Goal: Information Seeking & Learning: Understand process/instructions

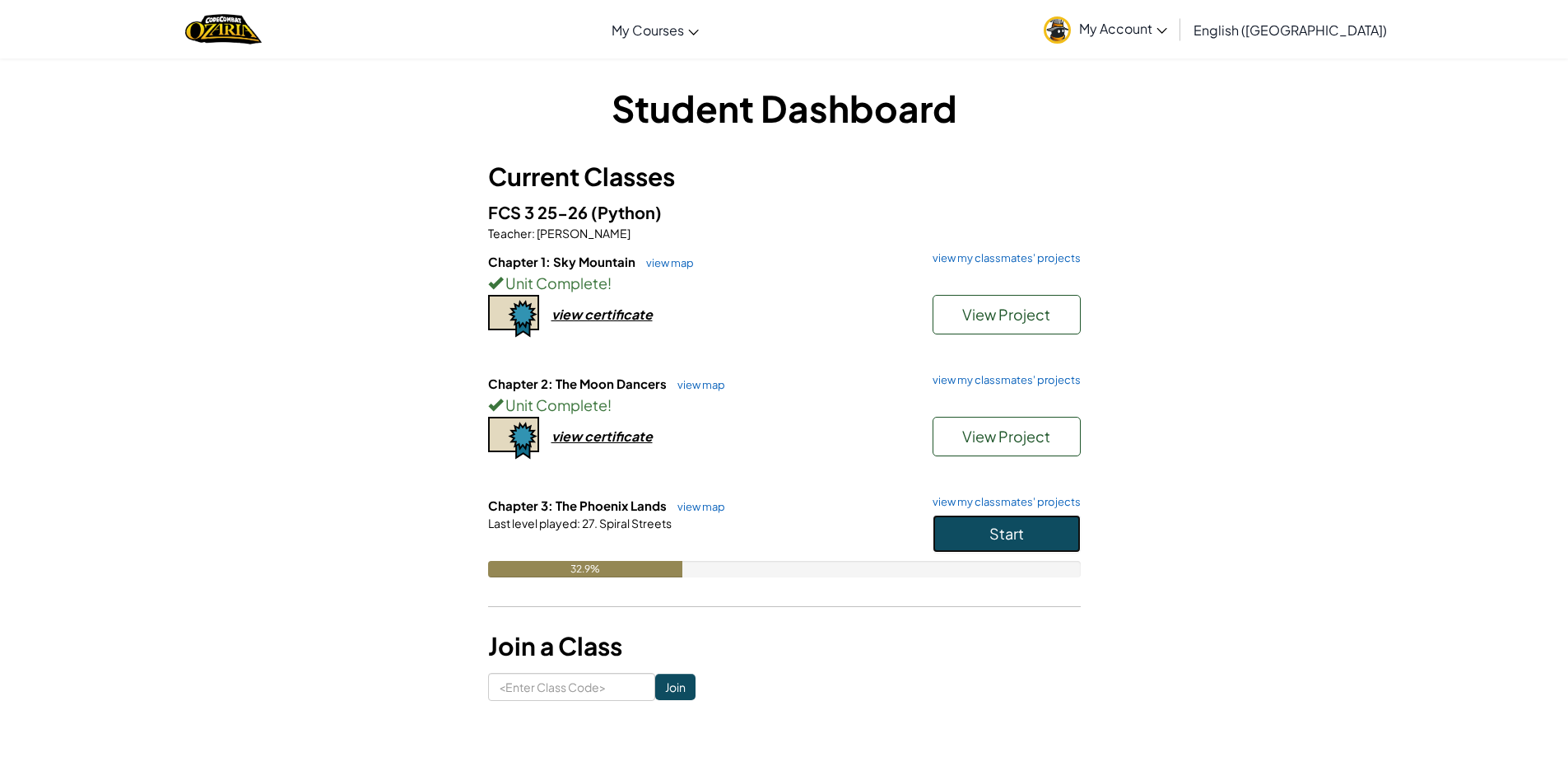
drag, startPoint x: 1006, startPoint y: 537, endPoint x: 963, endPoint y: 485, distance: 67.5
click at [1007, 537] on span "Start" at bounding box center [1006, 533] width 34 height 19
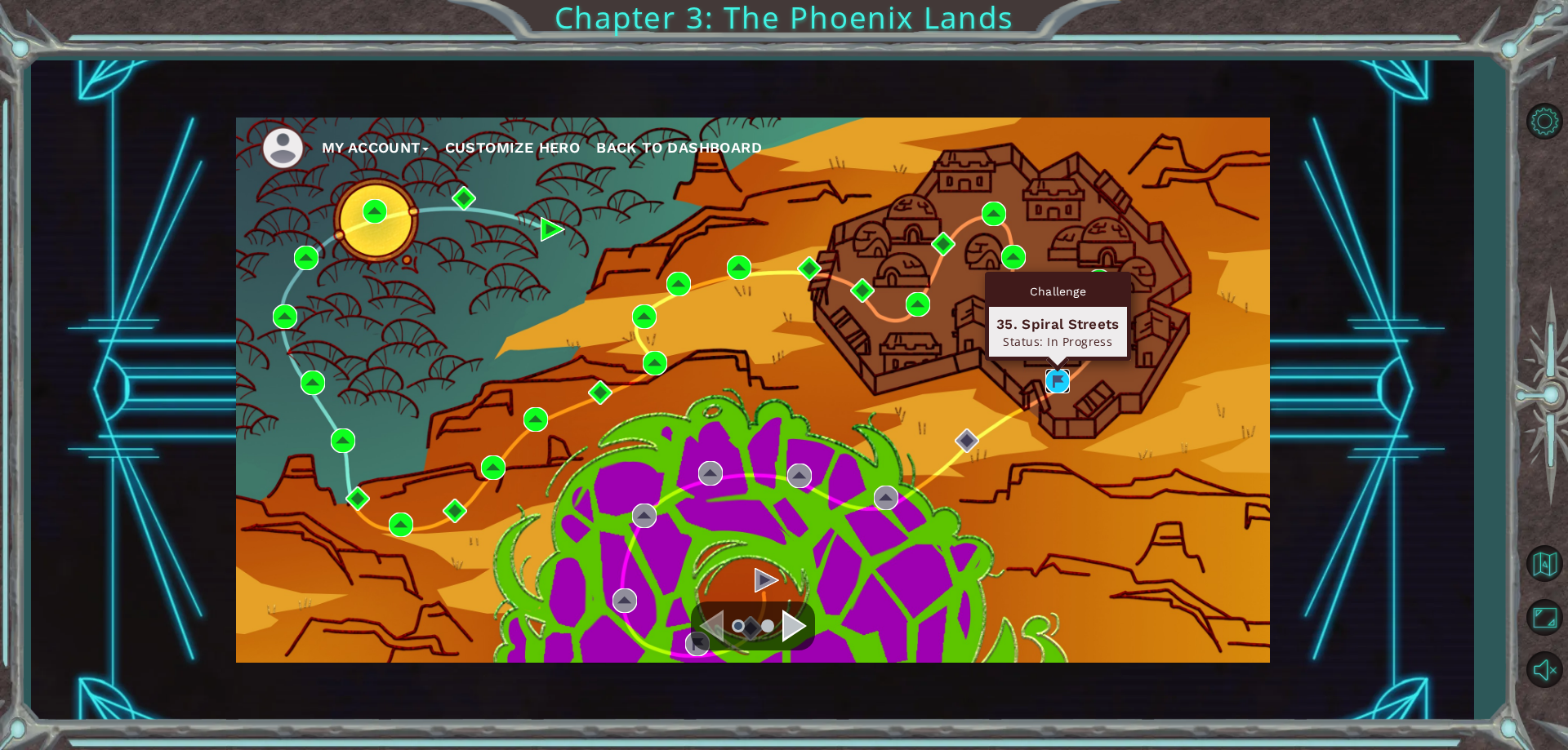
click at [1064, 374] on img at bounding box center [1057, 381] width 25 height 25
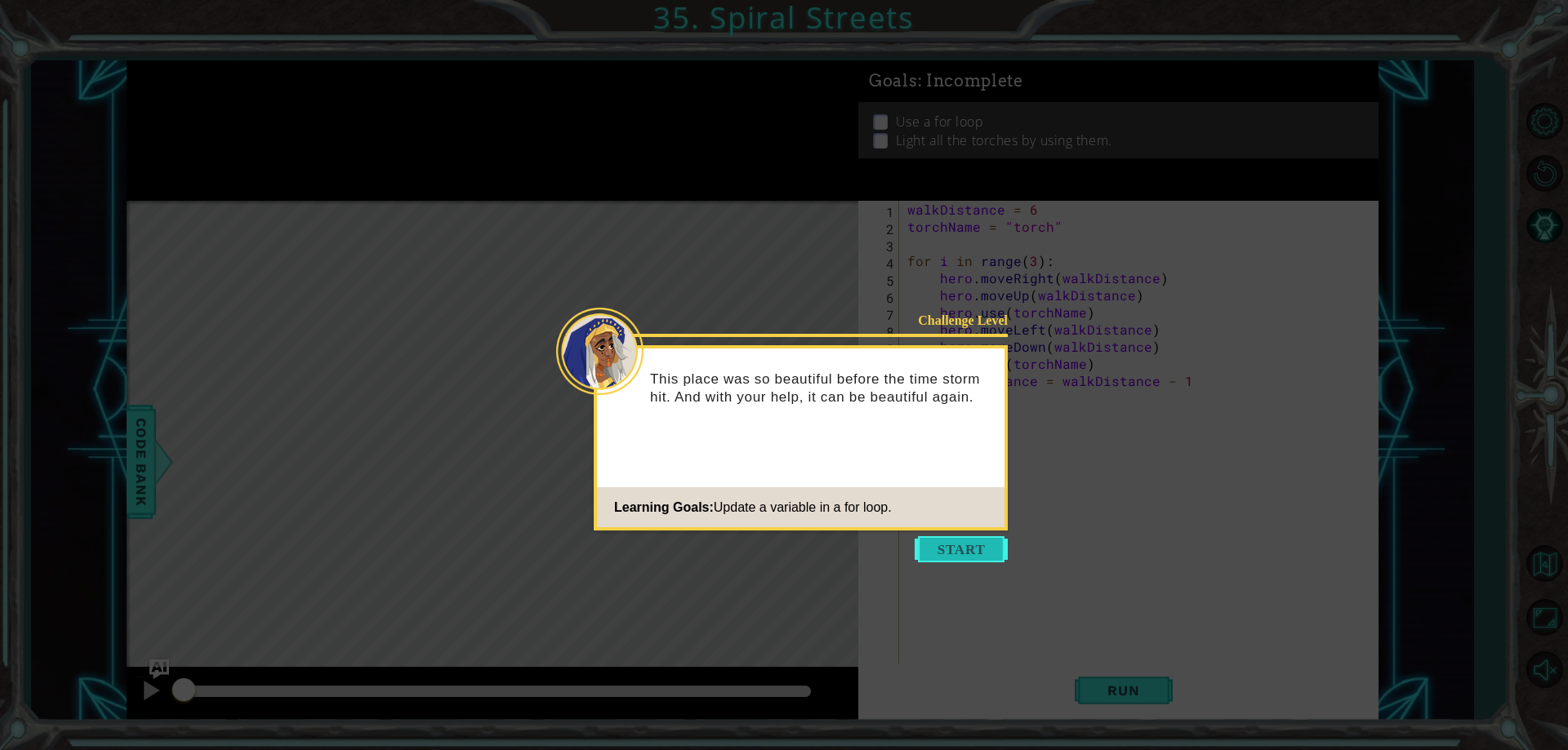
click at [943, 545] on button "Start" at bounding box center [961, 549] width 93 height 26
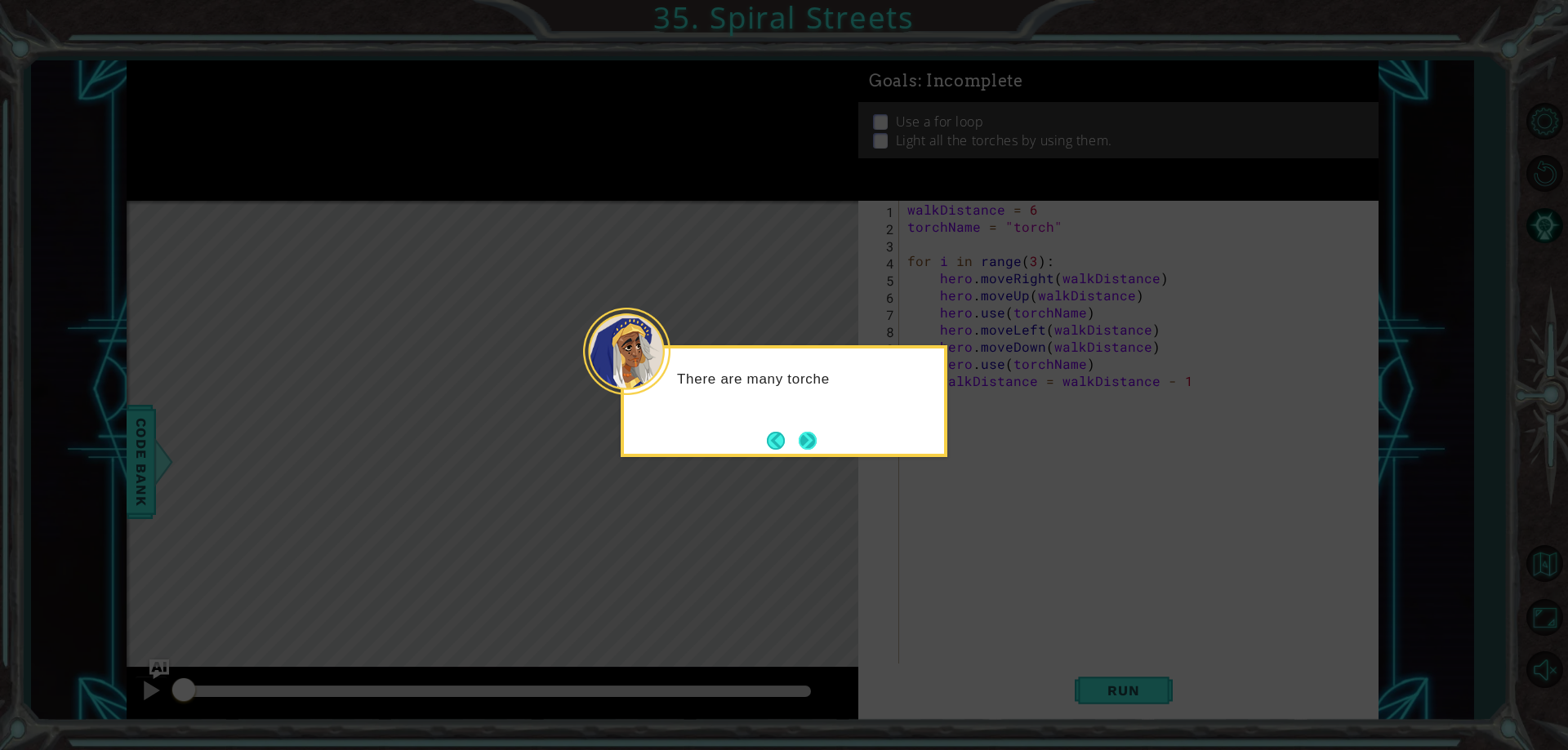
click at [817, 432] on button "Next" at bounding box center [807, 441] width 18 height 18
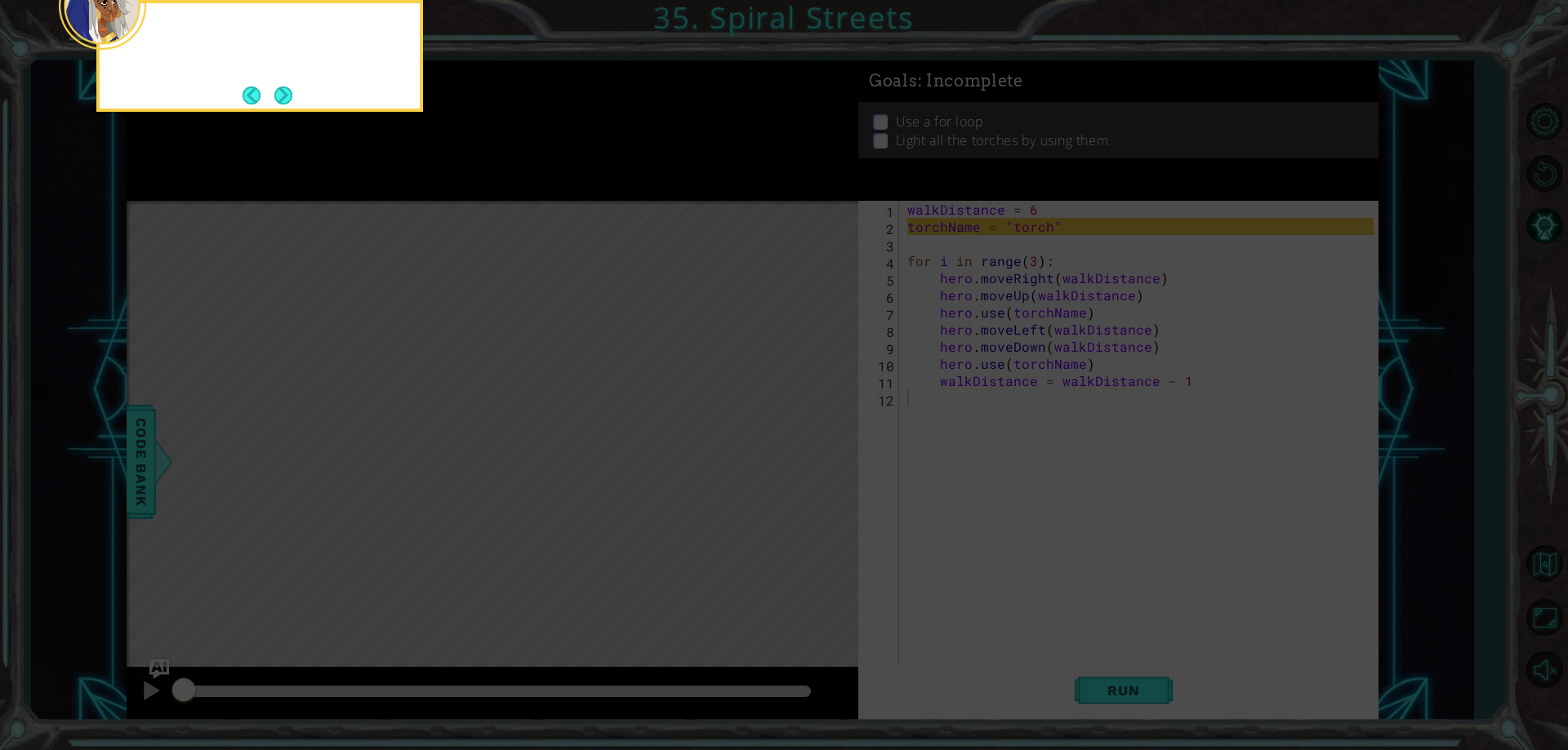
click at [819, 432] on icon at bounding box center [784, 112] width 1568 height 1275
click at [266, 94] on button "Back" at bounding box center [258, 95] width 32 height 18
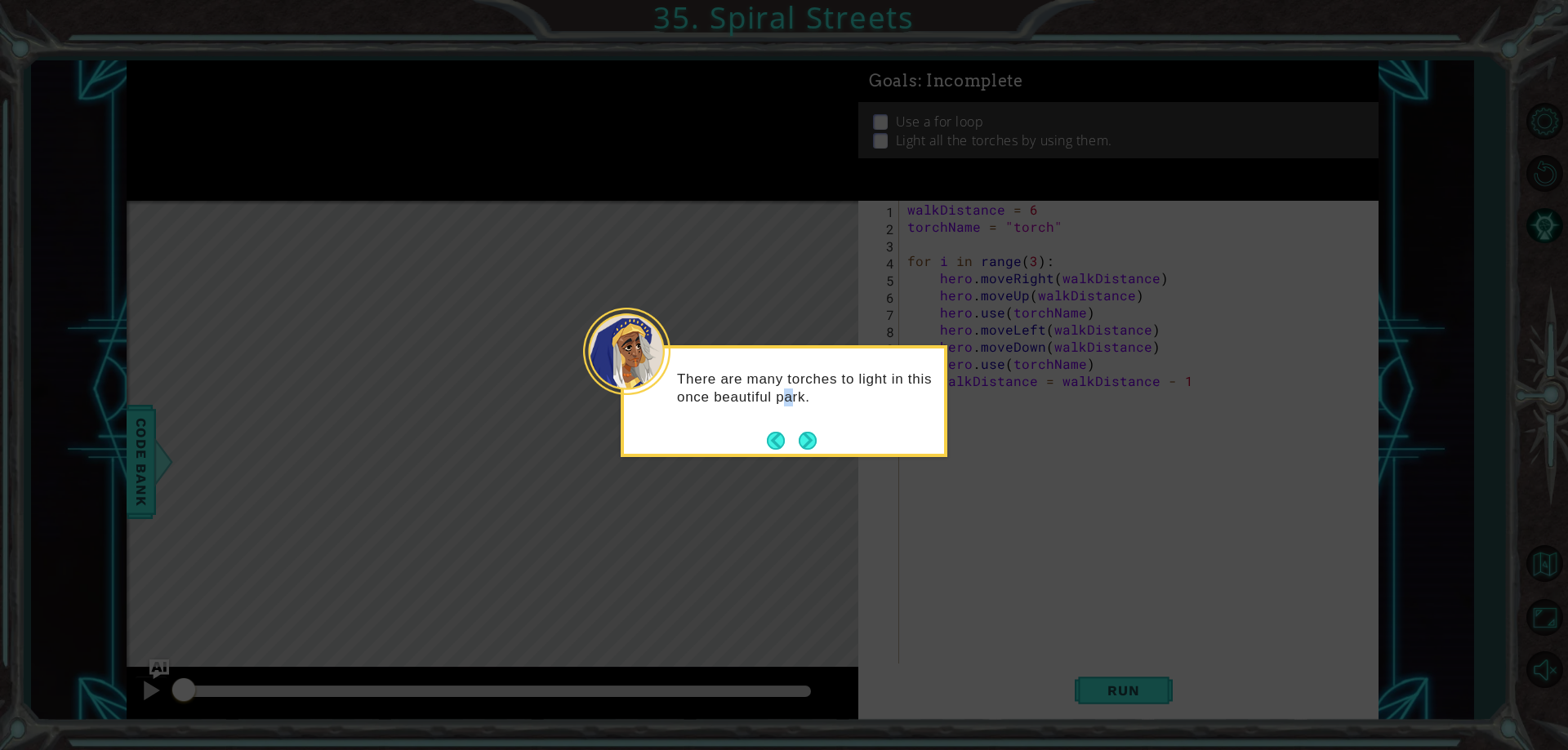
click at [790, 422] on div "There are many torches to light in this once beautiful park." at bounding box center [784, 397] width 320 height 83
click at [815, 440] on button "Next" at bounding box center [807, 441] width 18 height 18
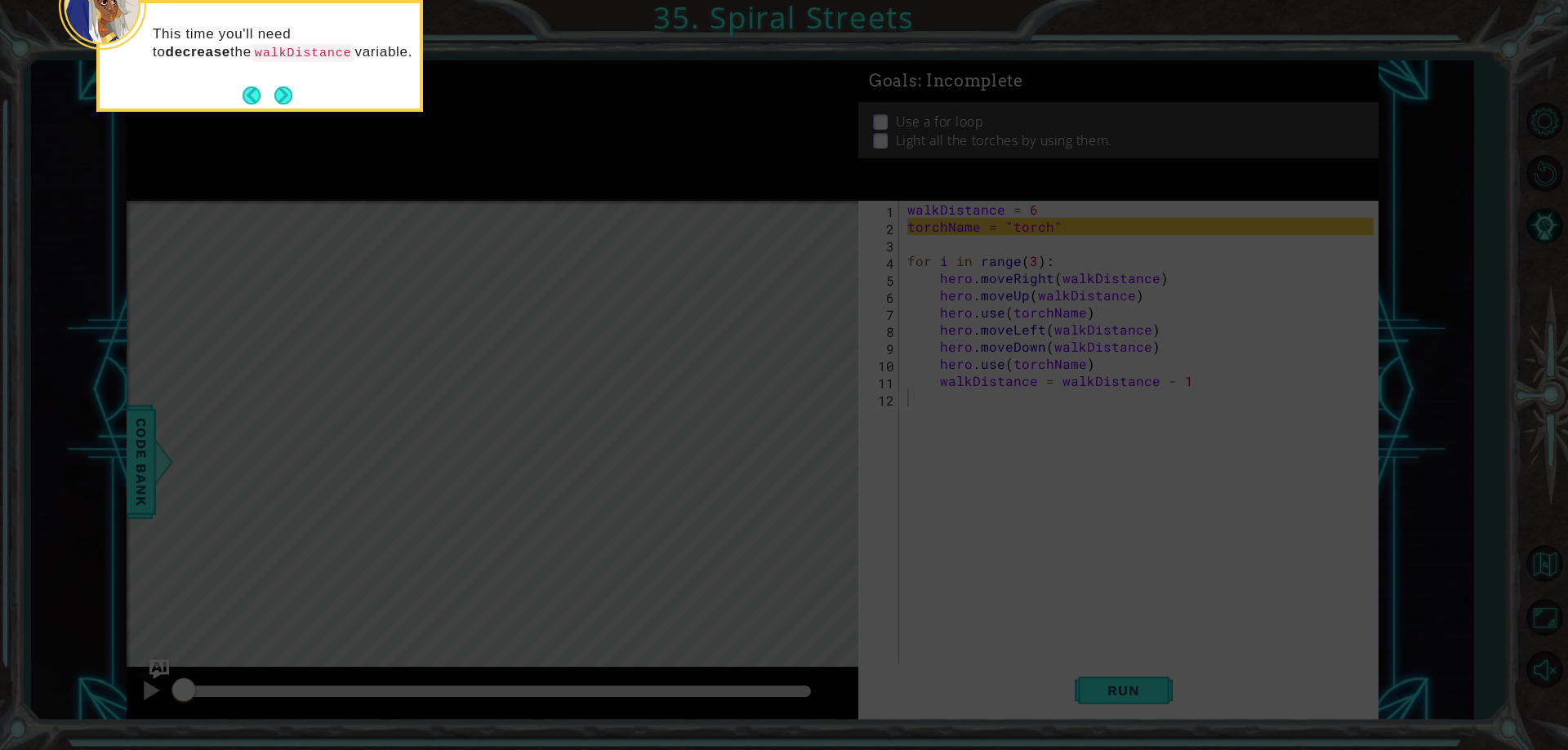
click at [821, 444] on icon at bounding box center [784, 112] width 1568 height 1275
click at [275, 90] on button "Next" at bounding box center [284, 95] width 18 height 18
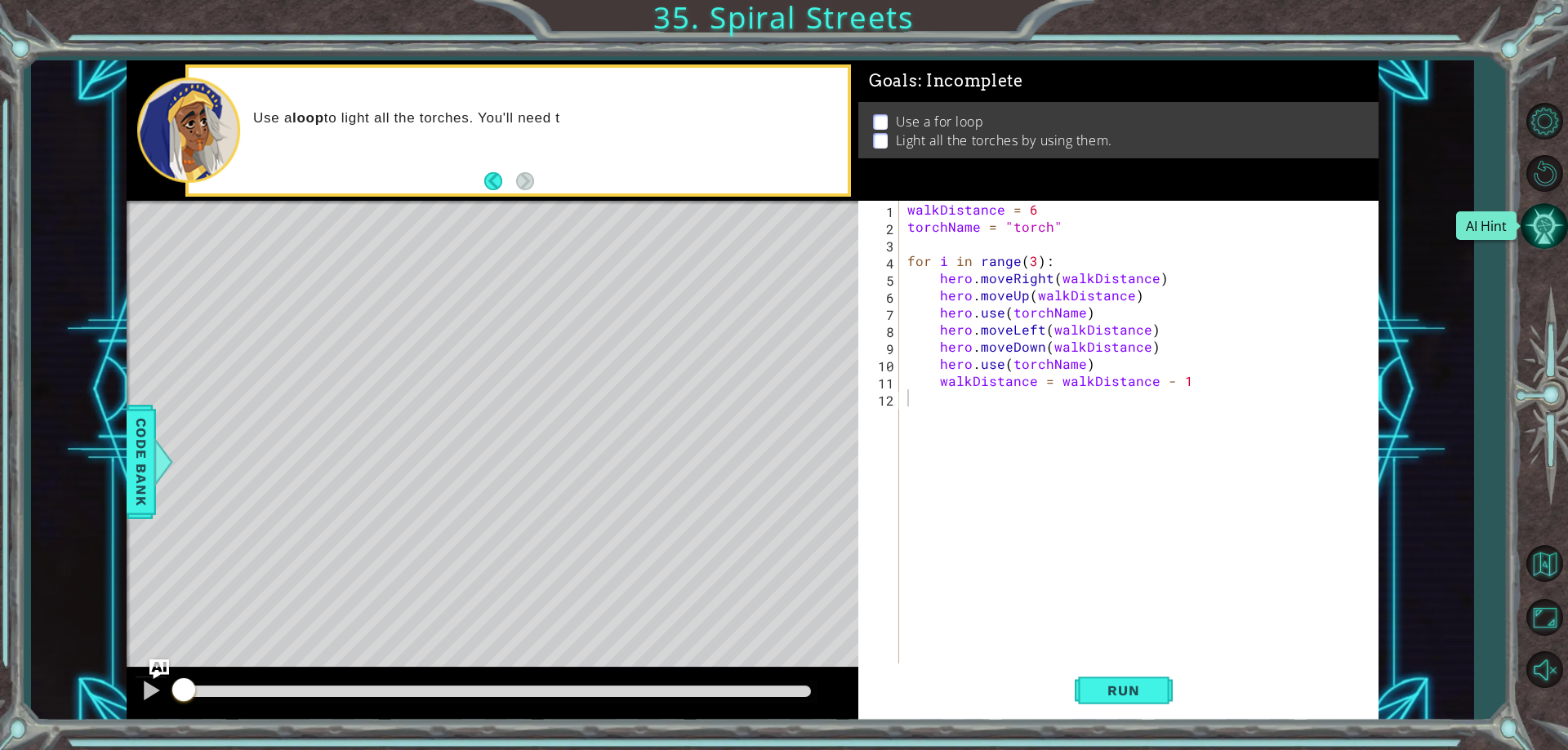
click at [1536, 226] on button "AI Hint" at bounding box center [1544, 226] width 48 height 48
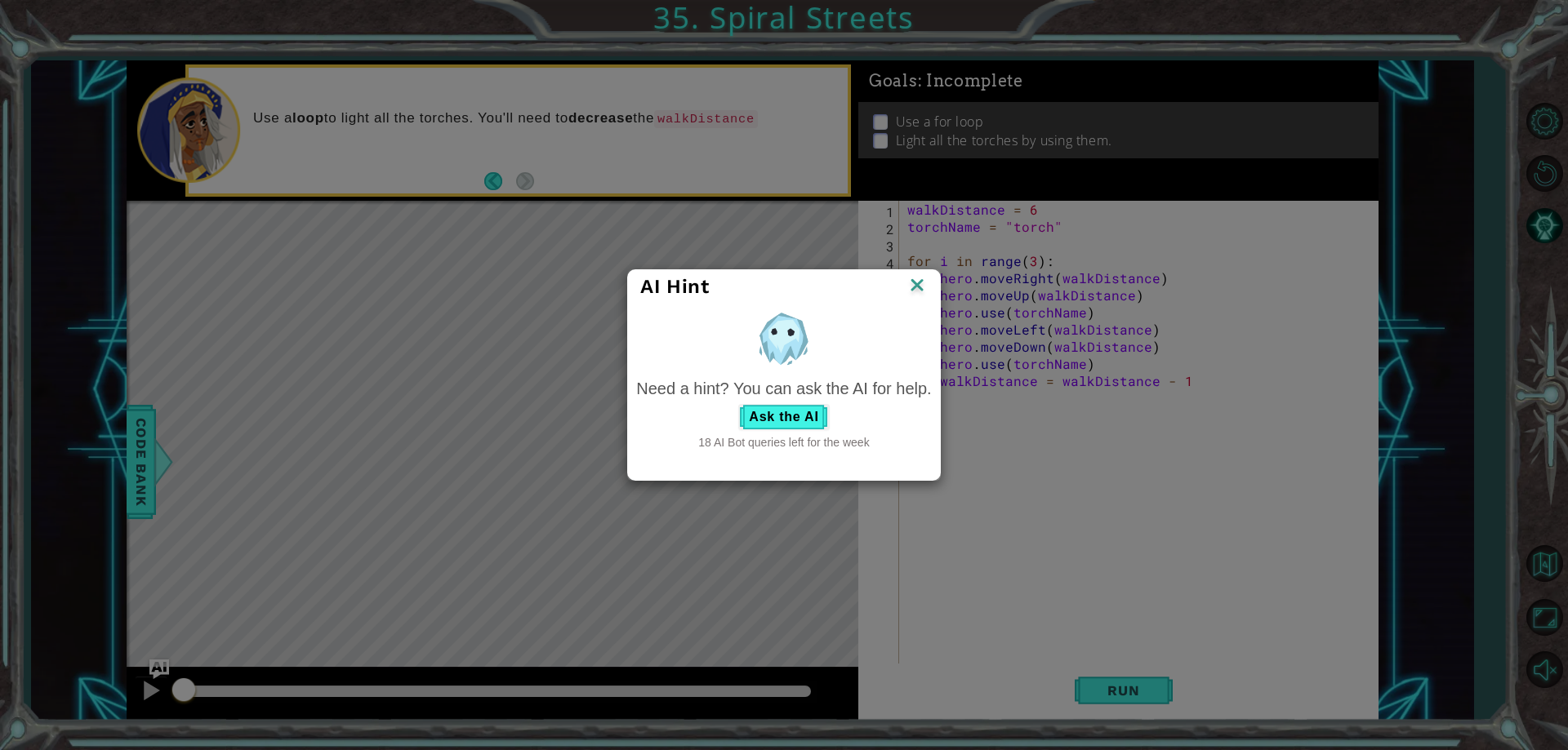
click at [735, 403] on div "Need a hint? You can ask the AI for help. Ask the AI 18 AI Bot queries left for…" at bounding box center [783, 414] width 295 height 74
click at [753, 419] on button "Ask the AI" at bounding box center [784, 417] width 91 height 26
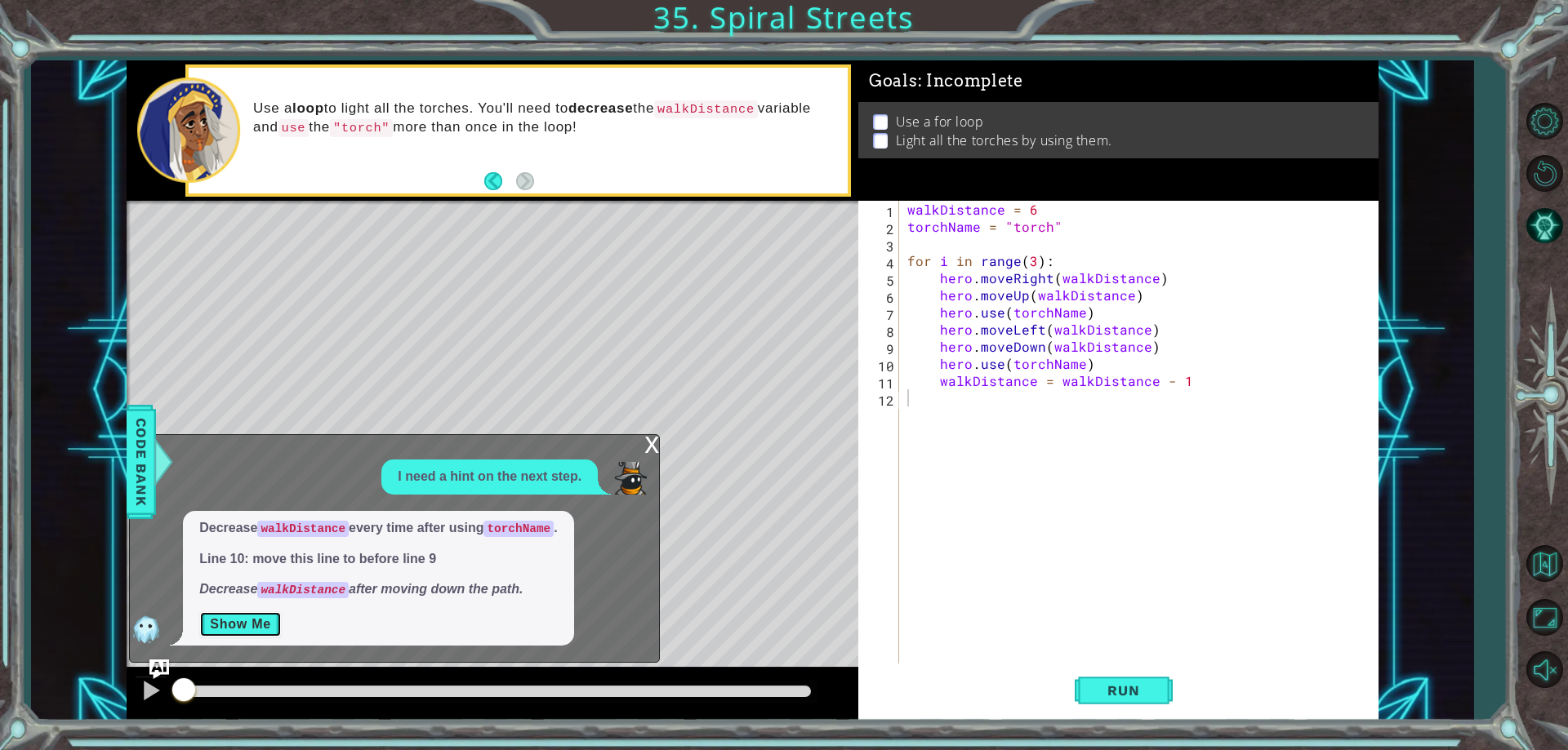
click at [249, 629] on button "Show Me" at bounding box center [241, 624] width 83 height 26
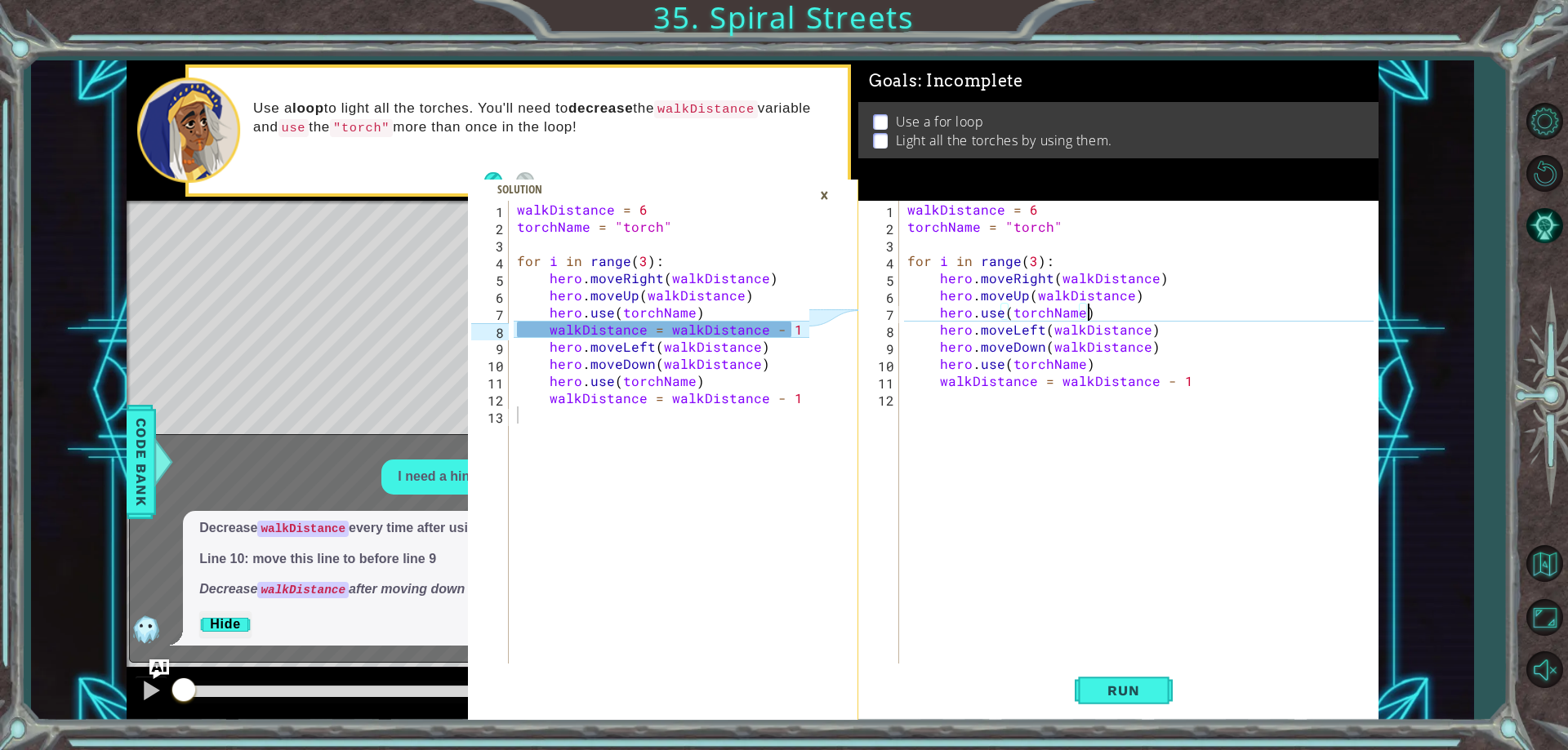
click at [1142, 312] on div "walkDistance = 6 torchName = "torch" for i in range ( 3 ) : hero . moveRight ( …" at bounding box center [1142, 449] width 477 height 497
drag, startPoint x: 1197, startPoint y: 386, endPoint x: 930, endPoint y: 386, distance: 267.0
click at [930, 386] on div "walkDistance = 6 torchName = "torch" for i in range ( 3 ) : hero . moveRight ( …" at bounding box center [1142, 449] width 477 height 497
click at [1213, 276] on div "walkDistance = 6 torchName = "torch" for i in range ( 3 ) : hero . moveRight ( …" at bounding box center [1142, 449] width 477 height 497
click at [1162, 312] on div "walkDistance = 6 torchName = "torch" for i in range ( 3 ) : hero . moveRight ( …" at bounding box center [1142, 449] width 477 height 497
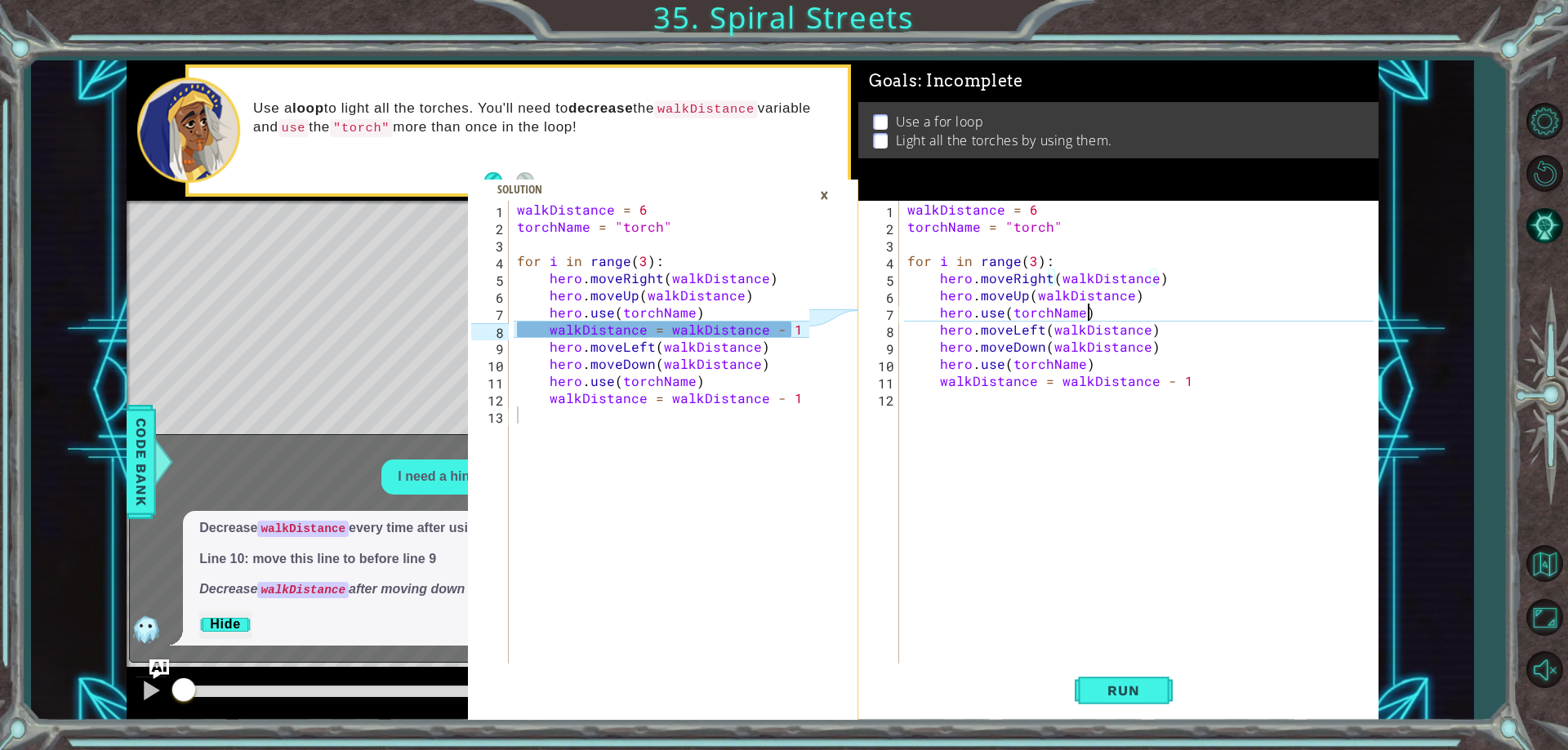
type textarea "hero.use(torchName)"
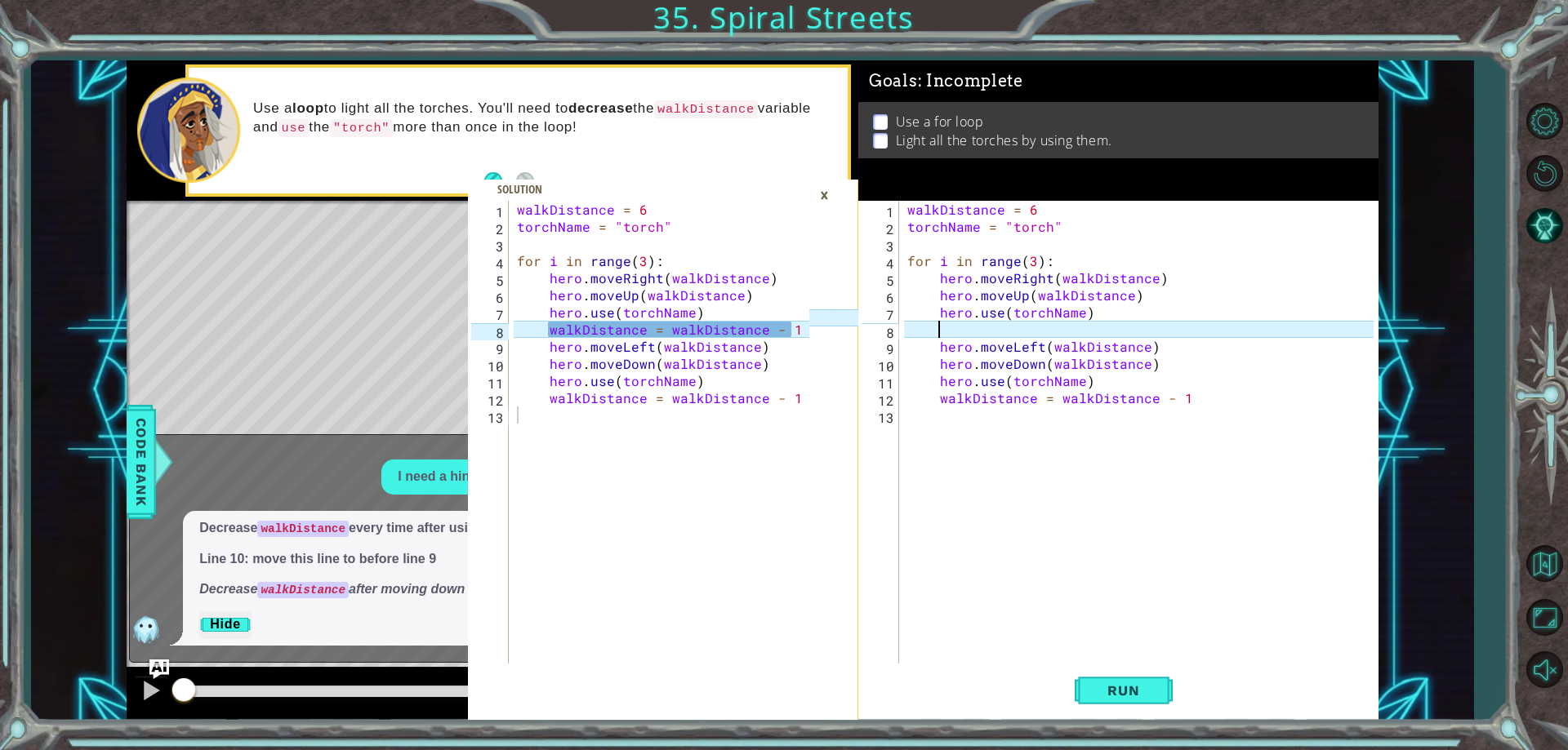
paste textarea "walkDistance = walkDistance - 1"
click at [946, 332] on div "walkDistance = 6 torchName = "torch" for i in range ( 3 ) : hero . moveRight ( …" at bounding box center [1142, 449] width 477 height 497
type textarea "walkDistance = walkDistance - 1"
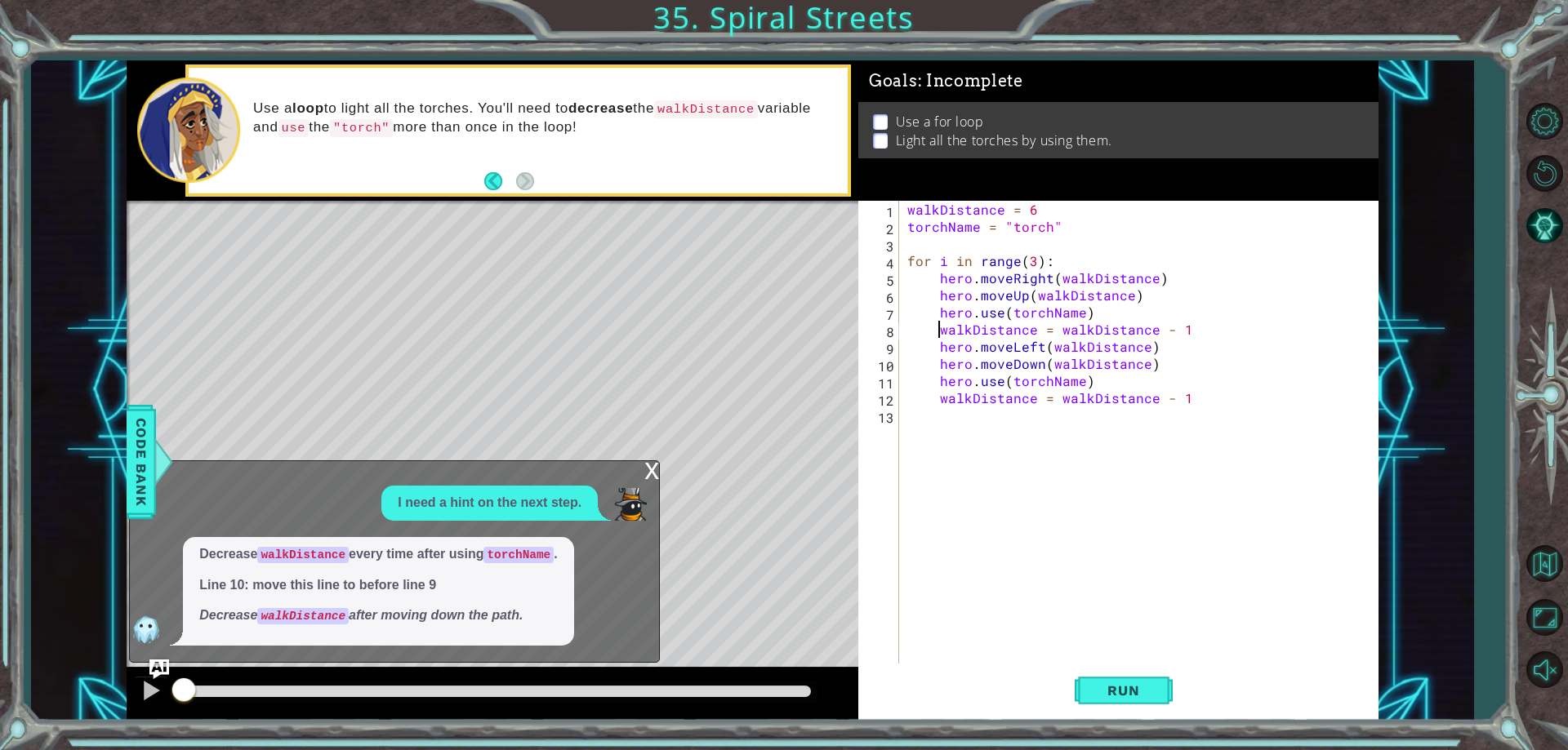
click at [1073, 587] on div "walkDistance = 6 torchName = "torch" for i in range ( 3 ) : hero . moveRight ( …" at bounding box center [1142, 449] width 477 height 497
click at [1150, 698] on span "Run" at bounding box center [1123, 690] width 64 height 17
click at [1139, 710] on button "Run" at bounding box center [1123, 690] width 98 height 52
click at [1126, 693] on span "Run" at bounding box center [1123, 690] width 64 height 17
click at [1121, 685] on span "Run" at bounding box center [1123, 690] width 64 height 17
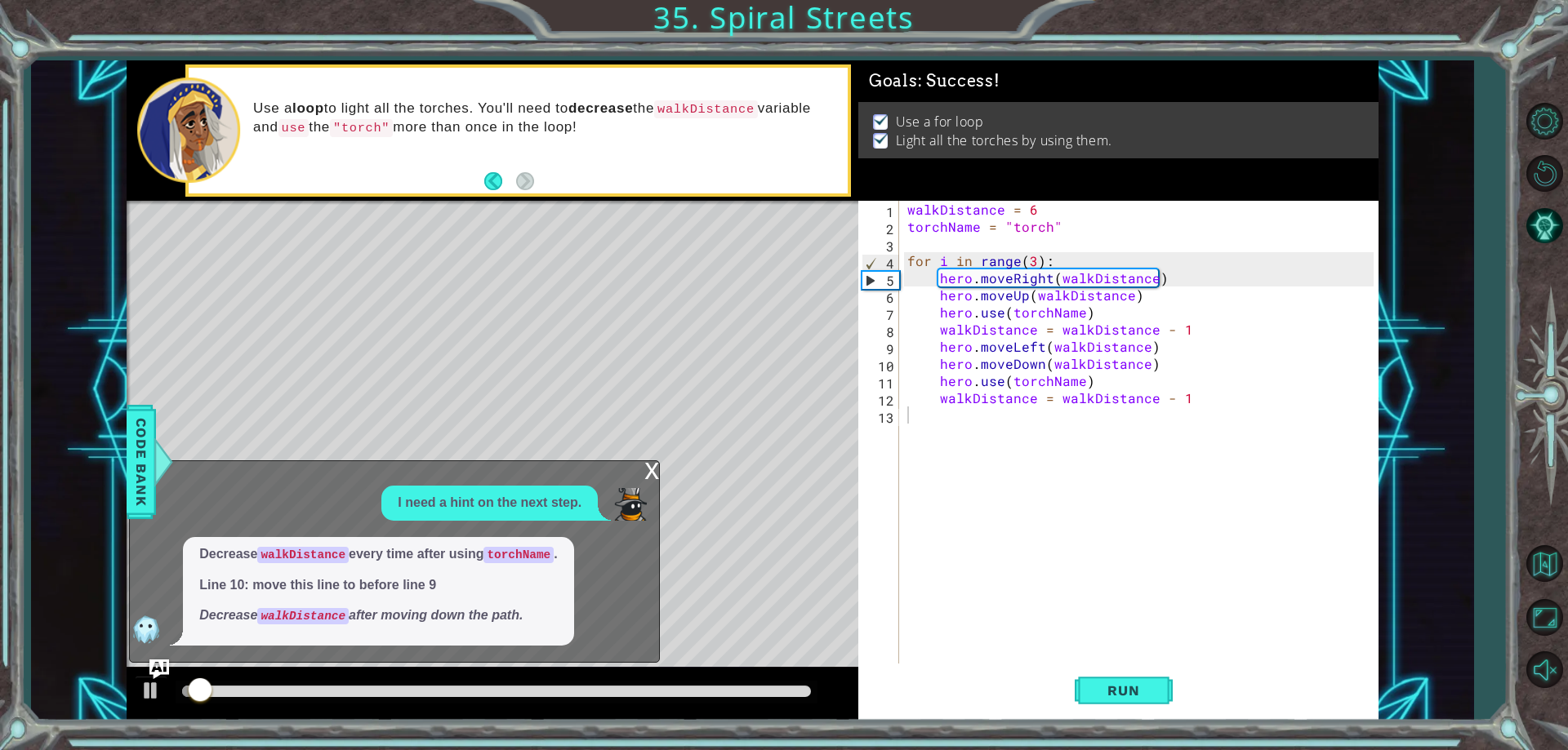
click at [648, 469] on div "x" at bounding box center [651, 469] width 15 height 17
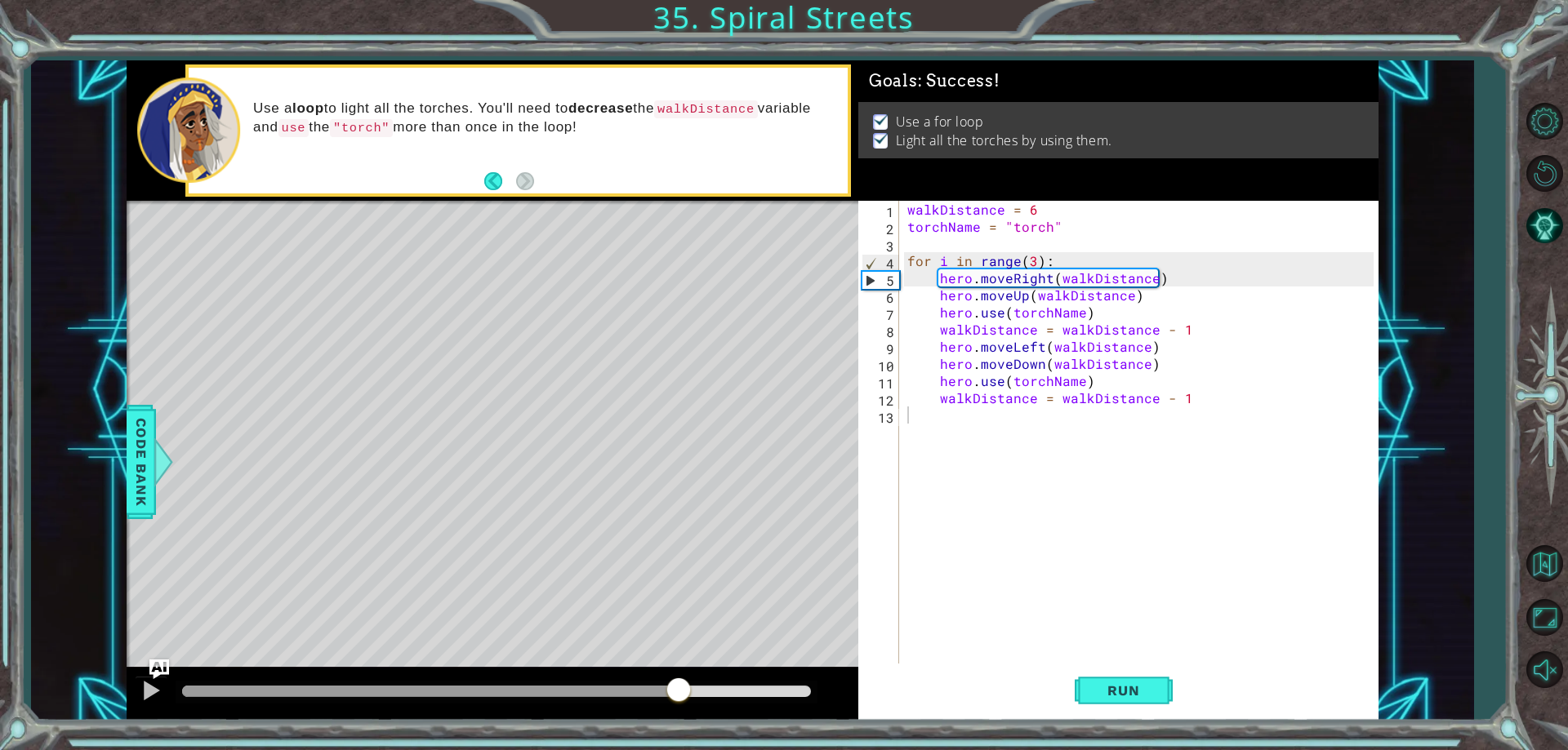
drag, startPoint x: 664, startPoint y: 694, endPoint x: 687, endPoint y: 695, distance: 23.0
click at [687, 695] on div at bounding box center [496, 691] width 628 height 11
drag, startPoint x: 635, startPoint y: 713, endPoint x: 665, endPoint y: 713, distance: 30.0
click at [665, 713] on div at bounding box center [492, 693] width 731 height 52
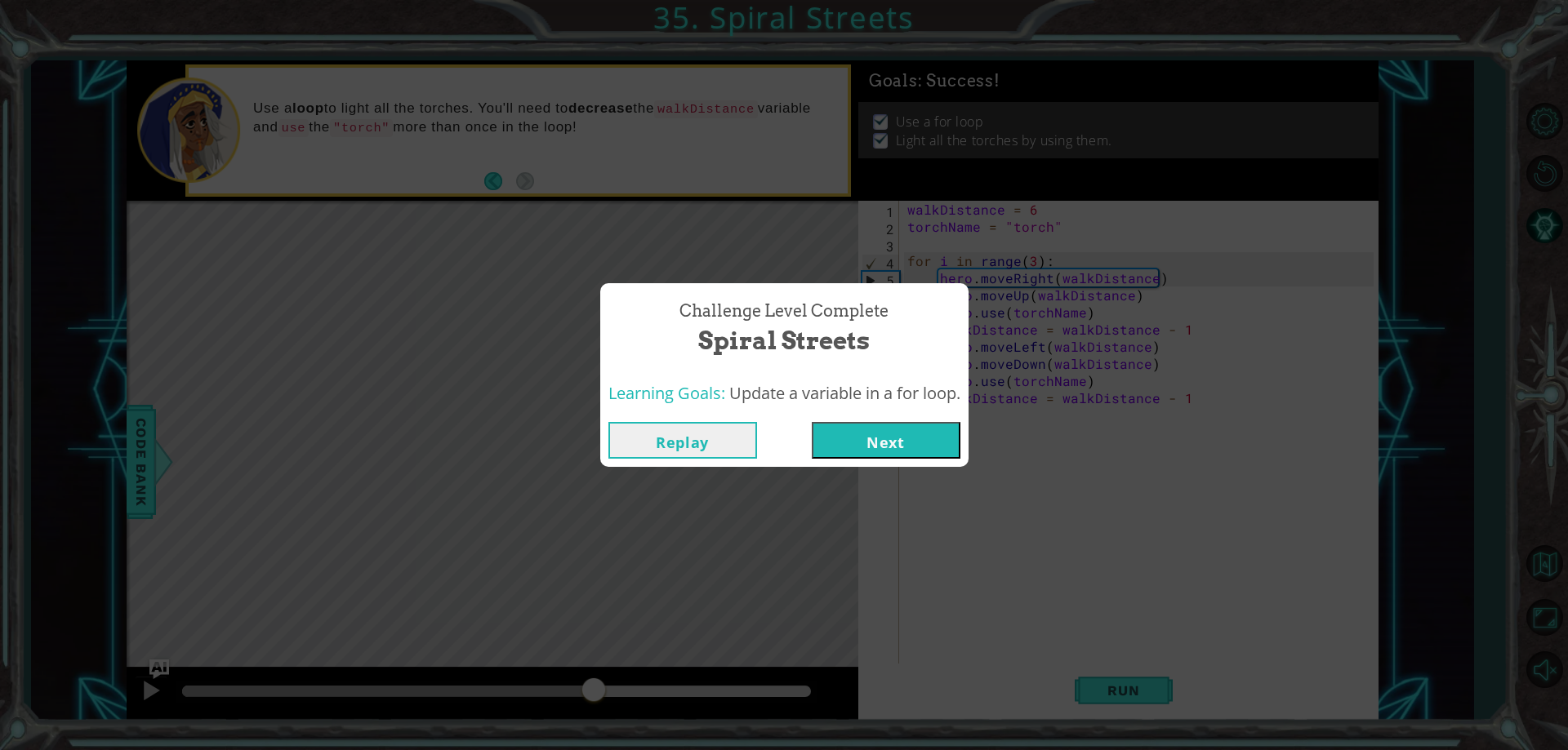
drag, startPoint x: 667, startPoint y: 690, endPoint x: 591, endPoint y: 689, distance: 76.0
click at [577, 749] on html "1 2 3 4 5 6 7 8 9 10 11 12 13 walkDistance = 6 torchName = "torch" for i in ran…" at bounding box center [784, 375] width 1568 height 750
click at [840, 448] on button "Next" at bounding box center [886, 441] width 149 height 37
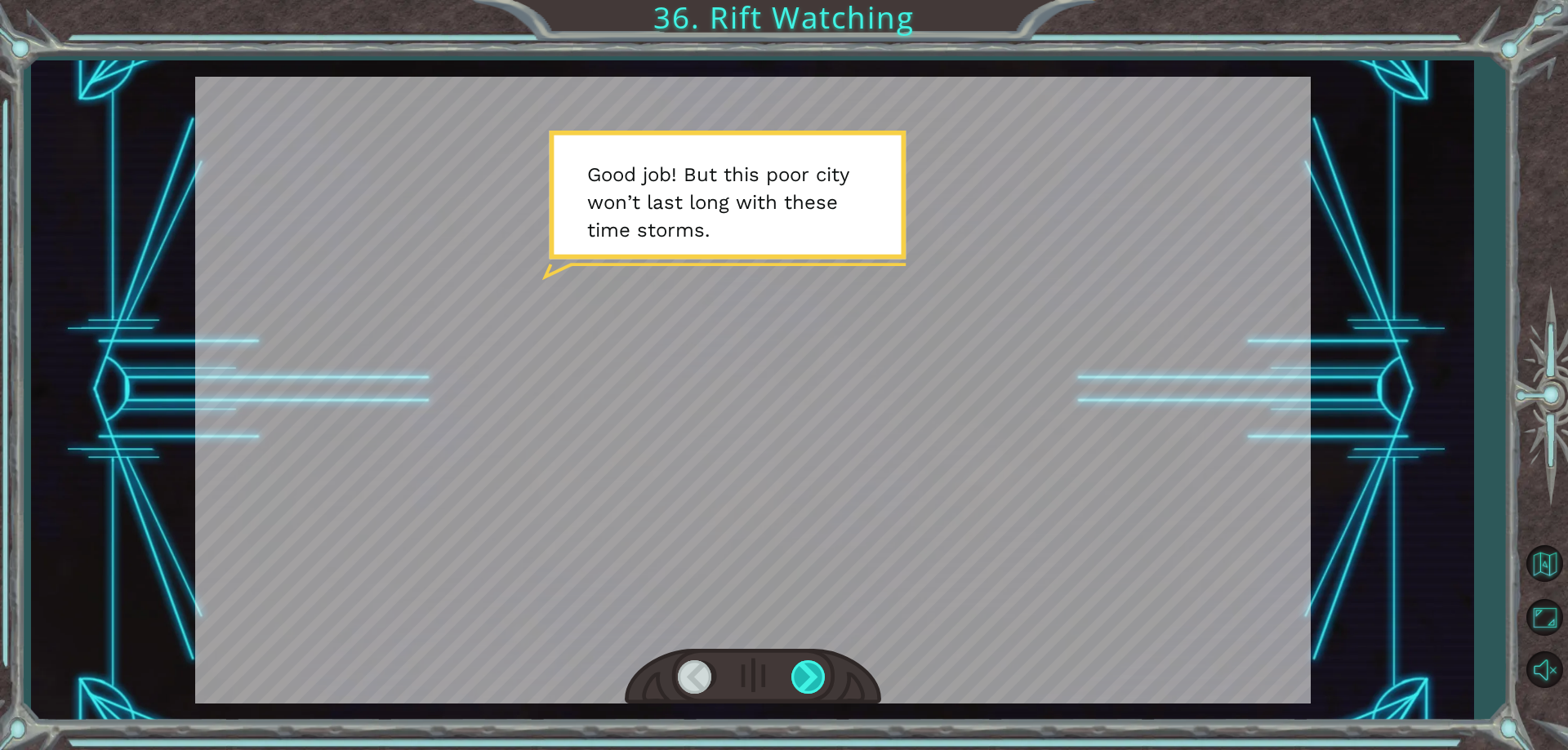
click at [799, 686] on div at bounding box center [809, 677] width 37 height 33
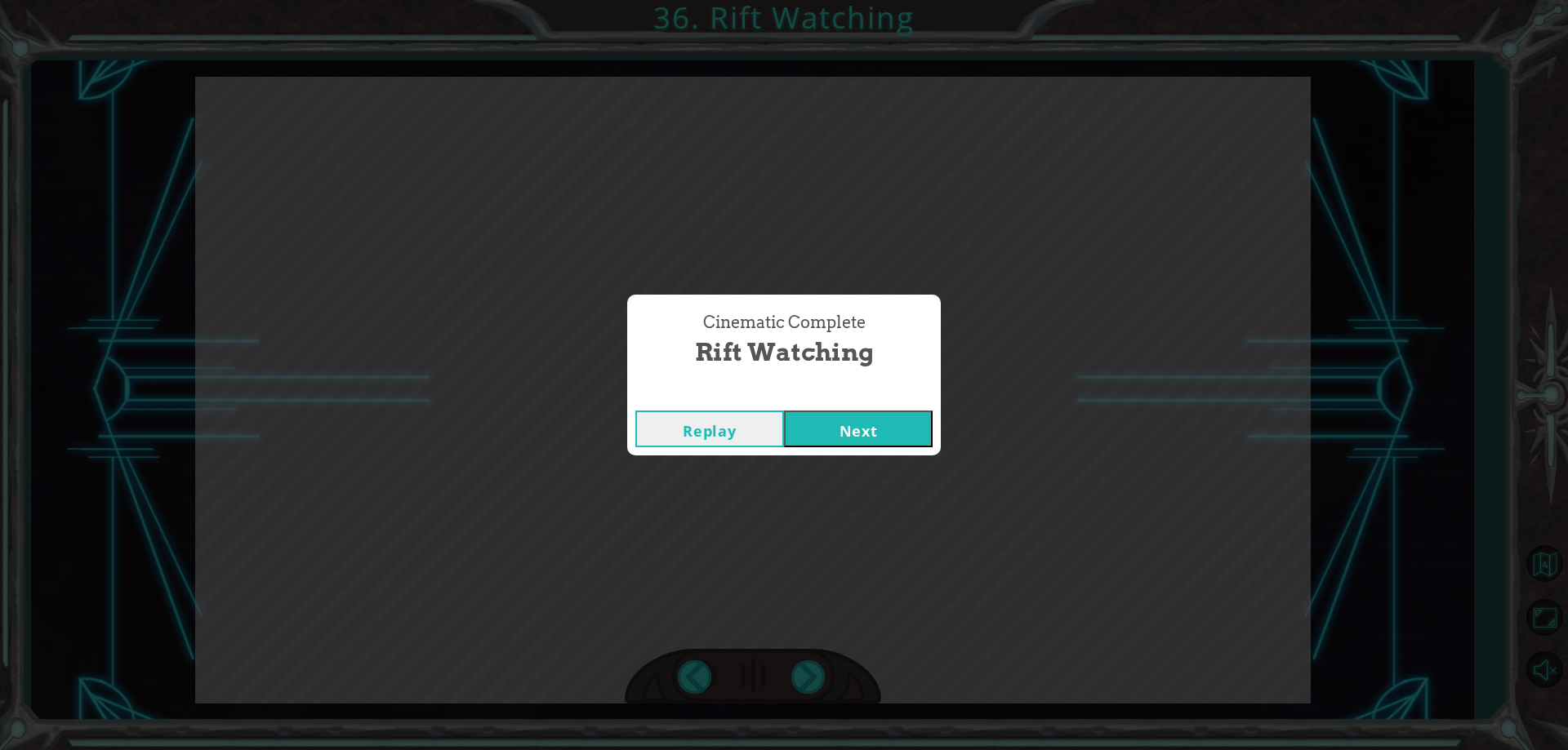
click at [793, 404] on div "Replay Next" at bounding box center [784, 429] width 313 height 53
click at [798, 416] on button "Next" at bounding box center [858, 429] width 149 height 37
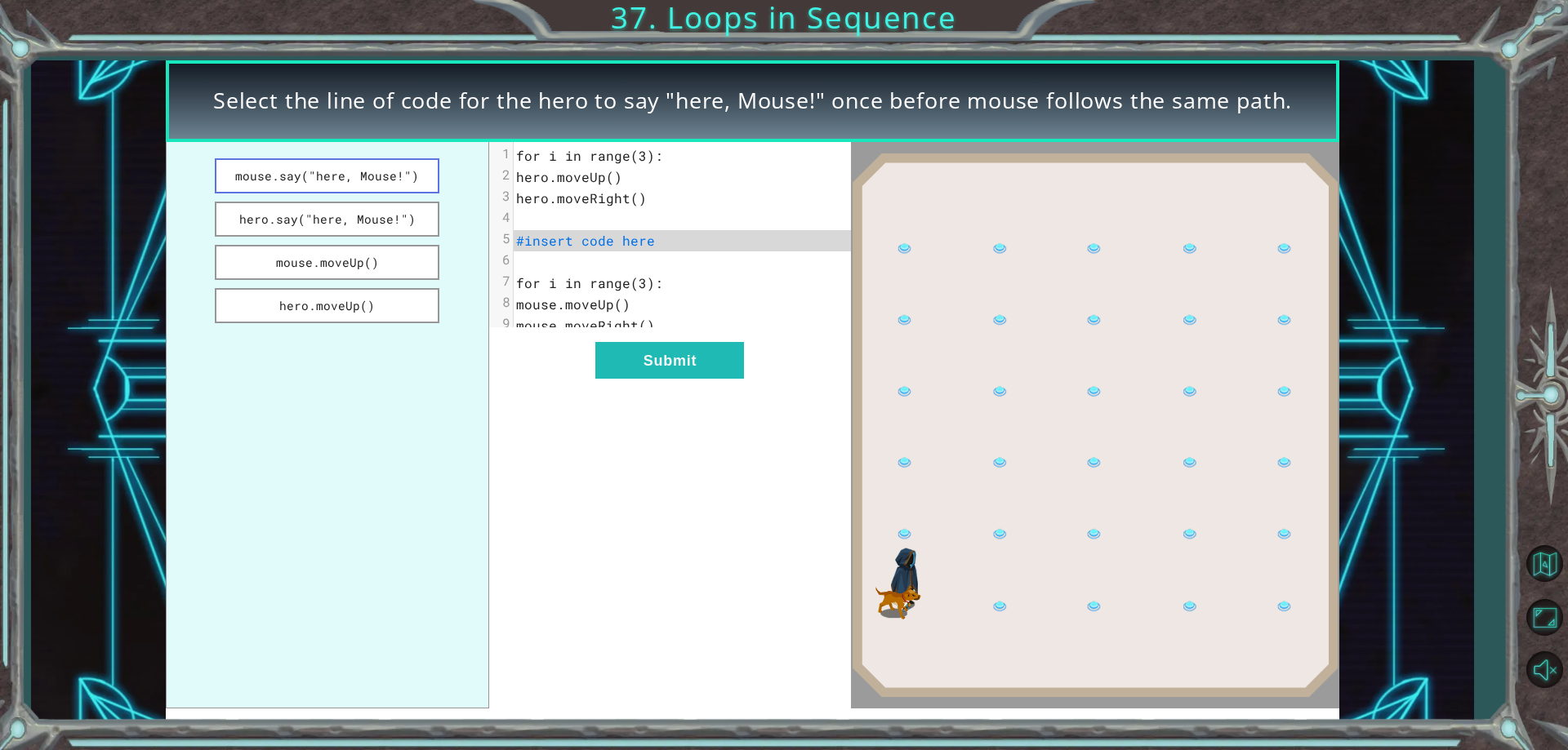
click at [292, 175] on button "mouse.say("here, Mouse!")" at bounding box center [327, 175] width 225 height 35
click at [608, 341] on div "xxxxxxxxxx 9 1 for i in range(3): 2 hero.moveUp() 3 hero.moveRight() 4 ​ 5 mous…" at bounding box center [670, 426] width 363 height 567
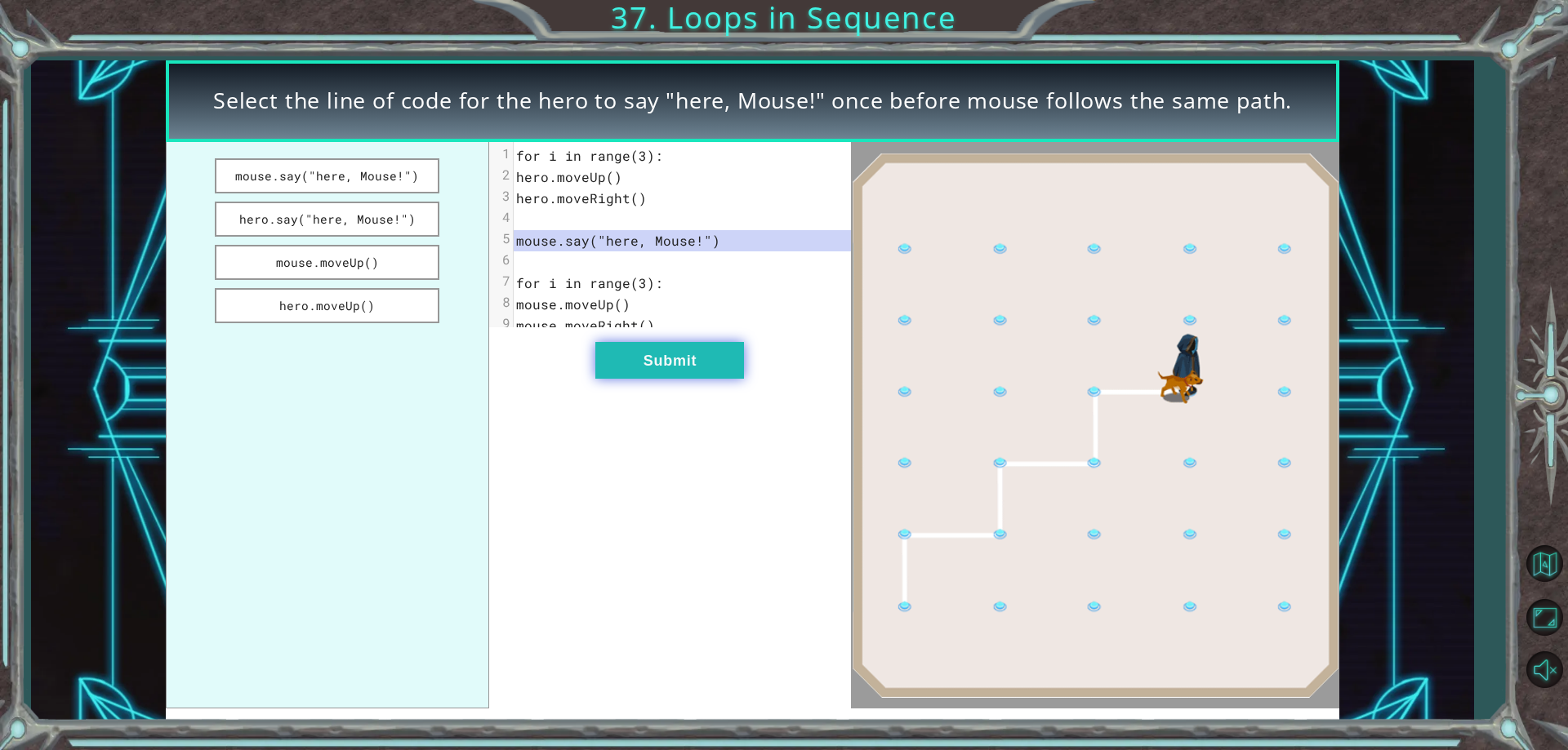
click at [632, 356] on button "Submit" at bounding box center [670, 360] width 149 height 37
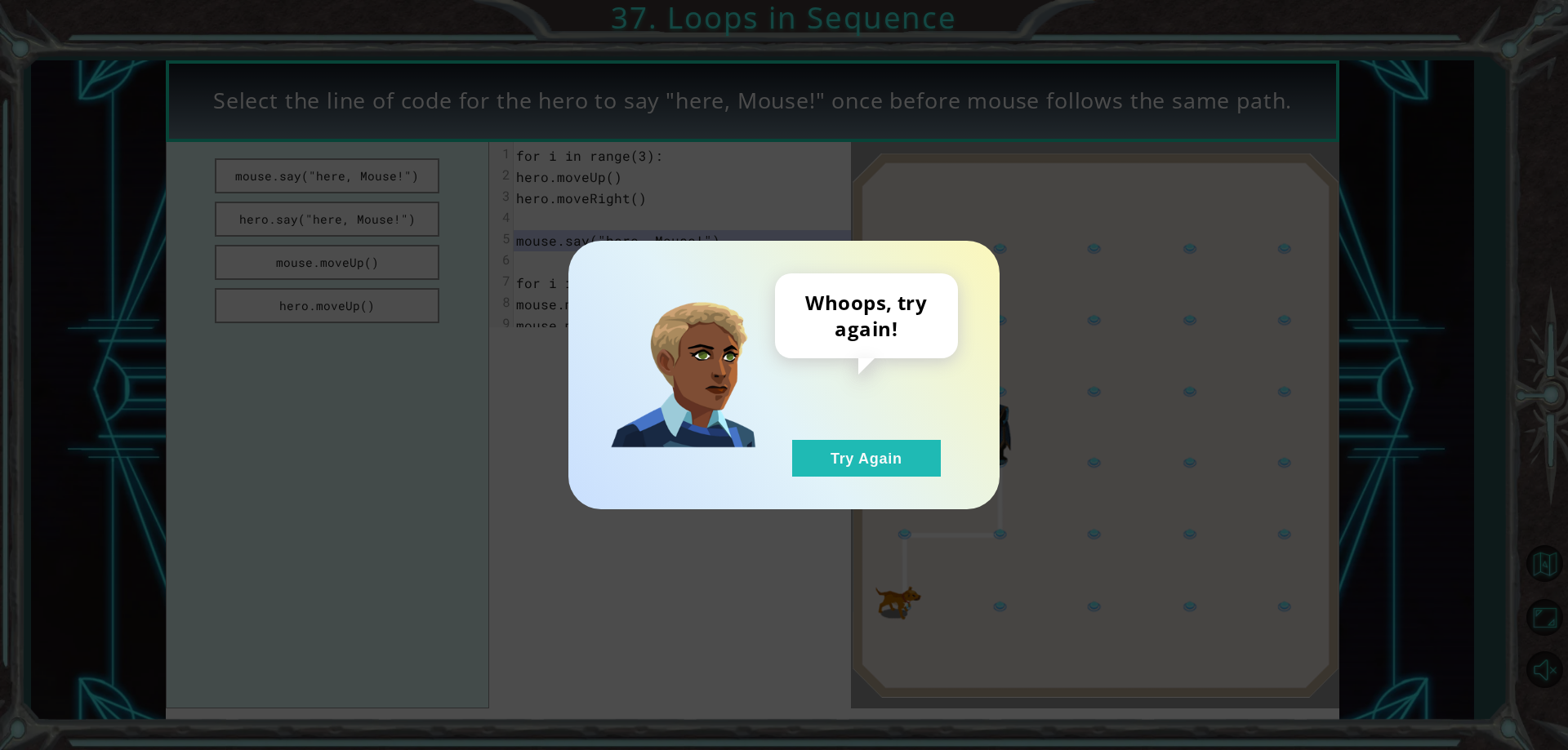
click at [969, 461] on div "Whoops, try again! Try Again" at bounding box center [784, 375] width 431 height 268
click at [931, 470] on button "Try Again" at bounding box center [866, 458] width 149 height 37
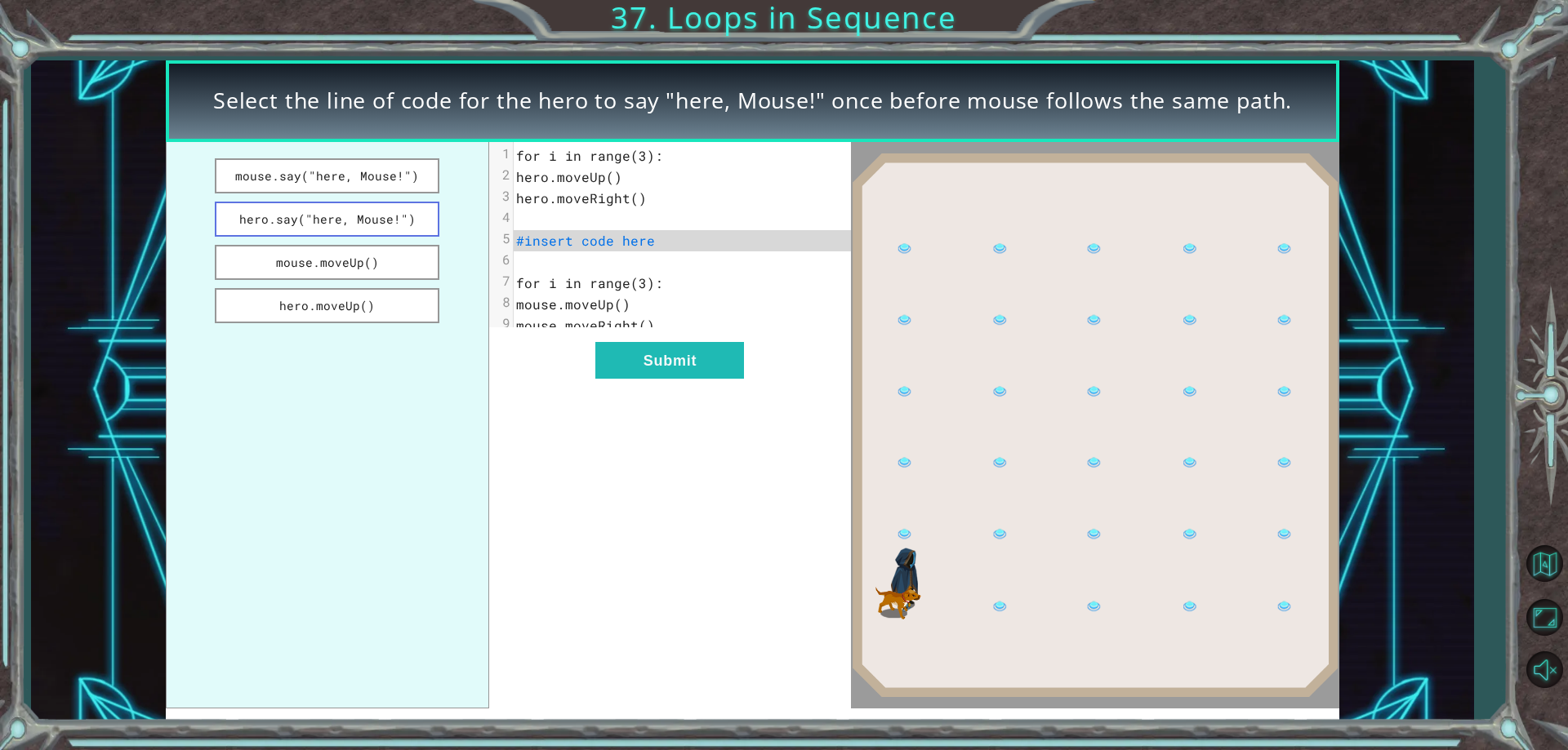
click at [268, 222] on button "hero.say("here, Mouse!")" at bounding box center [327, 219] width 225 height 35
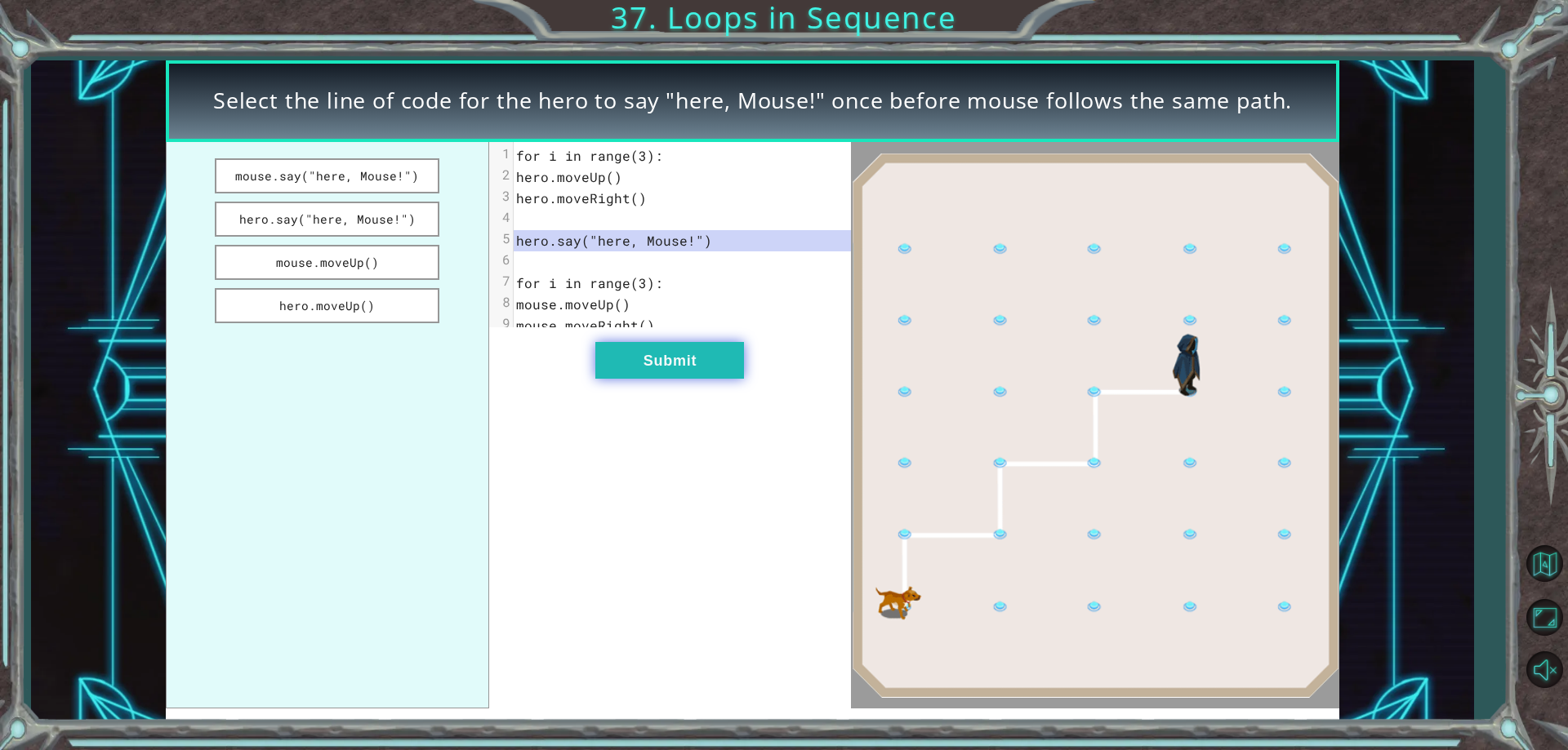
click at [630, 360] on button "Submit" at bounding box center [670, 360] width 149 height 37
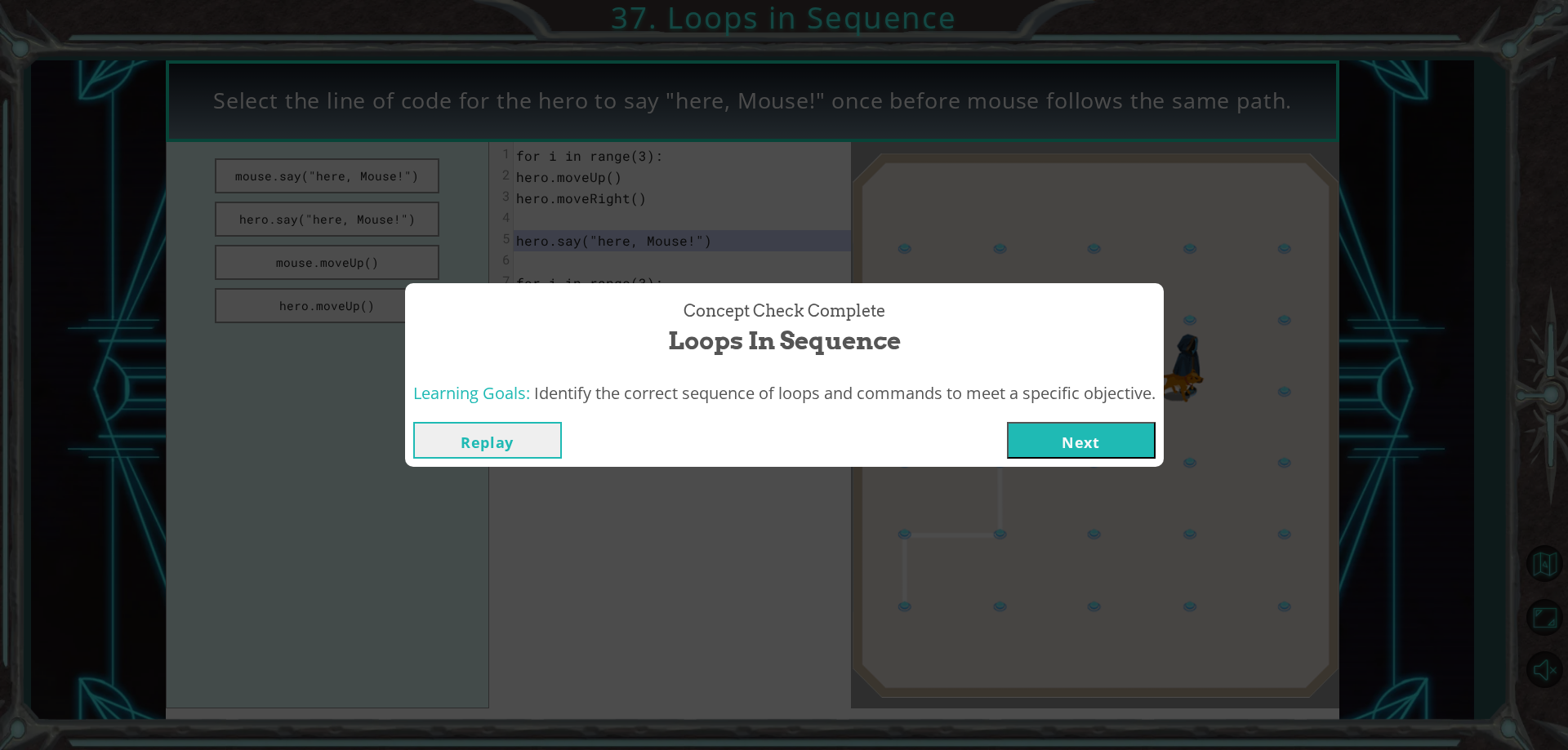
click at [1108, 433] on button "Next" at bounding box center [1081, 441] width 149 height 37
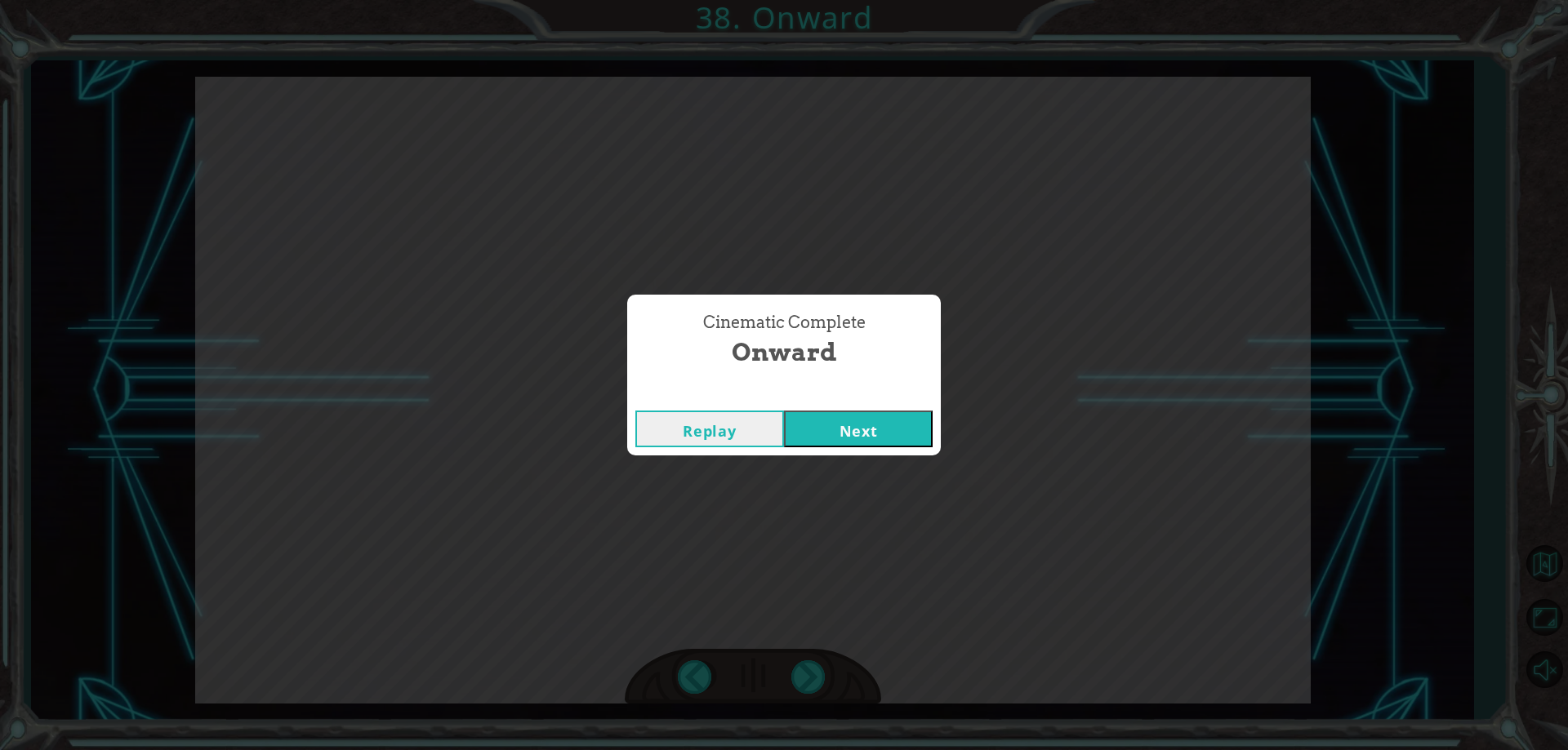
click at [903, 436] on button "Next" at bounding box center [858, 429] width 149 height 37
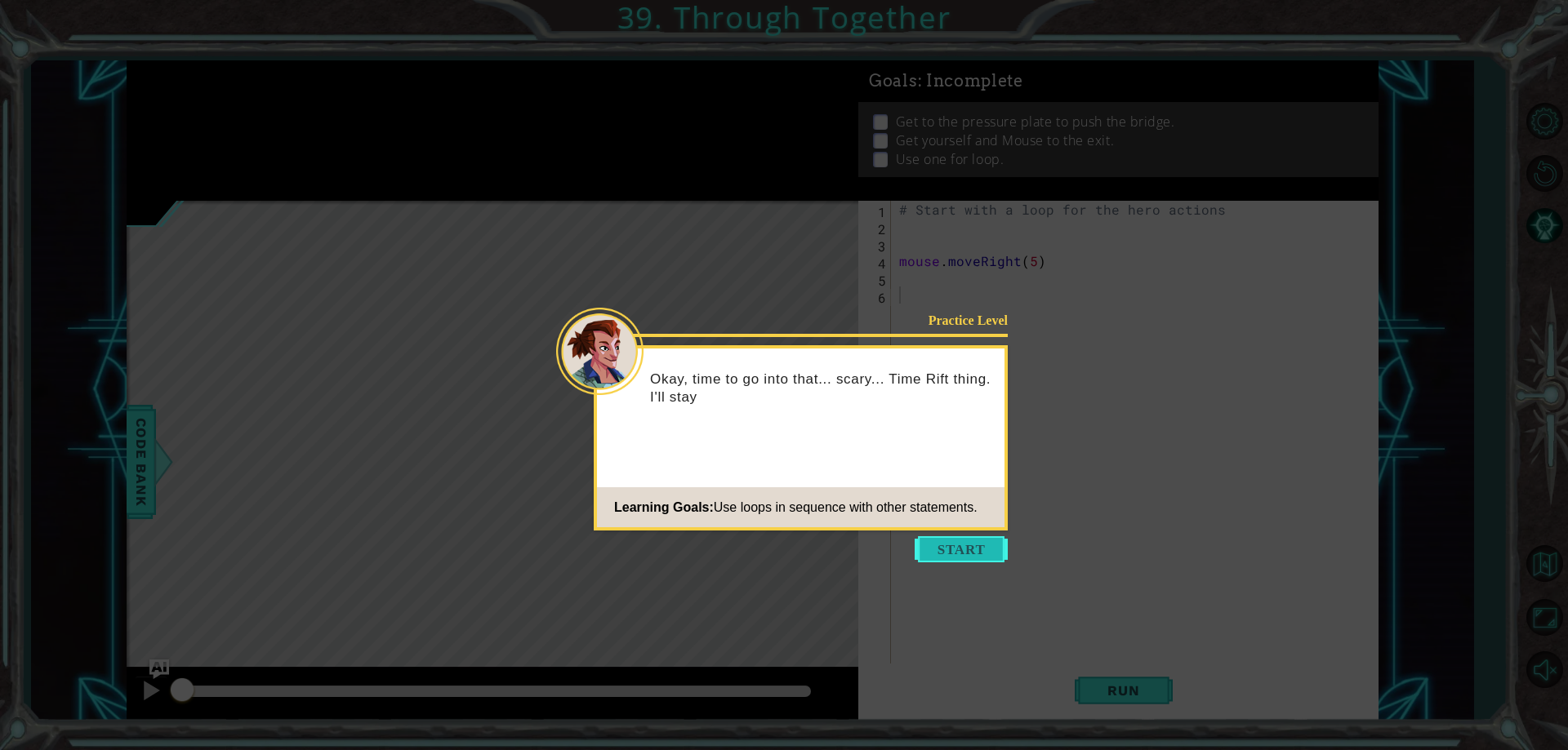
click at [953, 544] on button "Start" at bounding box center [961, 549] width 93 height 26
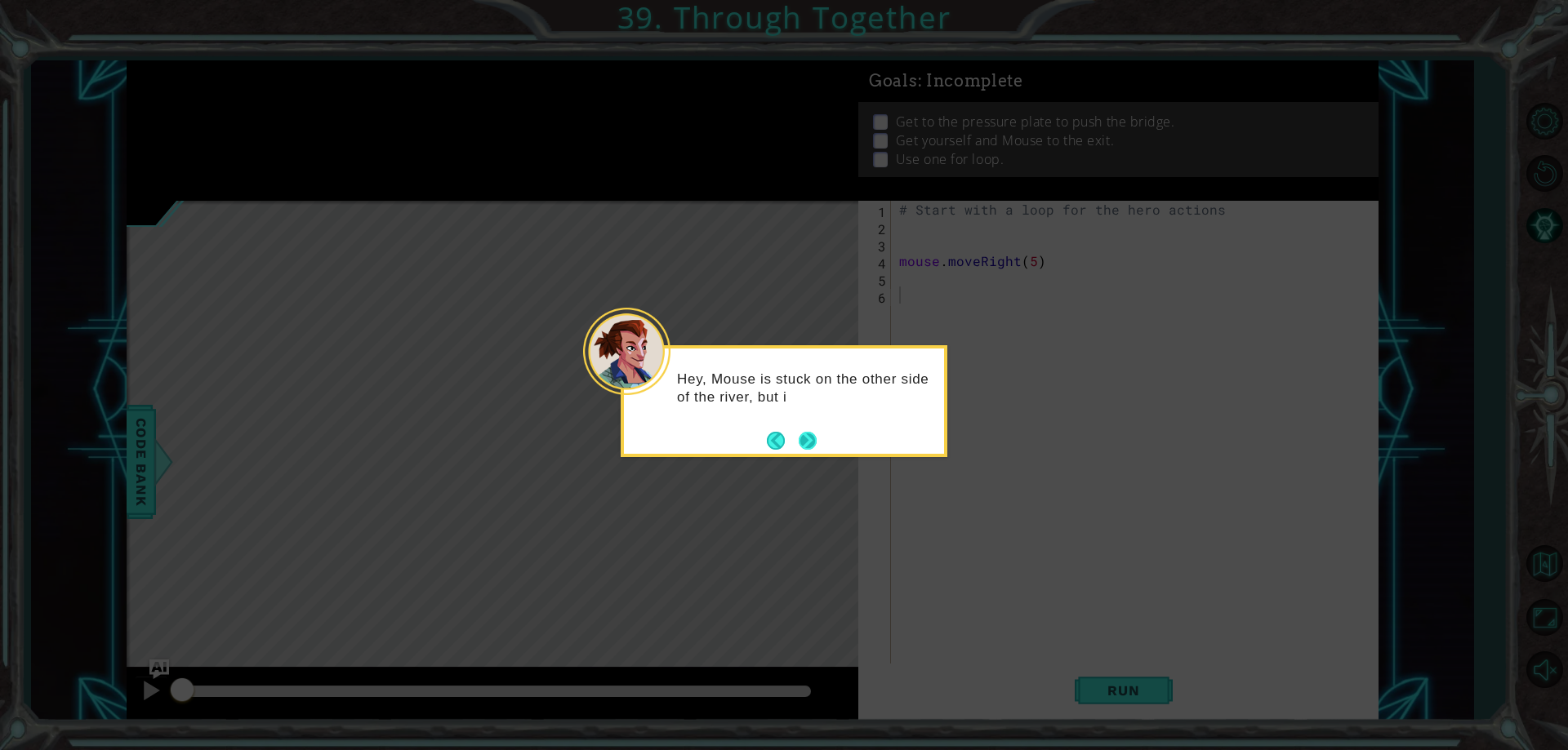
click at [815, 449] on button "Next" at bounding box center [807, 441] width 18 height 18
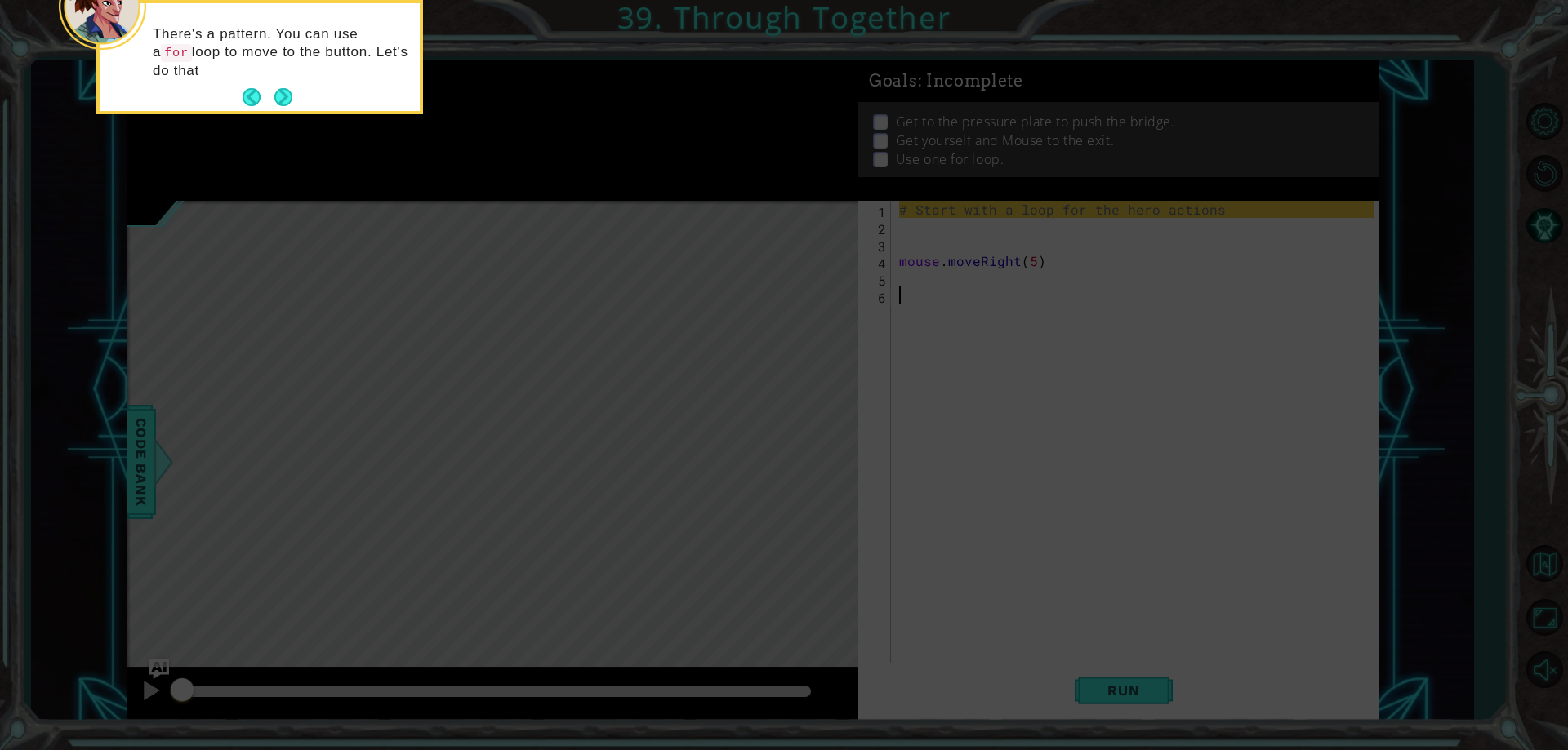
click at [284, 95] on button "Next" at bounding box center [284, 97] width 18 height 18
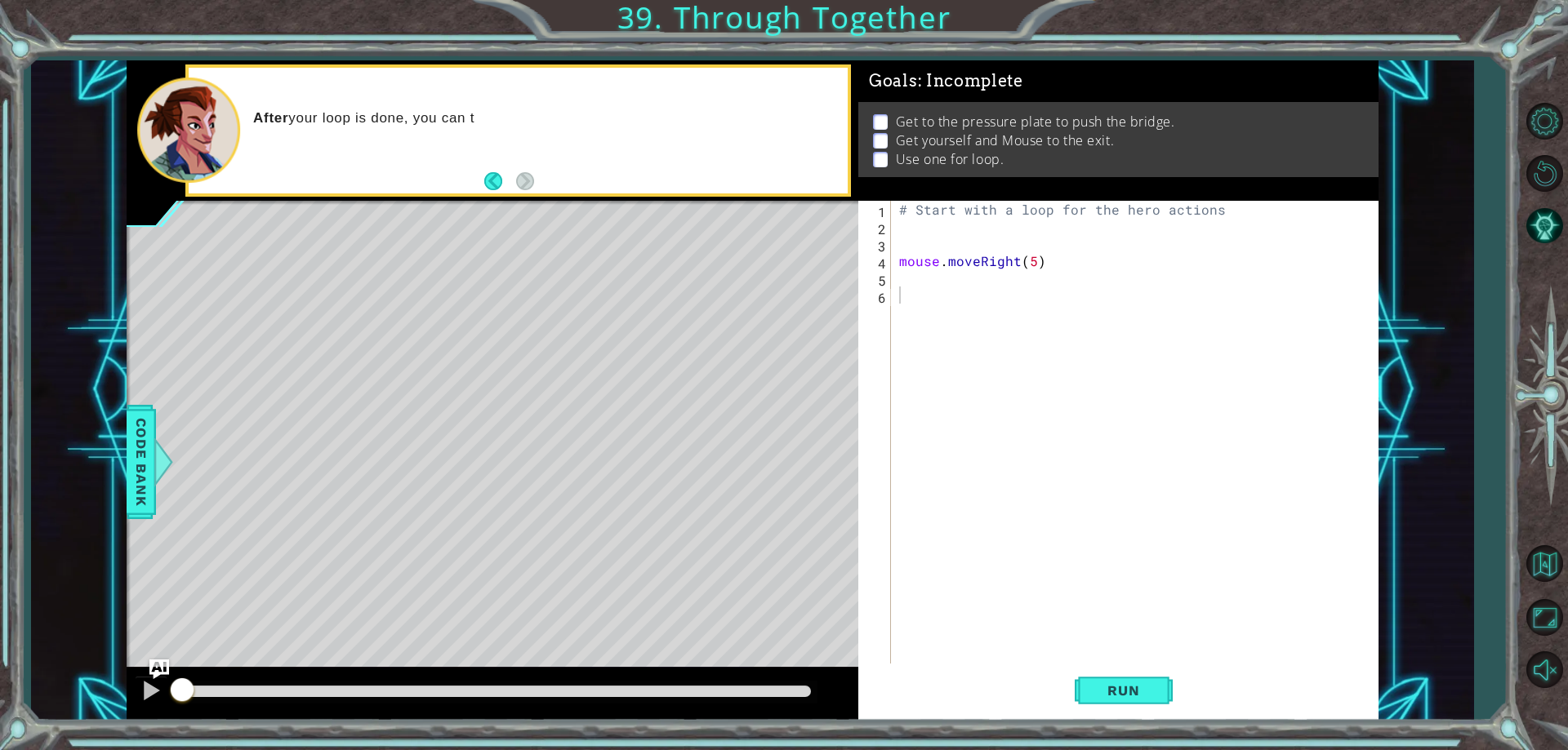
click at [1118, 624] on div "# Start with a loop for the hero actions mouse . moveRight ( 5 )" at bounding box center [1138, 449] width 485 height 497
click at [1136, 696] on span "Run" at bounding box center [1123, 690] width 64 height 17
click at [1135, 714] on button "Run" at bounding box center [1123, 690] width 98 height 52
click at [1115, 696] on span "Run" at bounding box center [1123, 690] width 64 height 17
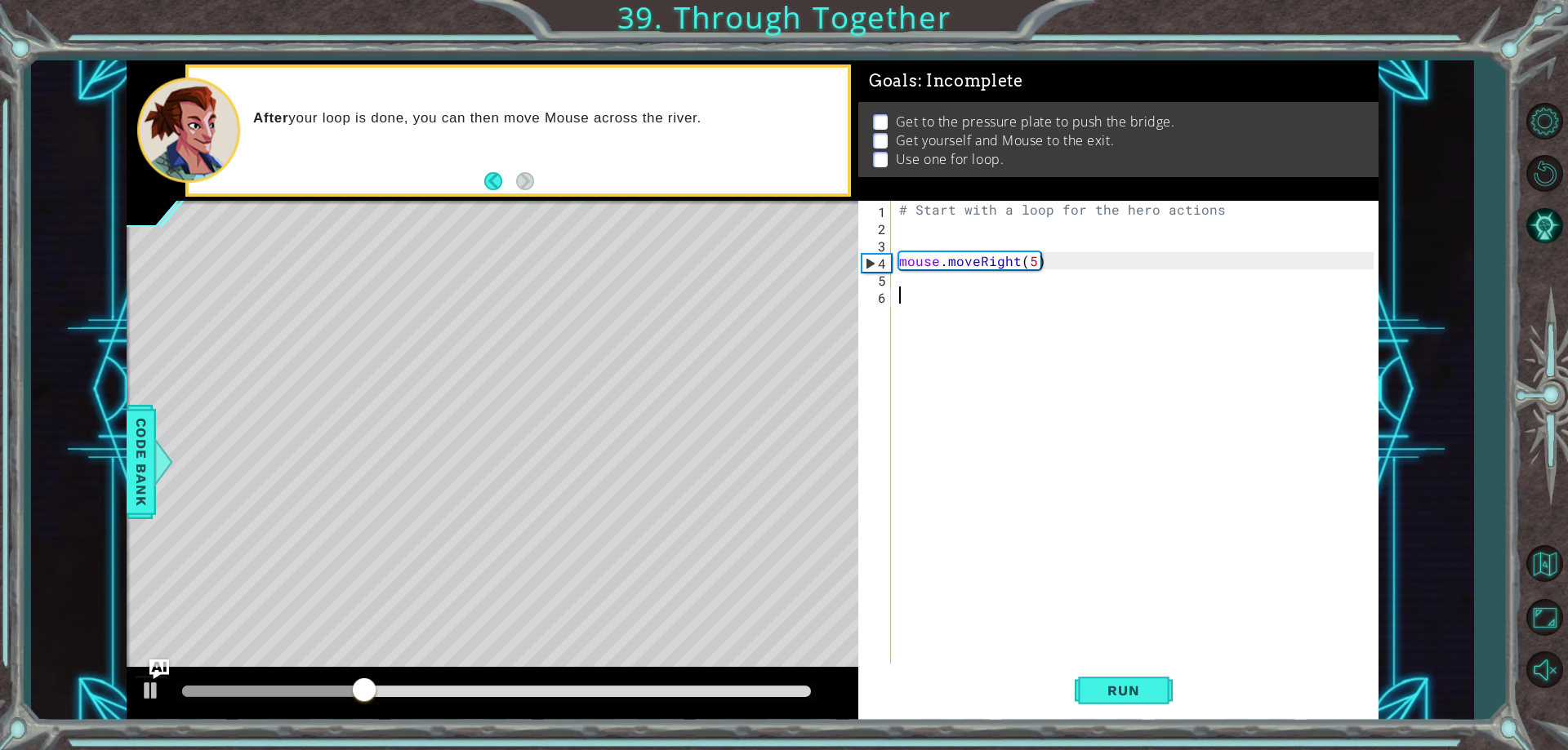
click at [913, 245] on div "# Start with a loop for the hero actions mouse . moveRight ( 5 )" at bounding box center [1138, 449] width 485 height 497
click at [927, 213] on div "# Start with a loop for the hero actions mouse . moveRight ( 5 )" at bounding box center [1138, 449] width 485 height 497
type textarea "# Start with a loop for the hero actions"
click at [908, 206] on div "# Start with a loop for the hero actions mouse . moveRight ( 5 )" at bounding box center [1138, 449] width 485 height 497
click at [901, 208] on div "# Start with a loop for the hero actions mouse . moveRight ( 5 )" at bounding box center [1138, 449] width 485 height 497
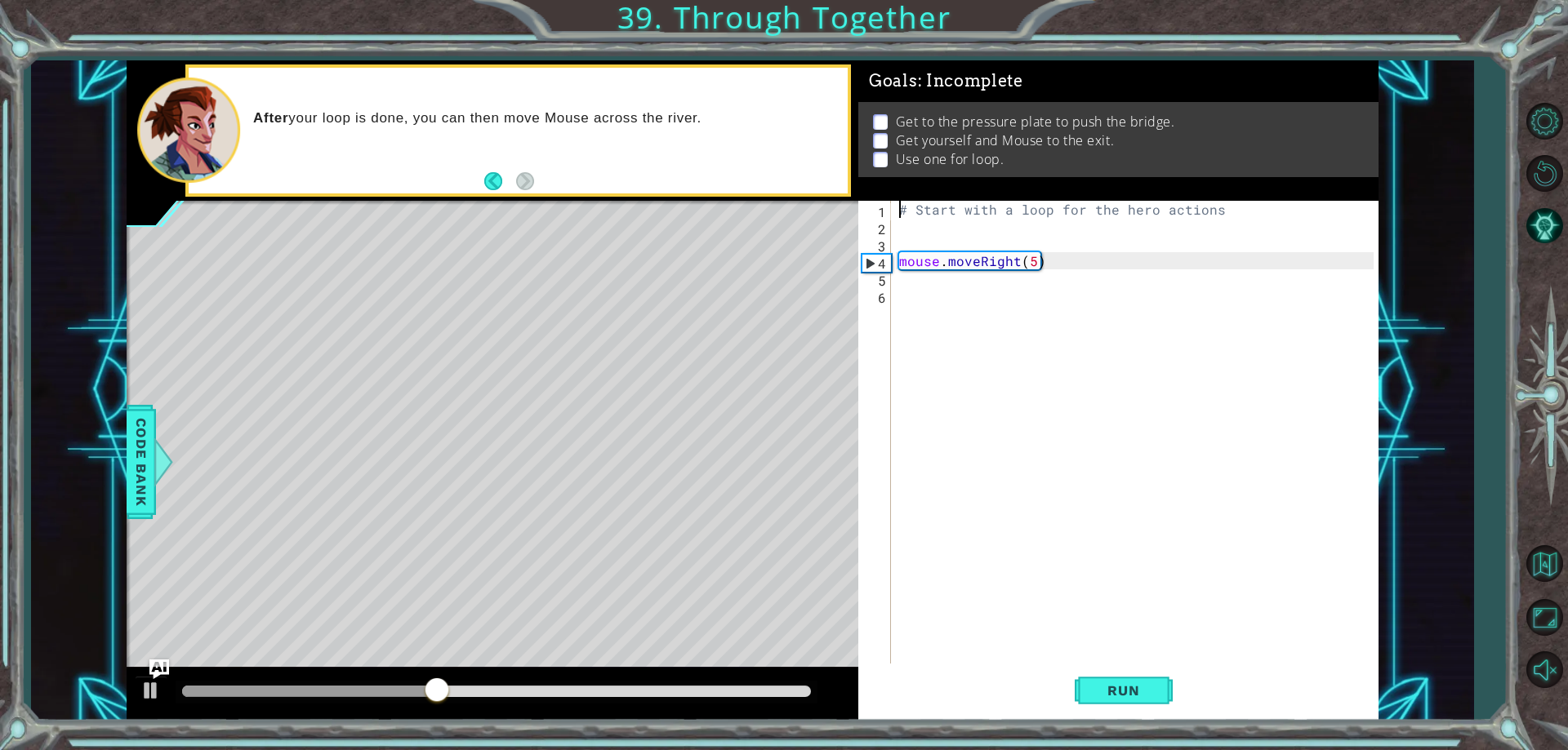
click at [897, 207] on div "# Start with a loop for the hero actions mouse . moveRight ( 5 )" at bounding box center [1138, 449] width 485 height 497
drag, startPoint x: 1235, startPoint y: 204, endPoint x: 882, endPoint y: 210, distance: 353.1
click at [882, 210] on div "# Start with a loop for the hero actions 1 2 3 4 5 6 # Start with a loop for th…" at bounding box center [1115, 432] width 514 height 463
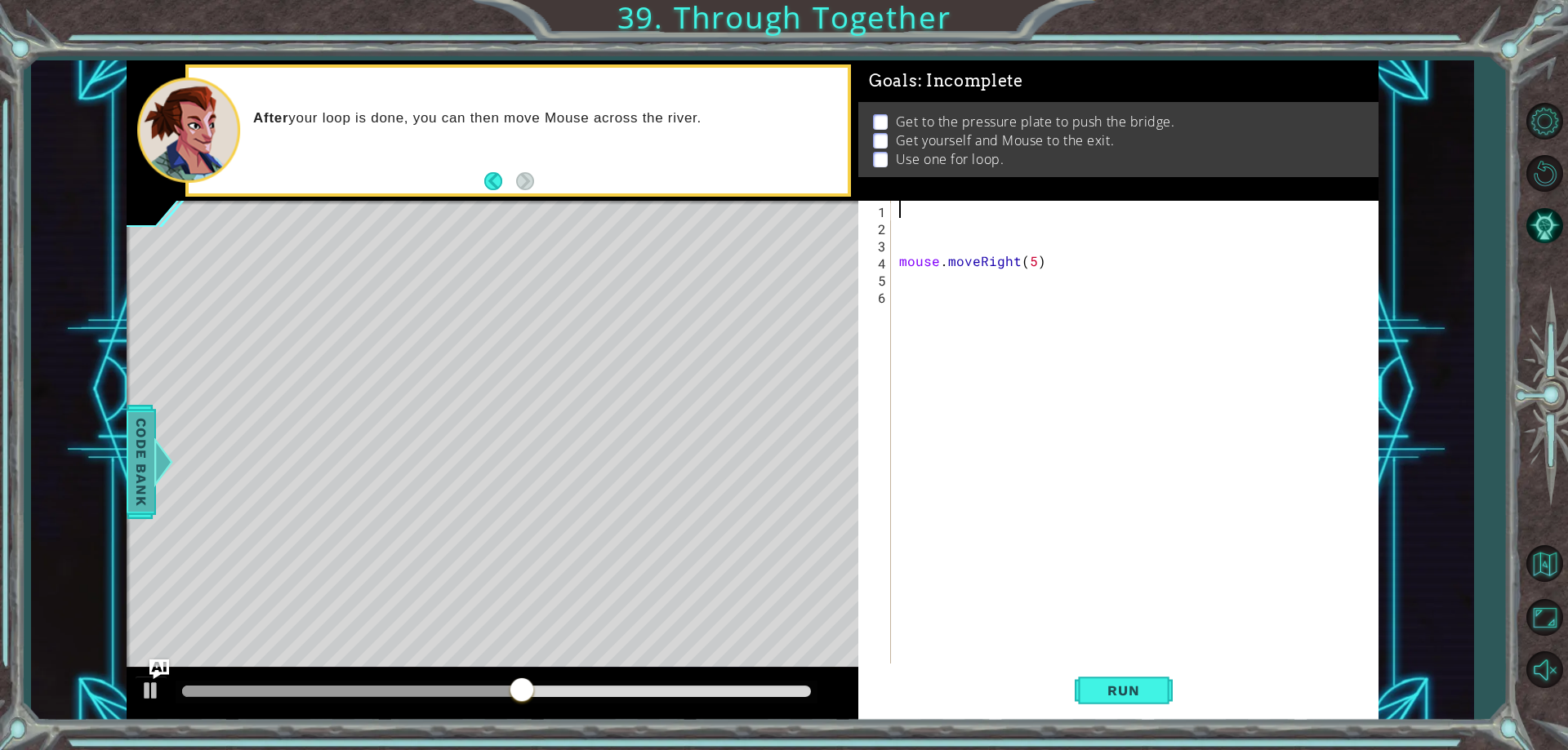
click at [136, 434] on span "Code Bank" at bounding box center [141, 462] width 26 height 99
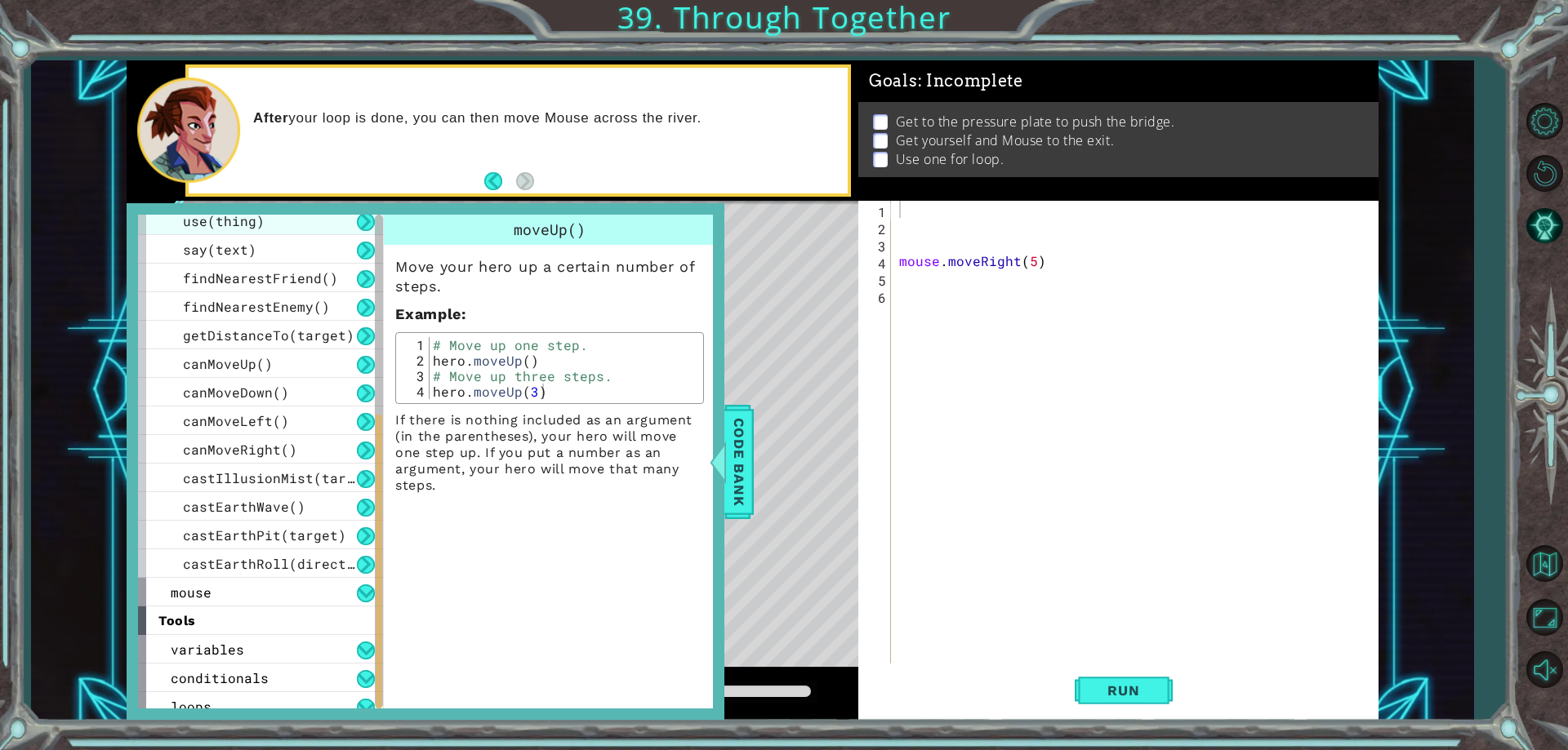
scroll to position [420, 0]
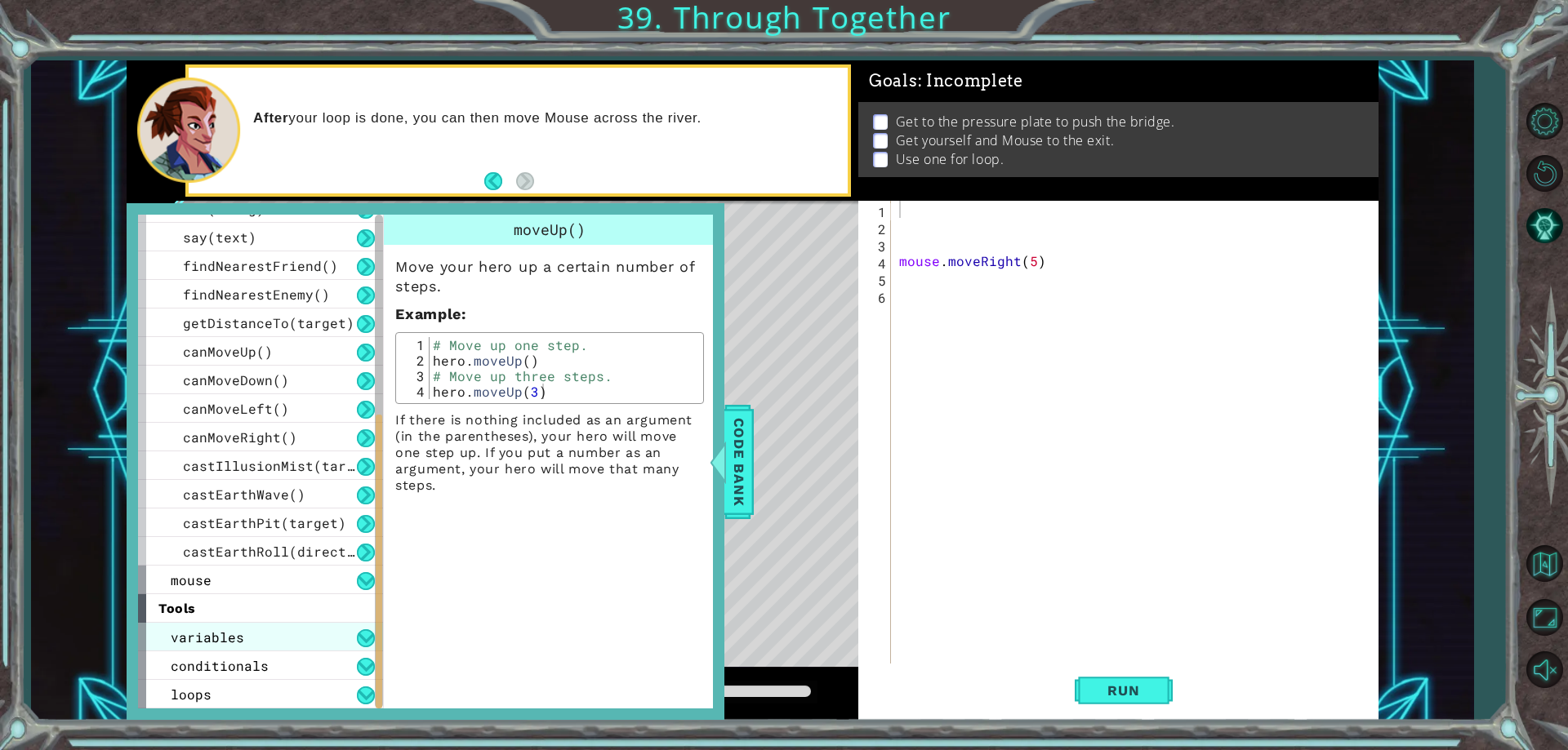
click at [277, 635] on div "variables" at bounding box center [260, 636] width 245 height 28
click at [283, 681] on div "variables assignment reassignment conditionals if statement if/else statement l…" at bounding box center [260, 679] width 245 height 114
click at [276, 675] on div "conditionals" at bounding box center [260, 665] width 245 height 28
click at [269, 676] on div "conditionals" at bounding box center [260, 665] width 245 height 28
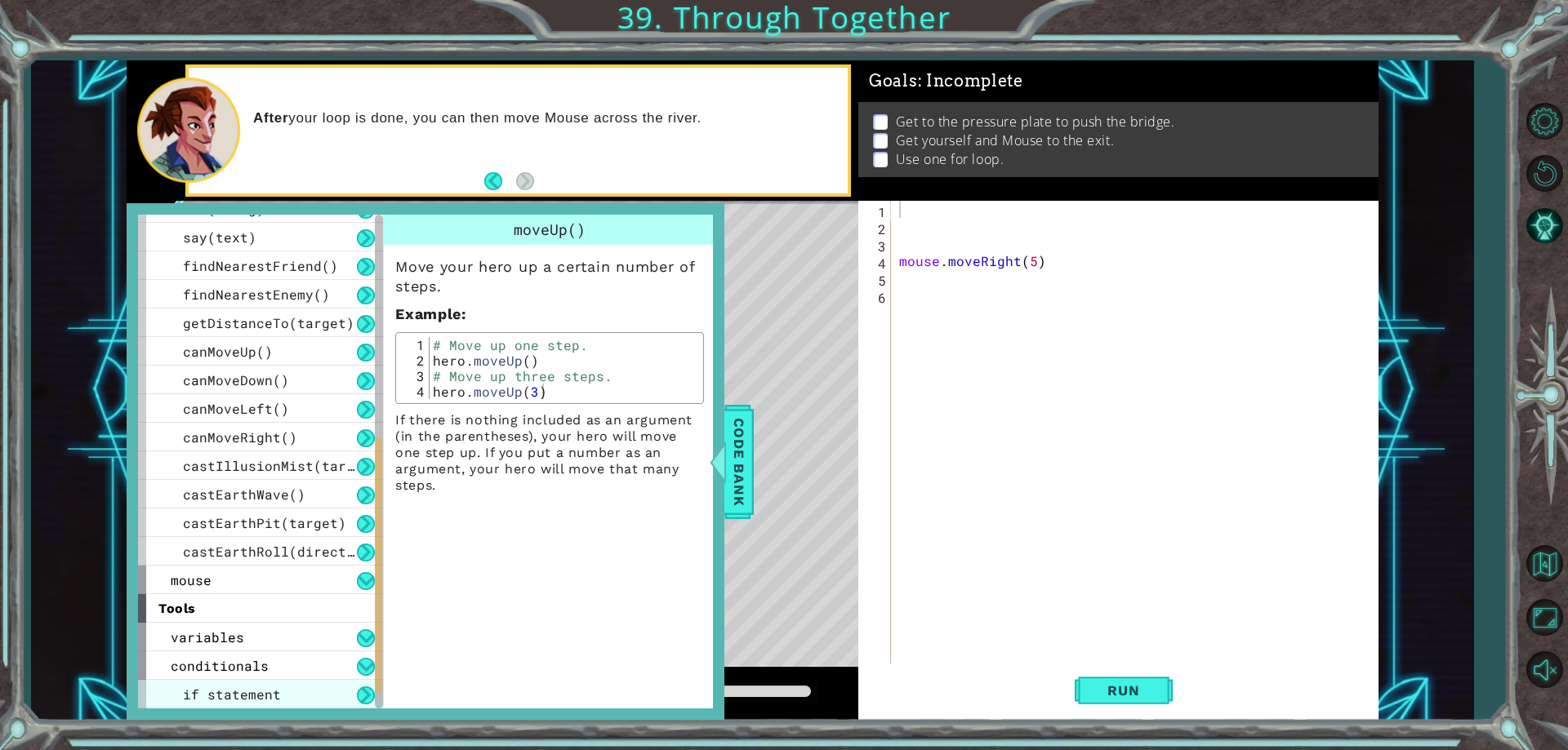
click at [274, 680] on div "if statement" at bounding box center [260, 693] width 245 height 28
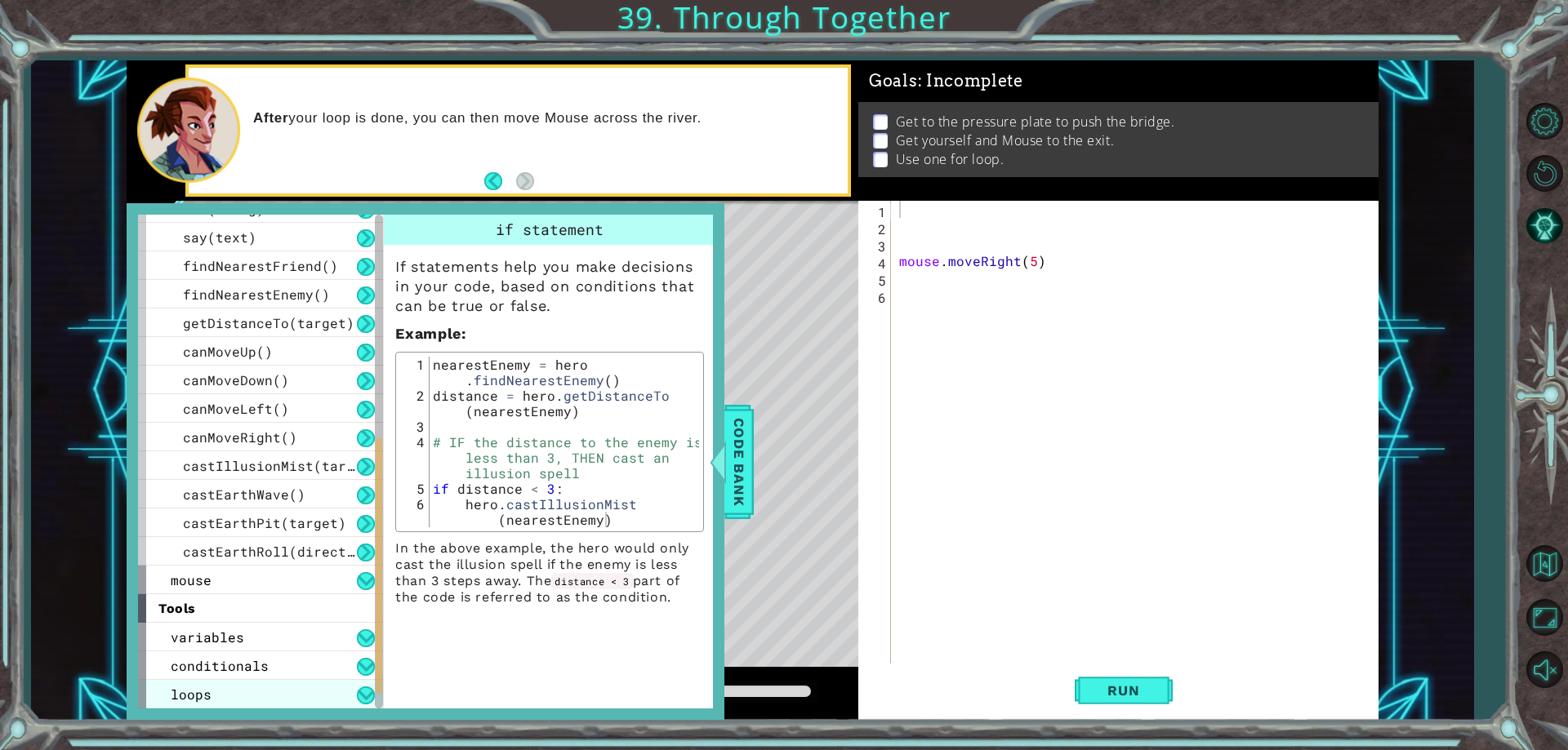
click at [270, 691] on div "loops" at bounding box center [260, 693] width 245 height 28
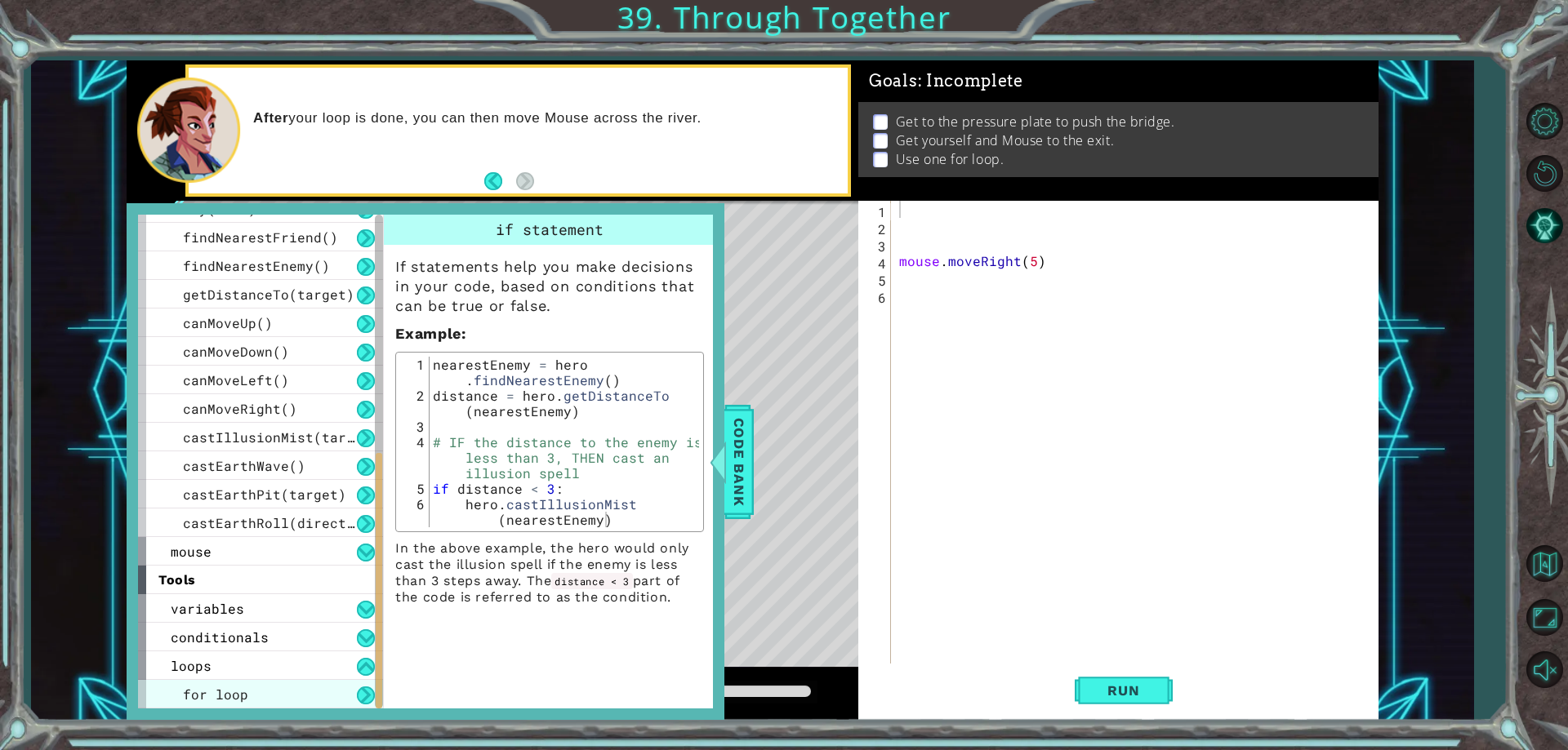
click at [267, 688] on div "for loop" at bounding box center [260, 693] width 245 height 28
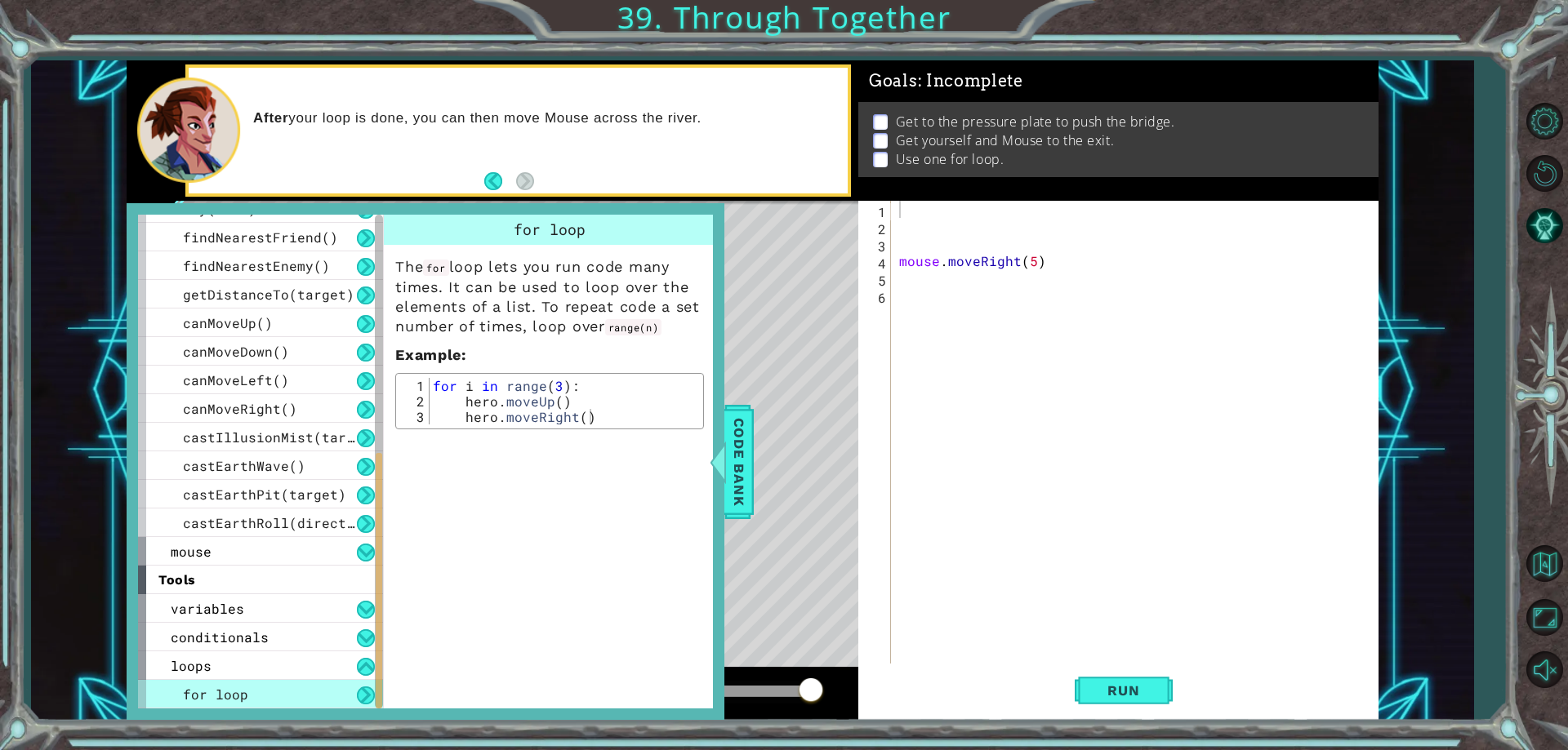
click at [945, 221] on div "mouse . moveRight ( 5 )" at bounding box center [1138, 449] width 485 height 497
click at [933, 209] on div "mouse . moveRight ( 5 )" at bounding box center [1138, 449] width 485 height 497
type textarea "for i in range(3):"
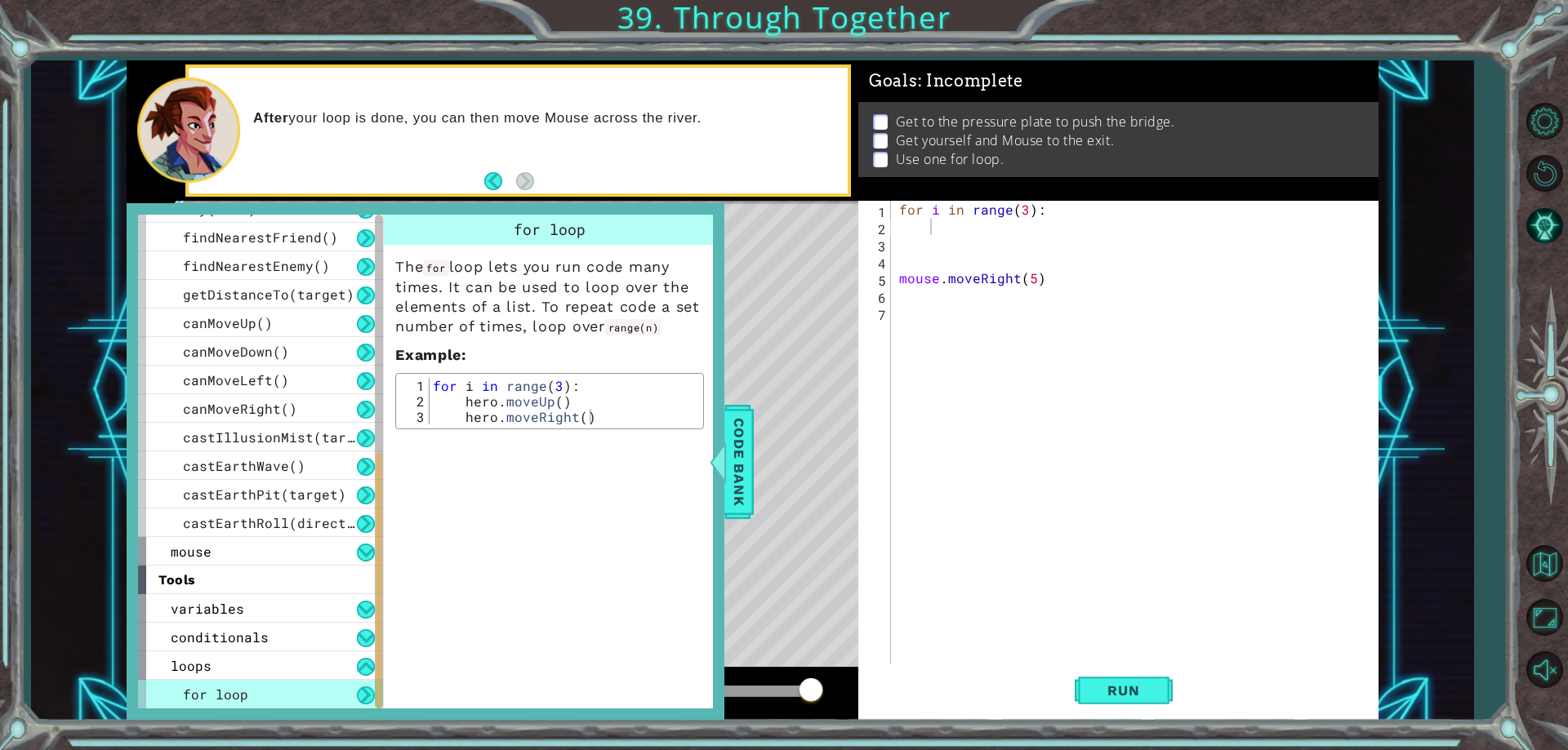
click at [513, 305] on p "The for loop lets you run code many times. It can be used to loop over the elem…" at bounding box center [549, 297] width 309 height 80
click at [481, 169] on div "After your loop is done, you can then move Mouse across the river." at bounding box center [517, 130] width 659 height 126
click at [482, 170] on div "After your loop is done, you can then move Mouse across the river." at bounding box center [517, 130] width 659 height 126
click at [486, 174] on div "After your loop is done, you can then move Mouse across the river." at bounding box center [517, 130] width 659 height 126
click at [488, 174] on button "Back" at bounding box center [500, 182] width 32 height 18
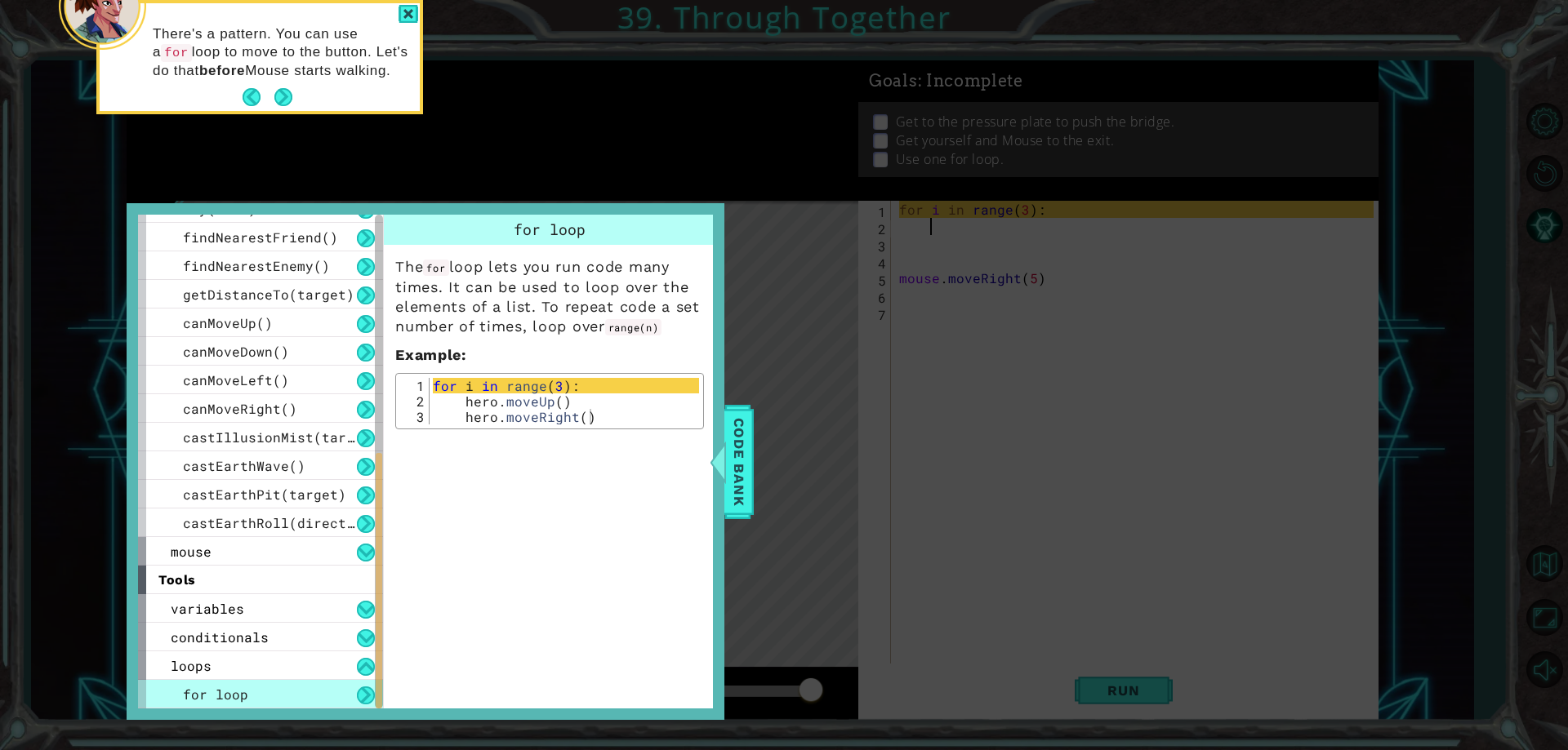
click at [503, 201] on icon at bounding box center [784, 112] width 1568 height 1275
click at [284, 95] on button "Next" at bounding box center [284, 97] width 18 height 18
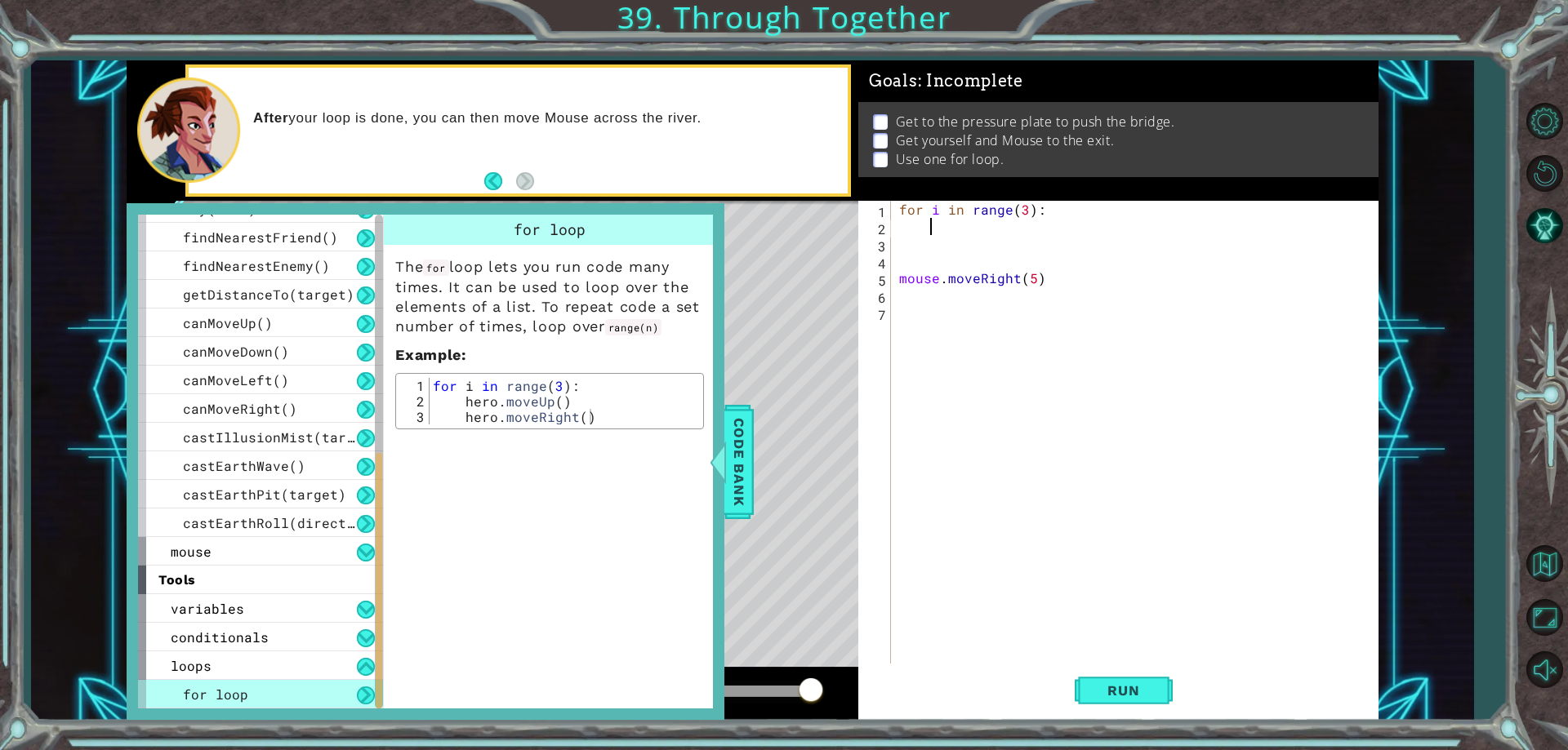
click at [400, 232] on div "for loop" at bounding box center [549, 229] width 332 height 30
click at [363, 205] on div "methods hero moveUp() moveDown() moveLeft() moveRight() sneakUp() sneakDown() s…" at bounding box center [425, 461] width 598 height 517
drag, startPoint x: 276, startPoint y: 233, endPoint x: 270, endPoint y: 258, distance: 25.7
click at [273, 239] on span "findNearestFriend()" at bounding box center [260, 237] width 155 height 17
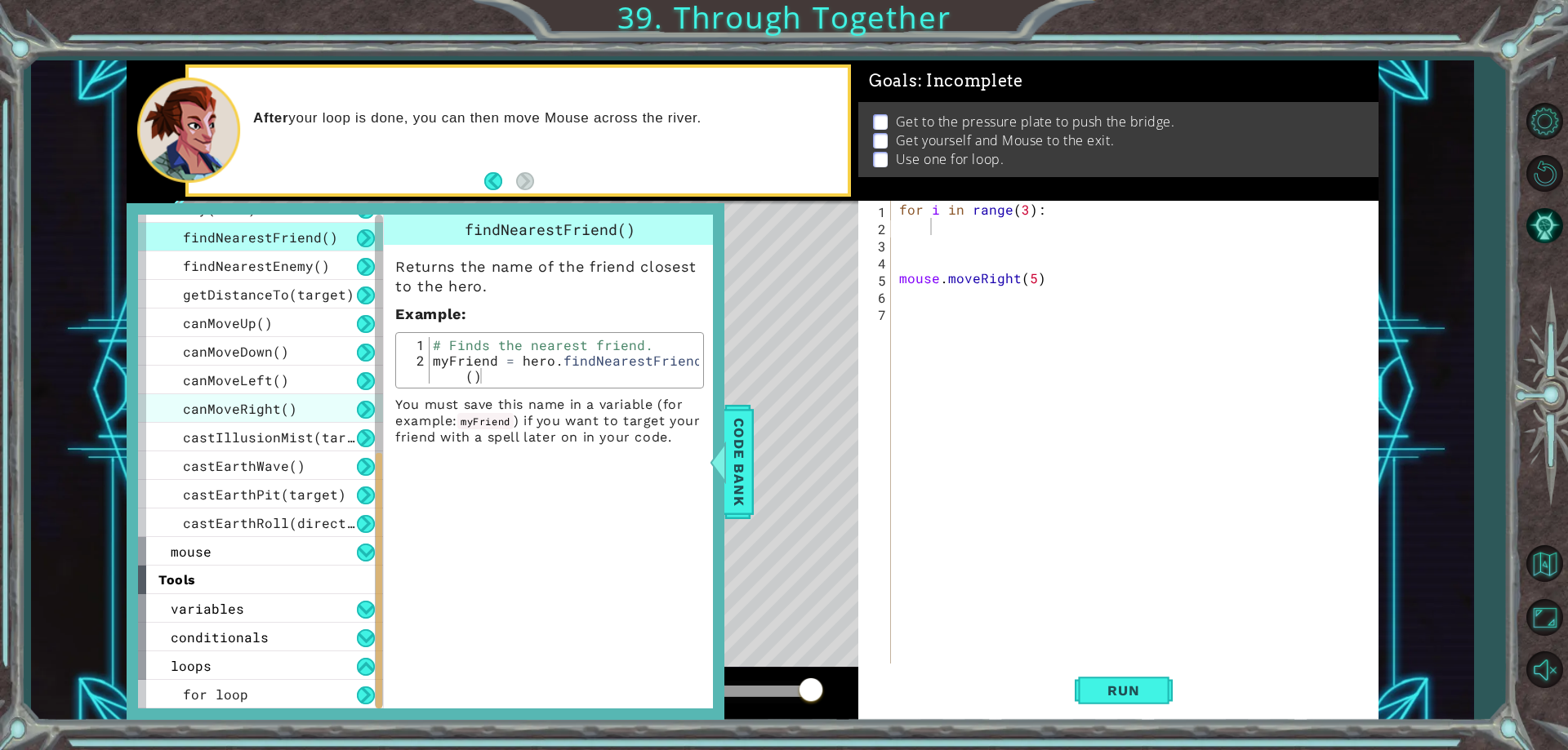
scroll to position [367, 0]
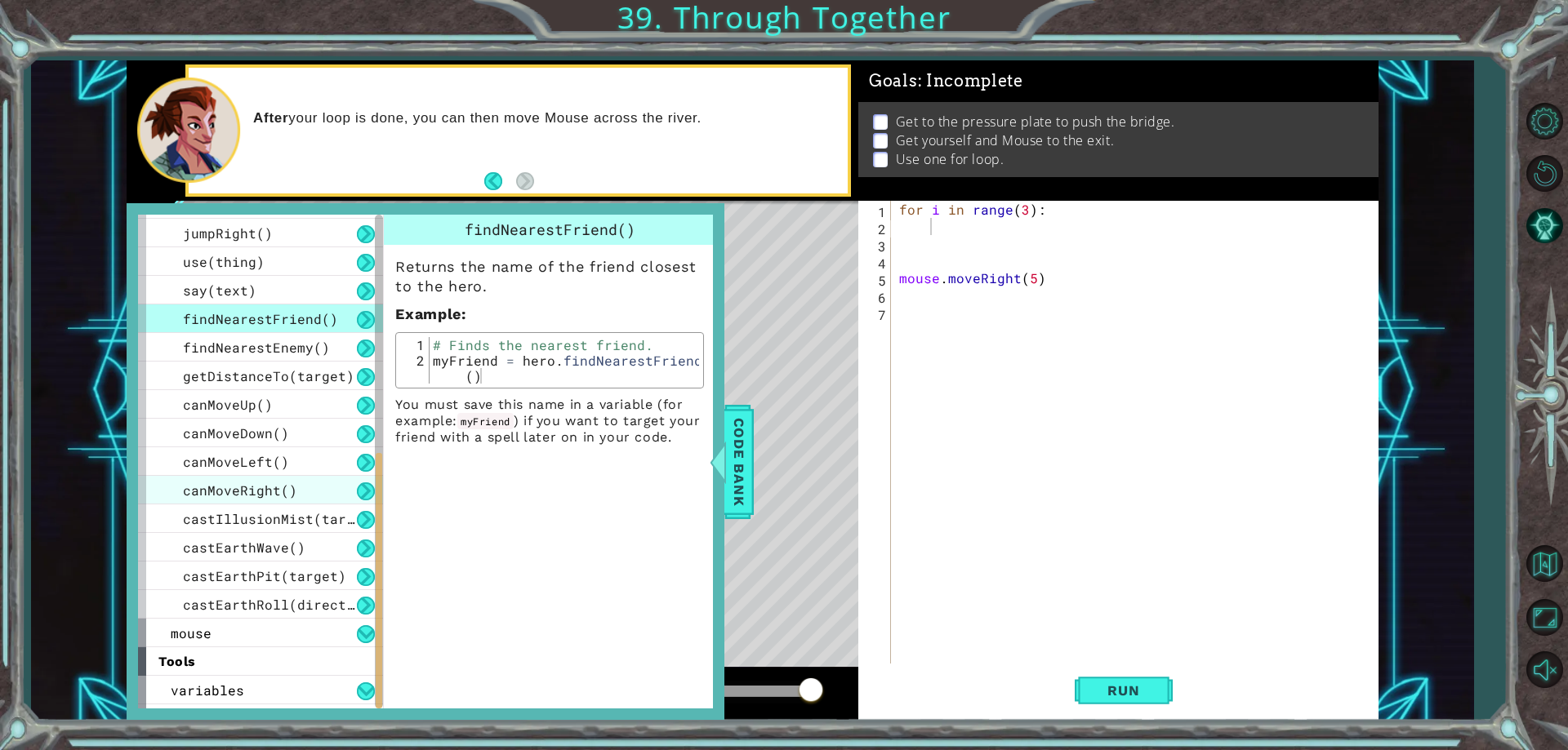
click at [311, 503] on div "canMoveRight()" at bounding box center [260, 489] width 245 height 28
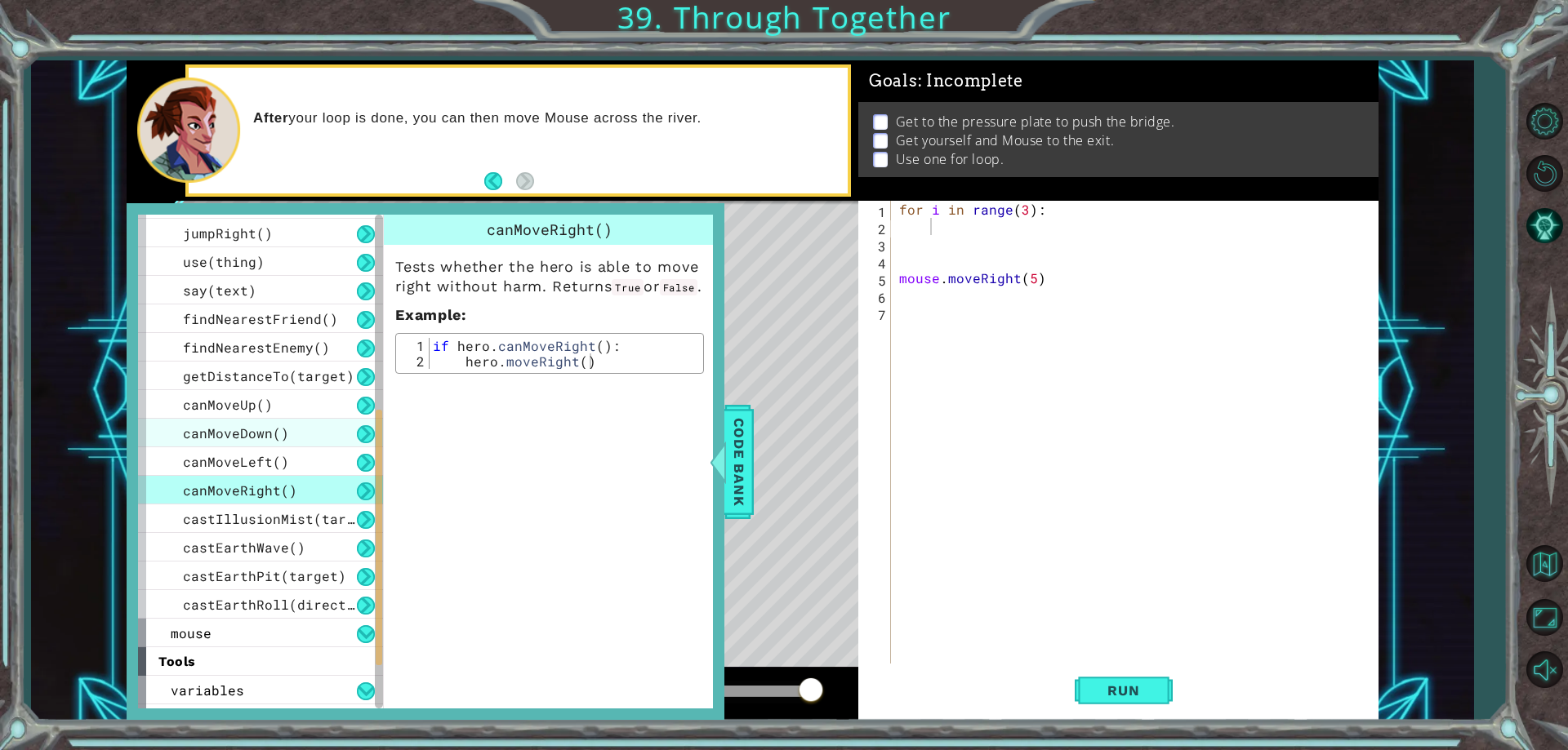
drag, startPoint x: 235, startPoint y: 481, endPoint x: 156, endPoint y: 438, distance: 89.9
click at [235, 481] on div "canMoveRight()" at bounding box center [260, 489] width 245 height 28
click at [117, 430] on div "1 ההההההההההההההההההההההההההההההההההההההההההההההההההההההההההההההההההההההההההההה…" at bounding box center [752, 390] width 1442 height 660
click at [733, 192] on div "After your loop is done, you can then move Mouse across the river." at bounding box center [517, 130] width 659 height 126
click at [747, 444] on span "Code Bank" at bounding box center [739, 462] width 26 height 99
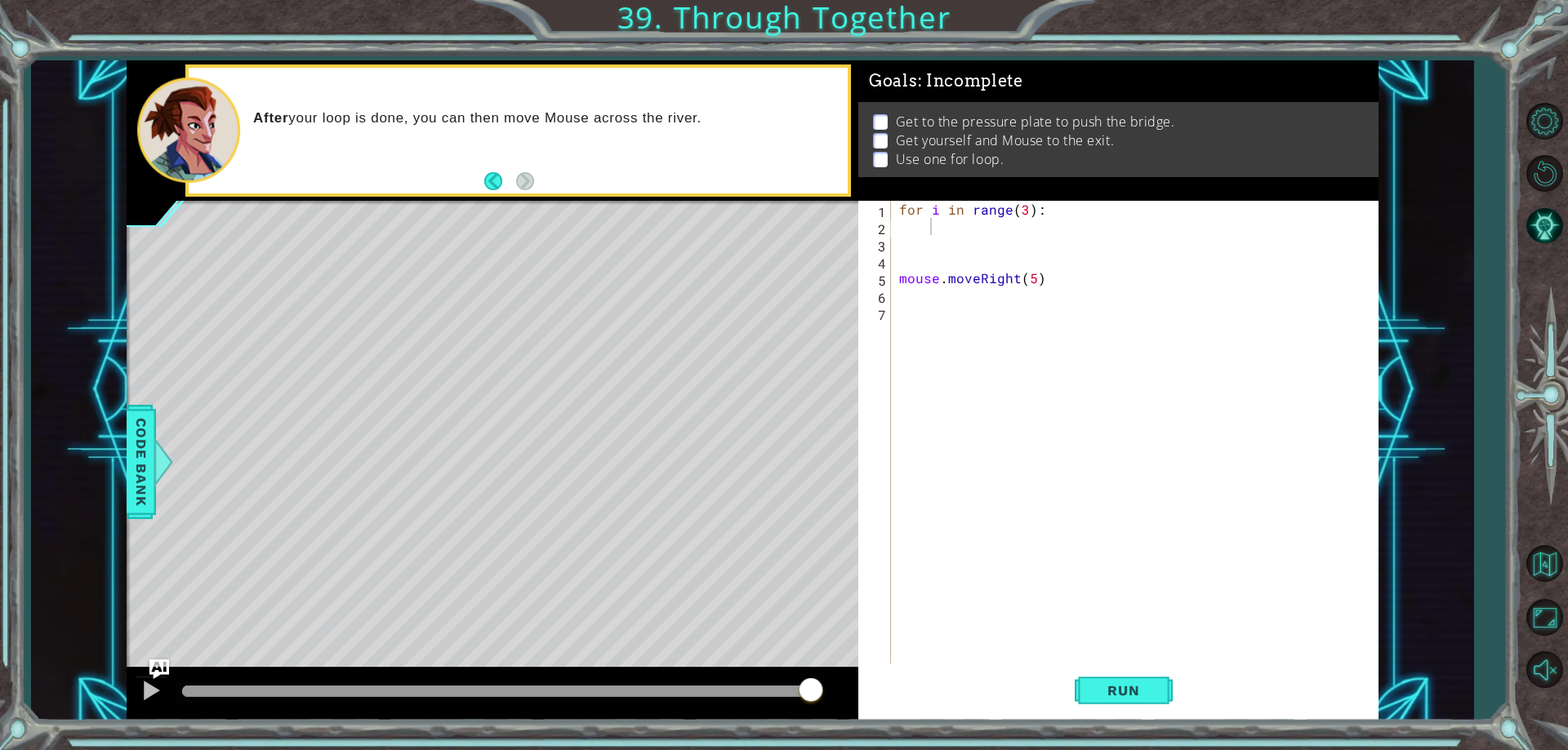
click at [1031, 221] on div "for i in range ( 3 ) : mouse . moveRight ( 5 )" at bounding box center [1138, 449] width 485 height 497
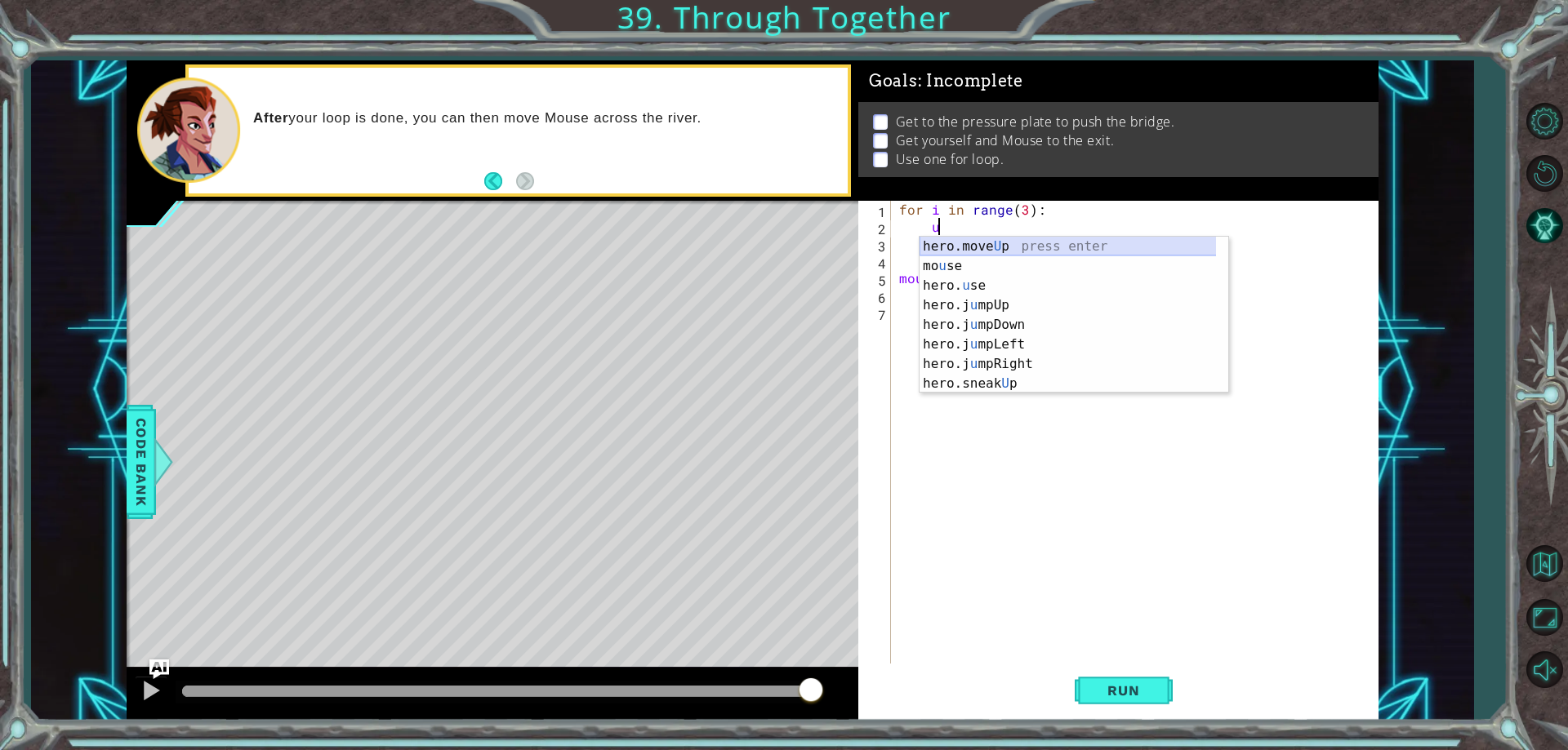
click at [1041, 247] on div "hero.move U p press enter mo u se press enter hero. u se press enter hero.j u m…" at bounding box center [1074, 334] width 309 height 196
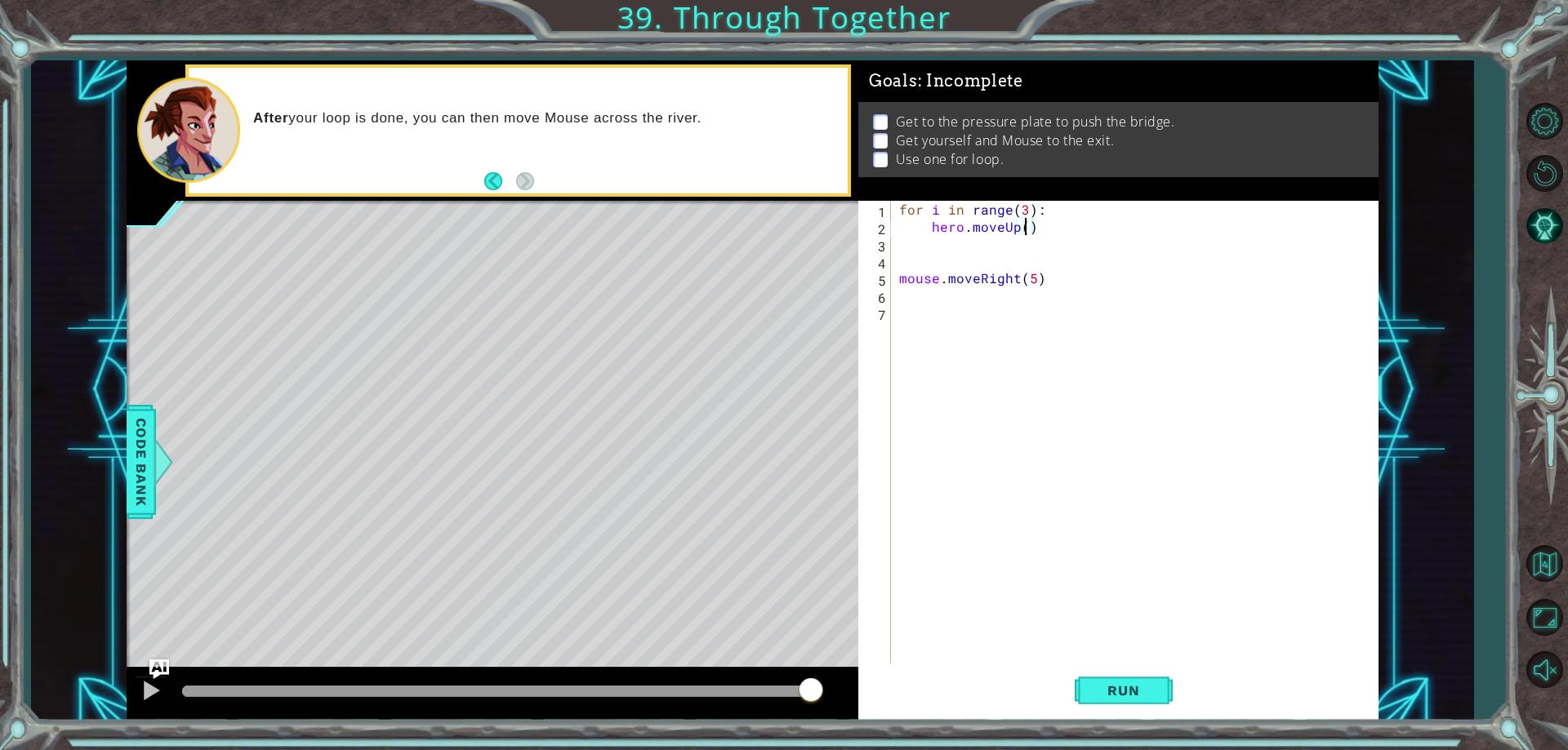
type textarea "hero.moveUp(2)"
click at [1041, 247] on div "for i in range ( 3 ) : hero . moveUp ( 2 ) mouse . moveRight ( 5 )" at bounding box center [1138, 449] width 485 height 497
click at [1062, 229] on div "for i in range ( 3 ) : hero . moveUp ( 2 ) mouse . moveRight ( 5 )" at bounding box center [1138, 449] width 485 height 497
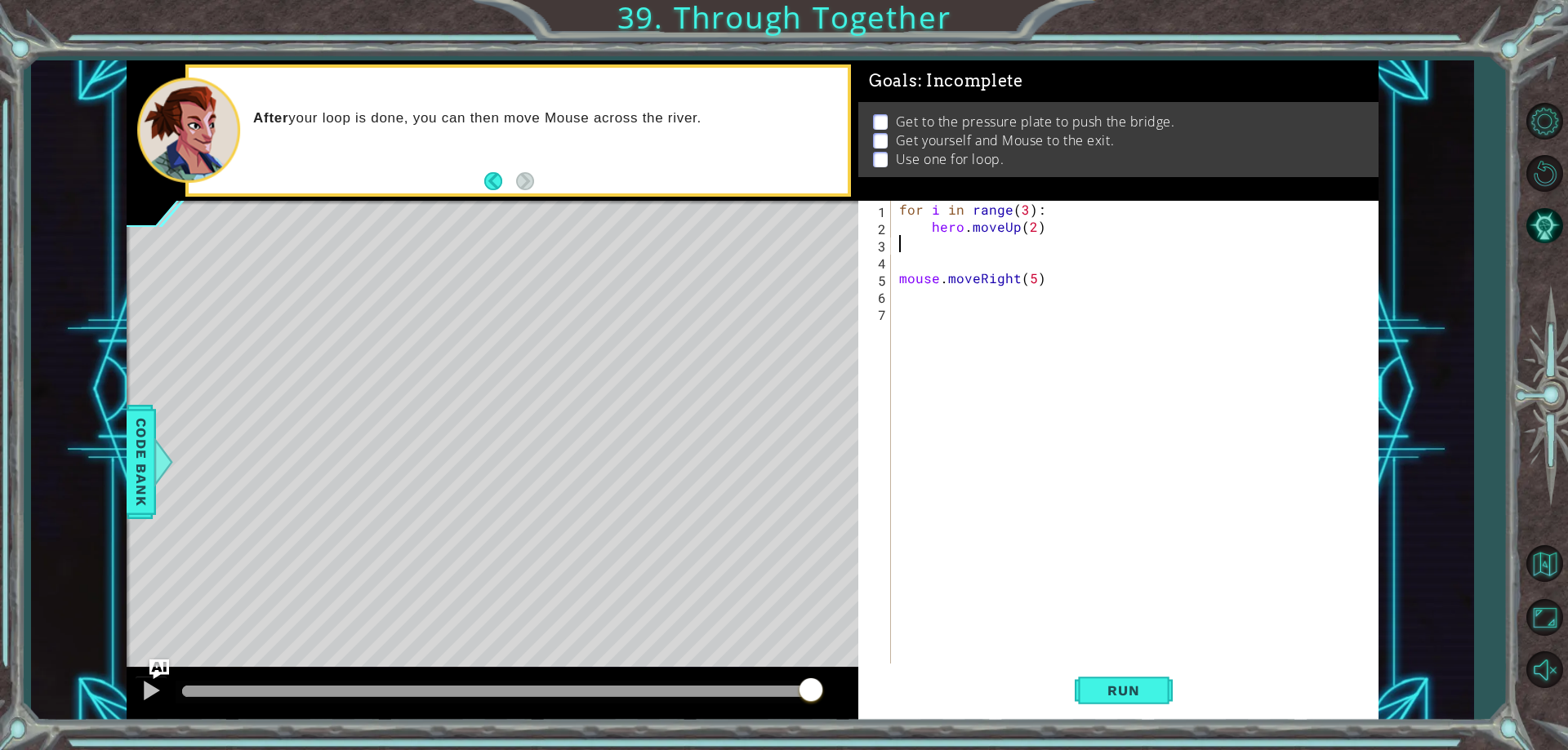
type textarea "hero.moveUp(2)"
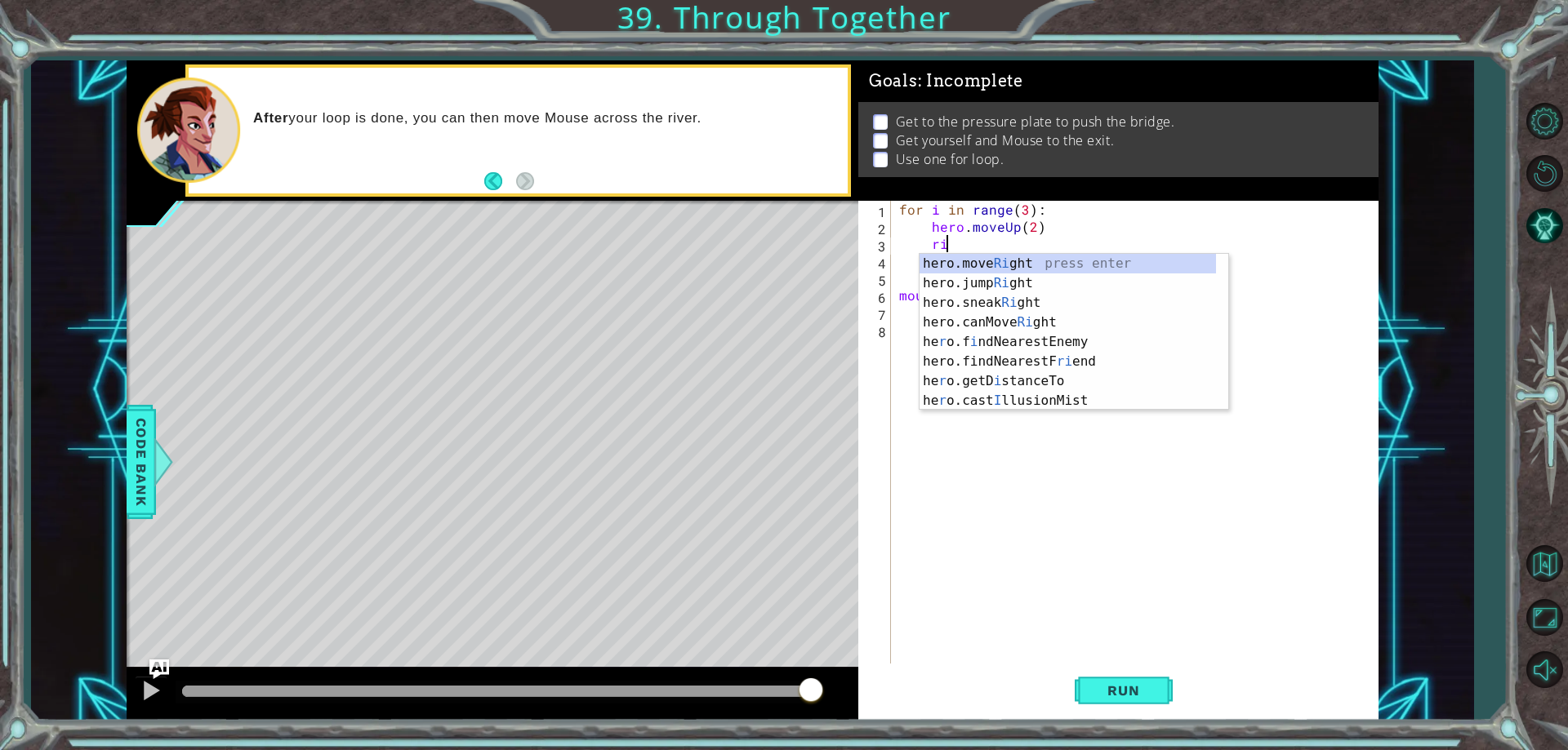
scroll to position [0, 3]
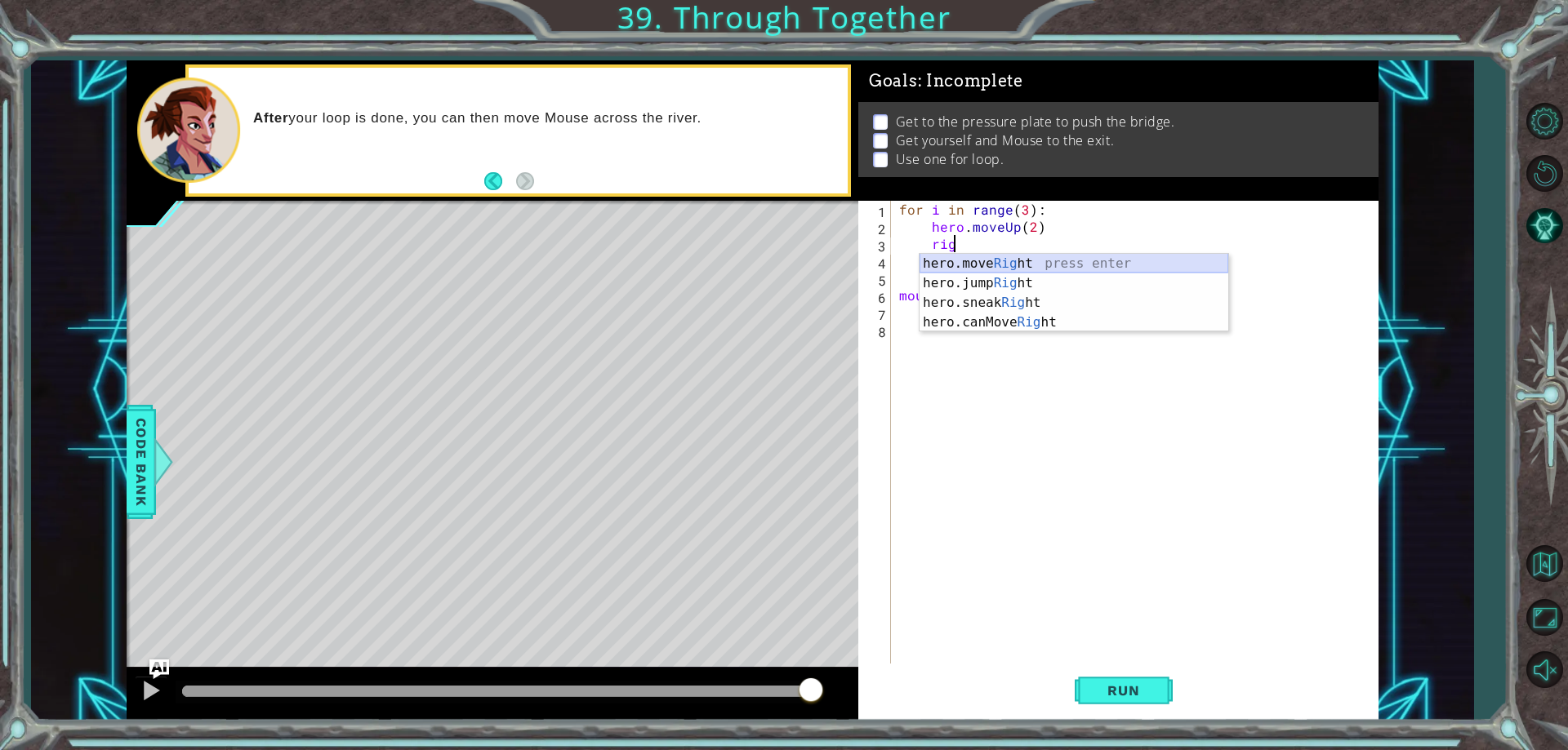
click at [1167, 257] on div "hero.move Rig ht press enter hero.jump Rig ht press enter hero.sneak Rig ht pre…" at bounding box center [1074, 312] width 309 height 118
type textarea "hero.moveRight(1)"
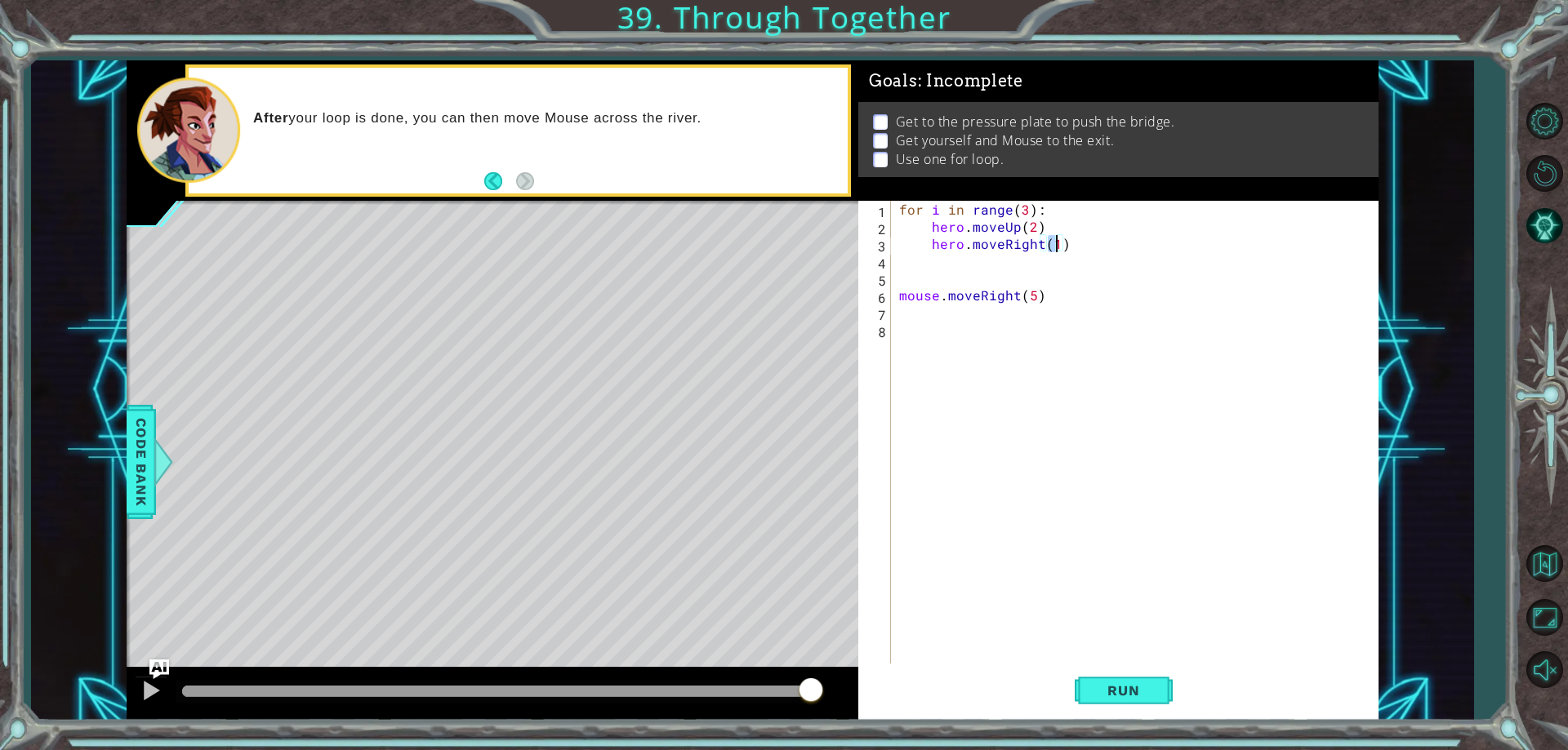
click at [1154, 253] on div "for i in range ( 3 ) : hero . moveUp ( 2 ) hero . moveRight ( 1 ) mouse . moveR…" at bounding box center [1138, 449] width 485 height 497
click at [1138, 249] on div "for i in range ( 3 ) : hero . moveUp ( 2 ) hero . moveRight ( 1 ) mouse . moveR…" at bounding box center [1138, 449] width 485 height 497
type textarea "hero.moveRight(1)"
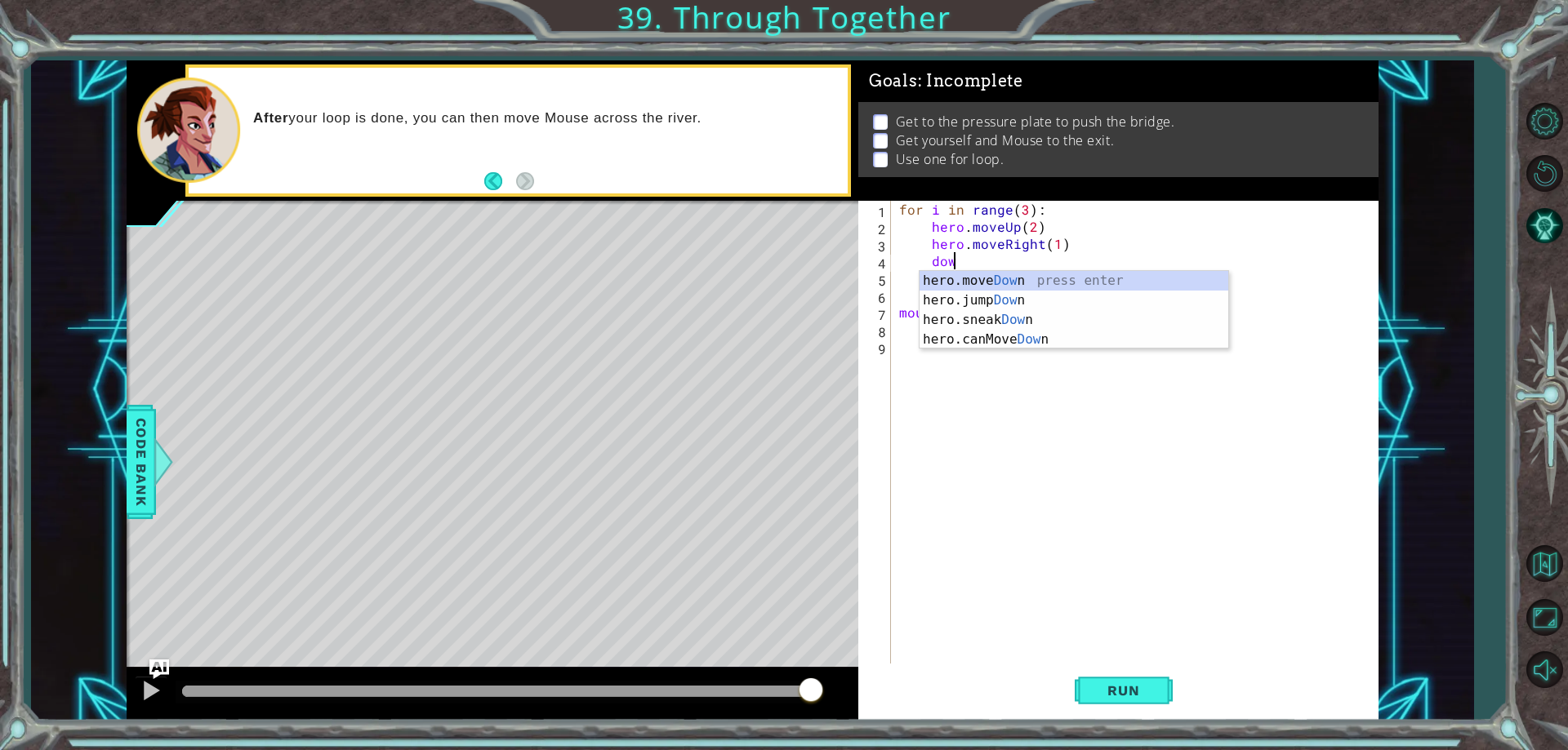
scroll to position [0, 3]
click at [1093, 276] on div "hero.move Dow n press enter hero.jump Dow n press enter hero.sneak Dow n press …" at bounding box center [1074, 330] width 309 height 118
type textarea "hero.moveDown(1)"
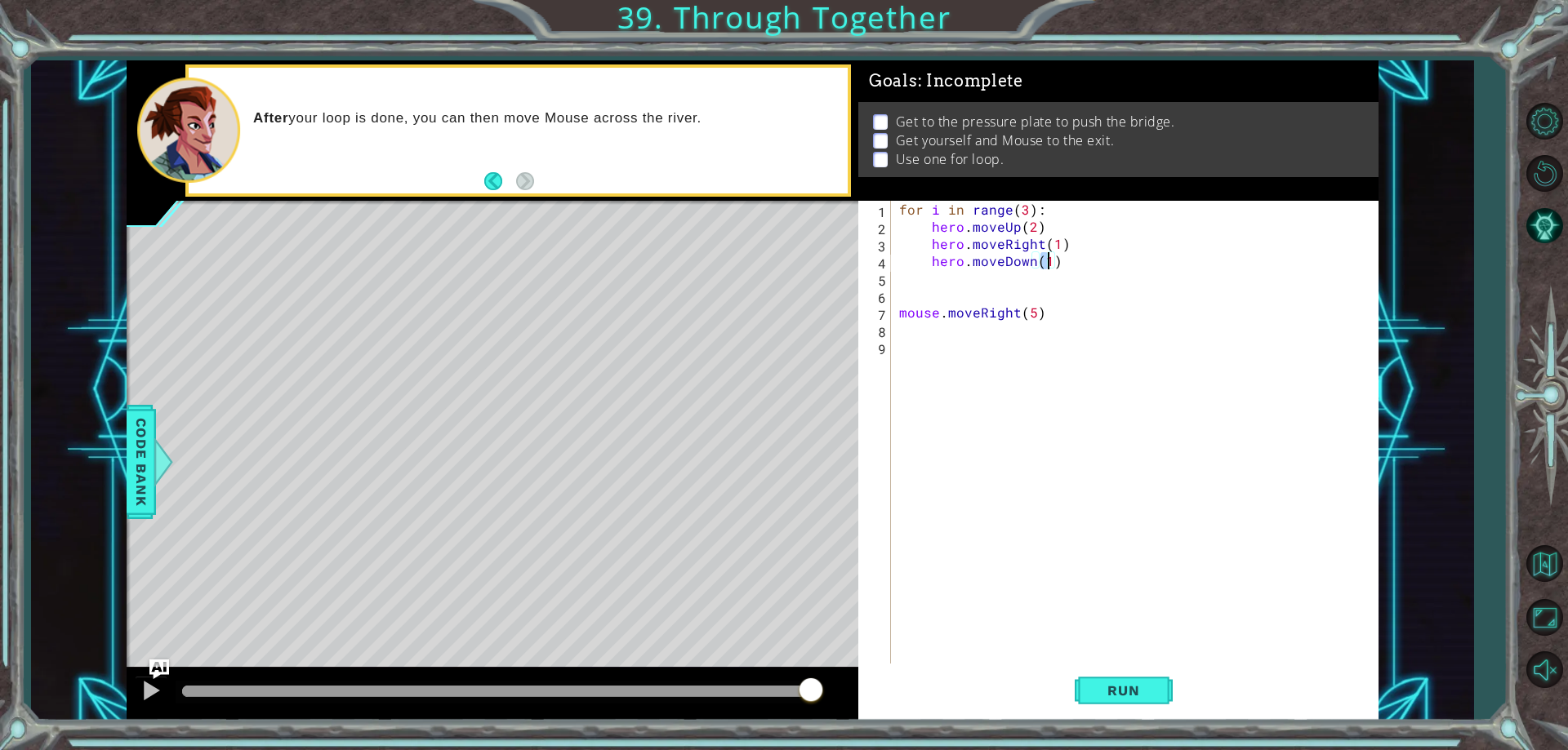
click at [1089, 278] on div "for i in range ( 3 ) : hero . moveUp ( 2 ) hero . moveRight ( 1 ) hero . moveDo…" at bounding box center [1138, 449] width 485 height 497
click at [1089, 255] on div "for i in range ( 3 ) : hero . moveUp ( 2 ) hero . moveRight ( 1 ) hero . moveDo…" at bounding box center [1138, 449] width 485 height 497
type textarea "hero.moveDown(1)"
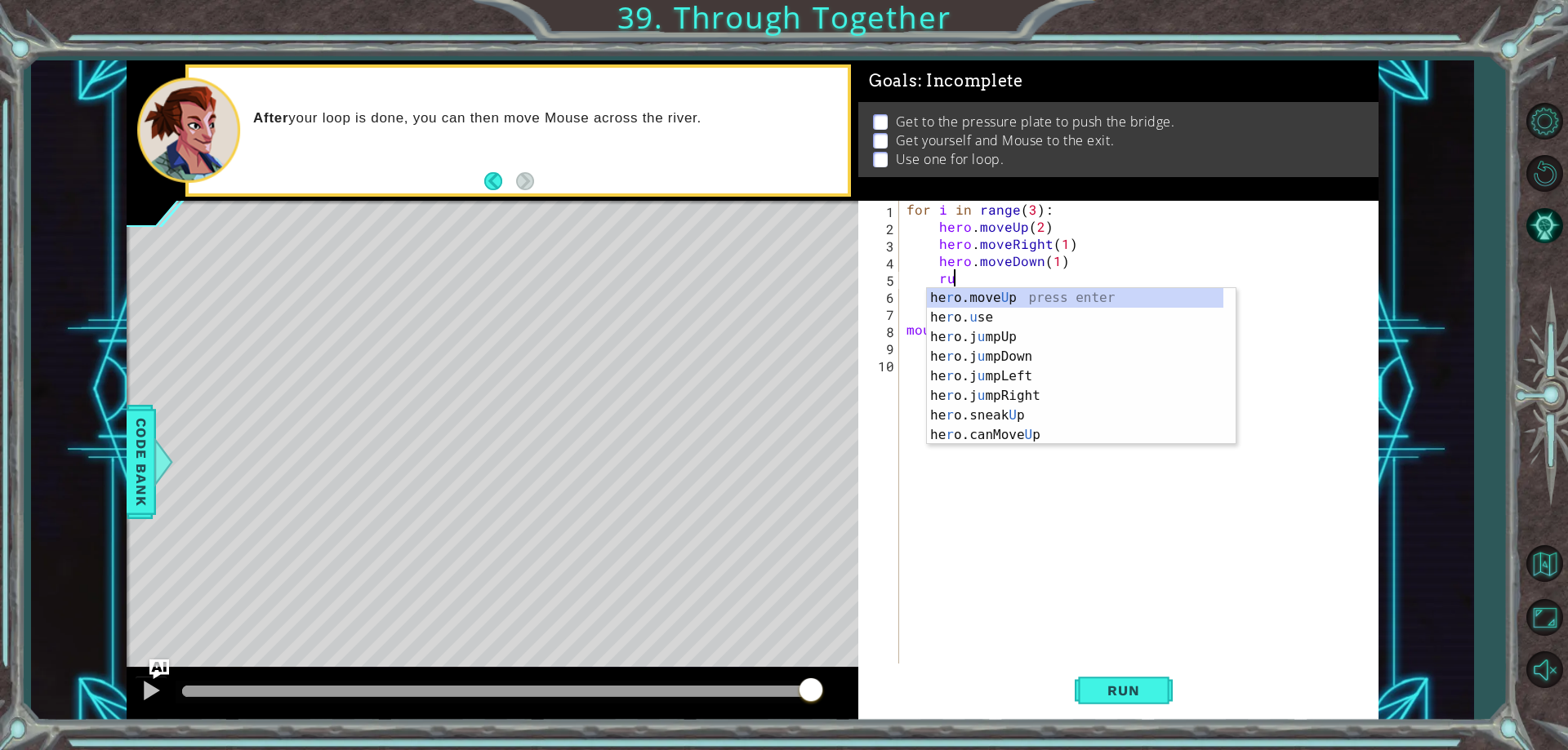
scroll to position [0, 3]
type textarea "rug"
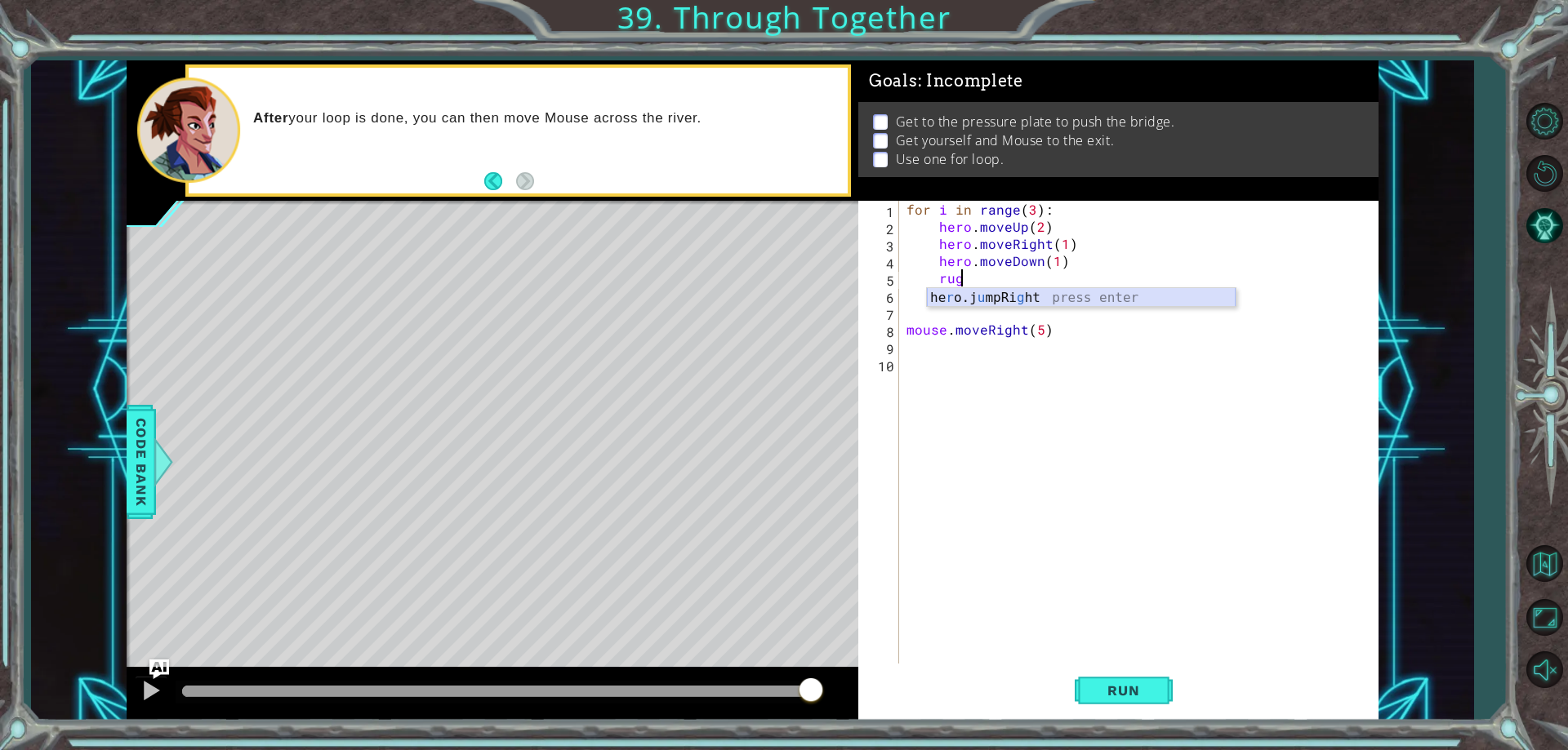
click at [1055, 292] on div "he r o.j u mpRi g ht press enter" at bounding box center [1081, 318] width 309 height 59
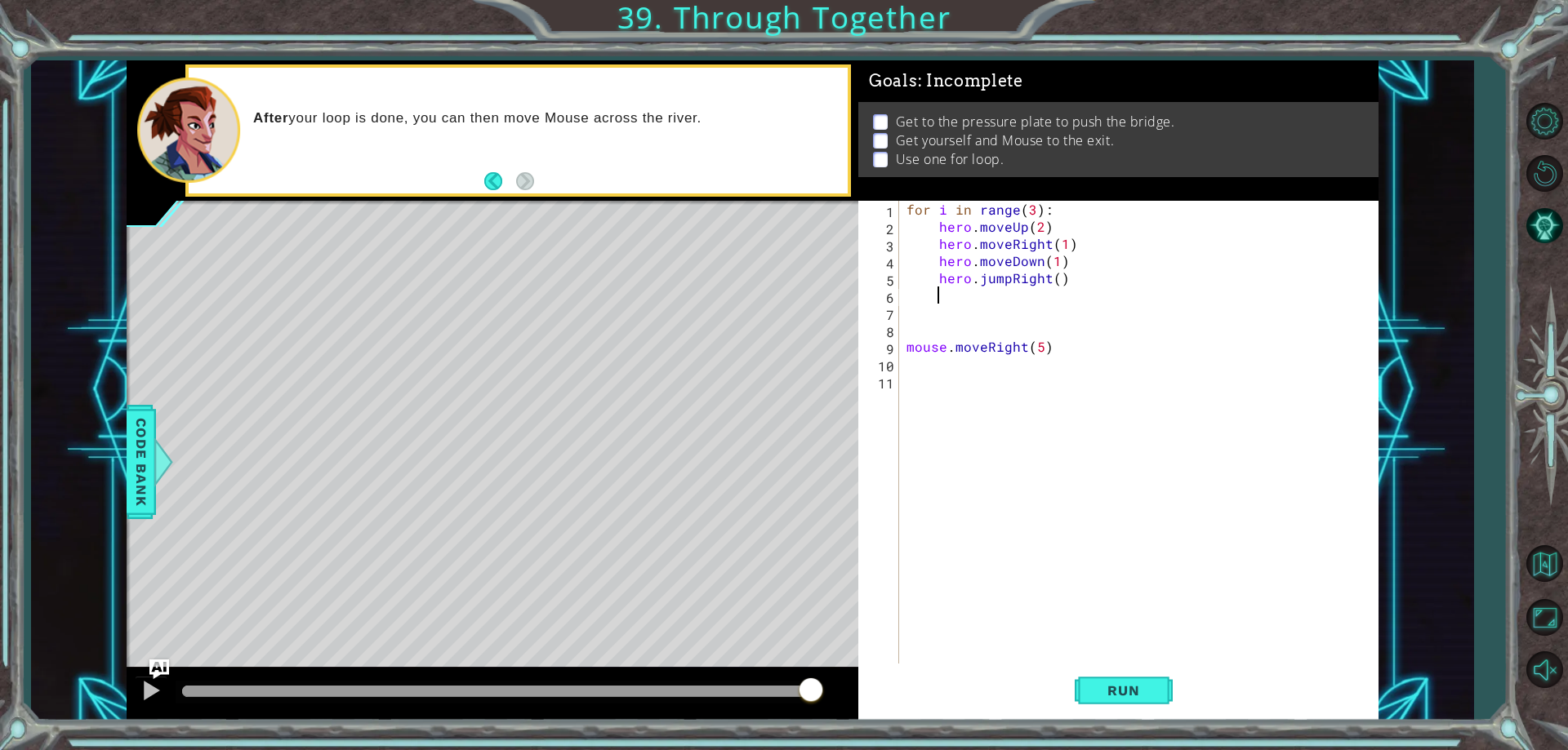
click at [1055, 297] on div "for i in range ( 3 ) : hero . moveUp ( 2 ) hero . moveRight ( 1 ) hero . moveDo…" at bounding box center [1142, 449] width 478 height 497
click at [1149, 675] on button "Run" at bounding box center [1123, 690] width 98 height 52
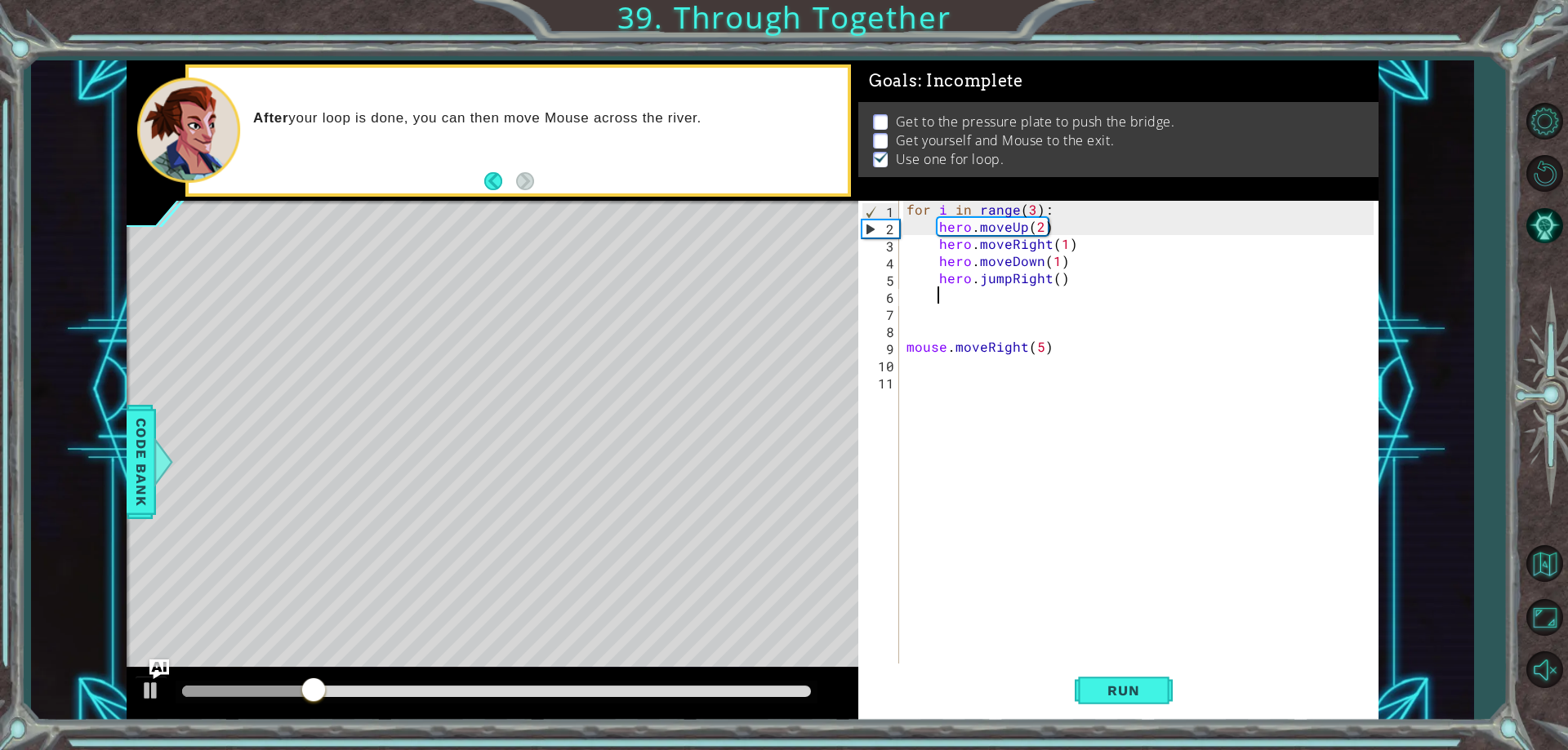
click at [1016, 272] on div "for i in range ( 3 ) : hero . moveUp ( 2 ) hero . moveRight ( 1 ) hero . moveDo…" at bounding box center [1142, 449] width 478 height 497
click at [1010, 274] on div "for i in range ( 3 ) : hero . moveUp ( 2 ) hero . moveRight ( 1 ) hero . moveDo…" at bounding box center [1142, 449] width 478 height 497
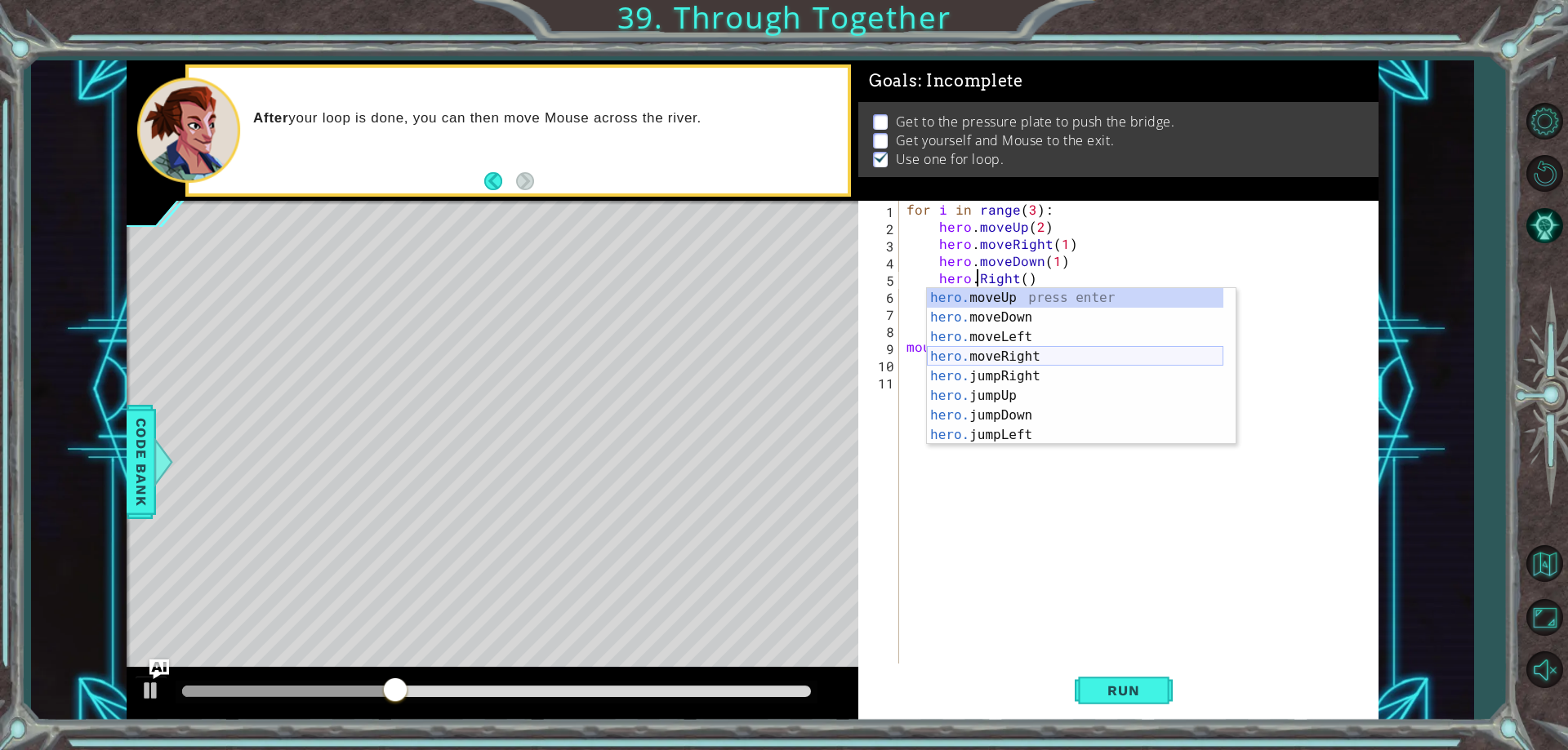
click at [1036, 359] on div "hero. moveUp press enter hero. moveDown press enter hero. moveLeft press enter …" at bounding box center [1075, 386] width 297 height 196
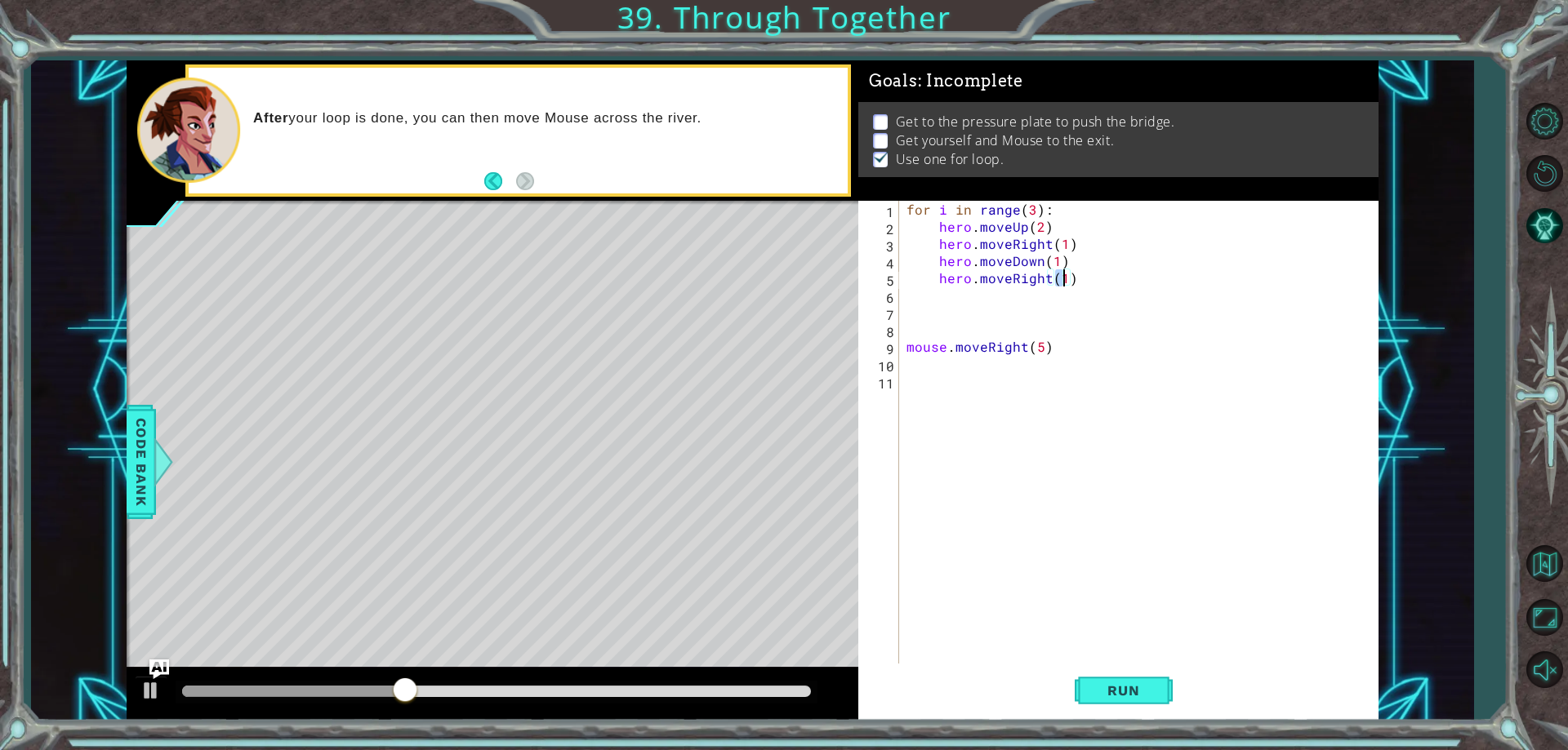
click at [1055, 268] on div "for i in range ( 3 ) : hero . moveUp ( 2 ) hero . moveRight ( 1 ) hero . moveDo…" at bounding box center [1142, 449] width 478 height 497
click at [1055, 264] on div "for i in range ( 3 ) : hero . moveUp ( 2 ) hero . moveRight ( 1 ) hero . moveDo…" at bounding box center [1142, 449] width 478 height 497
type textarea "hero.moveDown(2)"
click at [1103, 643] on div "for i in range ( 3 ) : hero . moveUp ( 2 ) hero . moveRight ( 1 ) hero . moveDo…" at bounding box center [1142, 449] width 478 height 497
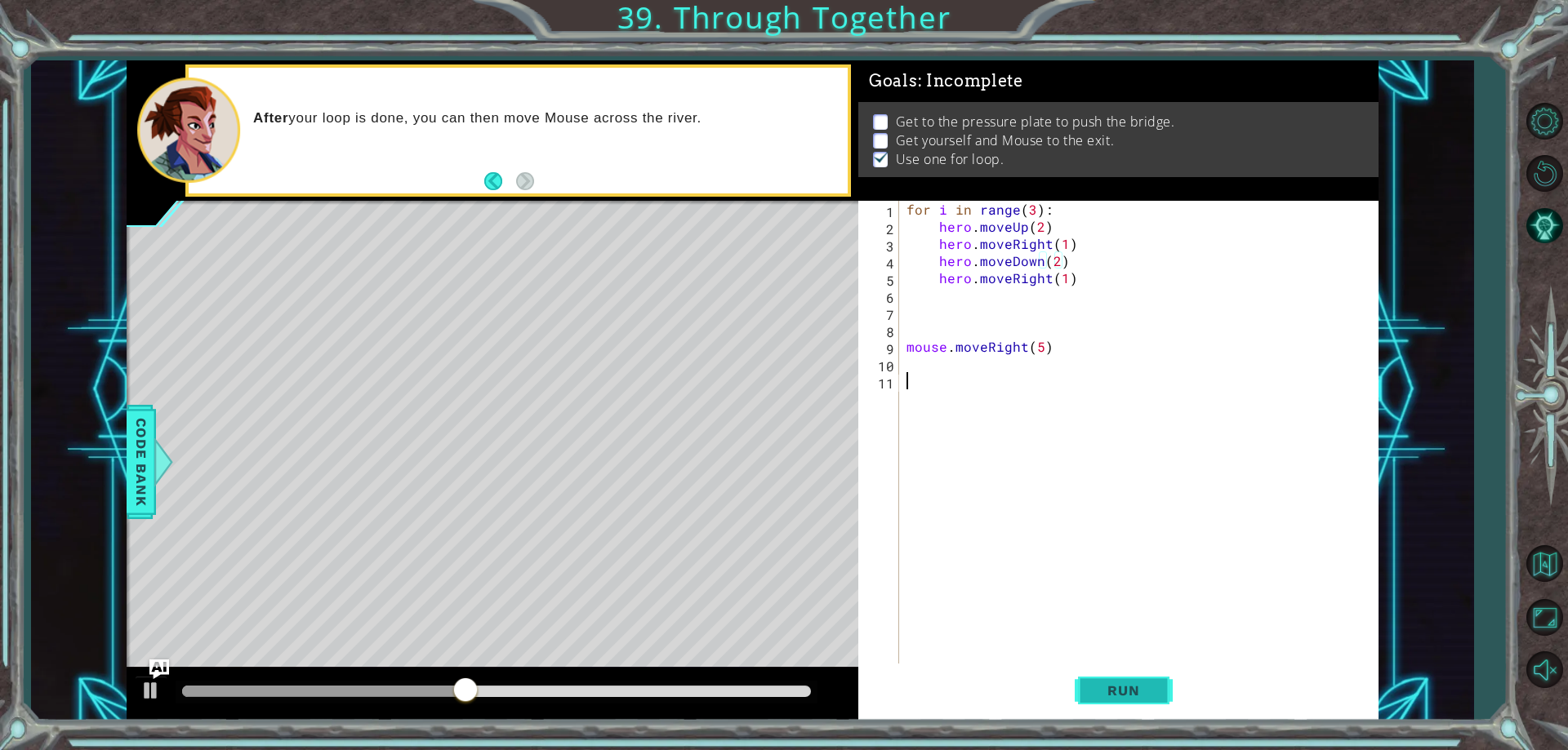
scroll to position [0, 0]
click at [1094, 688] on span "Run" at bounding box center [1123, 690] width 64 height 17
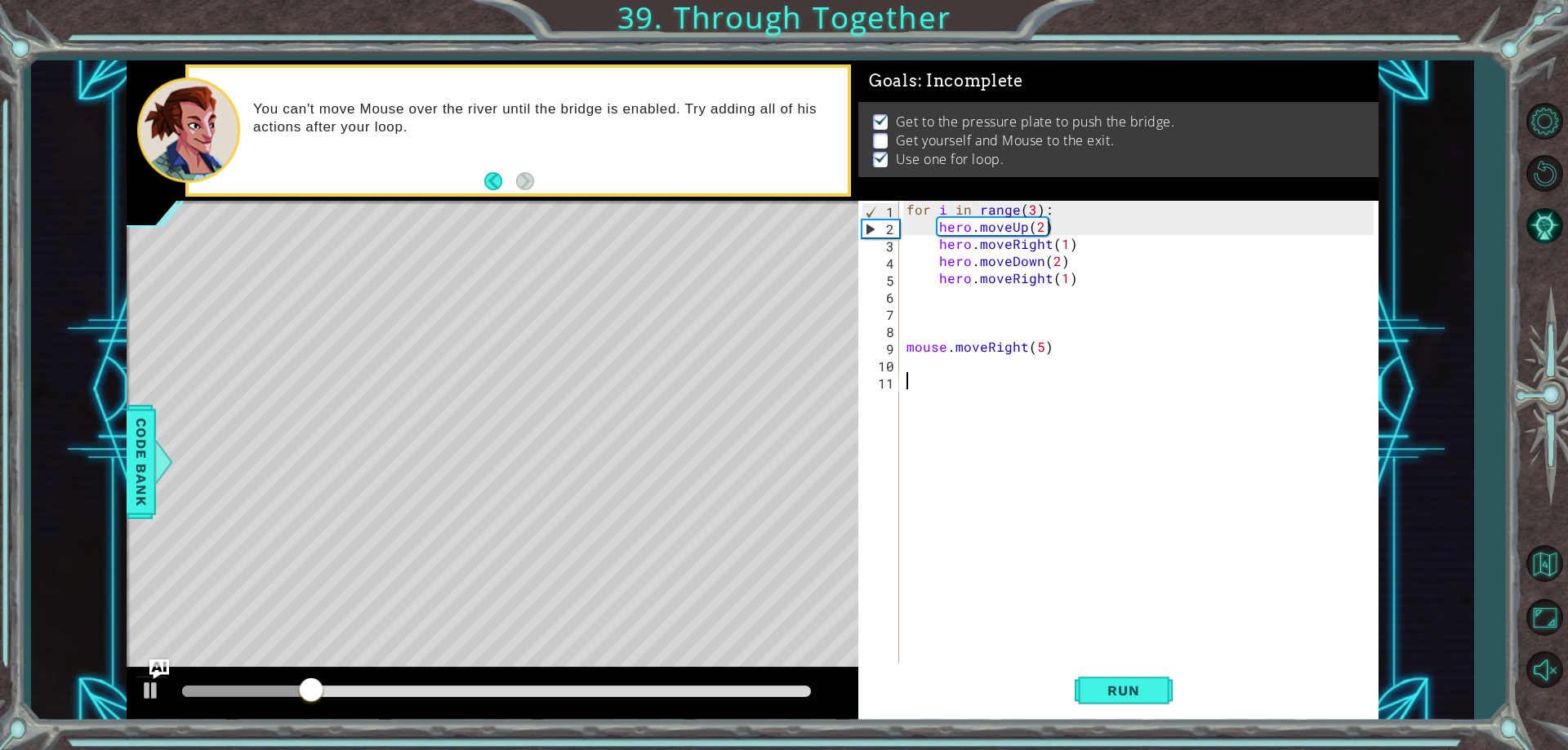
click at [905, 338] on div "for i in range ( 3 ) : hero . moveUp ( 2 ) hero . moveRight ( 1 ) hero . moveDo…" at bounding box center [1142, 449] width 478 height 497
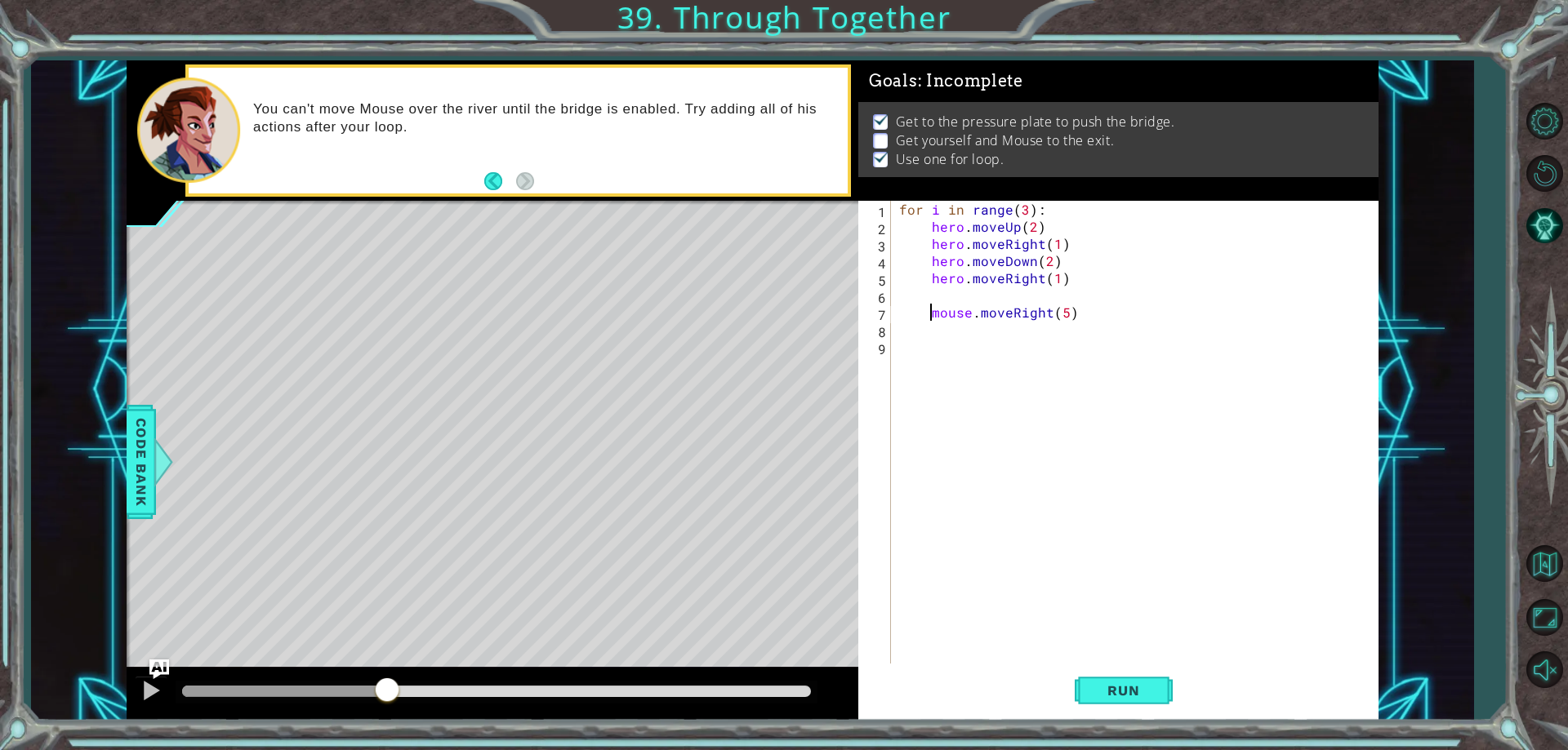
drag, startPoint x: 419, startPoint y: 687, endPoint x: 392, endPoint y: 686, distance: 27.0
click at [386, 686] on div at bounding box center [284, 691] width 204 height 11
drag, startPoint x: 356, startPoint y: 688, endPoint x: 646, endPoint y: 782, distance: 304.9
click at [646, 749] on html "1 ההההההההההההההההההההההההההההההההההההההההההההההההההההההההההההההההההההההההההההה…" at bounding box center [784, 375] width 1568 height 750
type textarea "mouse.moveRight(5)"
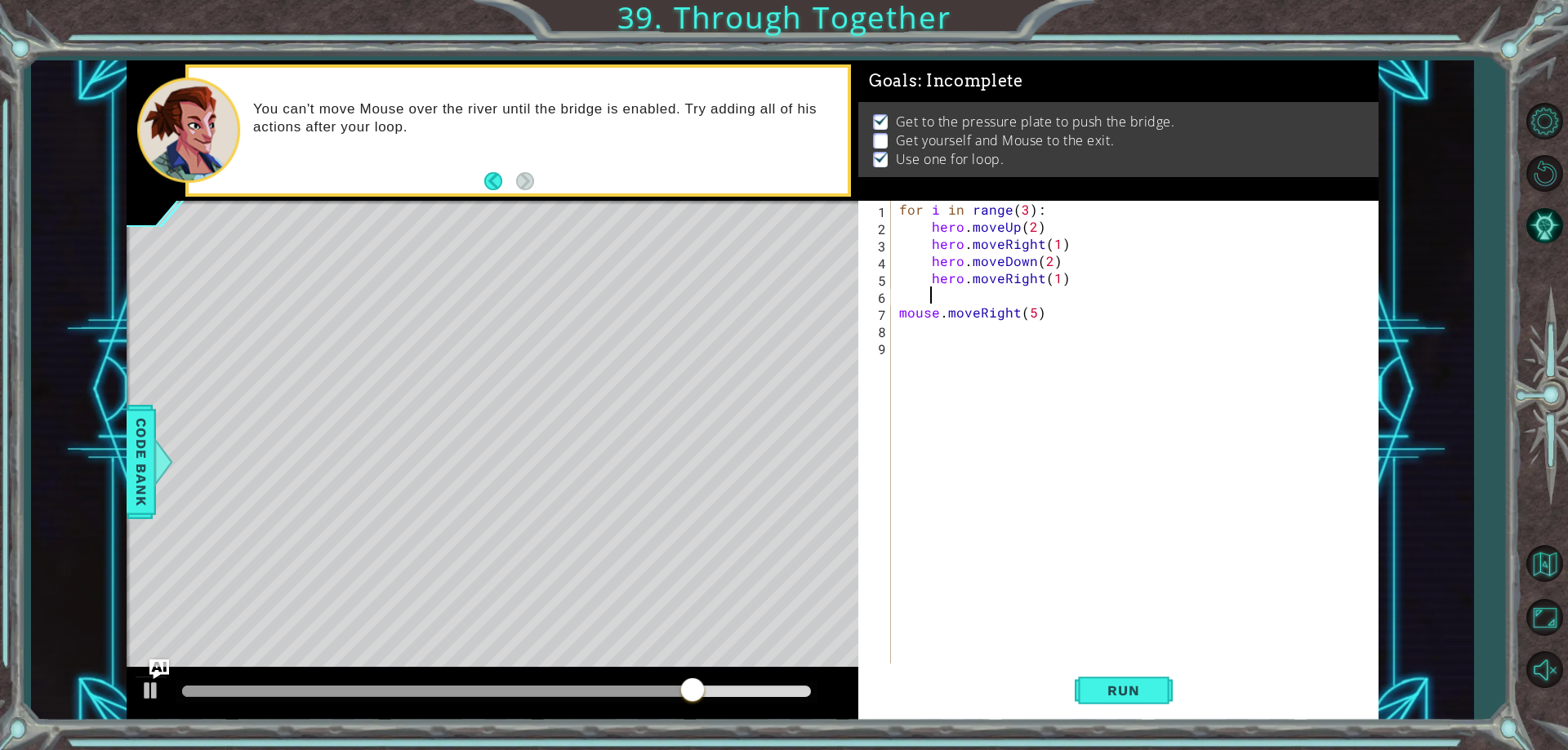
click at [1135, 297] on div "for i in range ( 3 ) : hero . moveUp ( 2 ) hero . moveRight ( 1 ) hero . moveDo…" at bounding box center [1138, 449] width 485 height 497
click at [1117, 327] on div "for i in range ( 3 ) : hero . moveUp ( 2 ) hero . moveRight ( 1 ) hero . moveDo…" at bounding box center [1138, 449] width 485 height 497
type textarea "mouse.moveDown(3)"
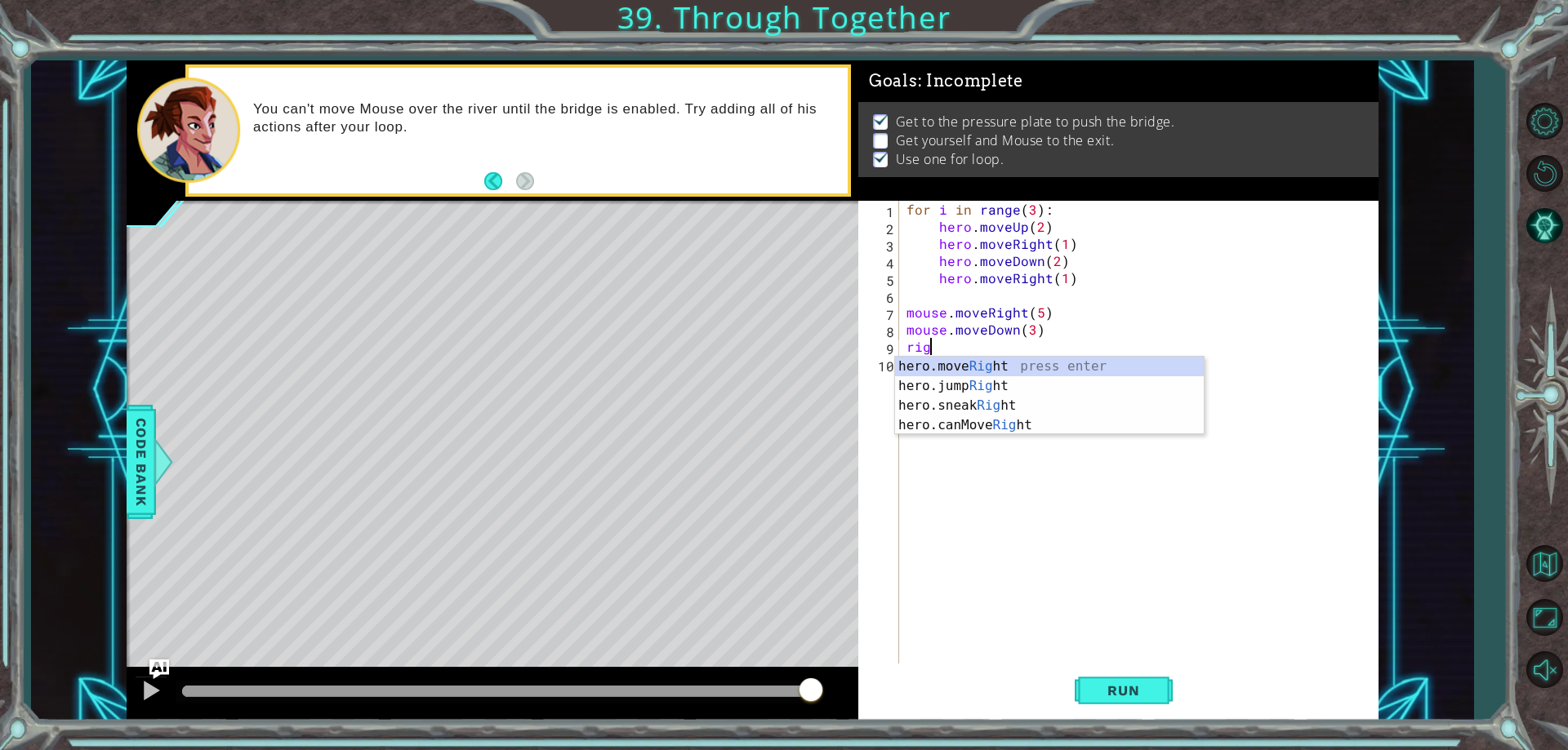
scroll to position [0, 1]
click at [1115, 364] on div "hero.move Righ t press enter hero.jump Righ t press enter hero.sneak Righ t pre…" at bounding box center [1049, 415] width 309 height 118
type textarea "hero.moveRight(1)"
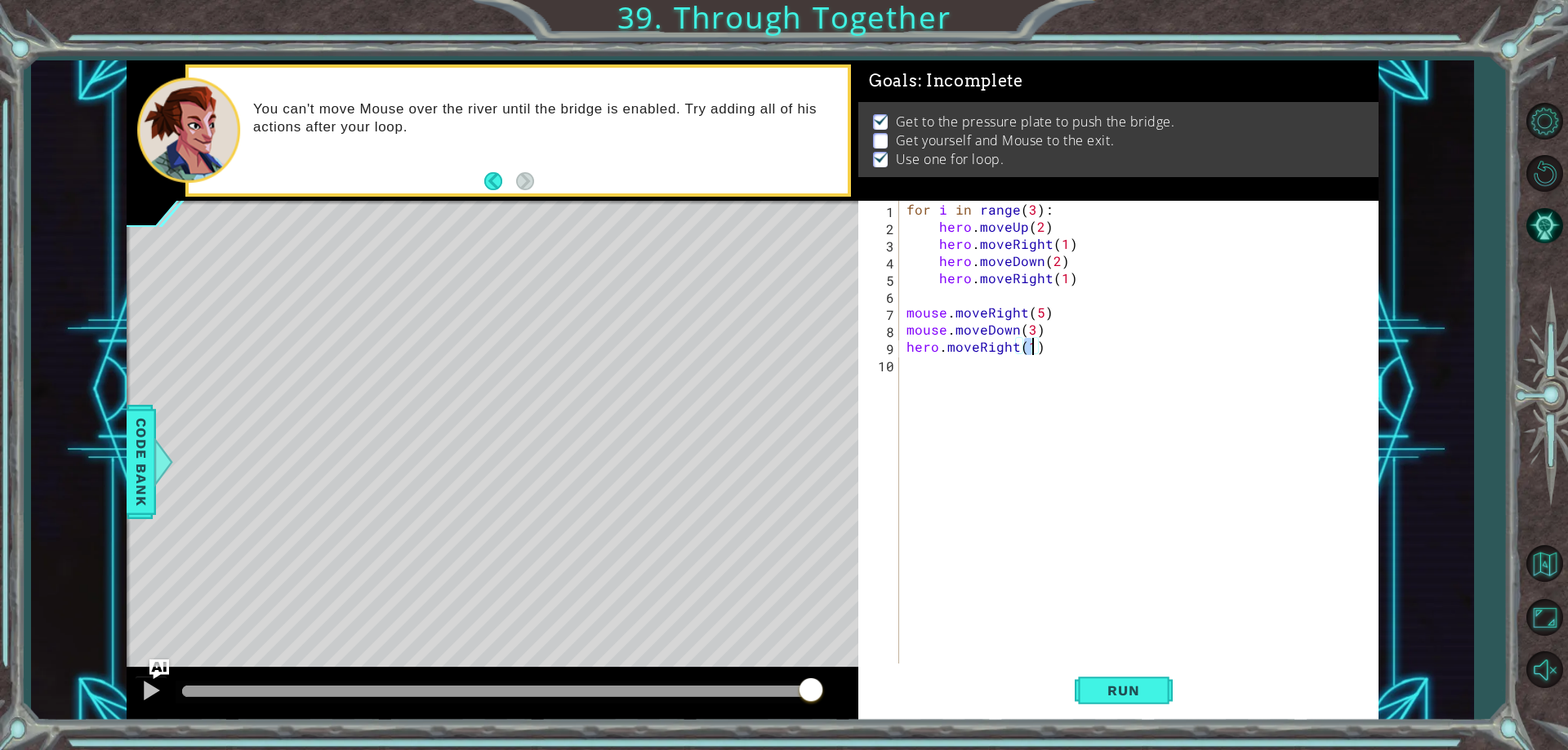
click at [1056, 367] on div "for i in range ( 3 ) : hero . moveUp ( 2 ) hero . moveRight ( 1 ) hero . moveDo…" at bounding box center [1142, 449] width 478 height 497
click at [1104, 326] on div "for i in range ( 3 ) : hero . moveUp ( 2 ) hero . moveRight ( 1 ) hero . moveDo…" at bounding box center [1142, 449] width 478 height 497
type textarea "mouse.moveDown(3)"
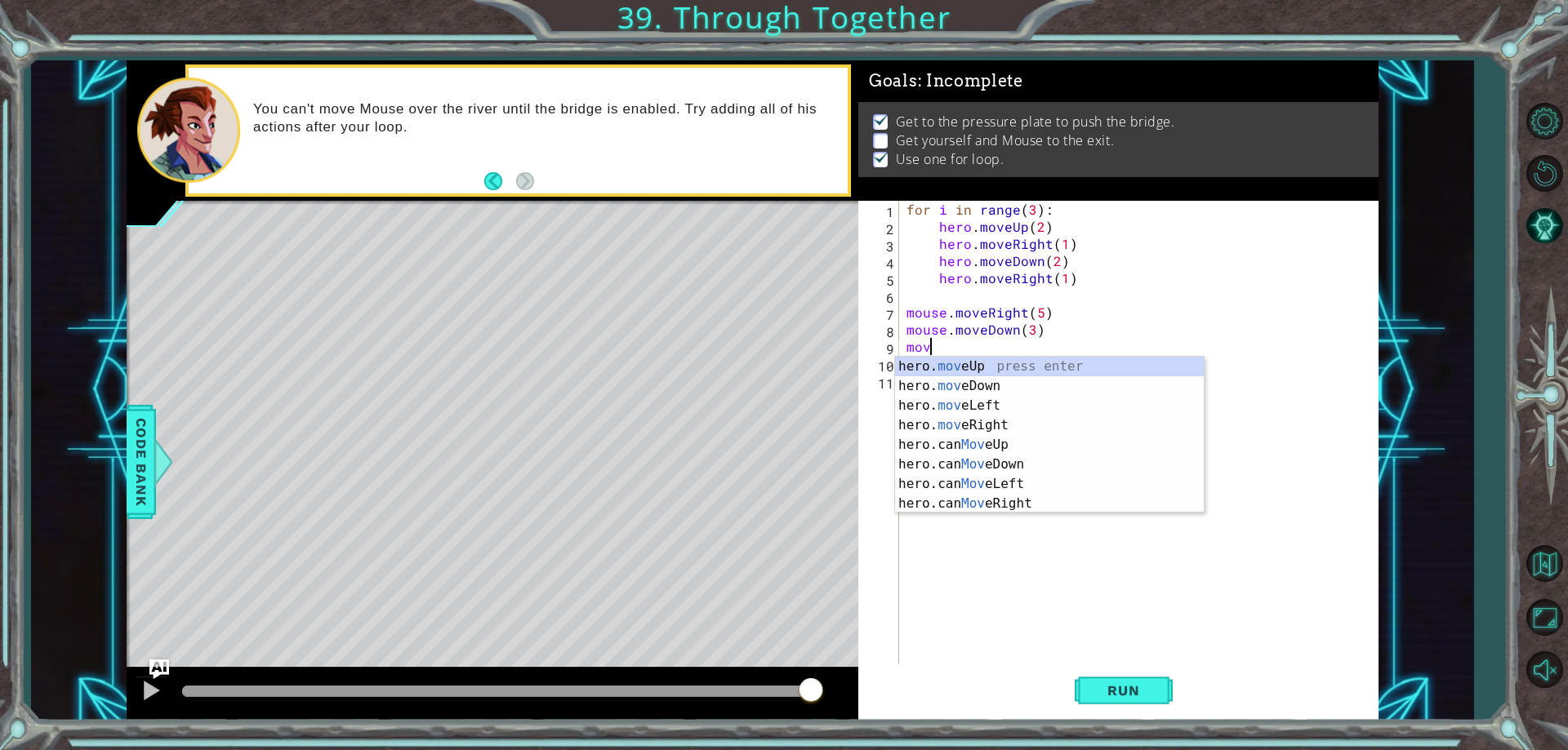
type textarea "m"
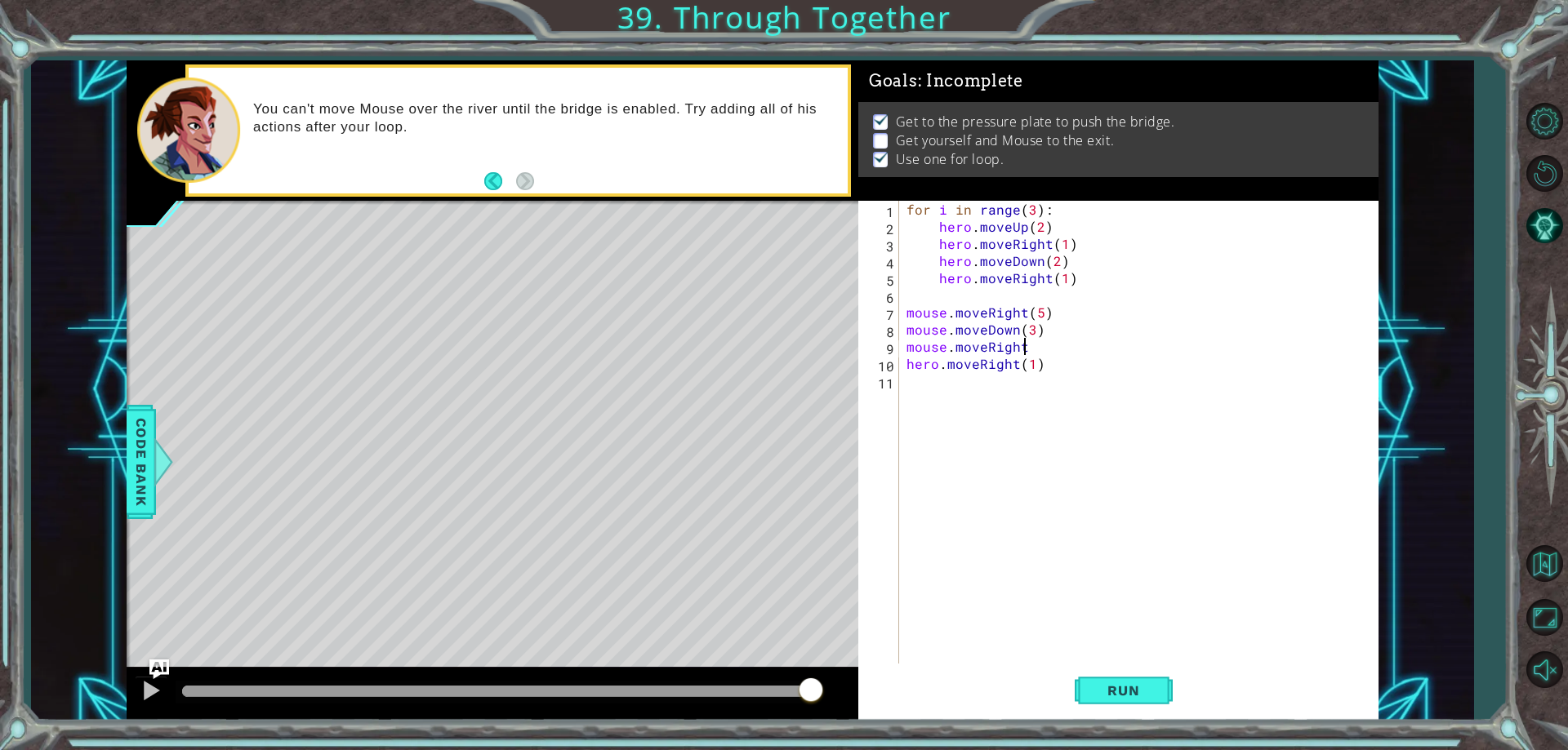
scroll to position [0, 7]
type textarea "mouse.moveRight()"
click at [1106, 720] on div "mouse.moveRight() 1 2 3 4 5 6 7 8 9 10 11 for i in range ( 3 ) : hero . moveUp …" at bounding box center [1118, 460] width 520 height 519
click at [1113, 694] on span "Run" at bounding box center [1123, 690] width 64 height 17
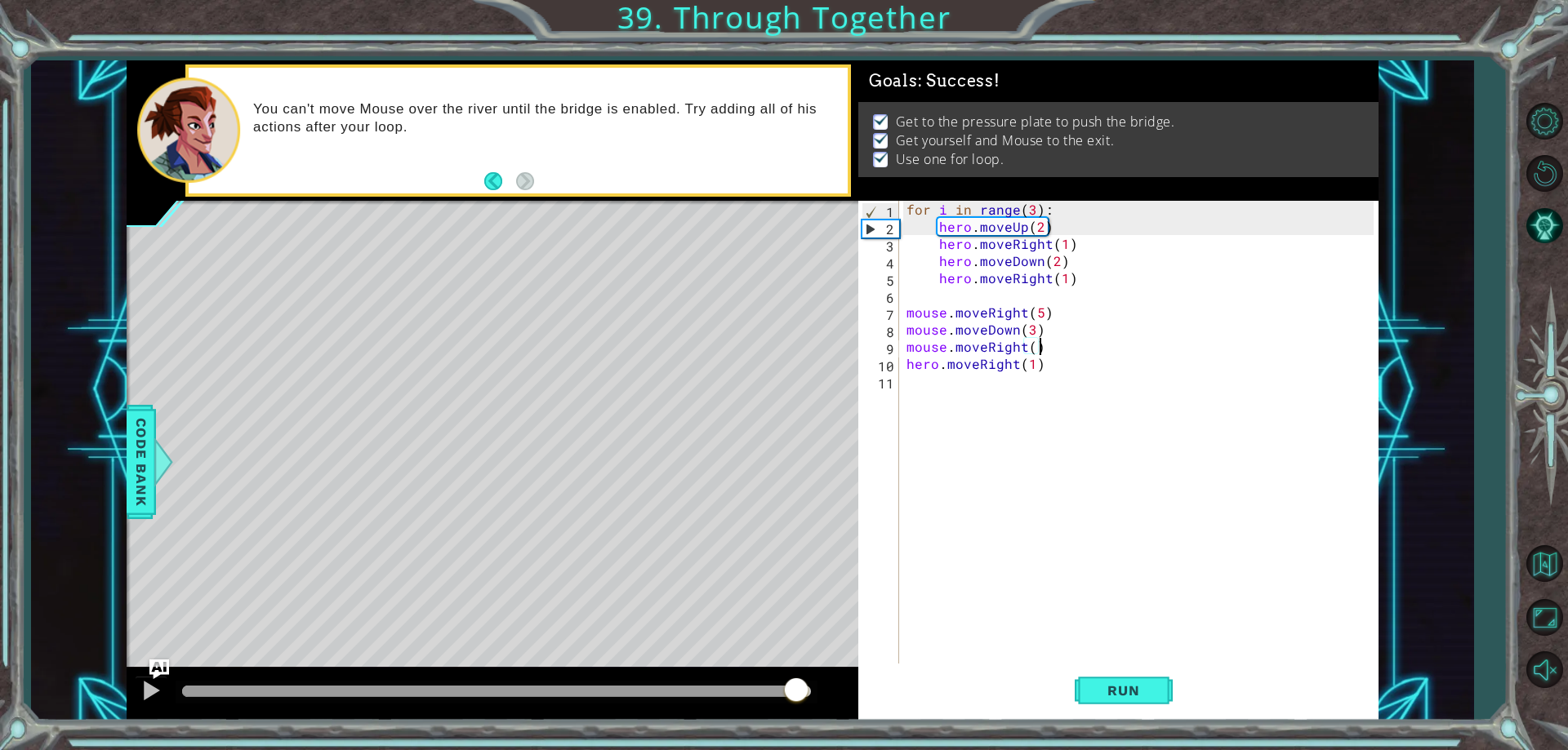
drag, startPoint x: 344, startPoint y: 689, endPoint x: 814, endPoint y: 782, distance: 479.1
click at [814, 749] on html "1 ההההההההההההההההההההההההההההההההההההההההההההההההההההההההההההההההההההההההההההה…" at bounding box center [784, 375] width 1568 height 750
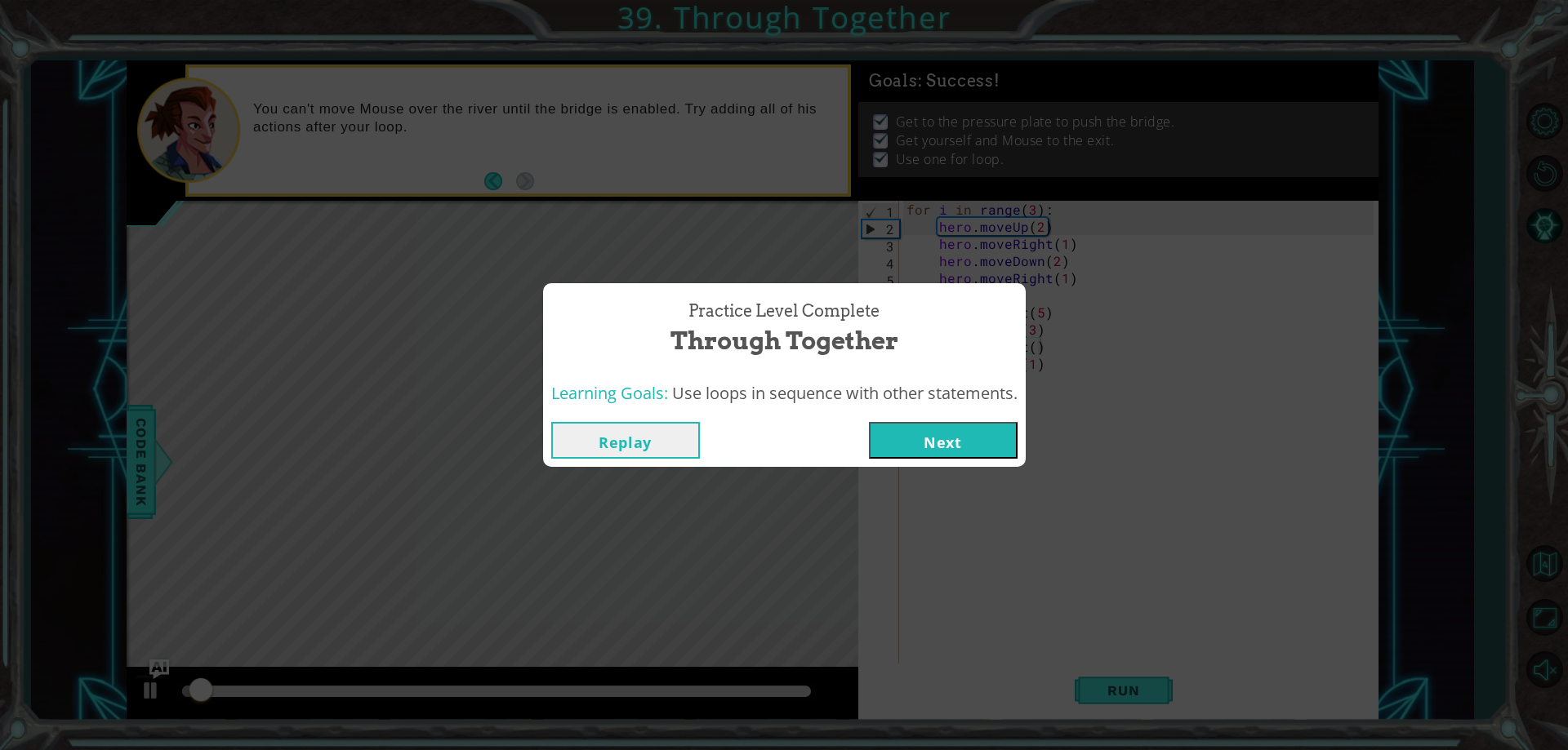
click at [992, 456] on button "Next" at bounding box center [943, 441] width 149 height 37
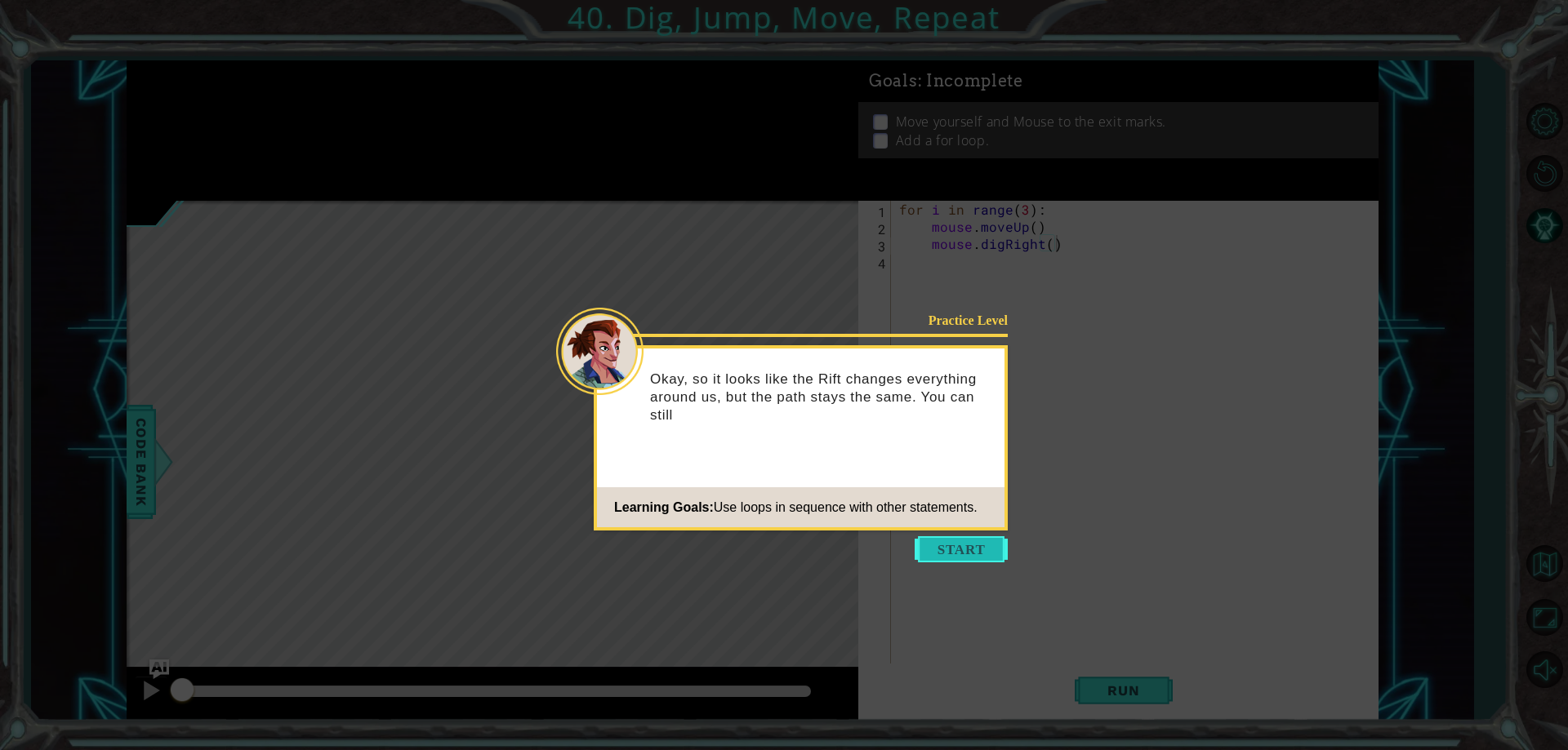
click at [926, 544] on button "Start" at bounding box center [961, 549] width 93 height 26
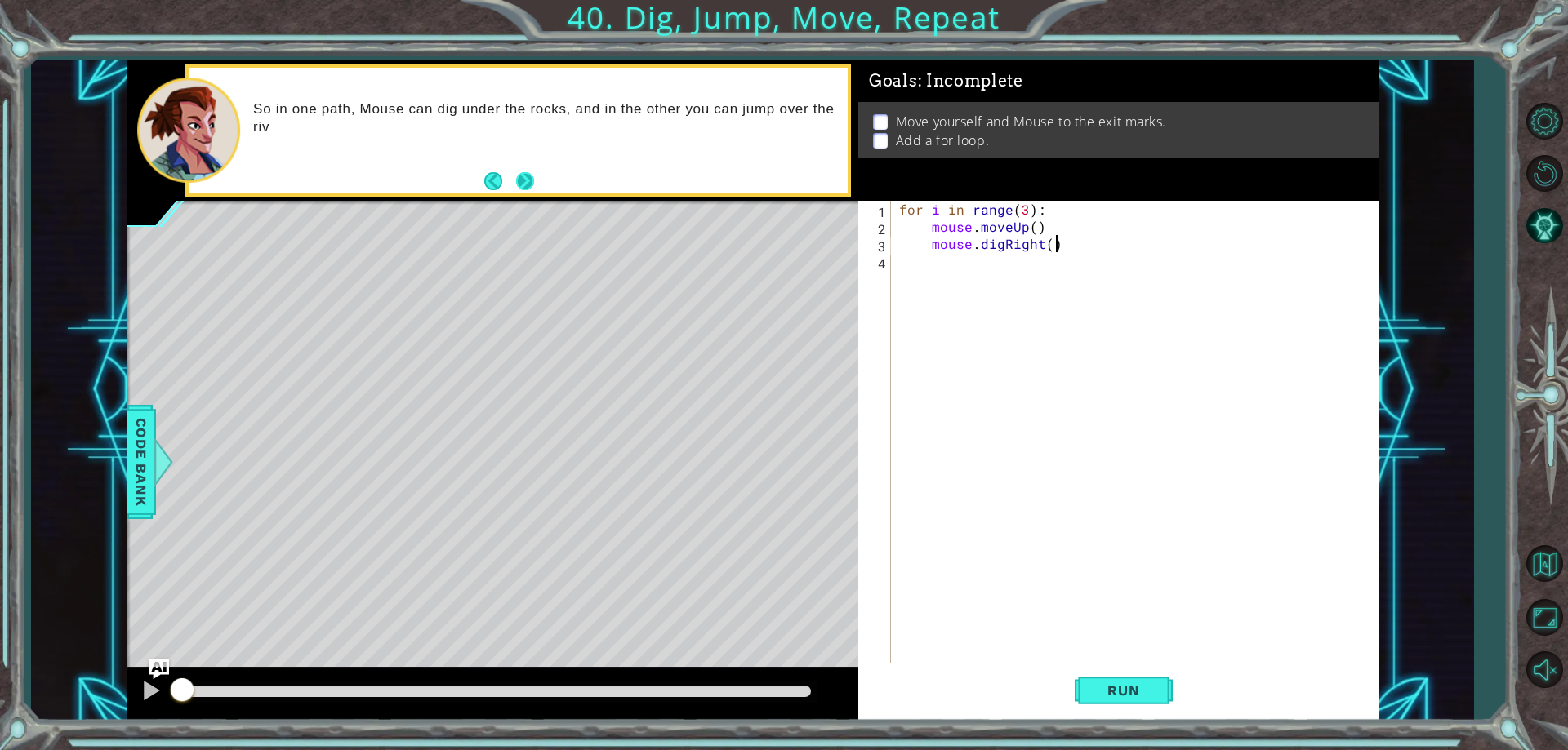
click at [525, 191] on button "Next" at bounding box center [525, 182] width 18 height 18
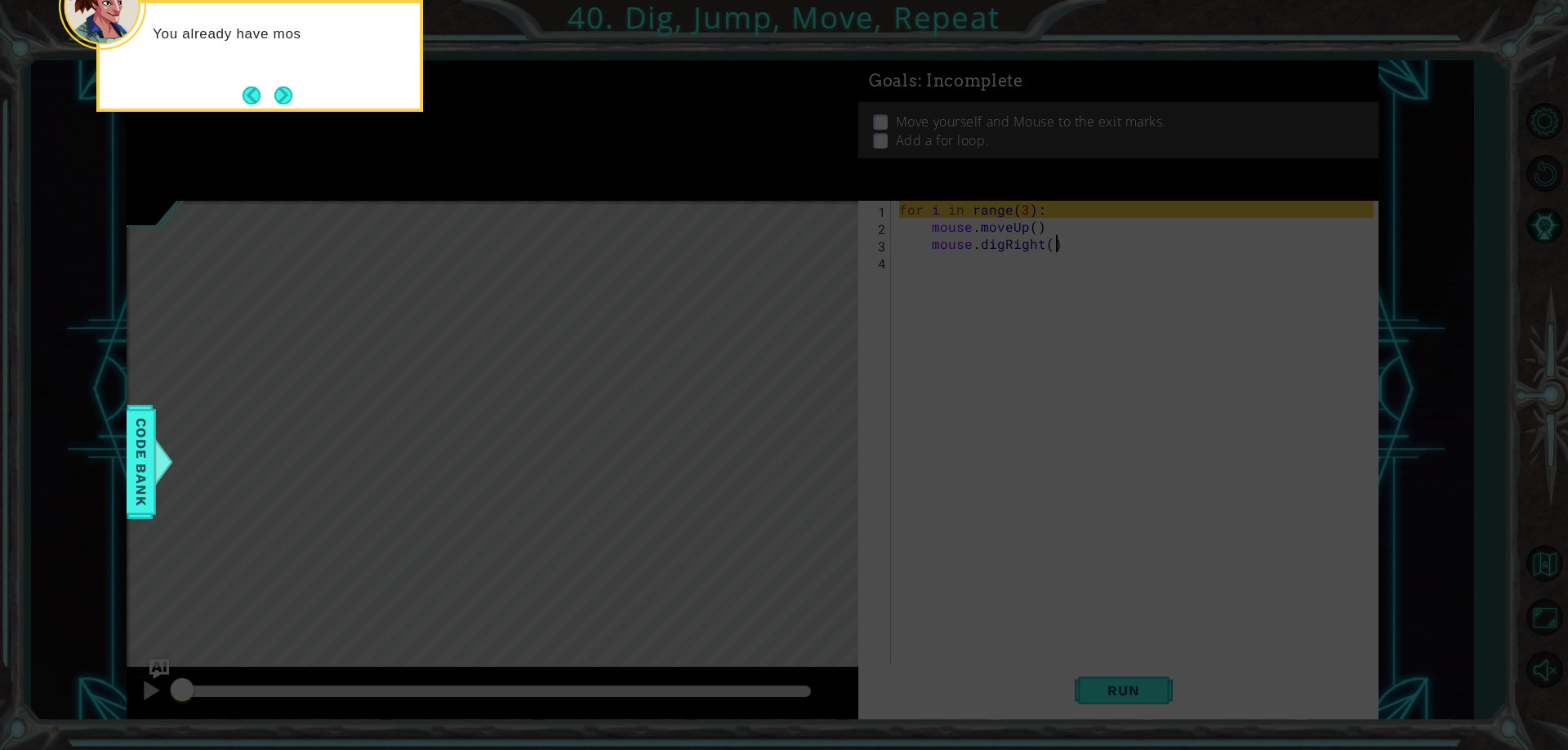
click at [305, 106] on div "You already have mos" at bounding box center [260, 56] width 327 height 112
click at [298, 99] on div "You already have most of Mouse's a" at bounding box center [260, 56] width 327 height 112
click at [287, 95] on button "Next" at bounding box center [284, 95] width 18 height 18
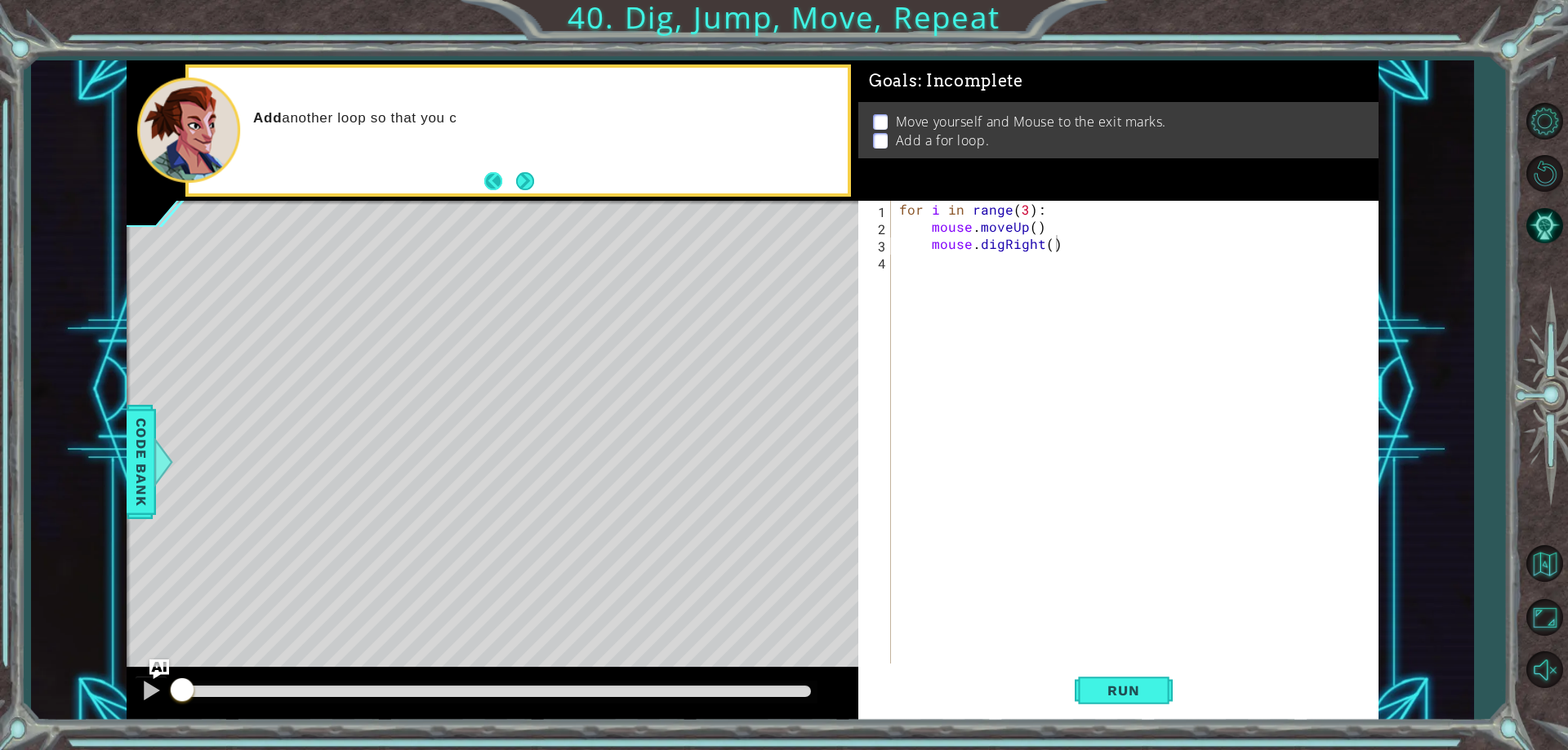
click at [502, 174] on button "Back" at bounding box center [500, 182] width 32 height 18
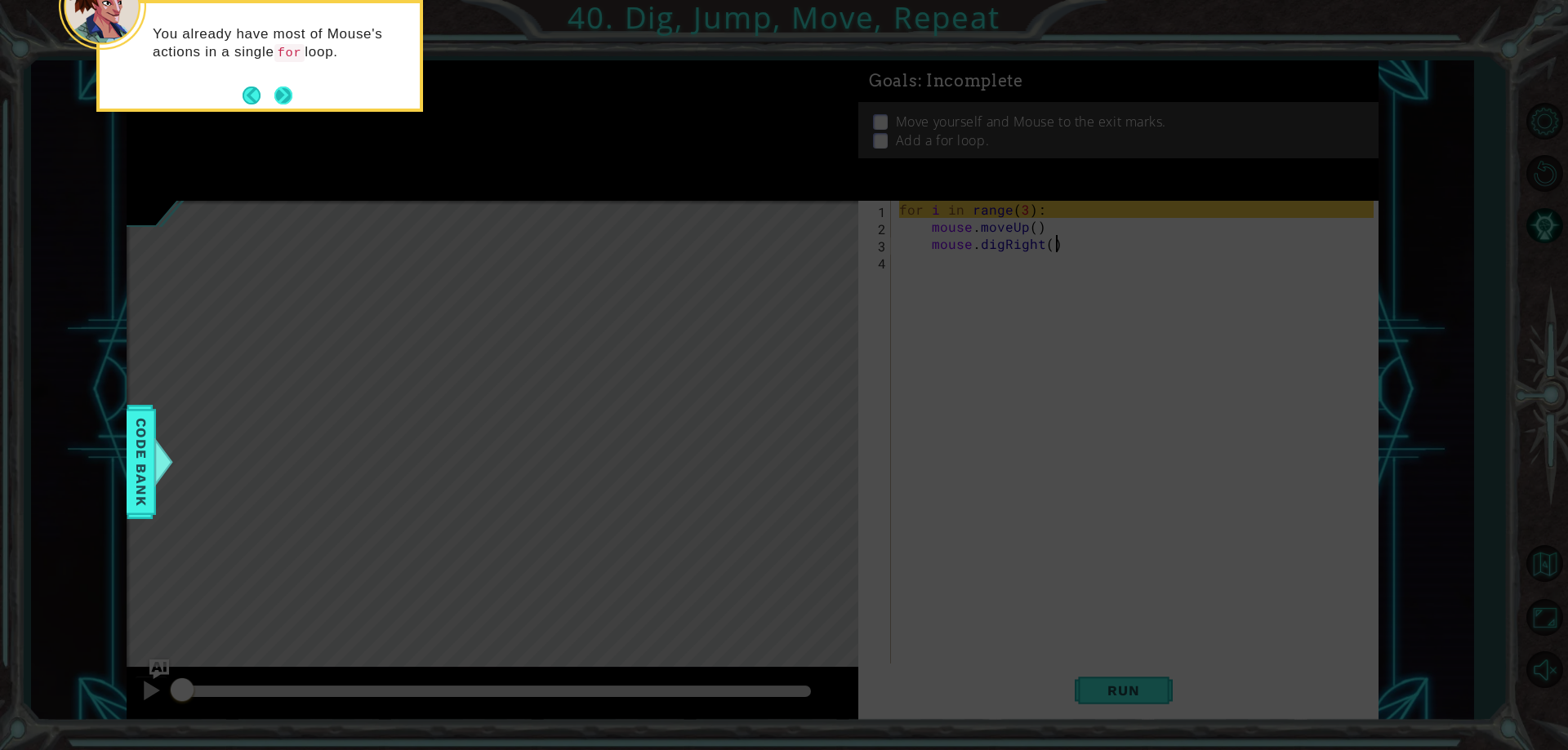
click at [276, 105] on button "Next" at bounding box center [284, 95] width 18 height 18
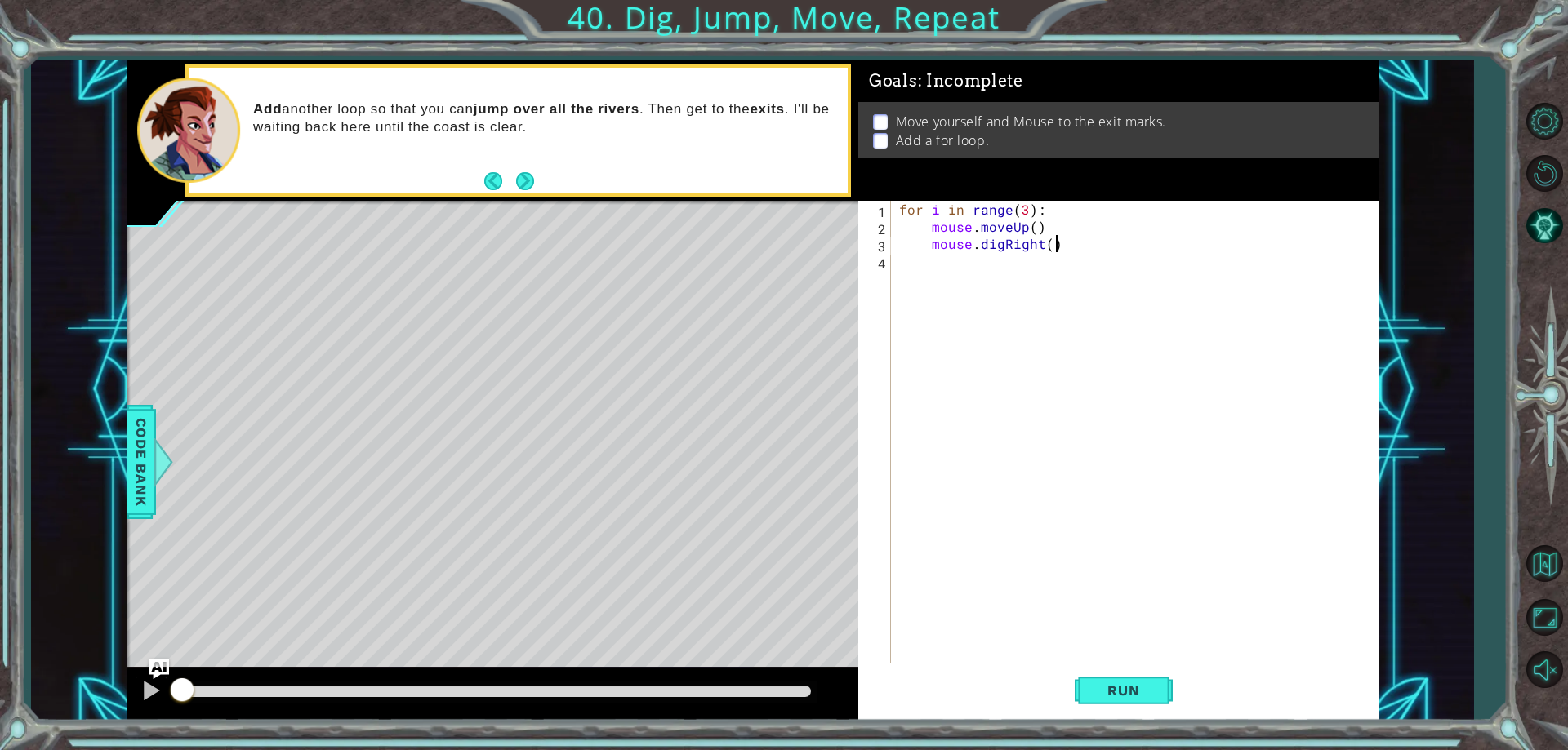
click at [290, 99] on div "Add another loop so that you can jump over all the rivers . Then get to the exi…" at bounding box center [545, 129] width 606 height 76
click at [540, 177] on div "Add another loop so that you can jump over all the rivers . Then get to the exi…" at bounding box center [517, 130] width 659 height 126
click at [525, 187] on button "Next" at bounding box center [525, 182] width 18 height 18
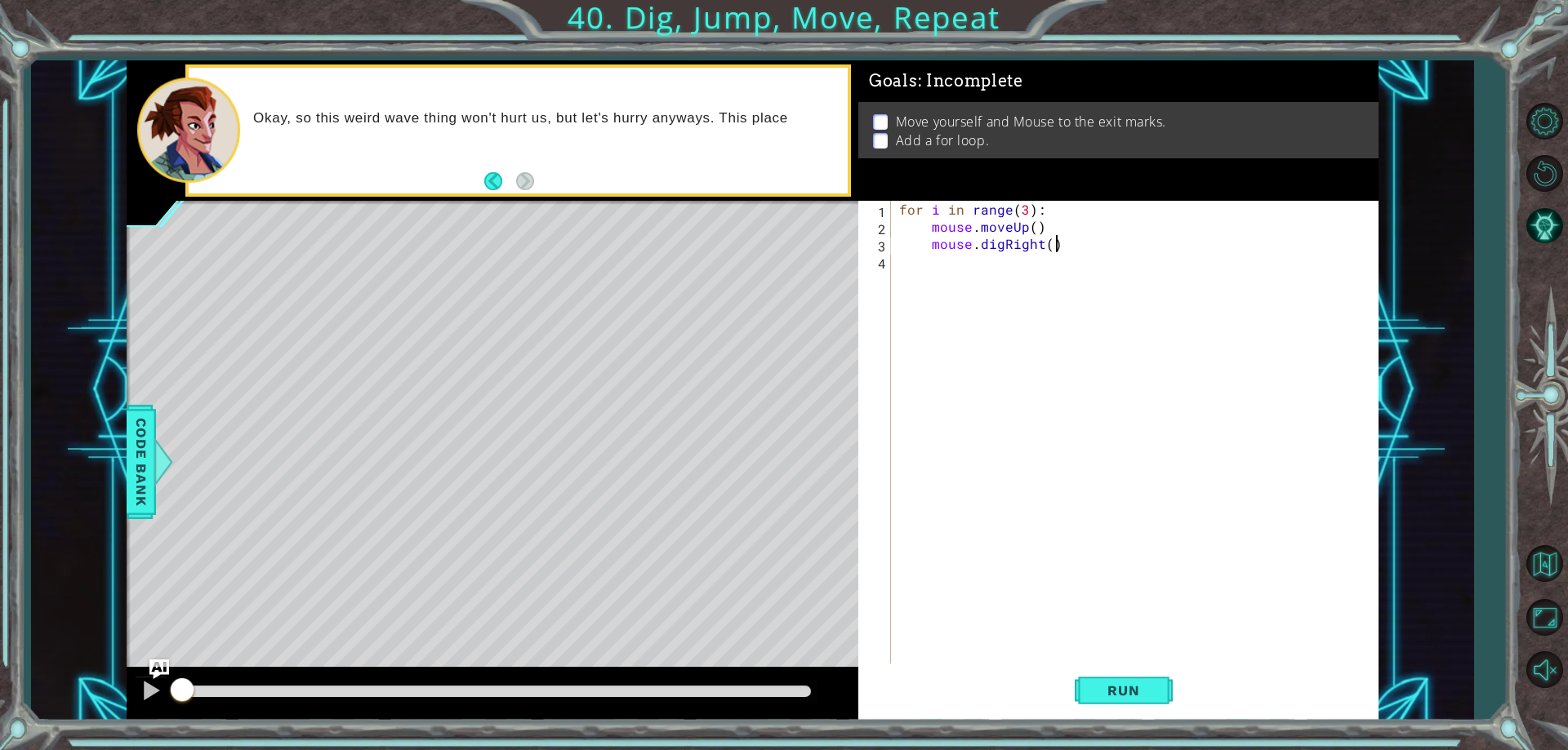
click at [1062, 661] on div "for i in range ( 3 ) : mouse . moveUp ( ) mouse . digRight ( )" at bounding box center [1138, 449] width 485 height 497
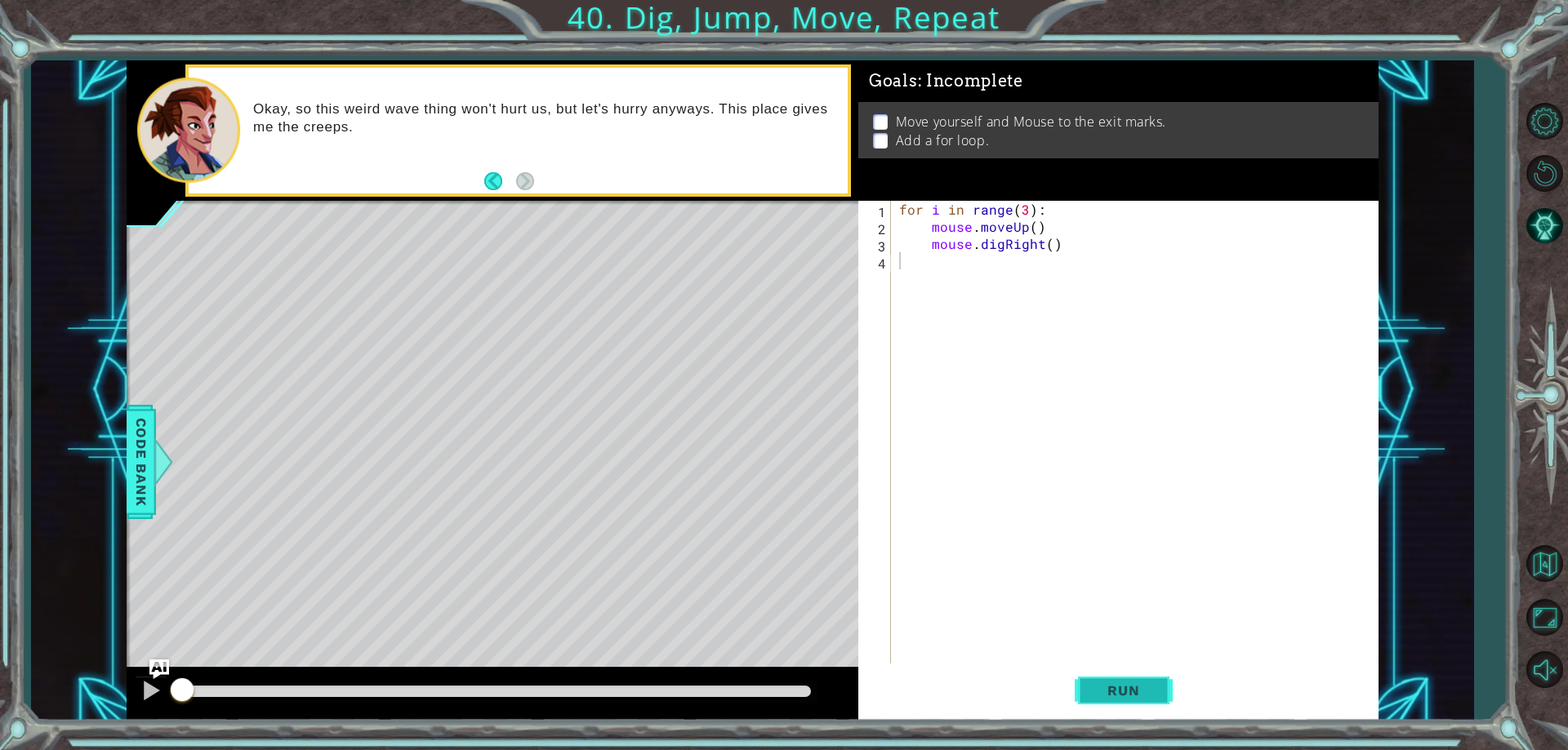
click at [1087, 683] on button "Run" at bounding box center [1123, 690] width 98 height 52
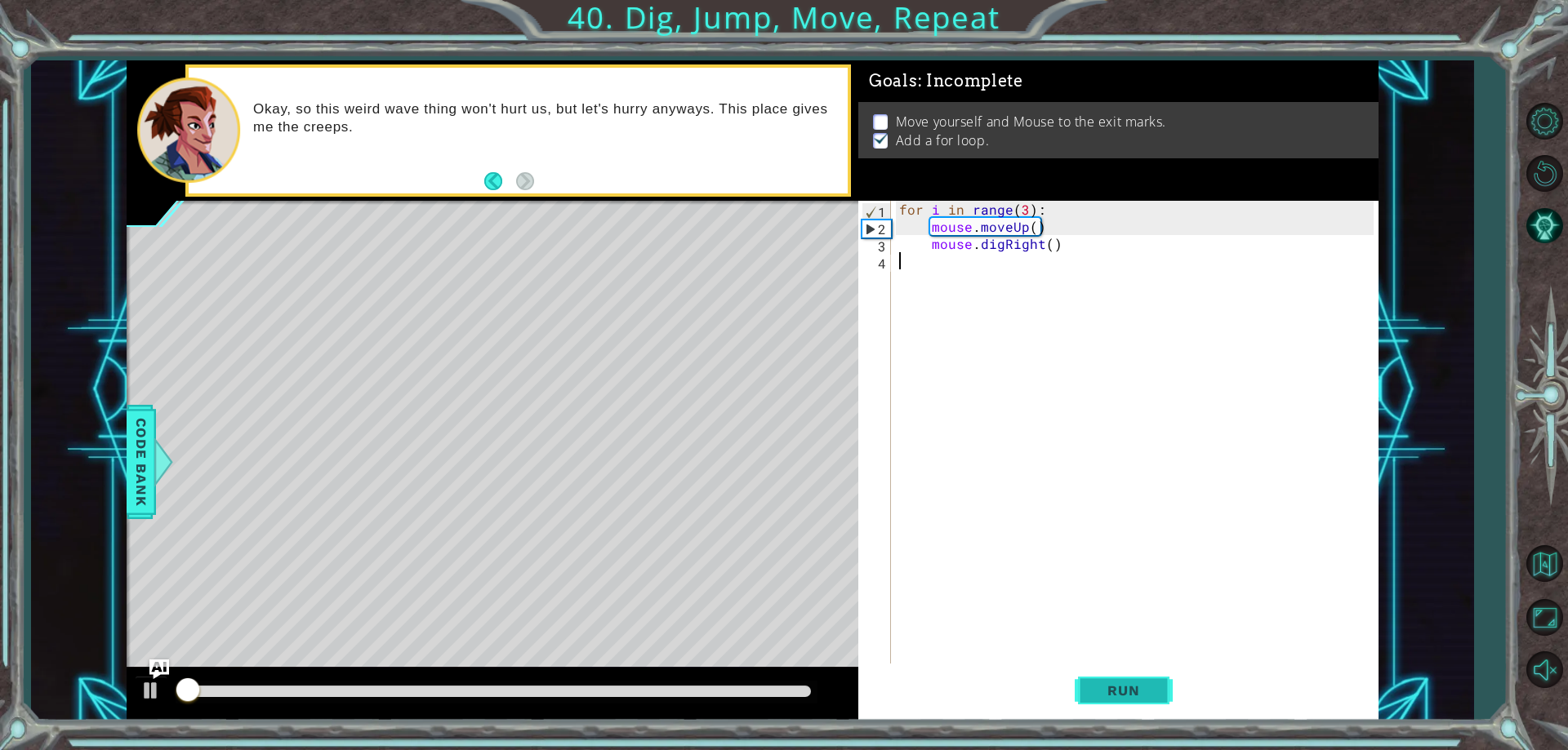
click at [1094, 687] on span "Run" at bounding box center [1123, 690] width 64 height 17
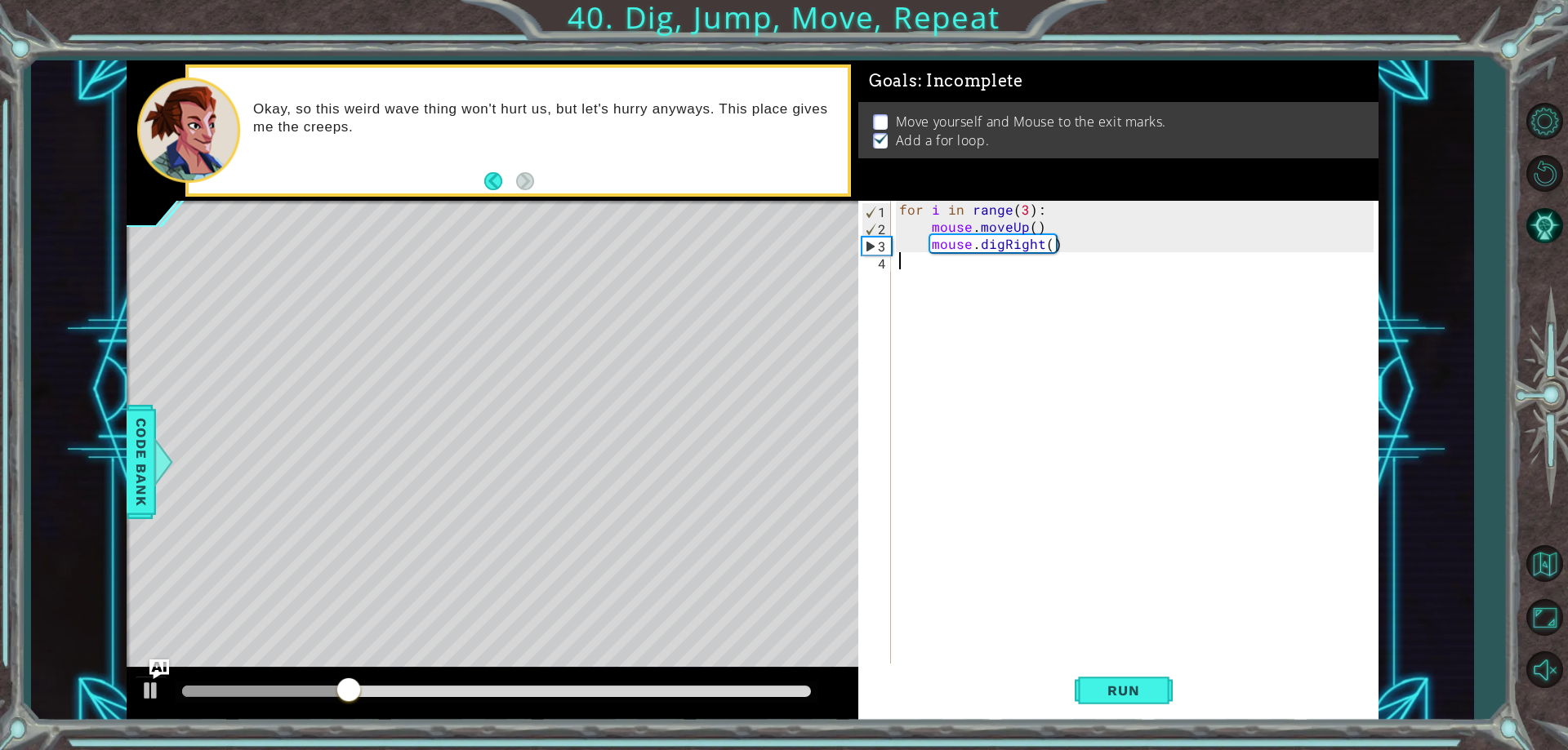
click at [1079, 241] on div "for i in range ( 3 ) : mouse . moveUp ( ) mouse . digRight ( )" at bounding box center [1138, 449] width 485 height 497
type textarea "mouse.digRight()"
click at [1086, 251] on div "for i in range ( 3 ) : mouse . moveUp ( ) mouse . digRight ( )" at bounding box center [1138, 449] width 485 height 497
click at [1084, 252] on div "for i in range ( 3 ) : mouse . moveUp ( ) mouse . digRight ( )" at bounding box center [1138, 449] width 485 height 497
click at [1074, 259] on div "for i in range ( 3 ) : mouse . moveUp ( ) mouse . digRight ( )" at bounding box center [1138, 449] width 485 height 497
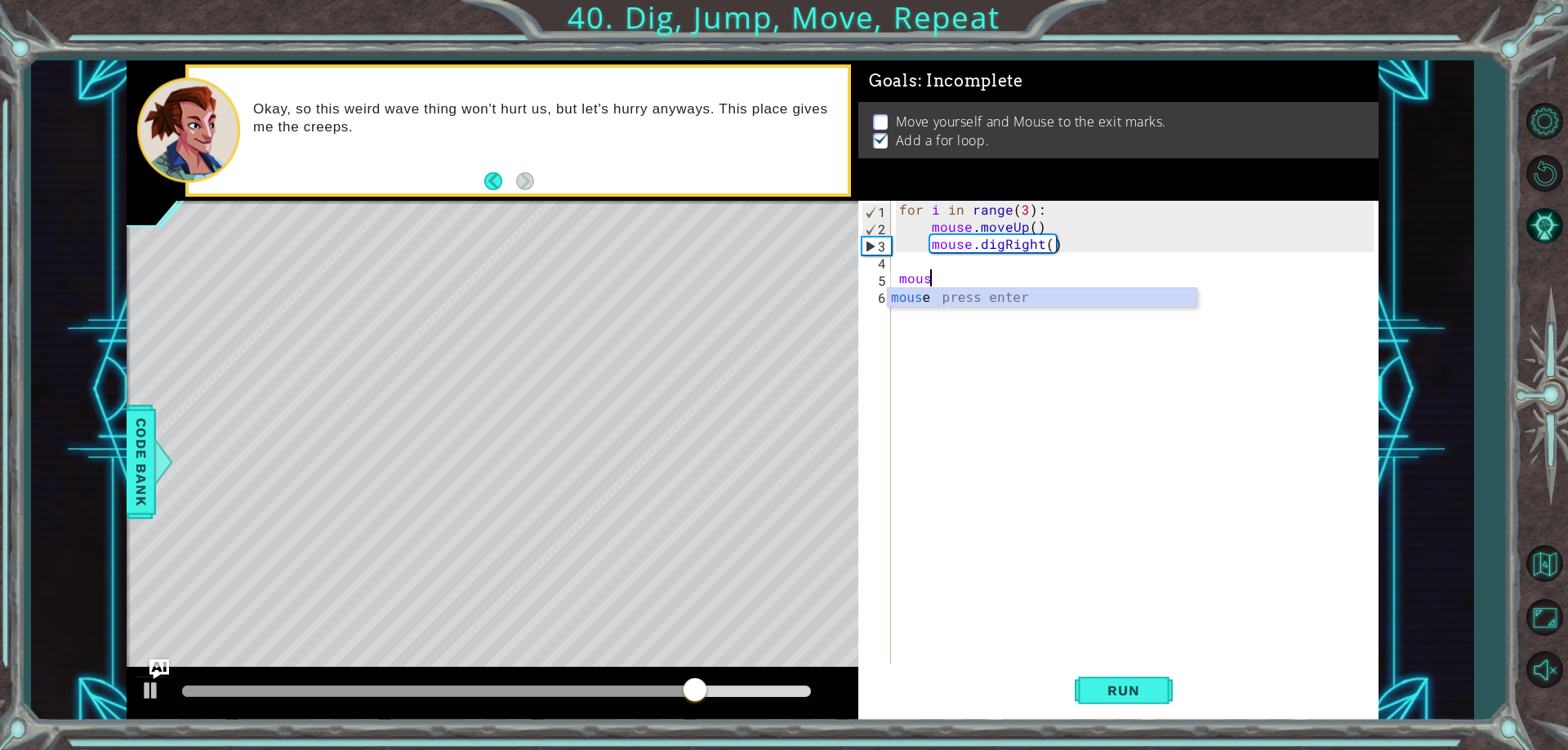
scroll to position [0, 2]
click at [1043, 299] on div "mouse press enter" at bounding box center [1042, 318] width 309 height 59
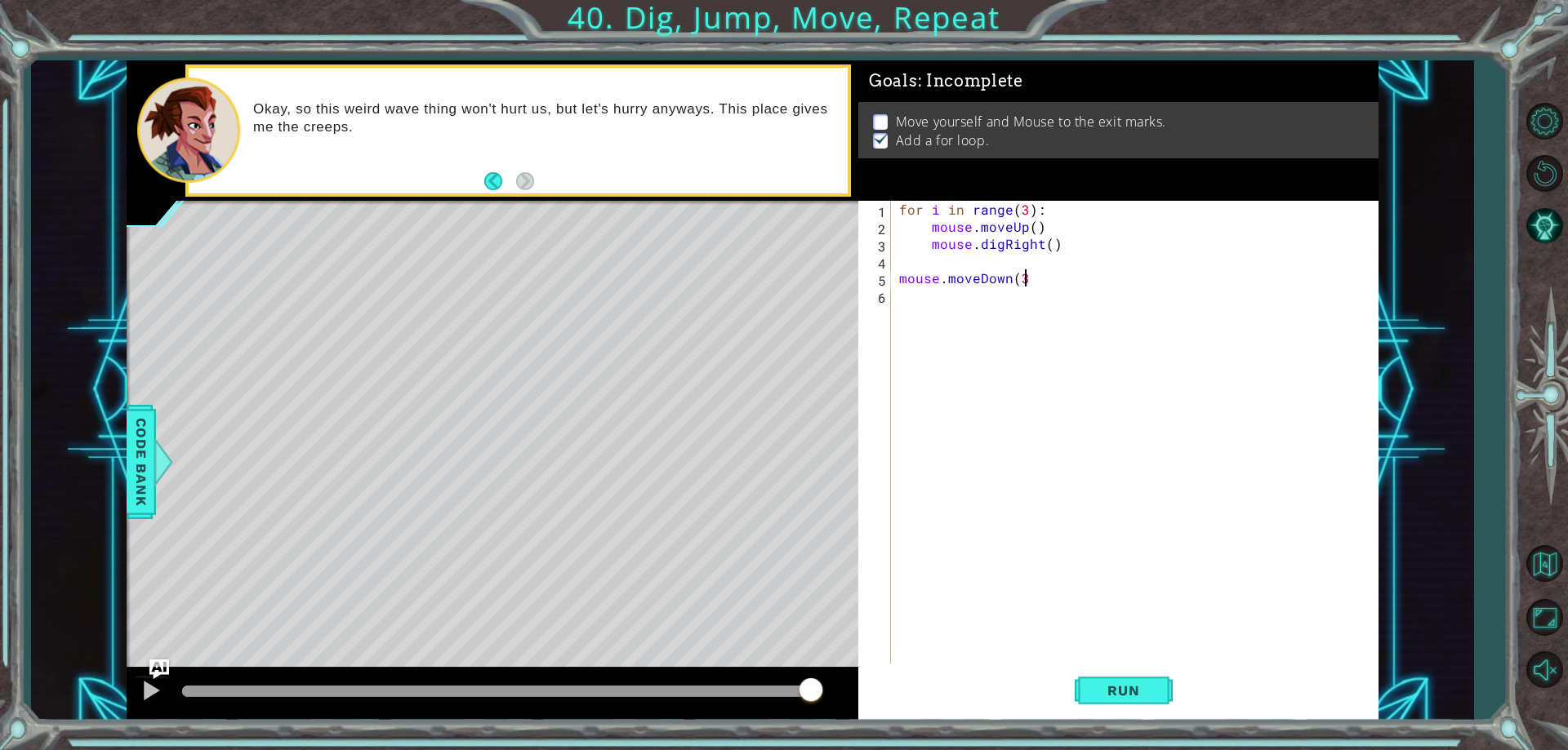
scroll to position [0, 7]
type textarea "mouse.moveDown(3)"
click at [1098, 701] on button "Run" at bounding box center [1123, 690] width 98 height 52
click at [599, 738] on div "1 ההההההההההההההההההההההההההההההההההההההההההההההההההההההההההההההההההההההההההההה…" at bounding box center [784, 375] width 1568 height 750
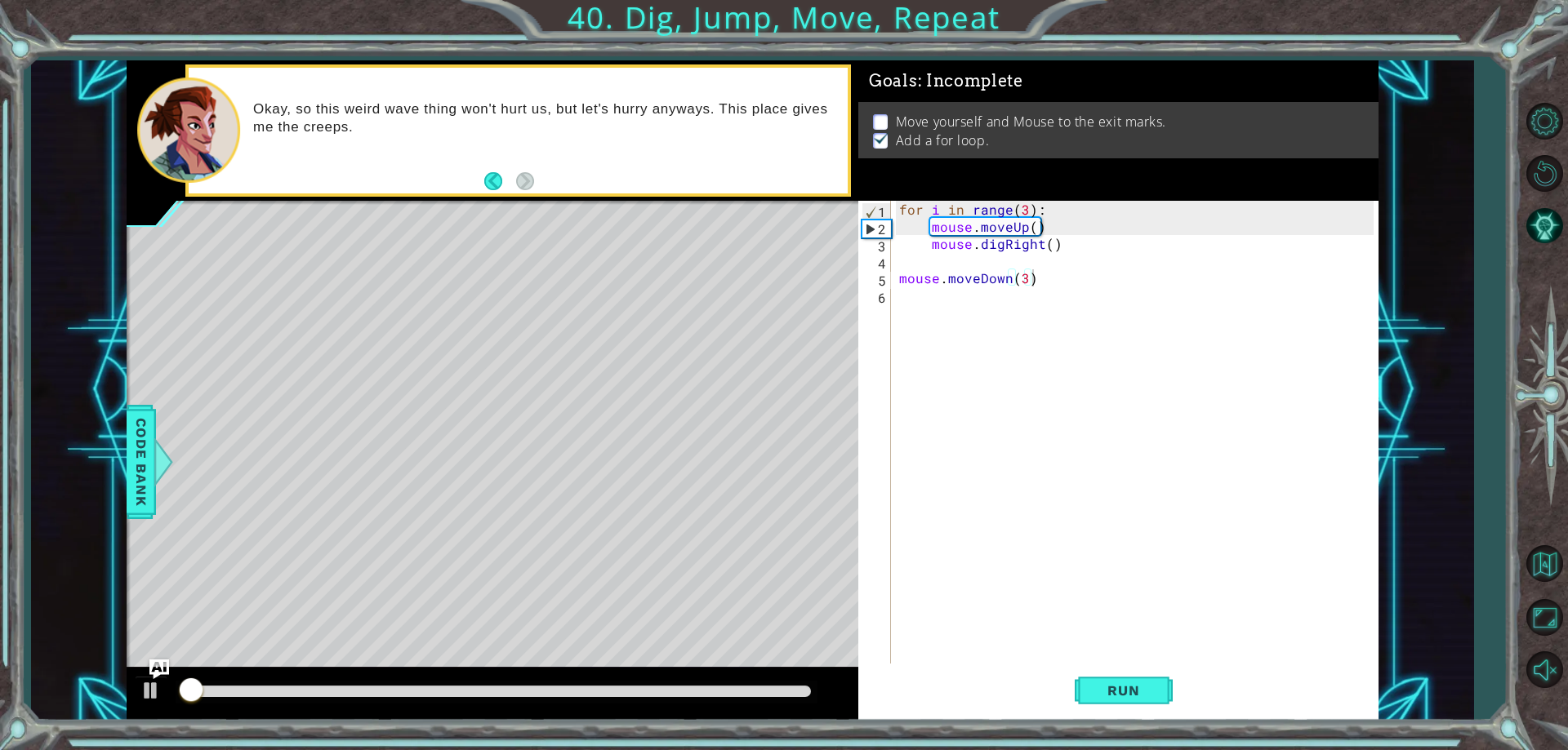
drag, startPoint x: 609, startPoint y: 723, endPoint x: 689, endPoint y: 748, distance: 83.8
click at [689, 748] on div "1 ההההההההההההההההההההההההההההההההההההההההההההההההההההההההההההההההההההההההההההה…" at bounding box center [784, 375] width 1568 height 750
drag, startPoint x: 660, startPoint y: 730, endPoint x: 698, endPoint y: 744, distance: 40.5
click at [698, 744] on div "1 ההההההההההההההההההההההההההההההההההההההההההההההההההההההההההההההההההההההההההההה…" at bounding box center [784, 375] width 1568 height 750
drag, startPoint x: 686, startPoint y: 709, endPoint x: 665, endPoint y: 733, distance: 31.9
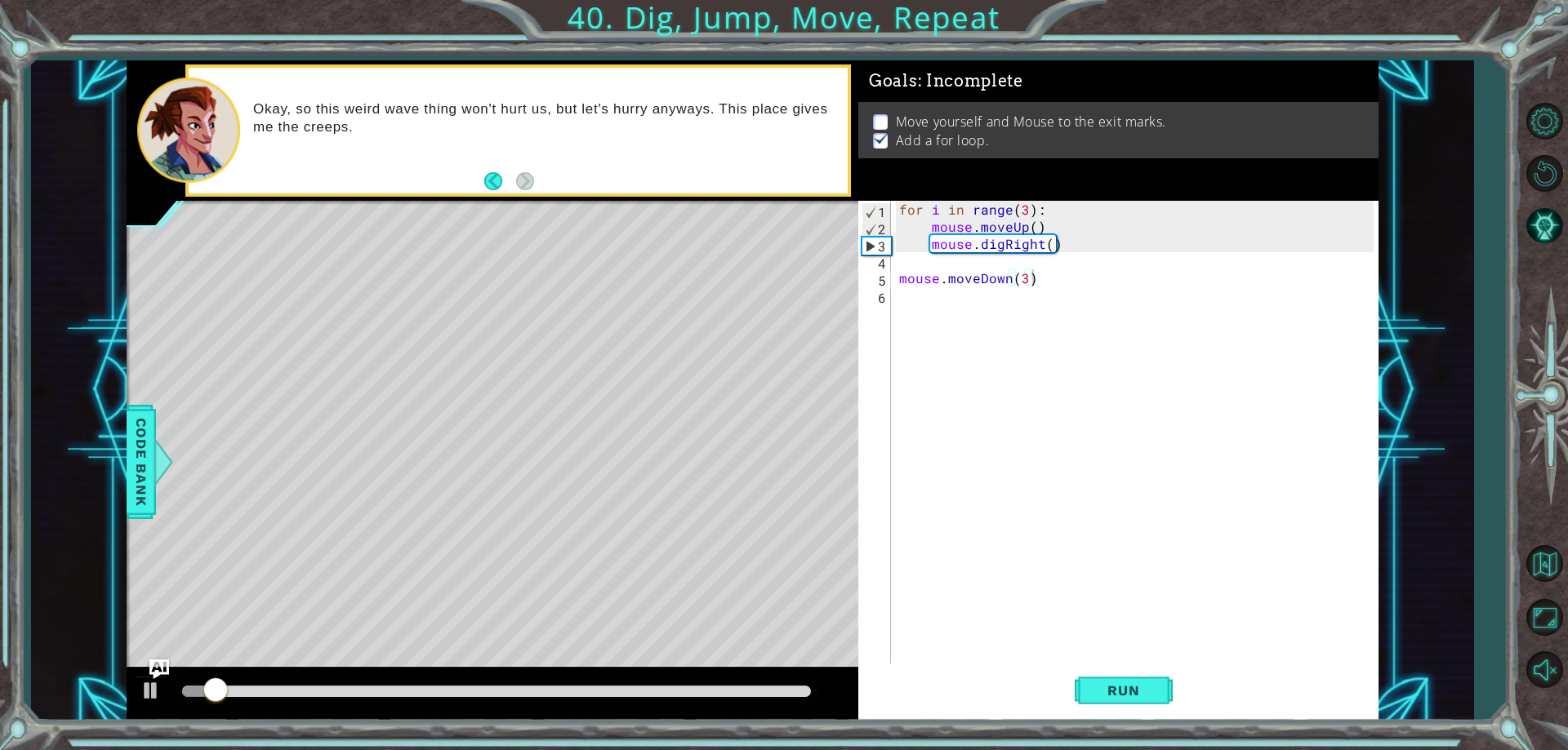
click at [739, 737] on div "1 ההההההההההההההההההההההההההההההההההההההההההההההההההההההההההההההההההההההההההההה…" at bounding box center [784, 375] width 1568 height 750
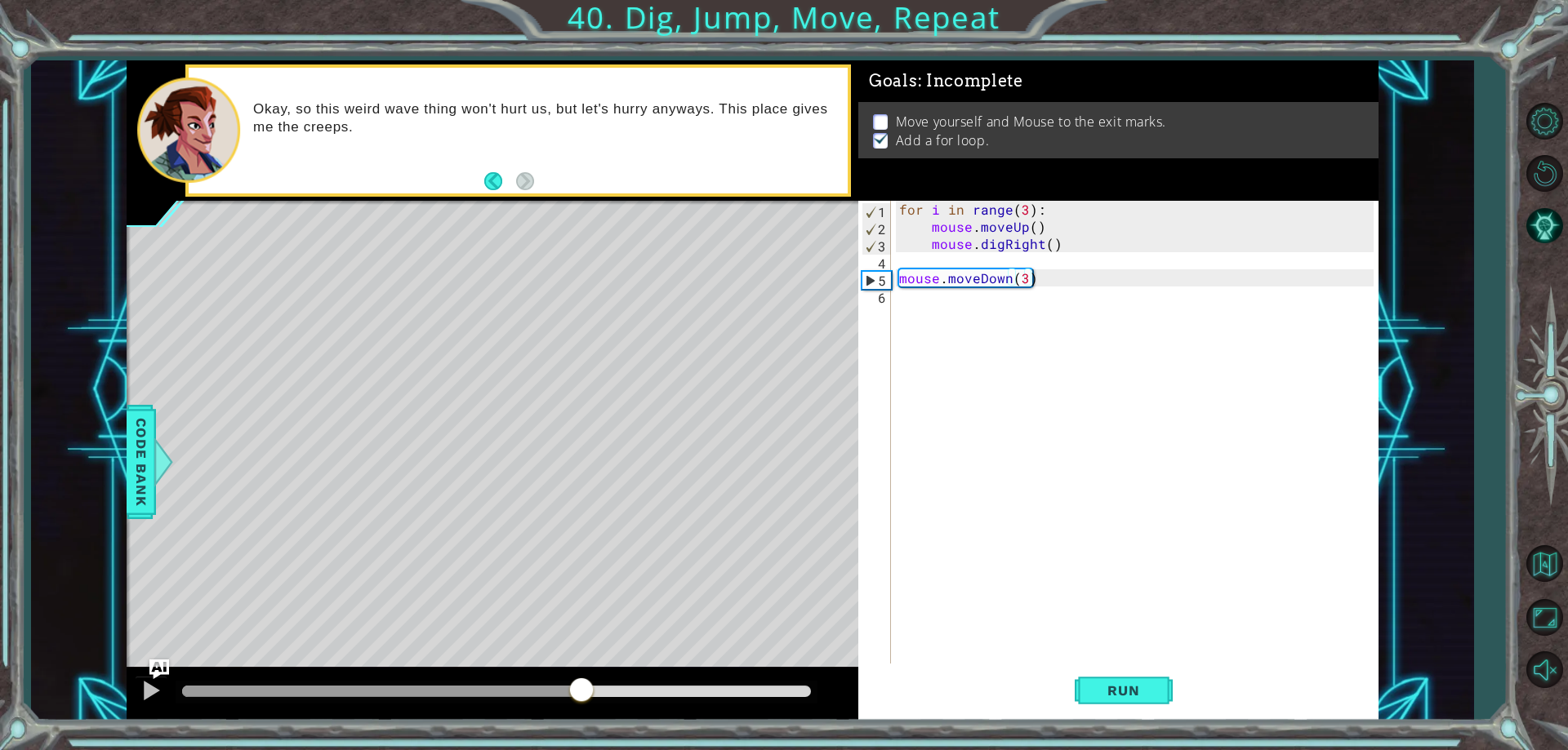
drag, startPoint x: 235, startPoint y: 692, endPoint x: 581, endPoint y: 780, distance: 357.0
click at [581, 749] on html "1 ההההההההההההההההההההההההההההההההההההההההההההההההההההההההההההההההההההההההההההה…" at bounding box center [784, 375] width 1568 height 750
click at [1022, 308] on div "for i in range ( 3 ) : mouse . moveUp ( ) mouse . digRight ( ) mouse . moveDown…" at bounding box center [1138, 449] width 485 height 497
type textarea "for i in range(3)"
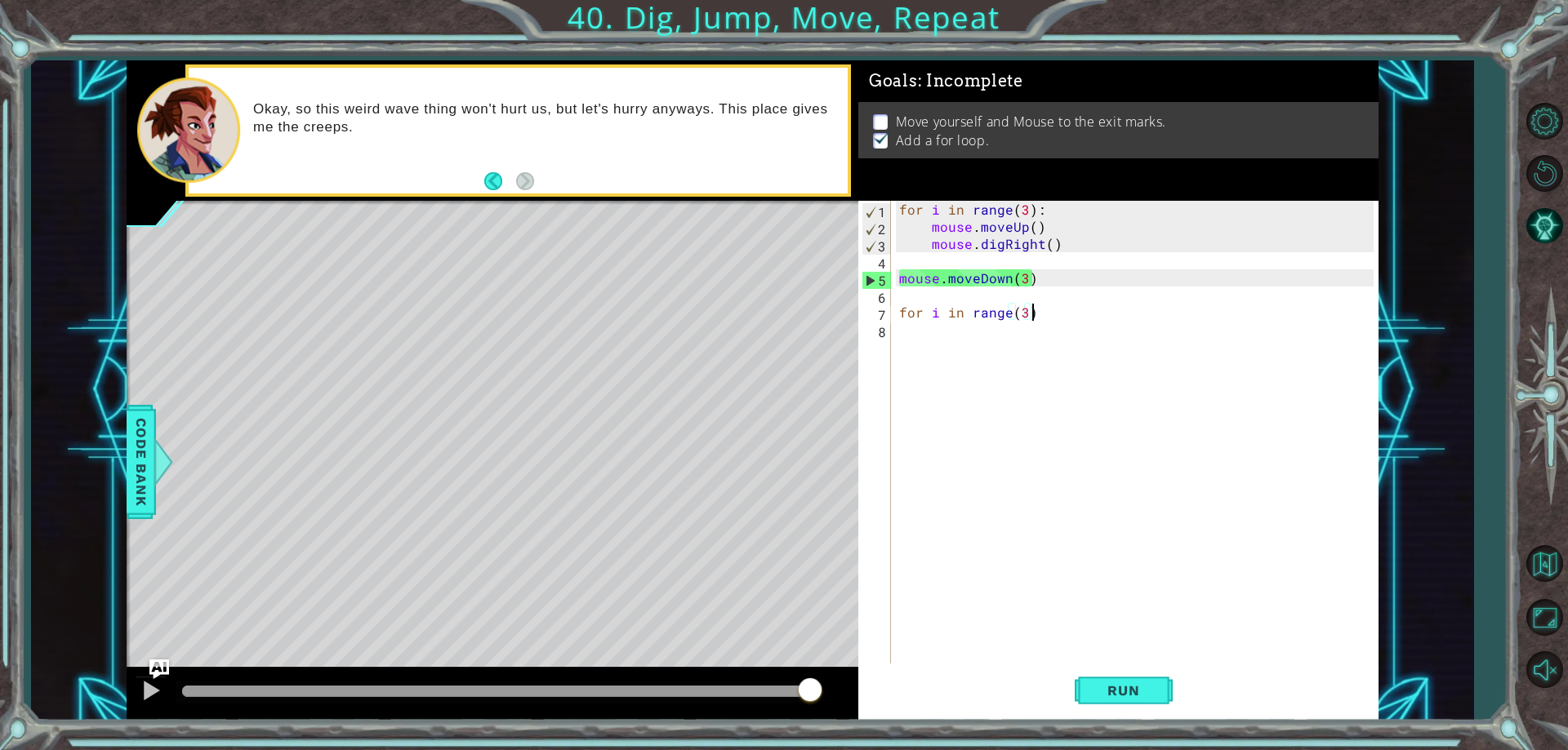
type textarea "for i in range(3):"
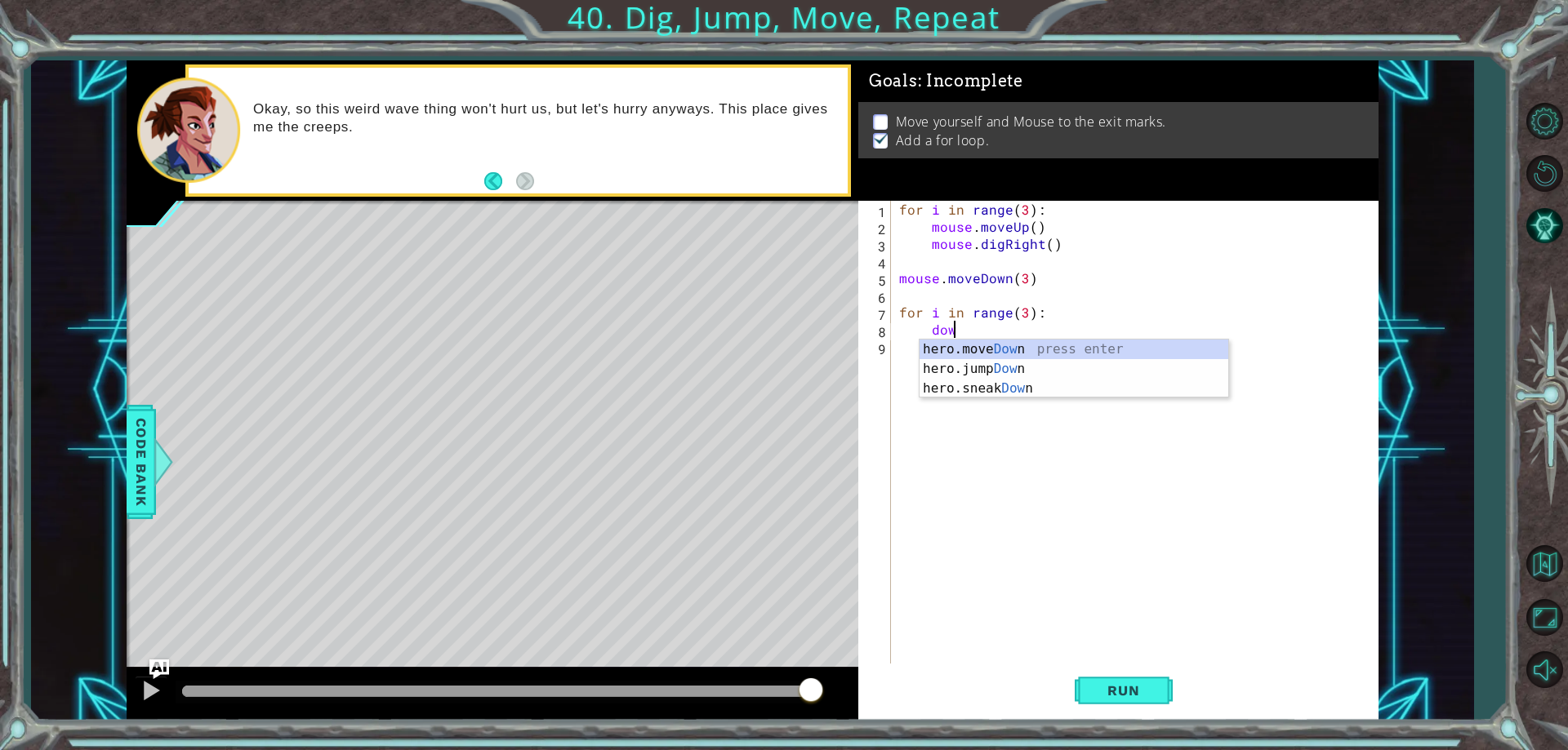
scroll to position [0, 4]
click at [1002, 349] on div "hero.move Down press enter hero.jump Down press enter hero.sneak Down press ent…" at bounding box center [1074, 388] width 309 height 98
type textarea "hero.moveDown(1)"
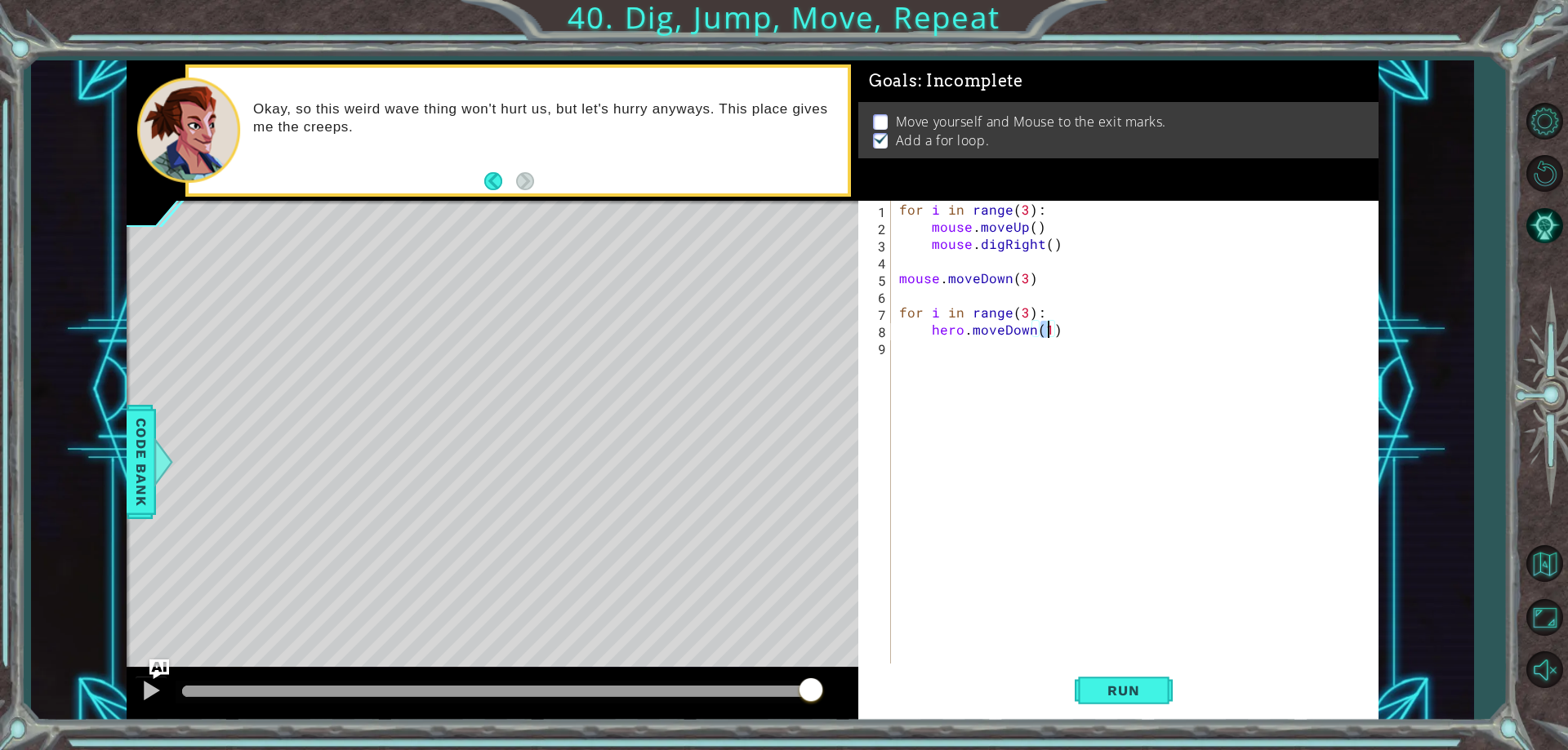
click at [1085, 337] on div "for i in range ( 3 ) : mouse . moveUp ( ) mouse . digRight ( ) mouse . moveDown…" at bounding box center [1138, 449] width 485 height 497
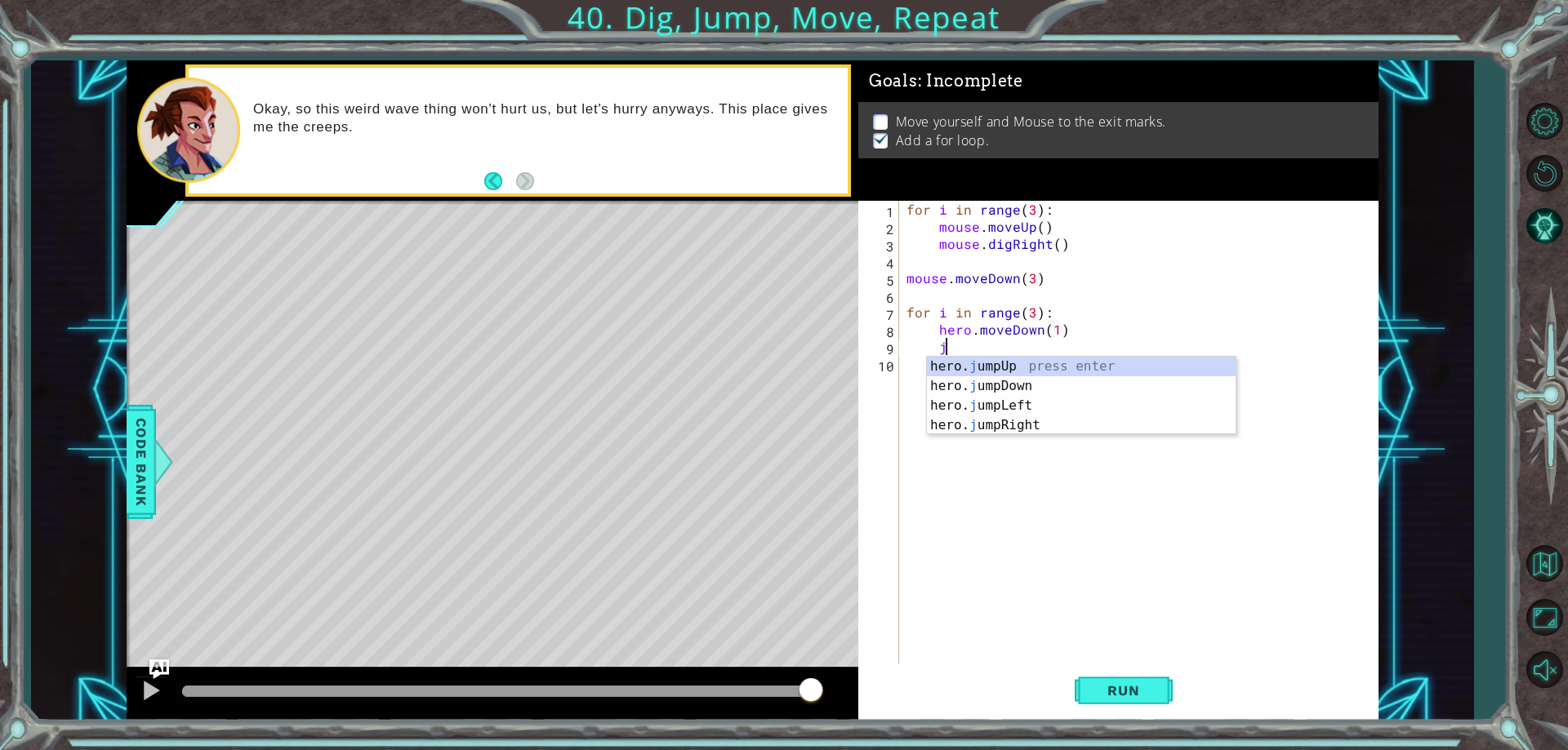
type textarea "ju"
click at [1106, 421] on div "hero. ju mpUp press enter hero. ju mpDown press enter hero. [PERSON_NAME] mpLef…" at bounding box center [1081, 415] width 309 height 118
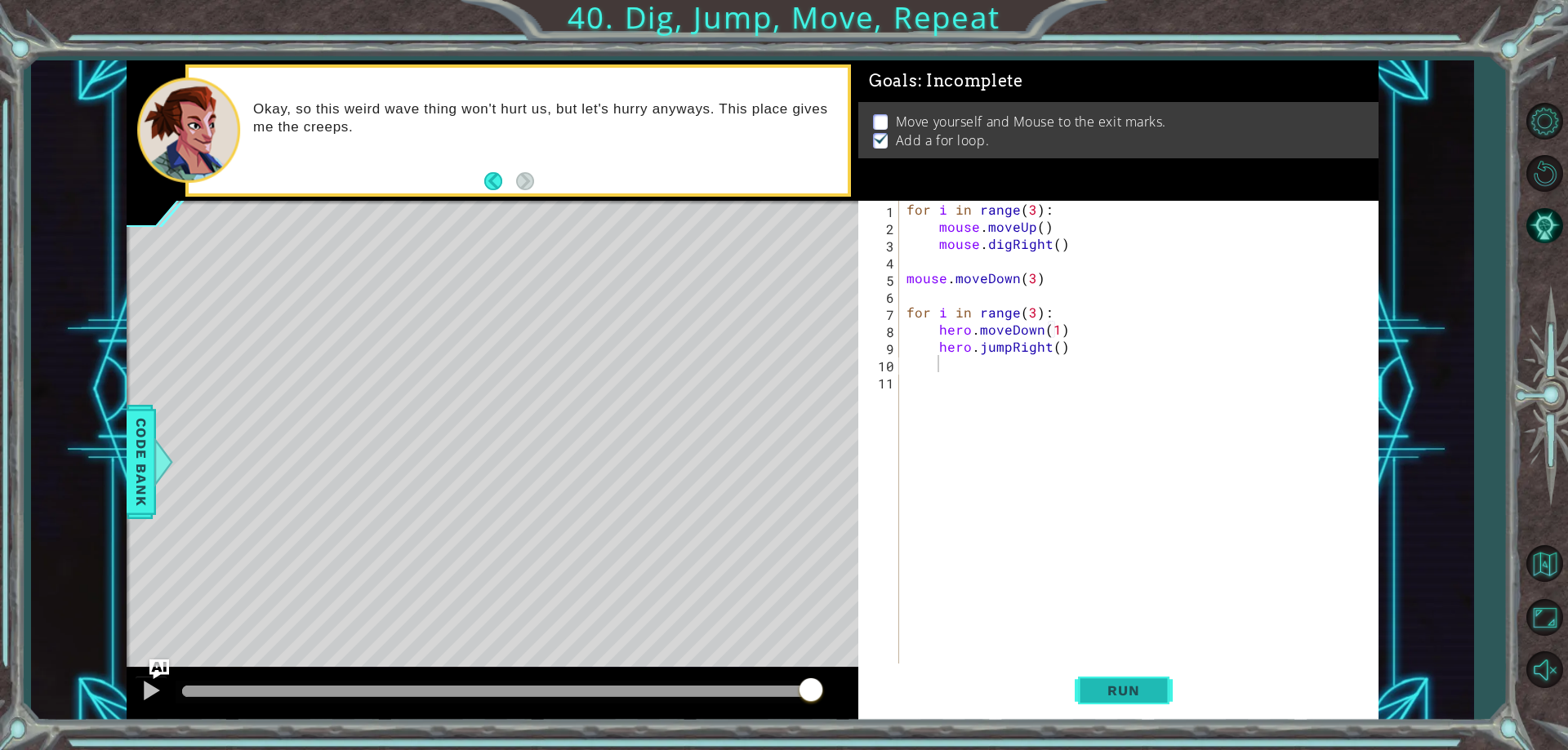
click at [1143, 681] on button "Run" at bounding box center [1123, 690] width 98 height 52
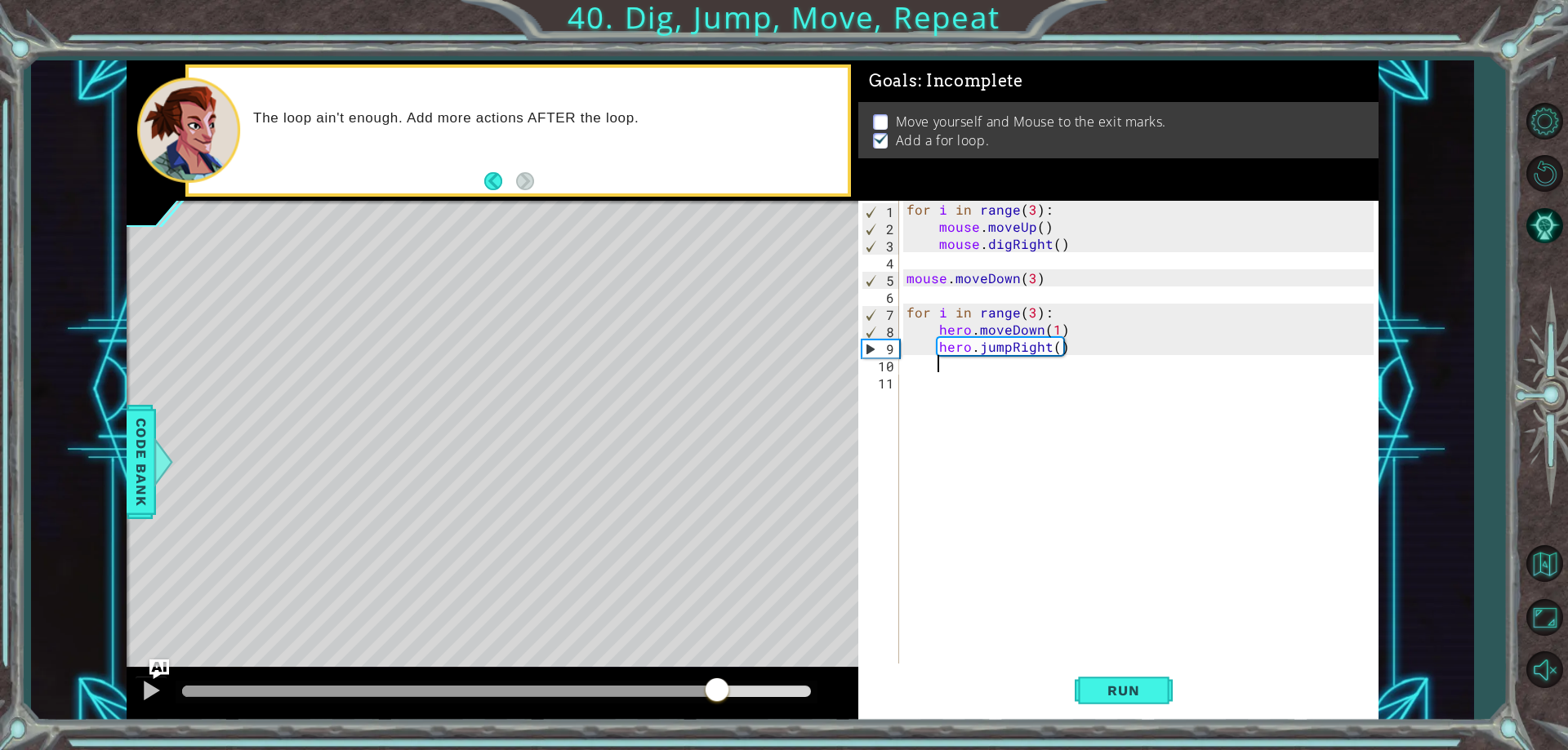
drag, startPoint x: 590, startPoint y: 692, endPoint x: 723, endPoint y: 716, distance: 135.1
click at [723, 716] on div at bounding box center [492, 693] width 731 height 52
click at [1094, 415] on div "for i in range ( 3 ) : mouse . moveUp ( ) mouse . digRight ( ) mouse . moveDown…" at bounding box center [1142, 449] width 478 height 497
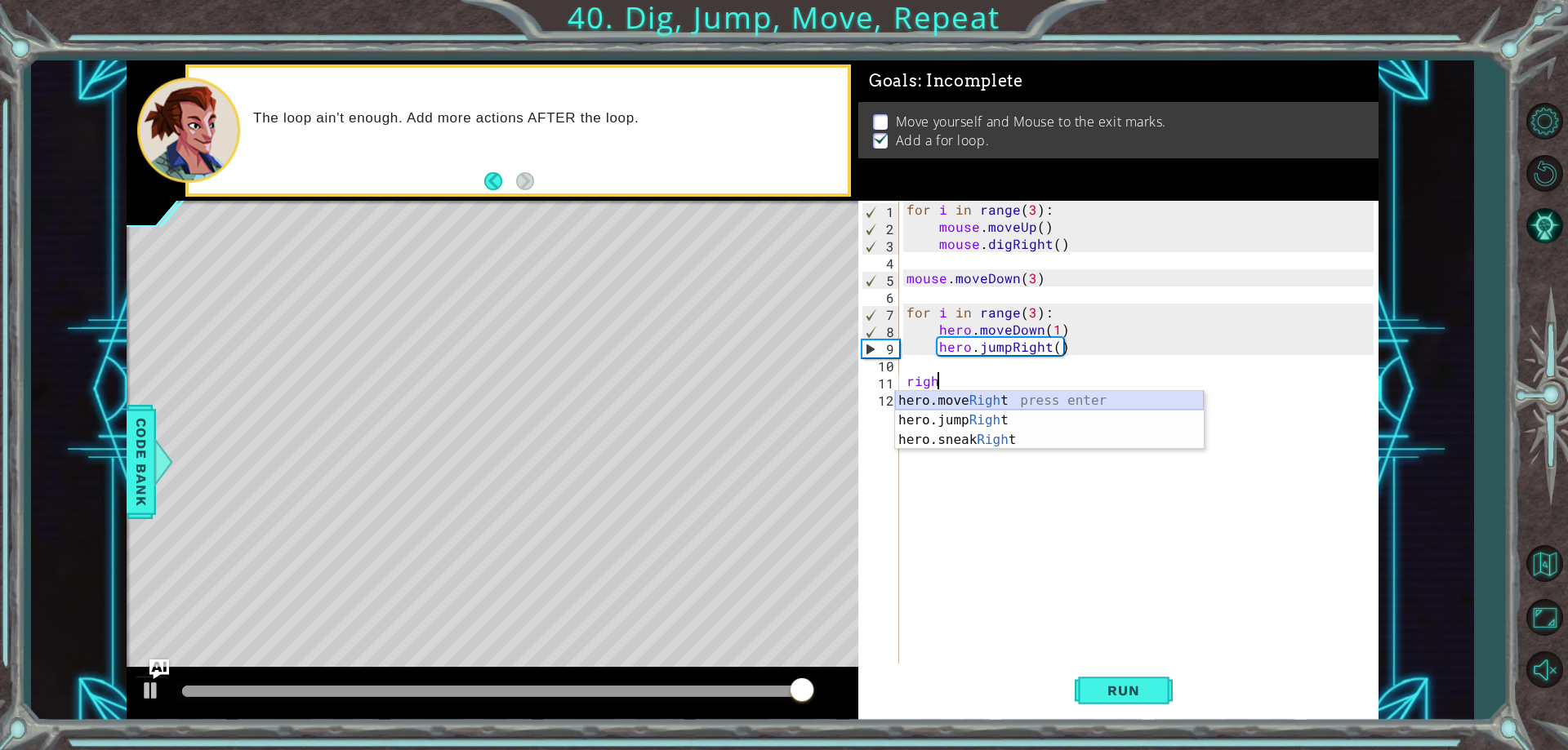
click at [1052, 402] on div "hero.move Righ t press enter hero.jump Righ t press enter hero.sneak Righ t pre…" at bounding box center [1049, 440] width 309 height 98
type textarea "hero.moveRight(1)"
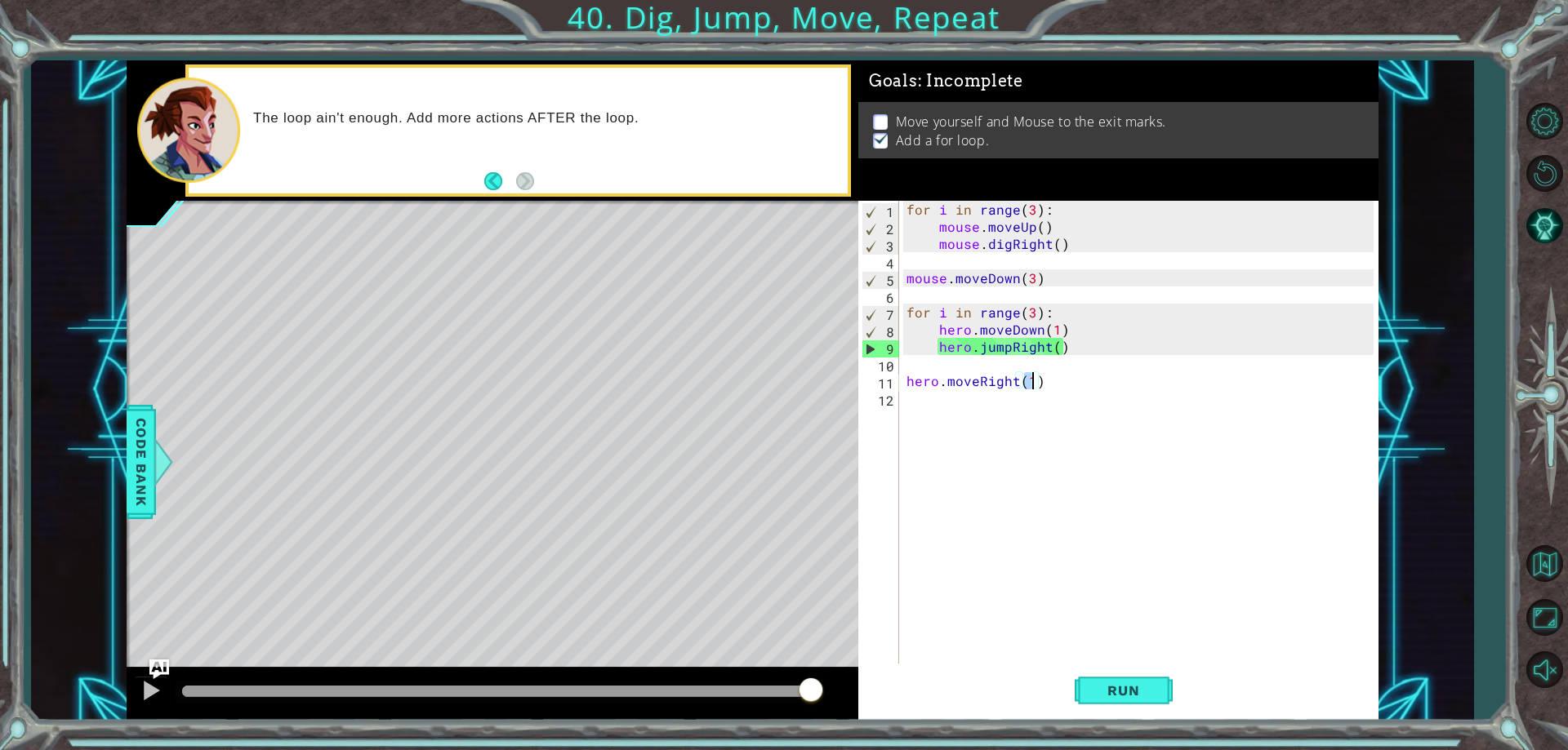
click at [1036, 397] on div "for i in range ( 3 ) : mouse . moveUp ( ) mouse . digRight ( ) mouse . moveDown…" at bounding box center [1142, 449] width 478 height 497
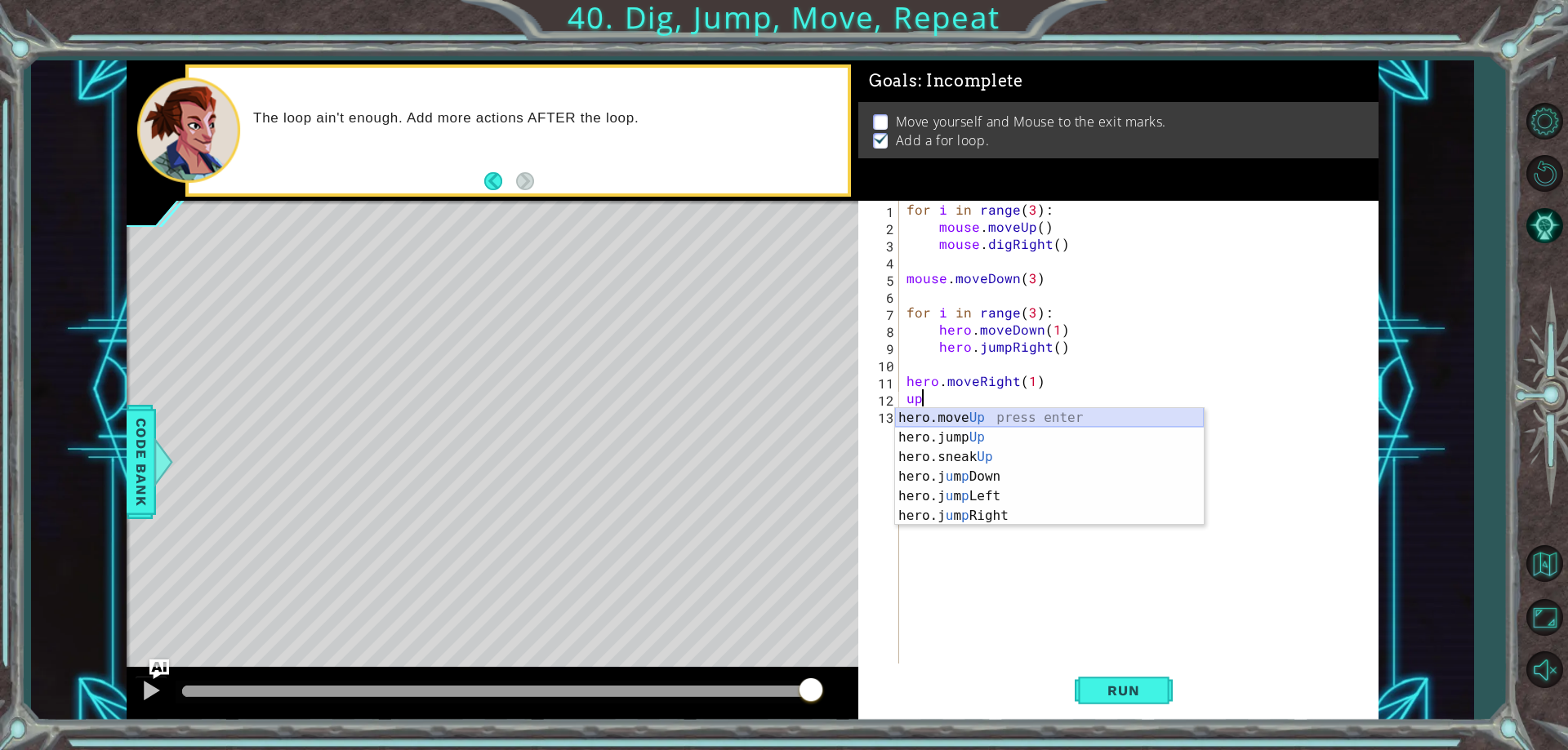
click at [969, 415] on div "hero.move Up press enter hero.jump Up press enter hero.sneak Up press enter her…" at bounding box center [1049, 486] width 309 height 157
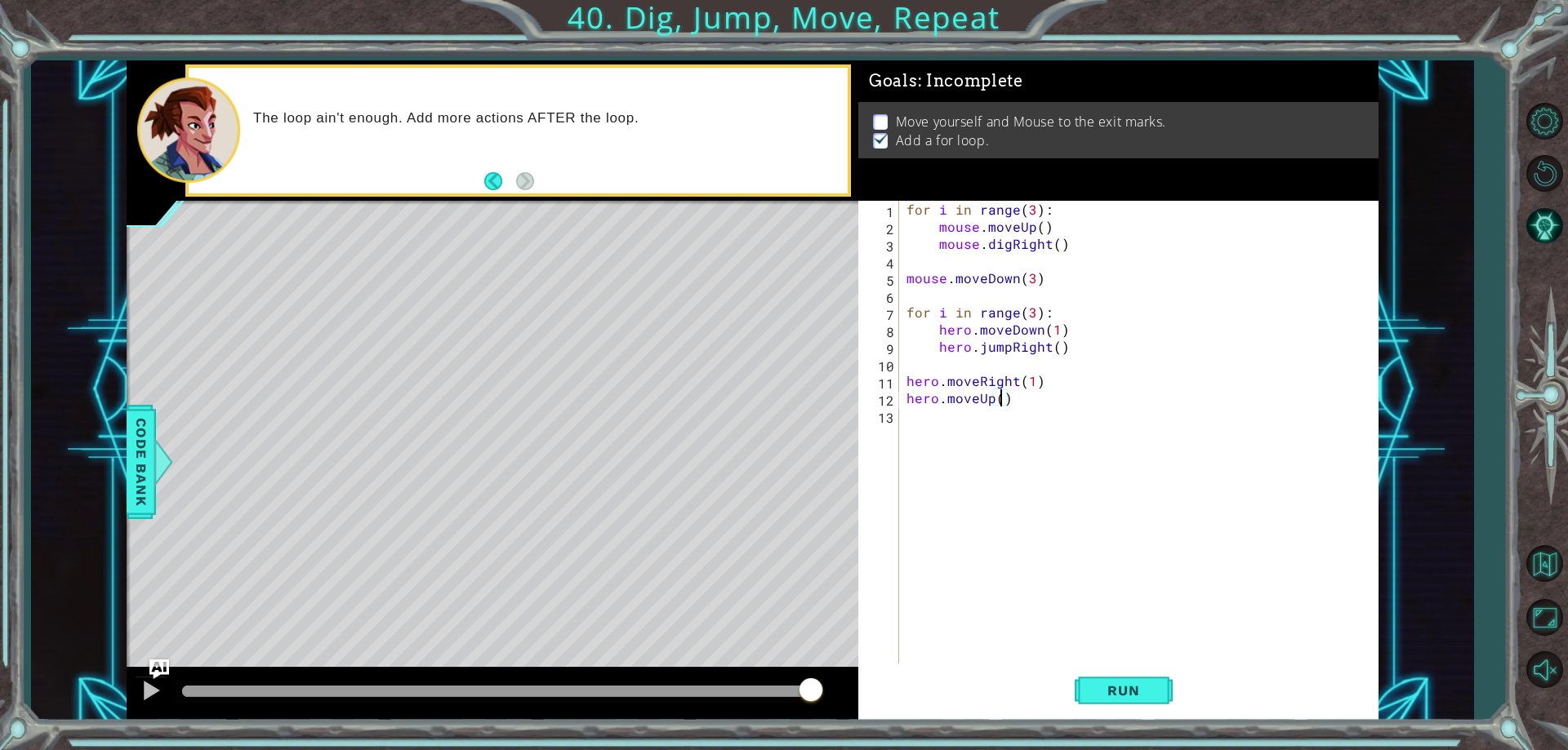
scroll to position [0, 6]
type textarea "hero.moveUp(3)"
click at [1130, 718] on div "hero.moveUp(3) 1 2 3 4 5 6 7 8 9 10 11 12 13 for i in range ( 3 ) : mouse . mov…" at bounding box center [1118, 460] width 520 height 519
drag, startPoint x: 1119, startPoint y: 668, endPoint x: 1120, endPoint y: 677, distance: 9.1
click at [1119, 668] on button "Run" at bounding box center [1123, 690] width 98 height 52
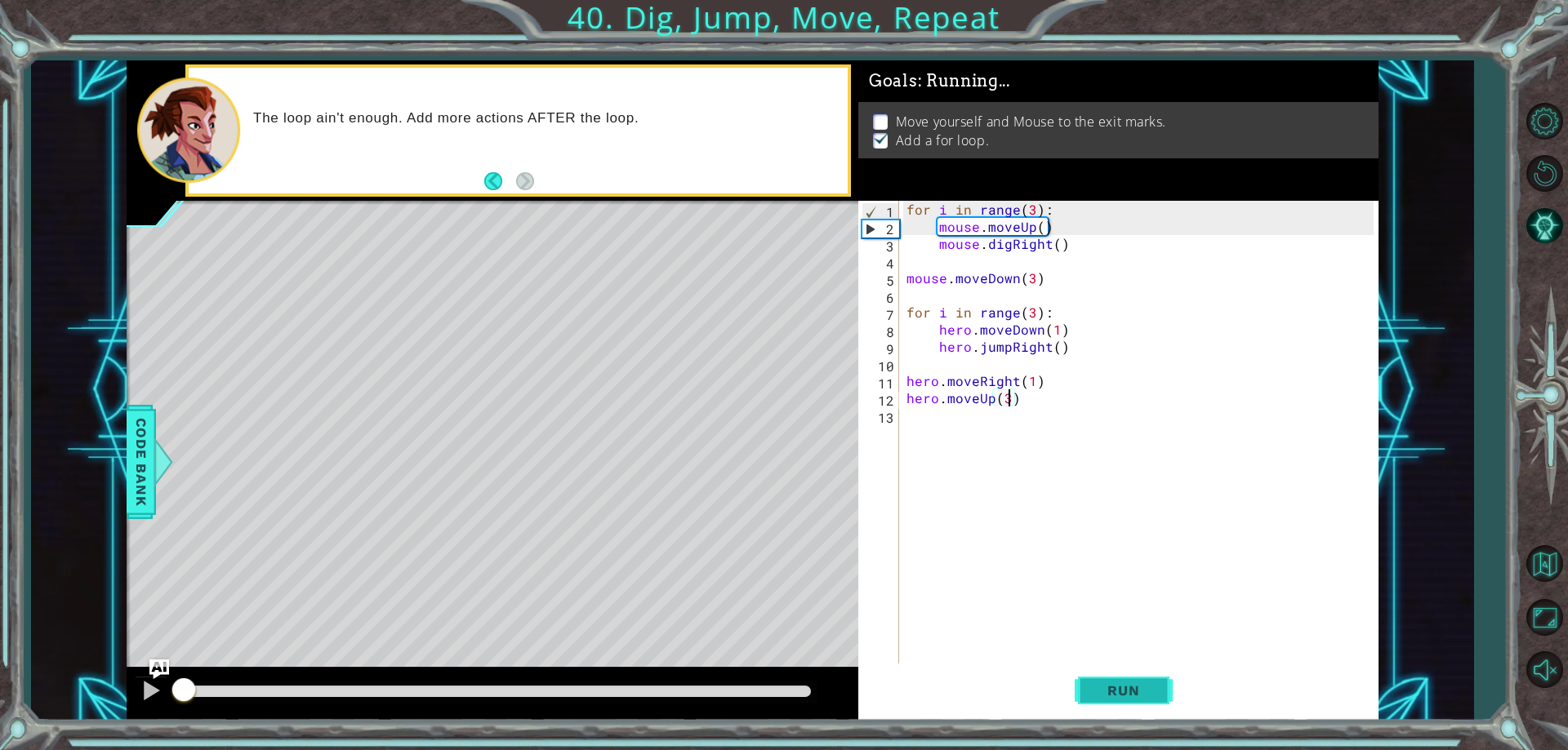
click at [1125, 681] on button "Run" at bounding box center [1123, 690] width 98 height 52
click at [1071, 689] on div "Run" at bounding box center [1123, 690] width 520 height 52
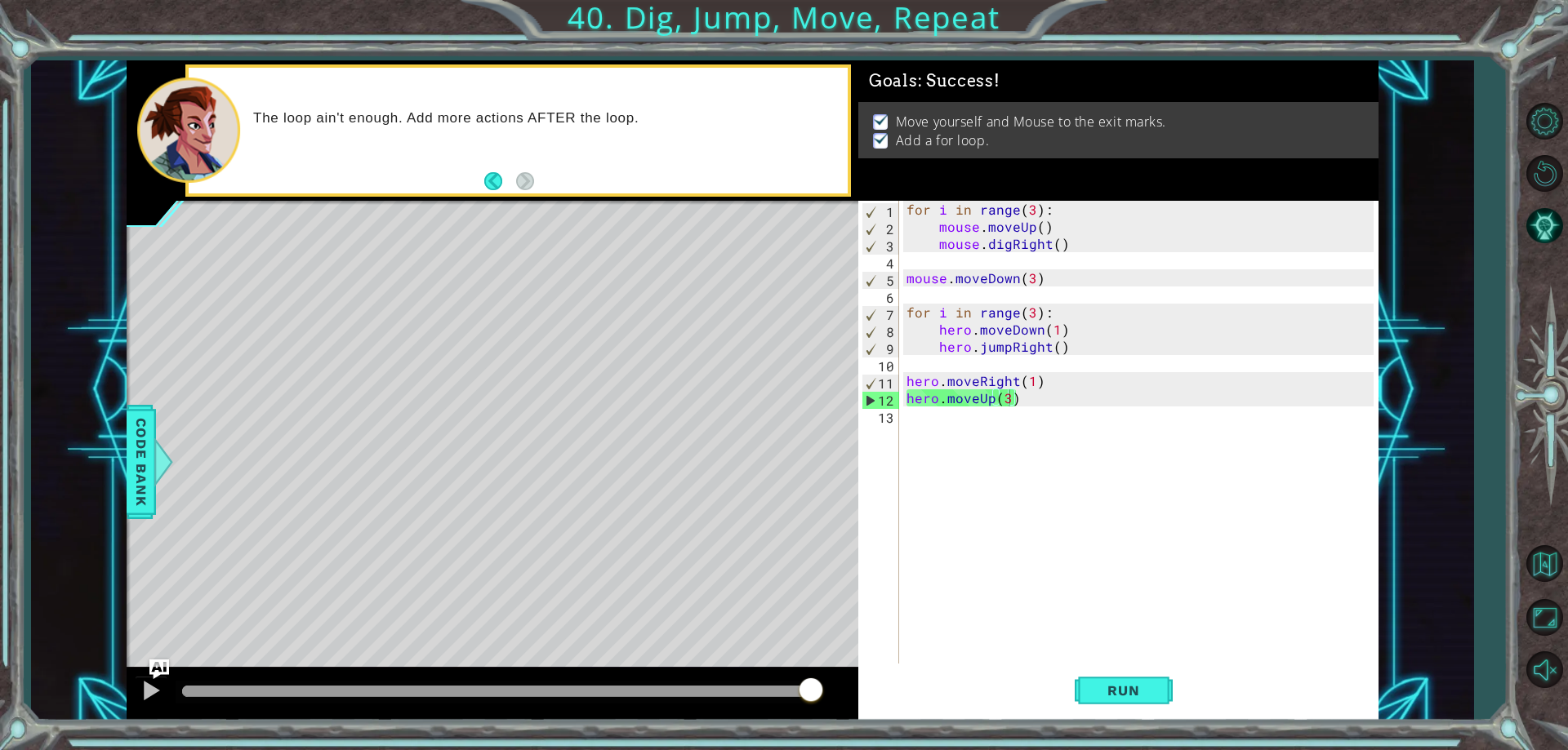
drag, startPoint x: 578, startPoint y: 695, endPoint x: 811, endPoint y: 757, distance: 241.1
click at [811, 749] on html "1 ההההההההההההההההההההההההההההההההההההההההההההההההההההההההההההההההההההההההההההה…" at bounding box center [784, 375] width 1568 height 750
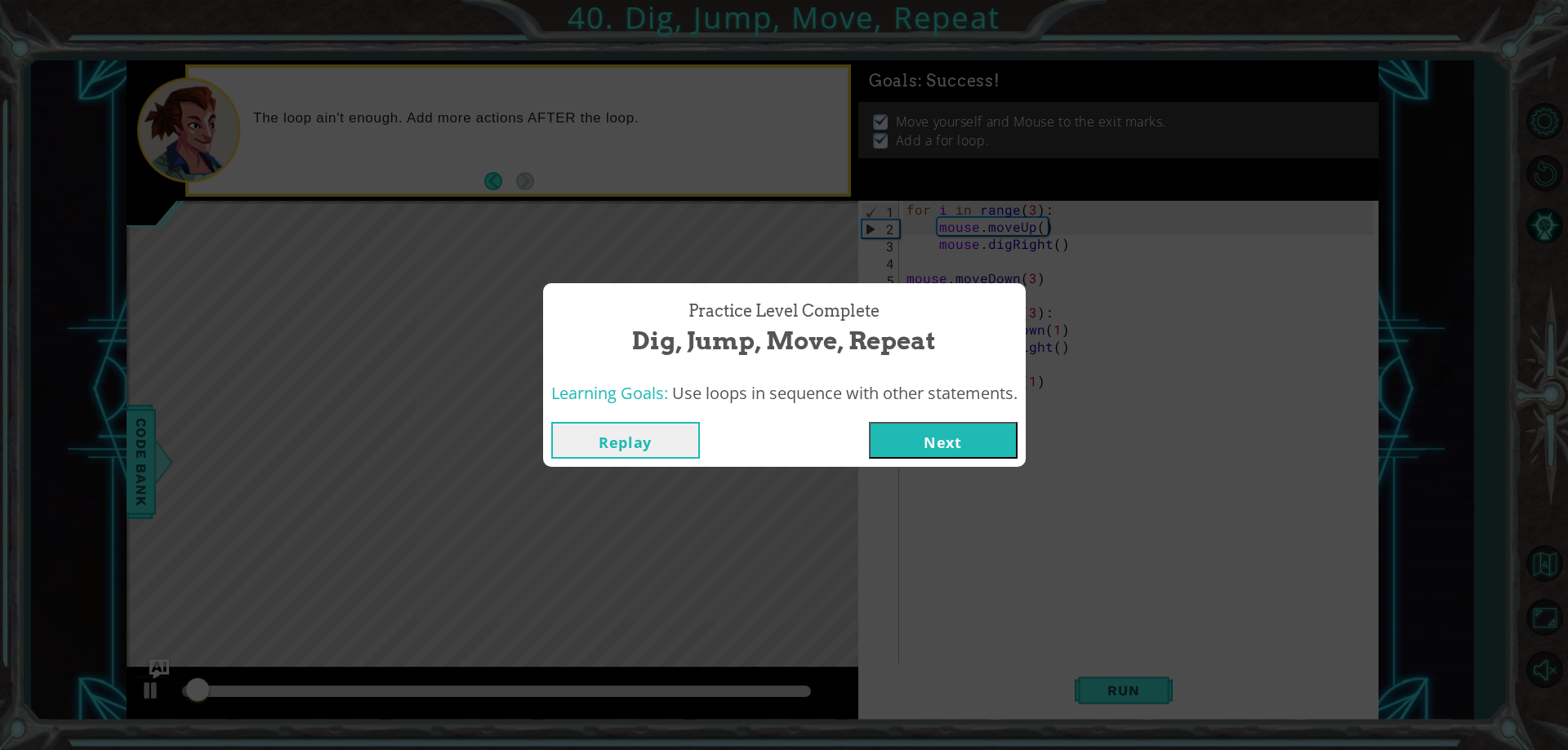
click at [952, 452] on button "Next" at bounding box center [943, 441] width 149 height 37
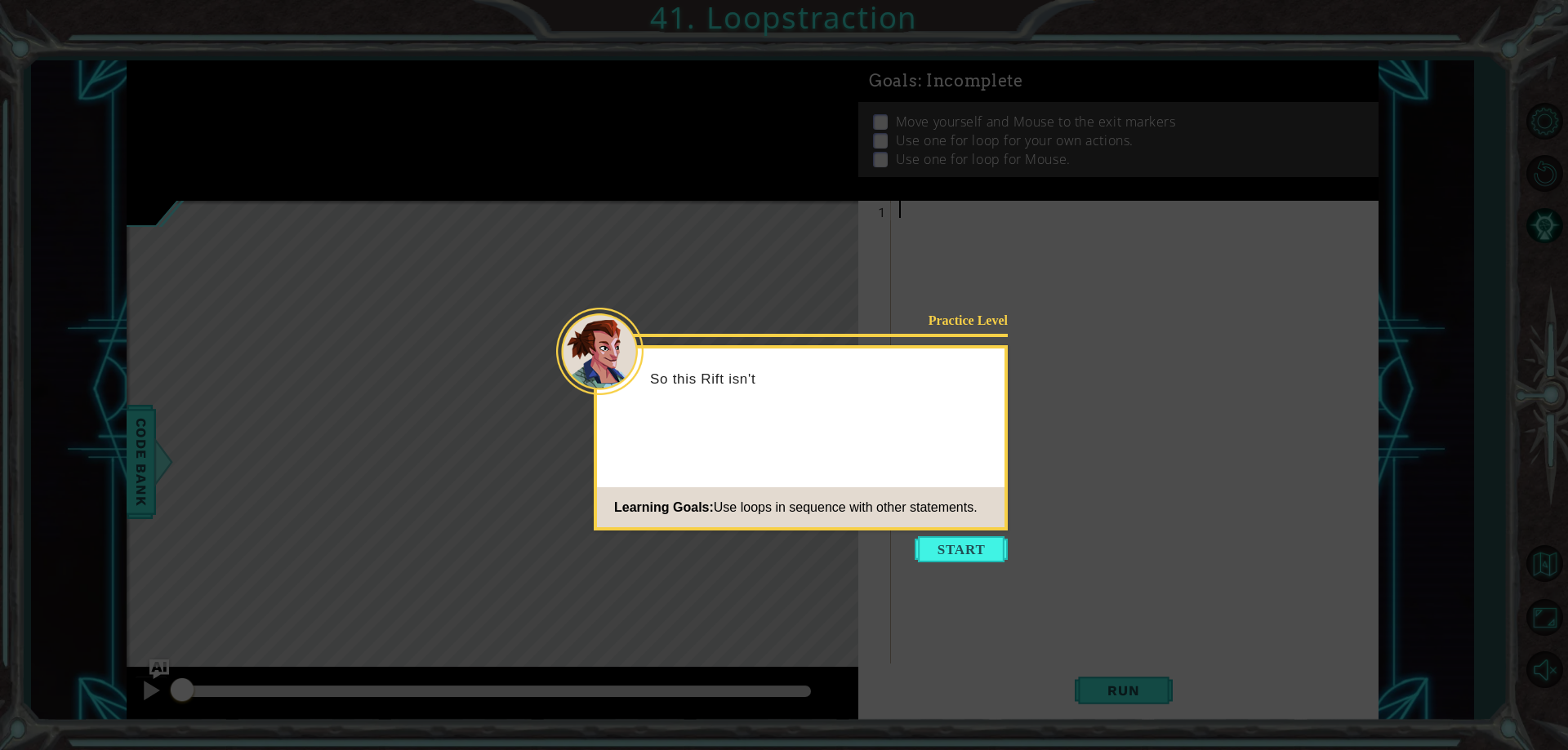
drag, startPoint x: 983, startPoint y: 567, endPoint x: 973, endPoint y: 571, distance: 10.8
click at [981, 567] on icon at bounding box center [784, 375] width 1568 height 750
click at [953, 561] on button "Start" at bounding box center [961, 549] width 93 height 26
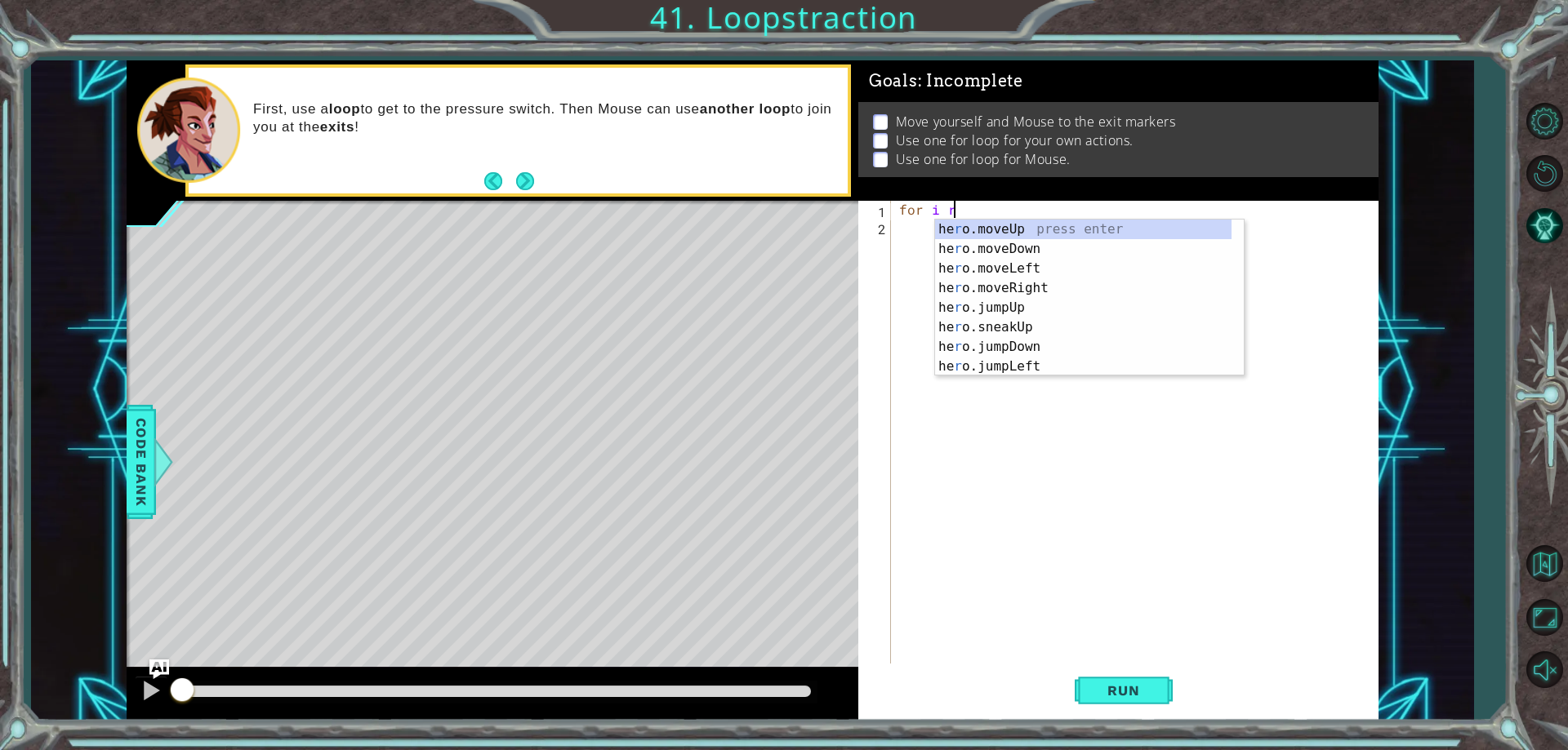
scroll to position [0, 3]
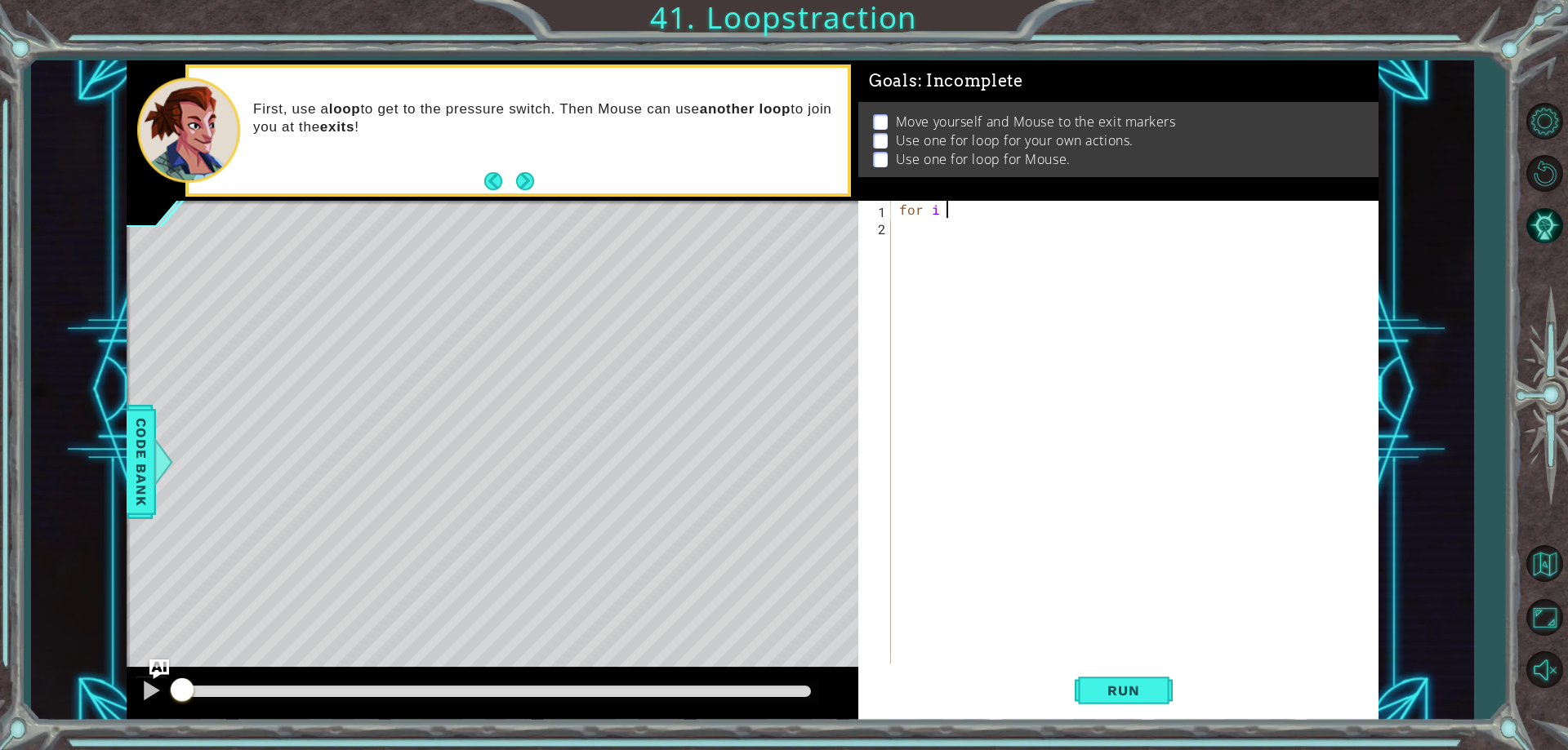
type textarea "for i"
drag, startPoint x: 122, startPoint y: 442, endPoint x: 130, endPoint y: 449, distance: 10.6
click at [123, 442] on div "1 ההההההההההההההההההההההההההההההההההההההההההההההההההההההההההההההההההההההההההההה…" at bounding box center [752, 390] width 1442 height 660
click at [151, 463] on span "Code Bank" at bounding box center [141, 462] width 26 height 99
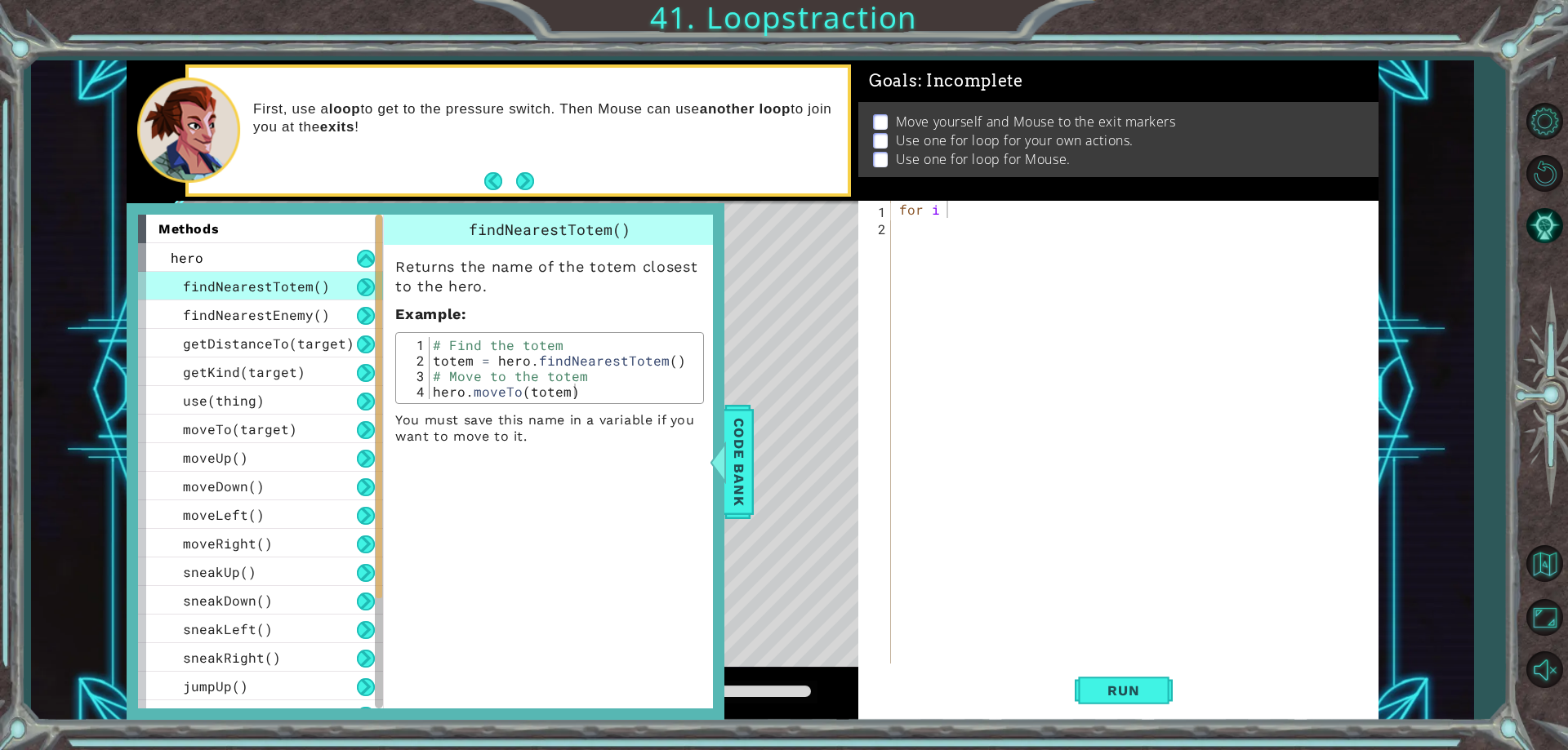
scroll to position [220, 0]
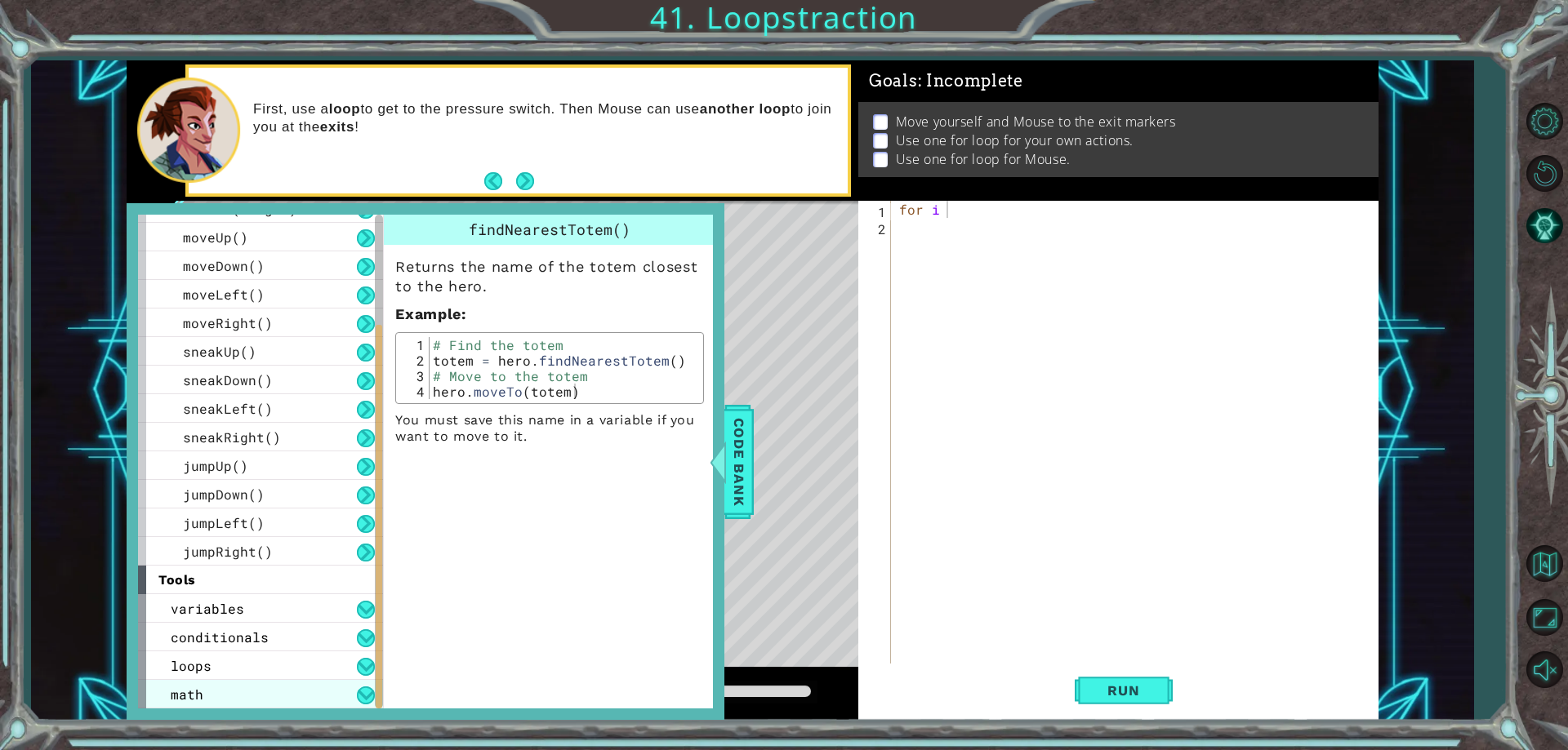
click at [269, 683] on div "math" at bounding box center [260, 693] width 245 height 28
click at [260, 683] on div "math" at bounding box center [260, 693] width 245 height 28
click at [659, 415] on p "You must save this name in a variable if you want to move to it." at bounding box center [549, 429] width 309 height 33
click at [720, 459] on div at bounding box center [718, 461] width 20 height 49
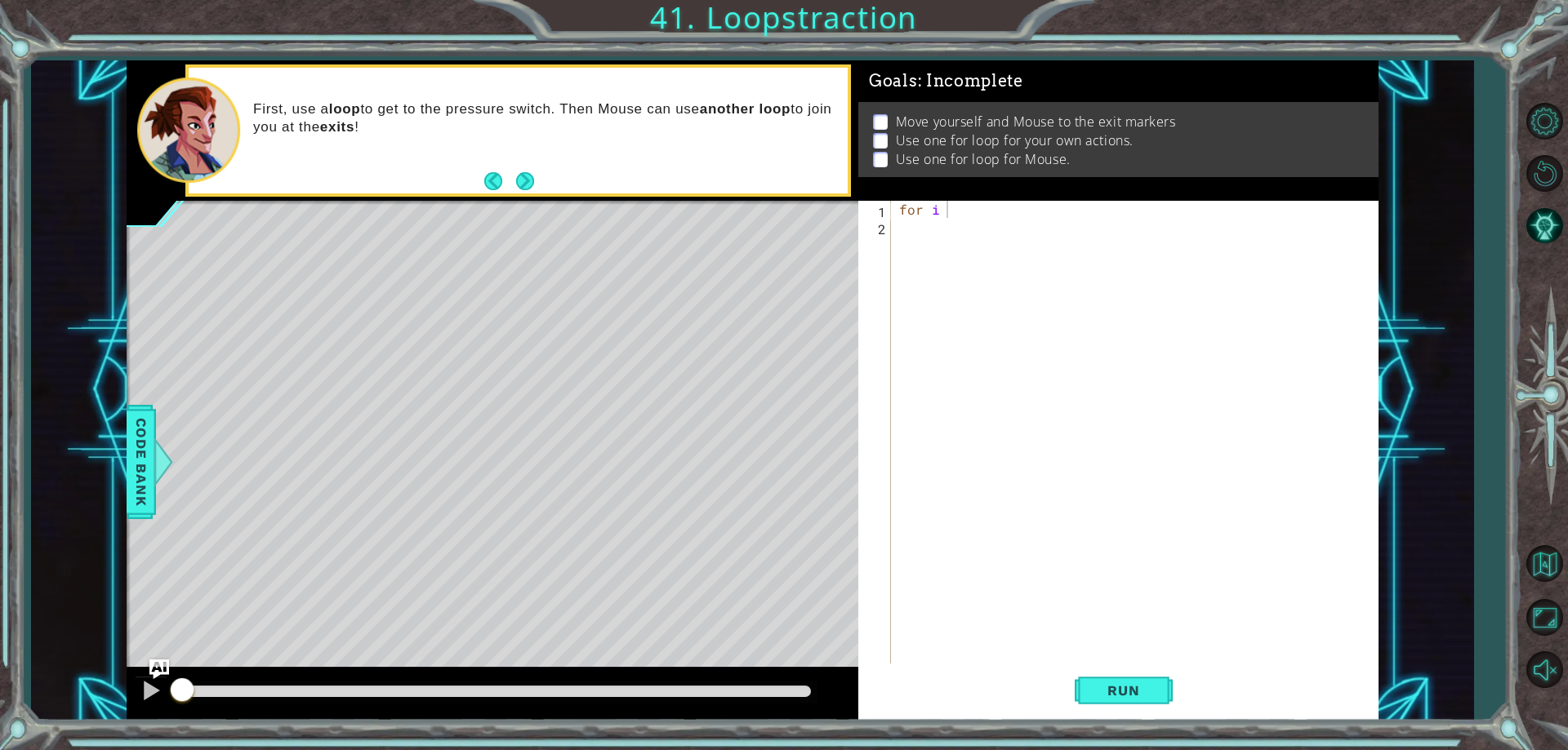
click at [118, 475] on div "1 ההההההההההההההההההההההההההההההההההההההההההההההההההההההההההההההההההההההההההההה…" at bounding box center [752, 390] width 1442 height 660
click at [138, 474] on span "Code Bank" at bounding box center [141, 462] width 26 height 99
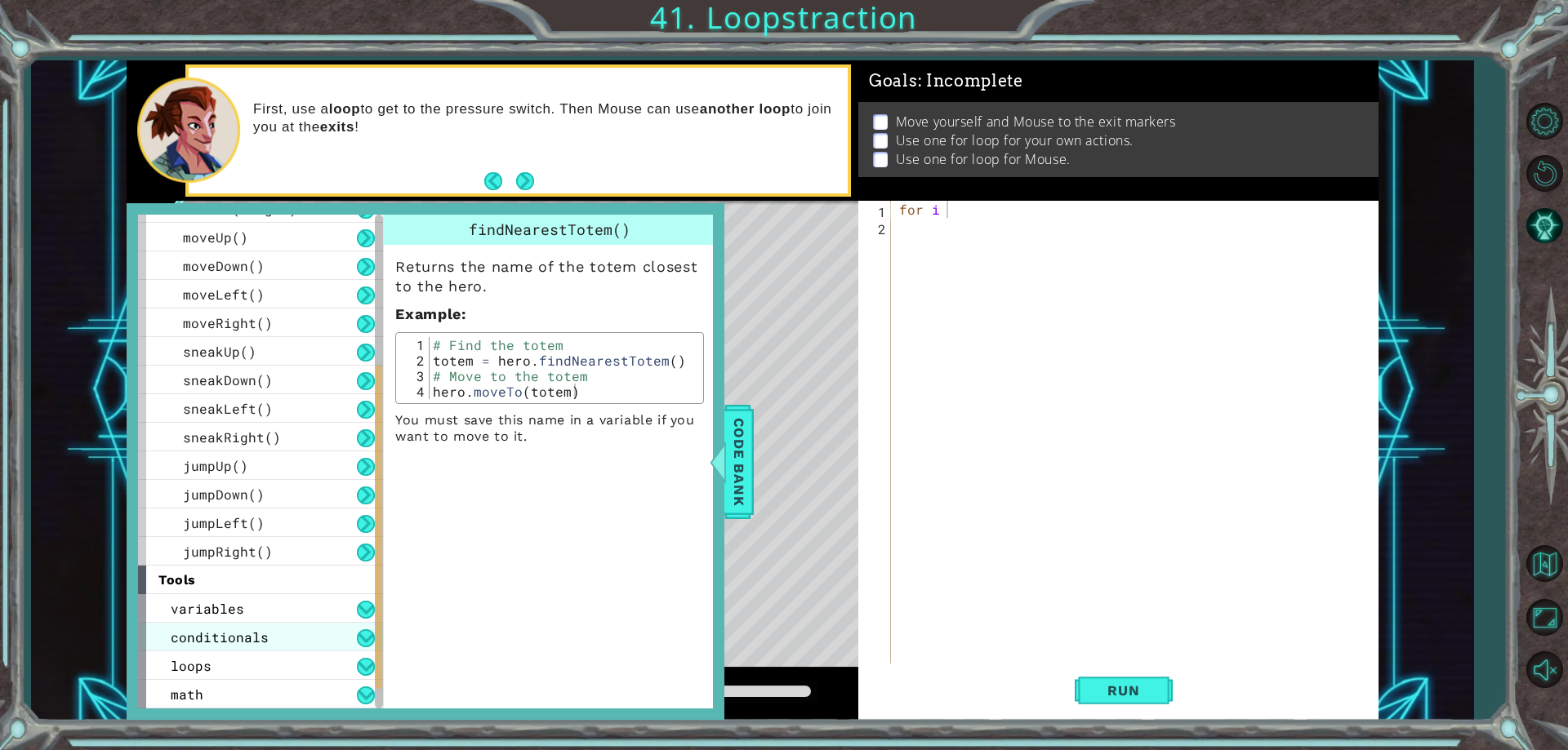
click at [249, 632] on span "conditionals" at bounding box center [220, 636] width 98 height 17
click at [234, 639] on span "conditionals" at bounding box center [220, 636] width 98 height 17
click at [247, 656] on div "loops" at bounding box center [260, 665] width 245 height 28
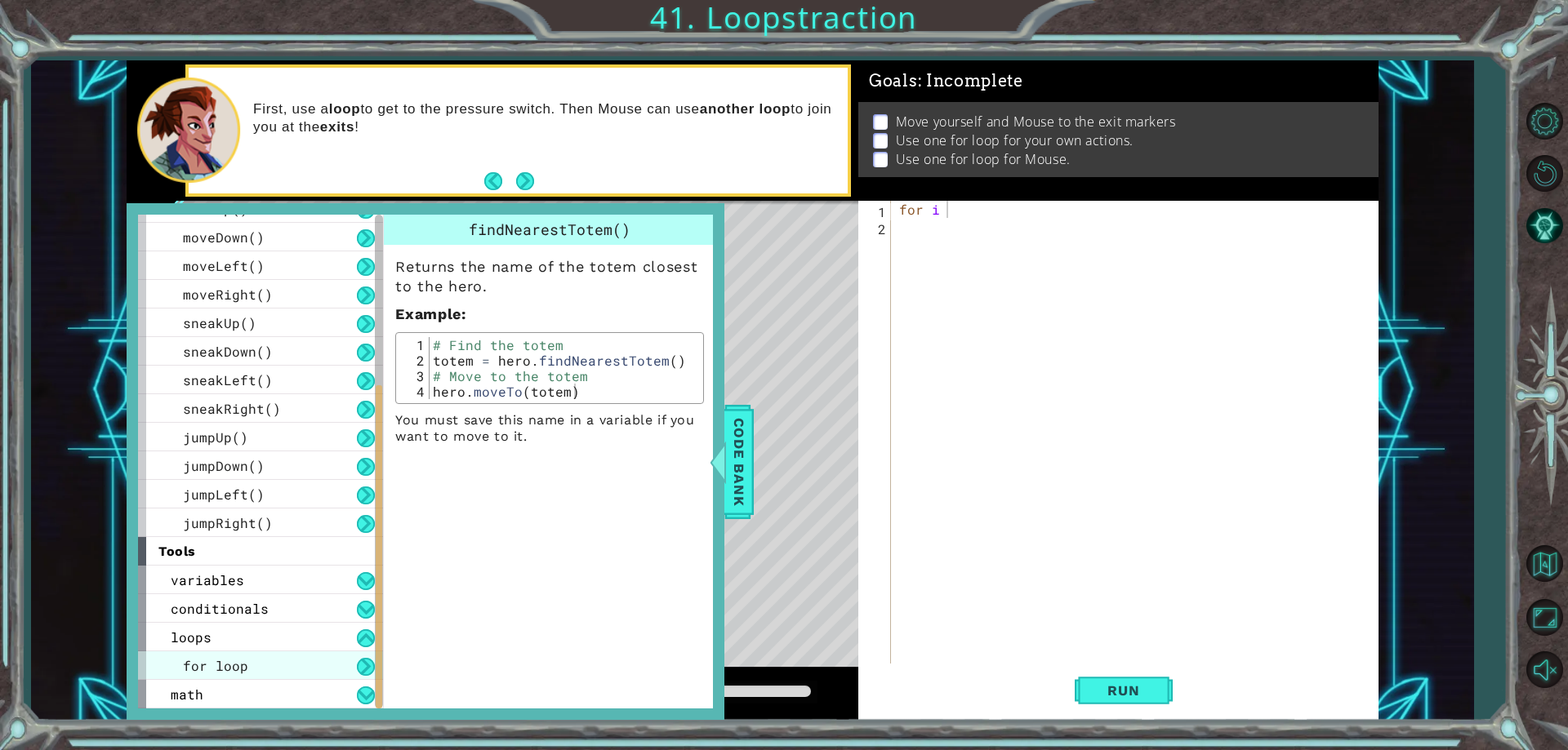
click at [291, 662] on div "for loop" at bounding box center [260, 665] width 245 height 28
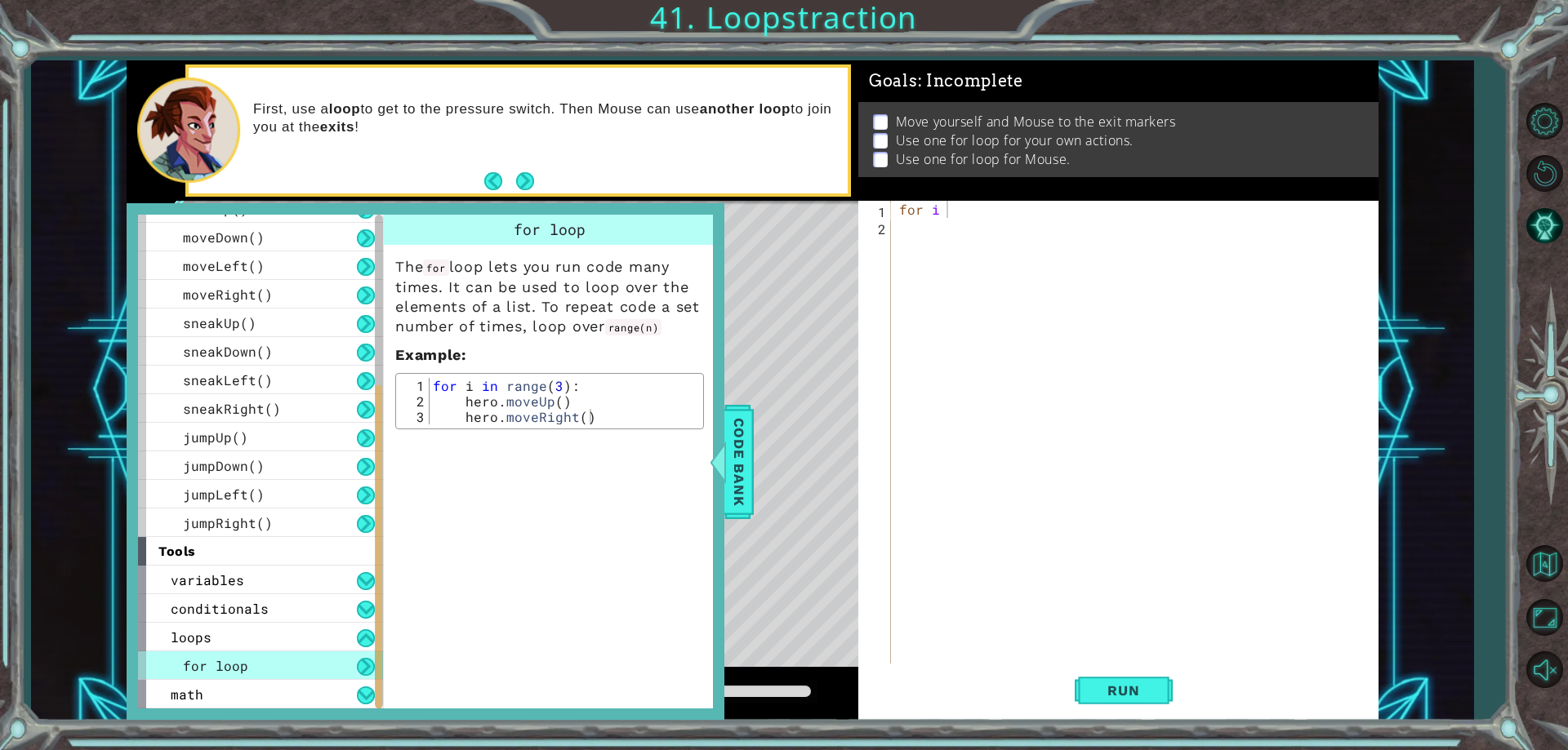
scroll to position [0, 0]
click at [965, 227] on div "for i" at bounding box center [1138, 449] width 485 height 497
click at [992, 213] on div "for i" at bounding box center [1138, 449] width 485 height 497
type textarea "for i in range(3):"
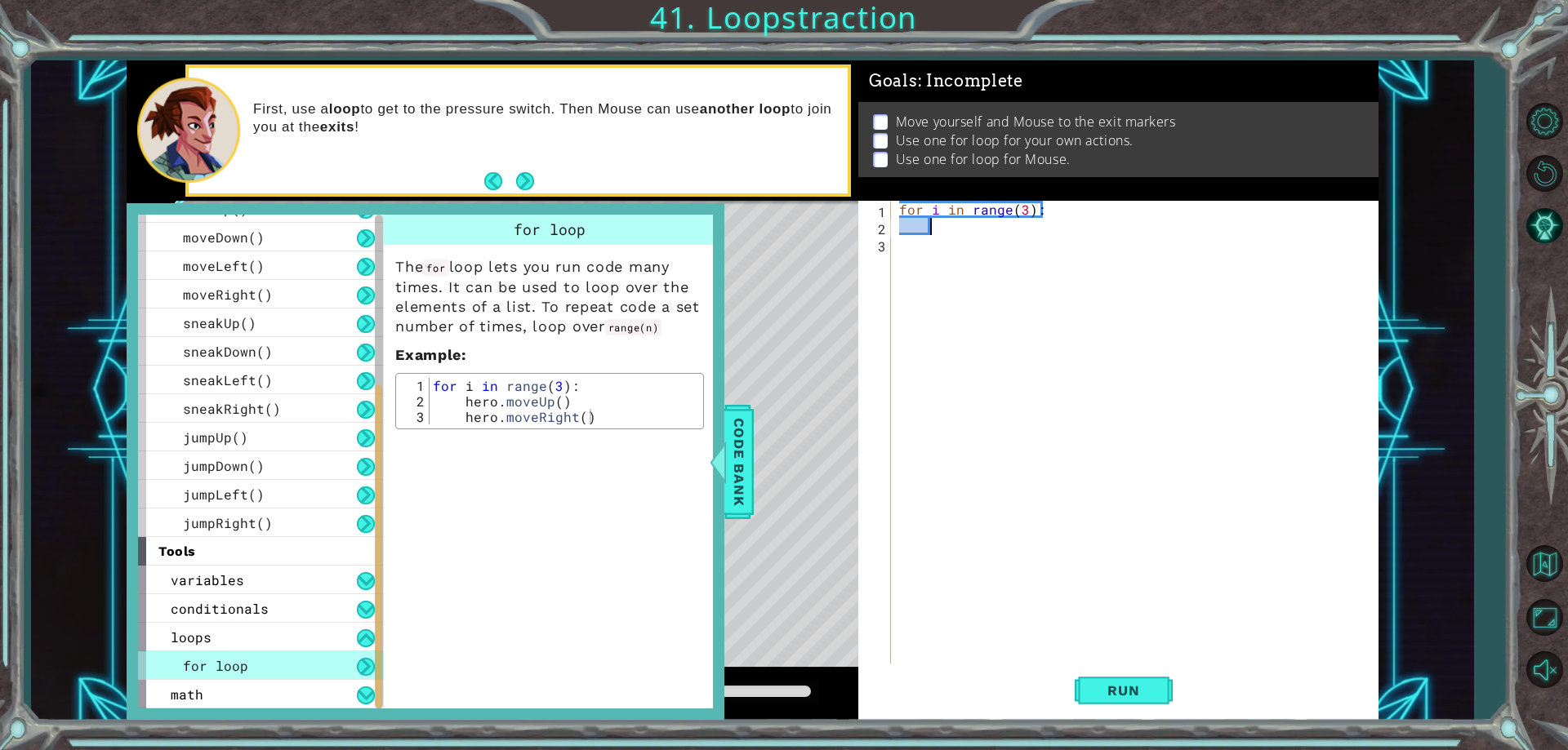
scroll to position [0, 1]
click at [744, 438] on span "Code Bank" at bounding box center [739, 462] width 26 height 99
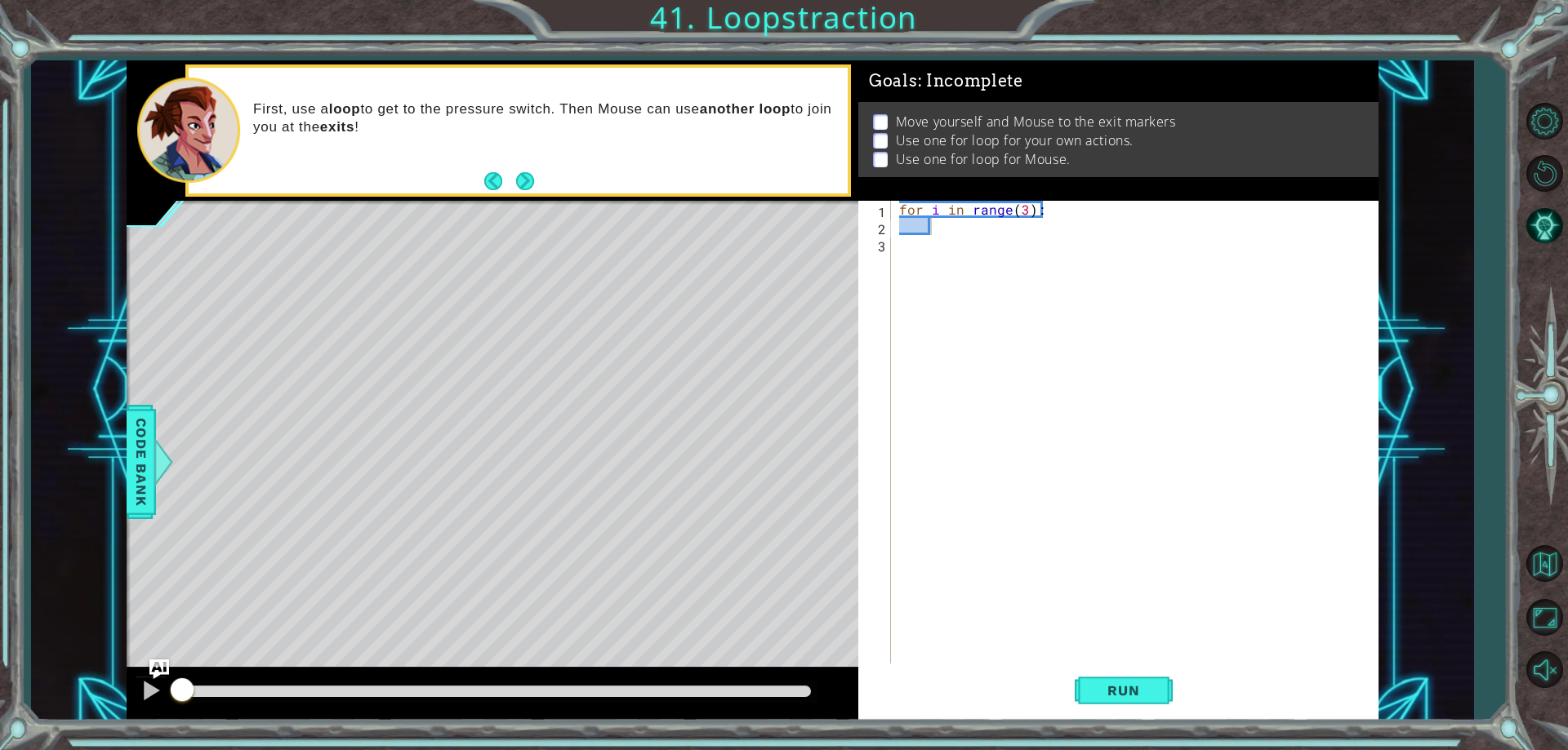
click at [950, 255] on div "for i in range ( 3 ) :" at bounding box center [1138, 449] width 485 height 497
click at [953, 236] on div "for i in range ( 3 ) :" at bounding box center [1138, 449] width 485 height 497
click at [967, 221] on div "for i in range ( 3 ) :" at bounding box center [1138, 449] width 485 height 497
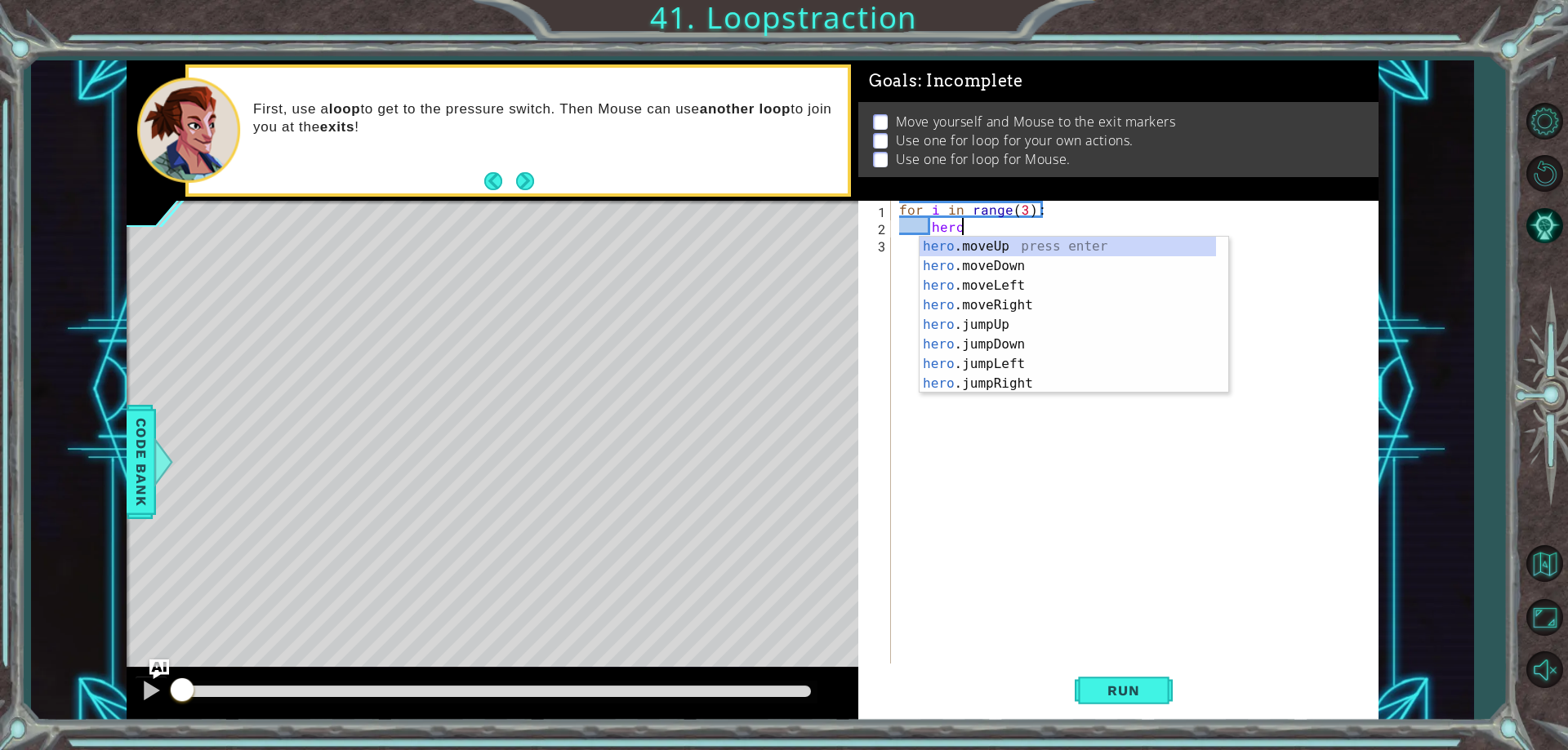
scroll to position [0, 4]
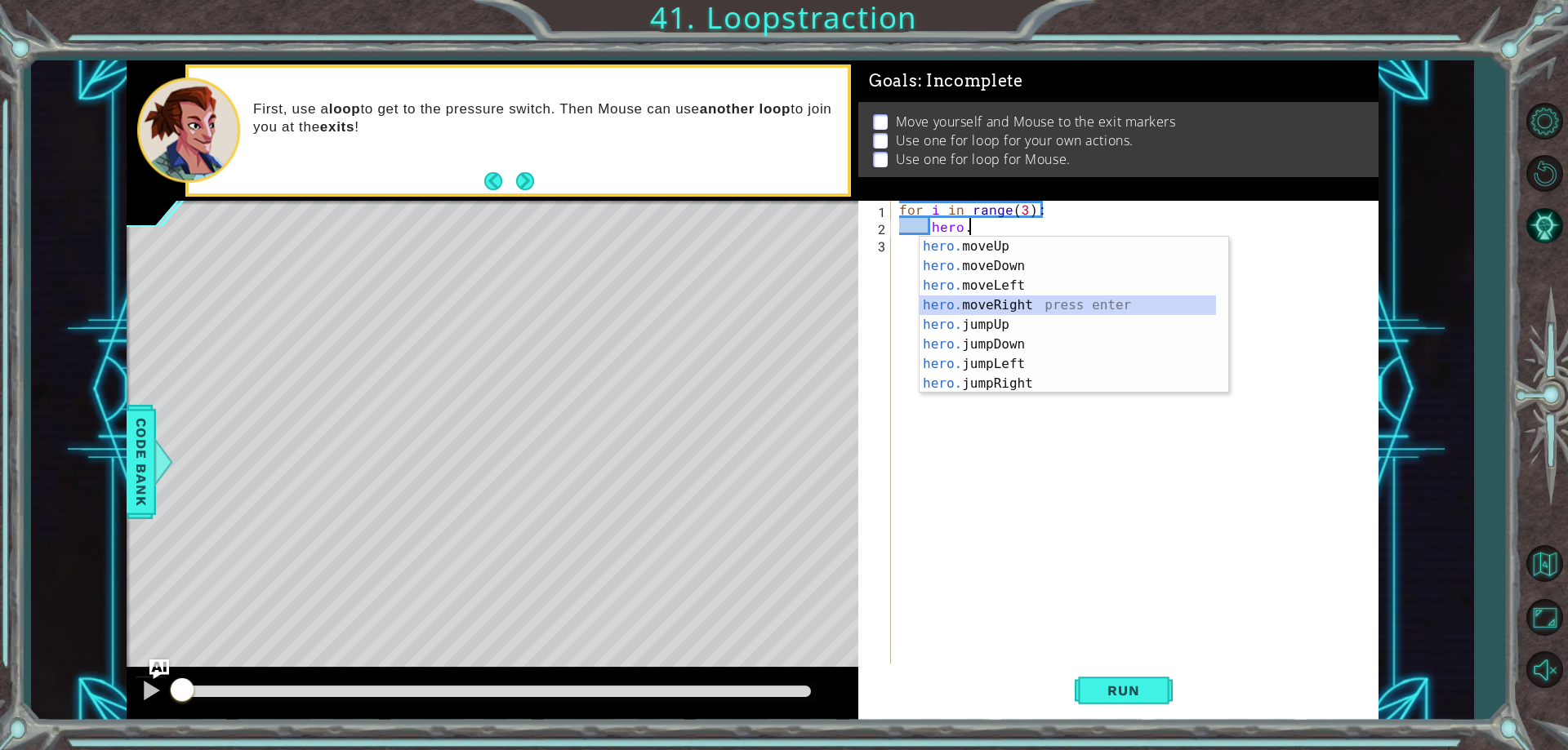
click at [993, 307] on div "hero. moveUp press enter hero. moveDown press enter hero. moveLeft press enter …" at bounding box center [1067, 334] width 297 height 196
type textarea "hero.moveRight(1)"
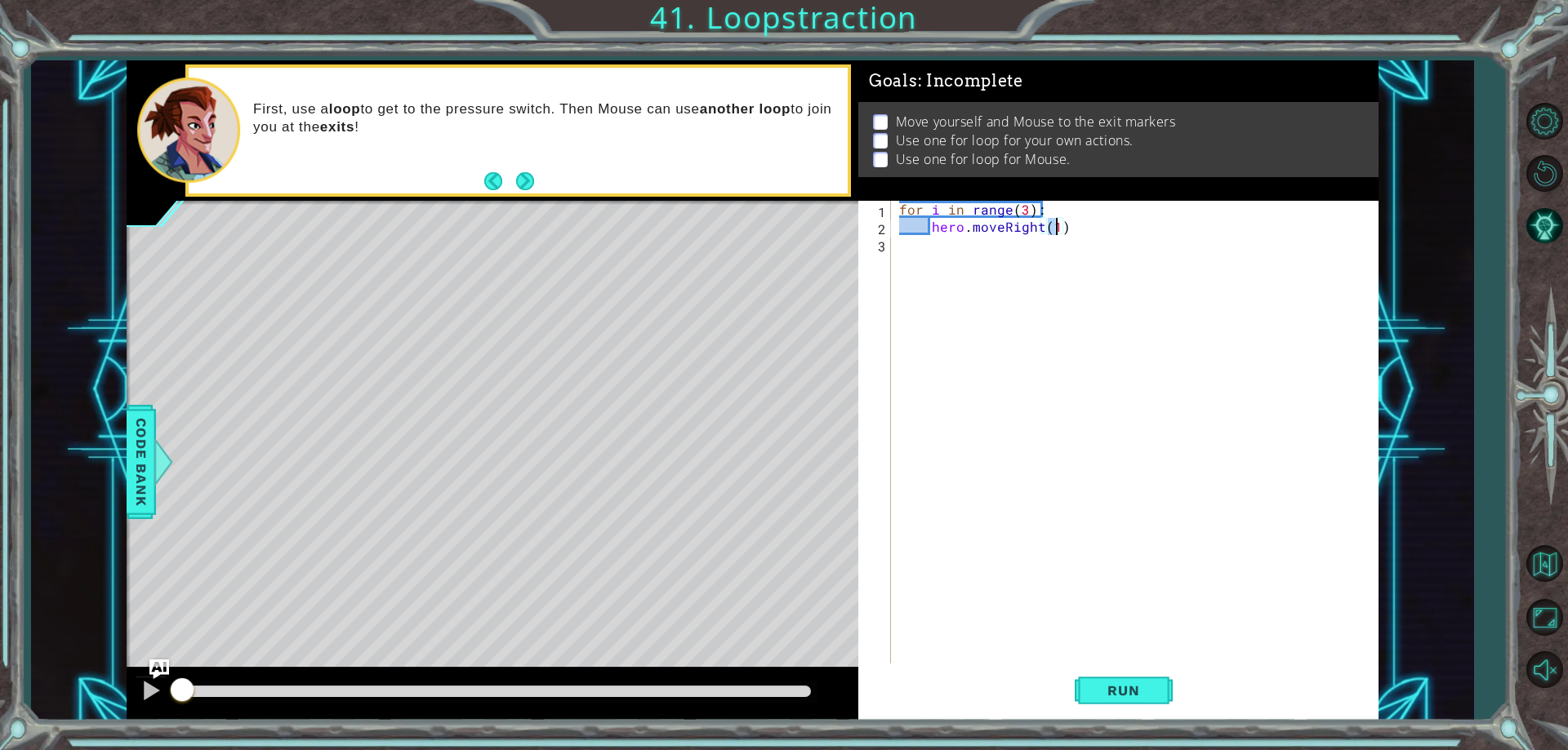
click at [1084, 230] on div "for i in range ( 3 ) : hero . moveRight ( 1 )" at bounding box center [1138, 449] width 485 height 497
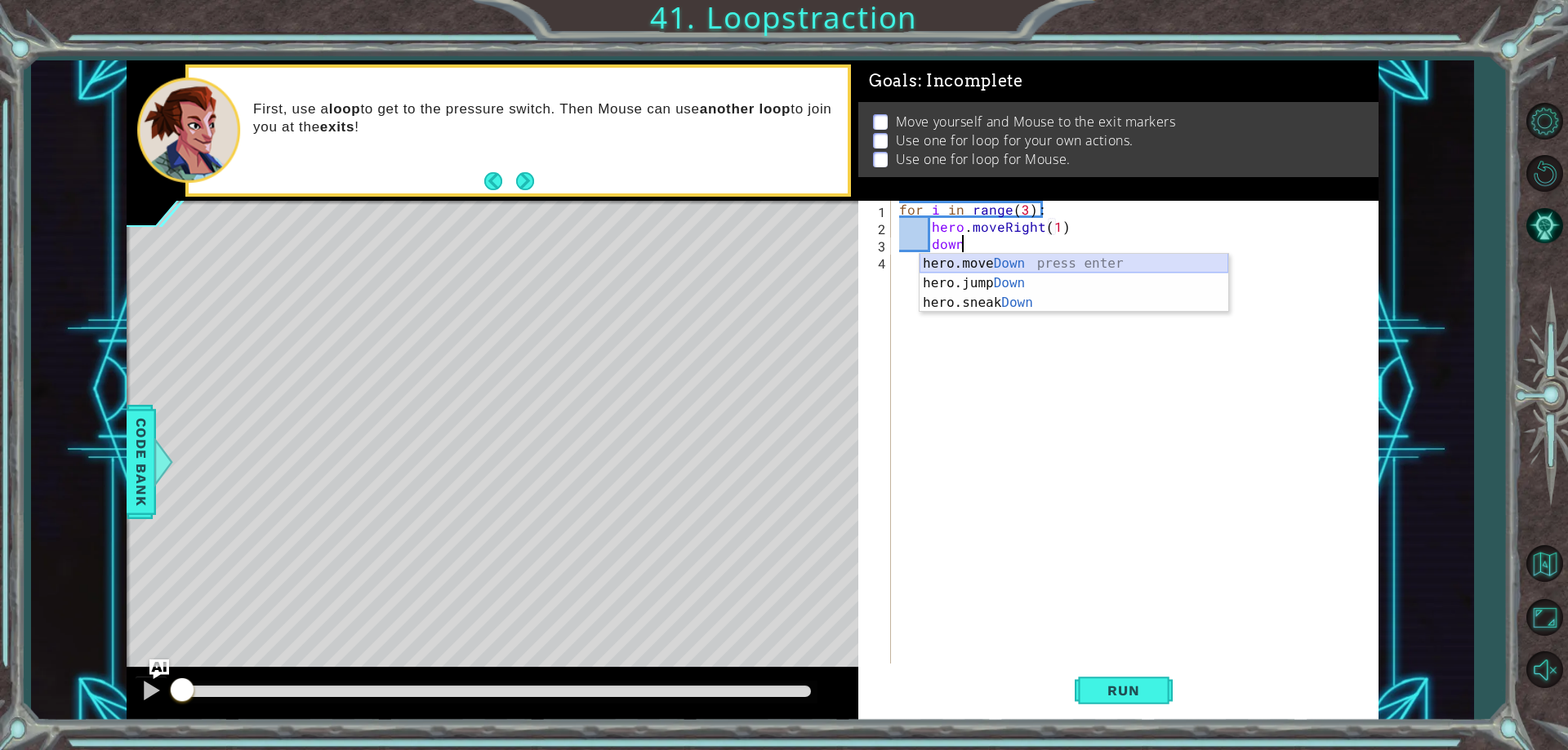
click at [1057, 265] on div "hero.move Down press enter hero.jump Down press enter hero.sneak Down press ent…" at bounding box center [1074, 302] width 309 height 98
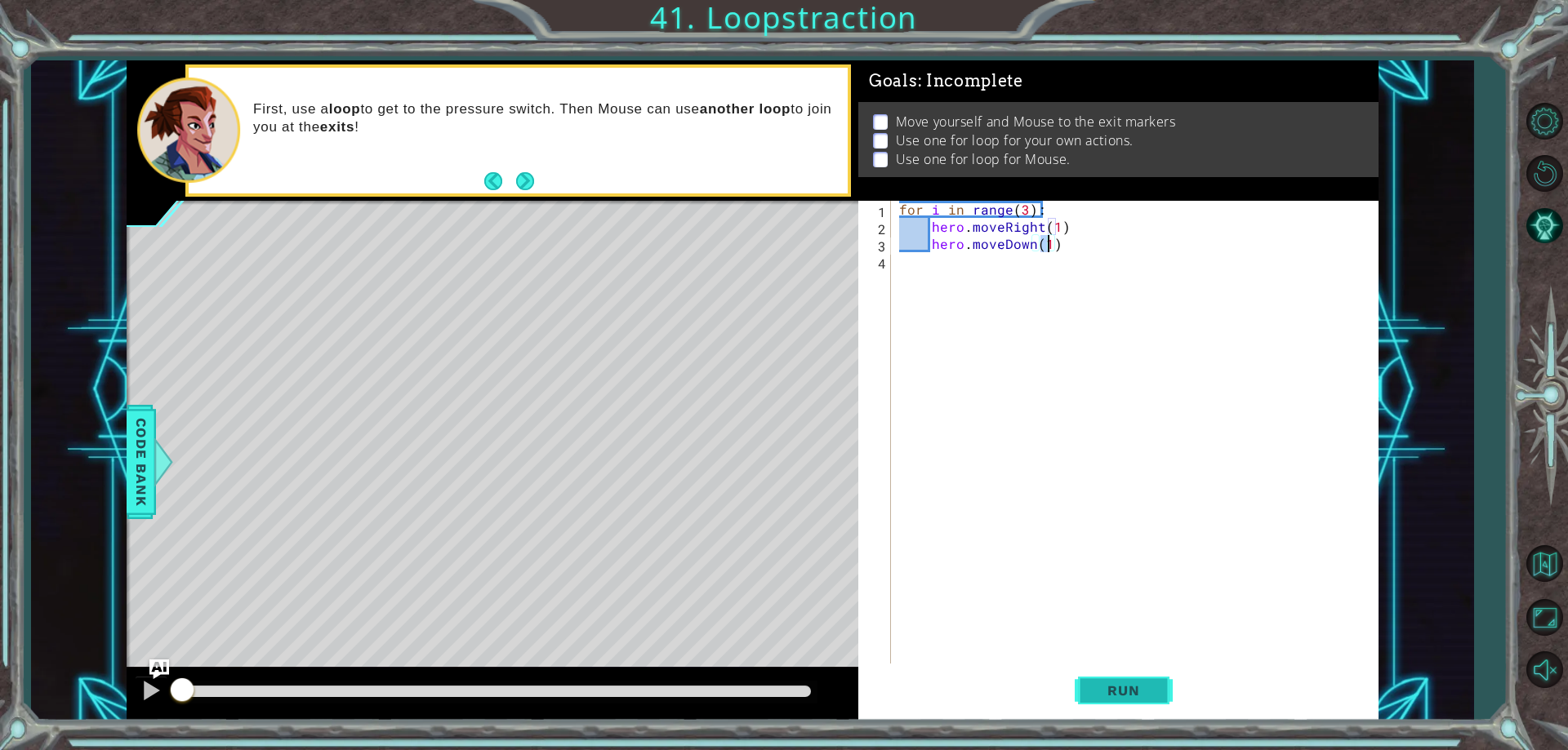
type textarea "hero.moveDown(1)"
click at [1077, 672] on button "Run" at bounding box center [1123, 690] width 98 height 52
click at [1067, 690] on div "Run" at bounding box center [1123, 690] width 520 height 52
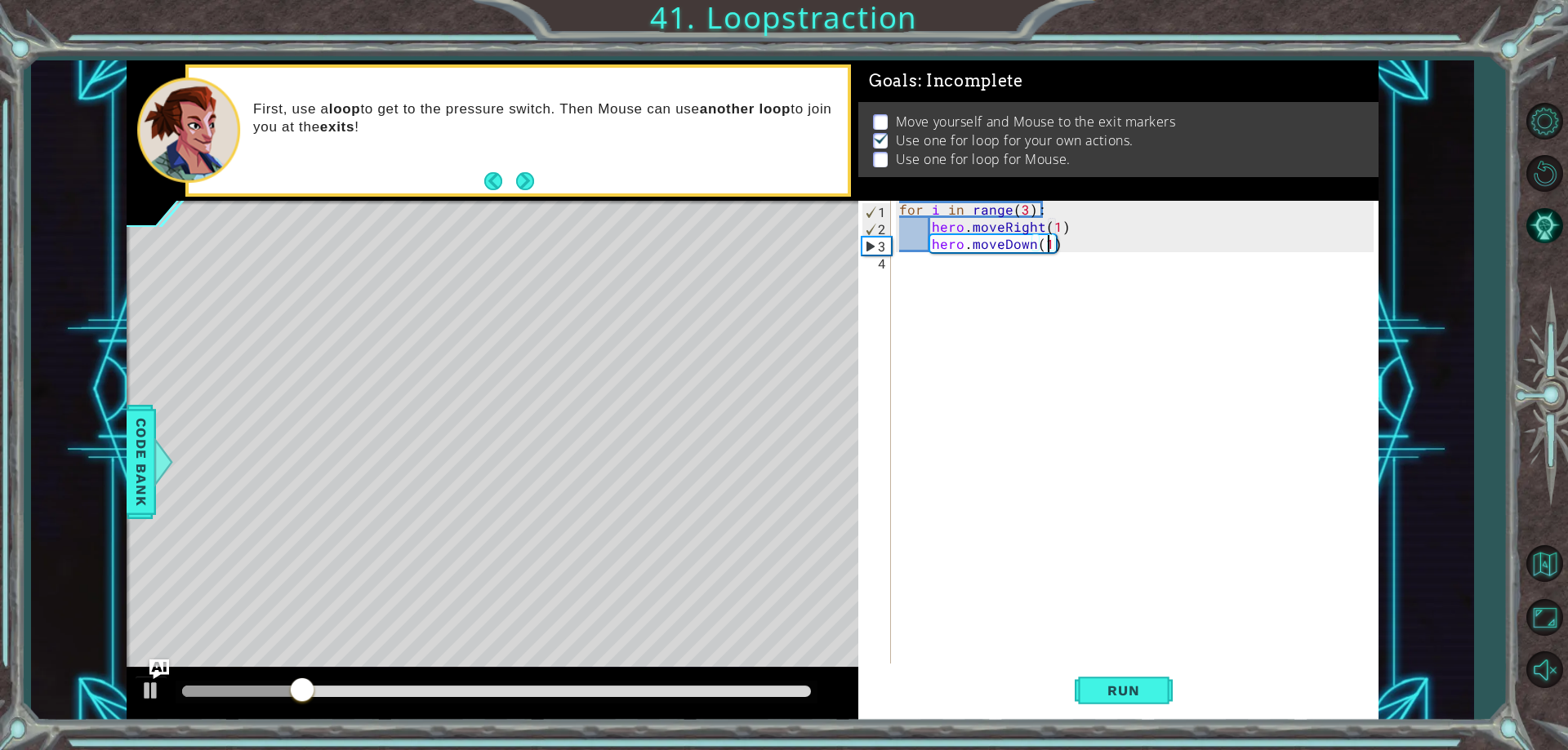
click at [1010, 269] on div "for i in range ( 3 ) : hero . moveRight ( 1 ) hero . moveDown ( 1 )" at bounding box center [1138, 449] width 485 height 497
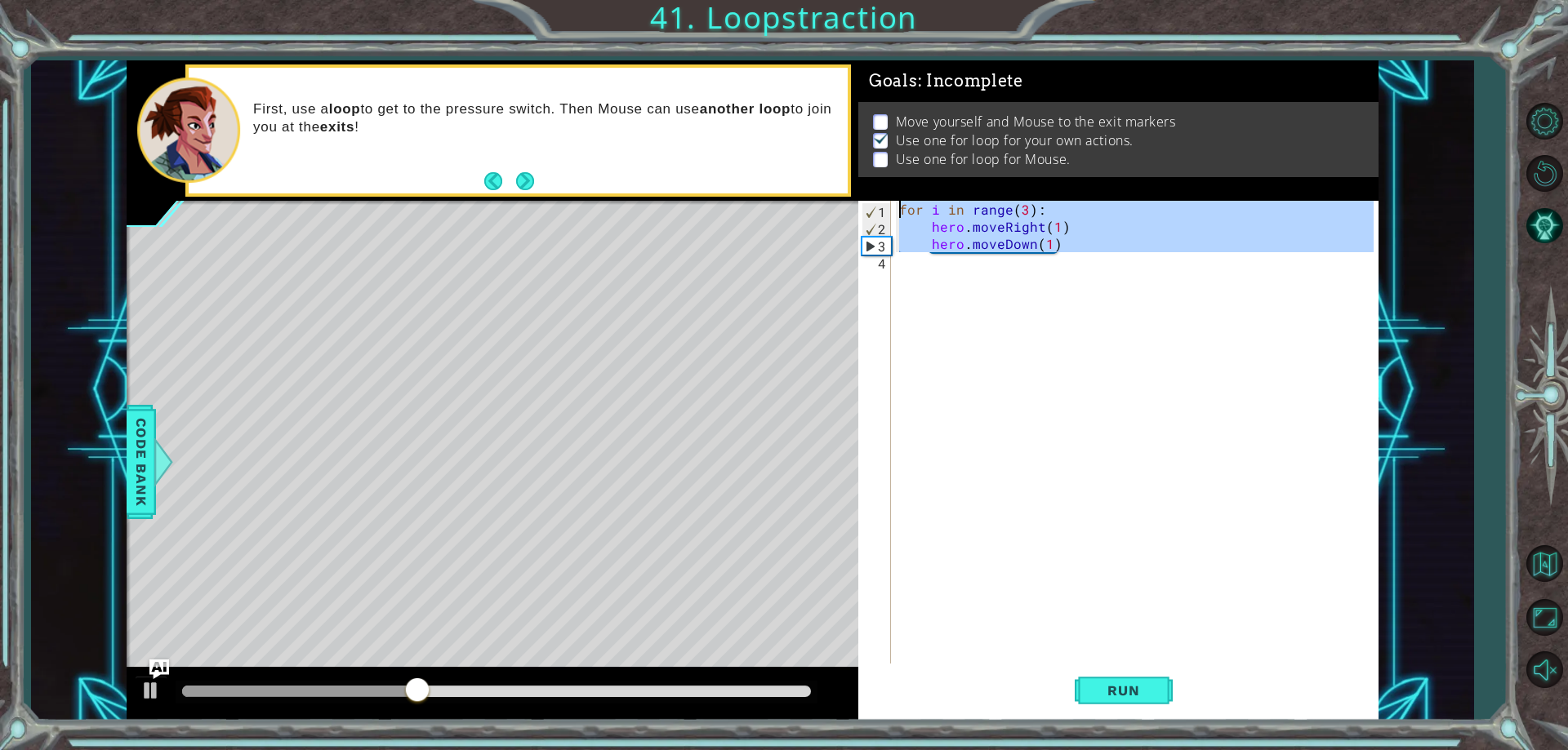
drag, startPoint x: 1069, startPoint y: 258, endPoint x: 892, endPoint y: 195, distance: 187.9
click at [892, 195] on div "Goals : Incomplete Move yourself and Mouse to the exit markers Use one for loop…" at bounding box center [1118, 390] width 520 height 660
click at [998, 250] on div "for i in range ( 3 ) : hero . moveRight ( 1 ) hero . moveDown ( 1 )" at bounding box center [1134, 432] width 477 height 463
type textarea "hero.moveDown(1)"
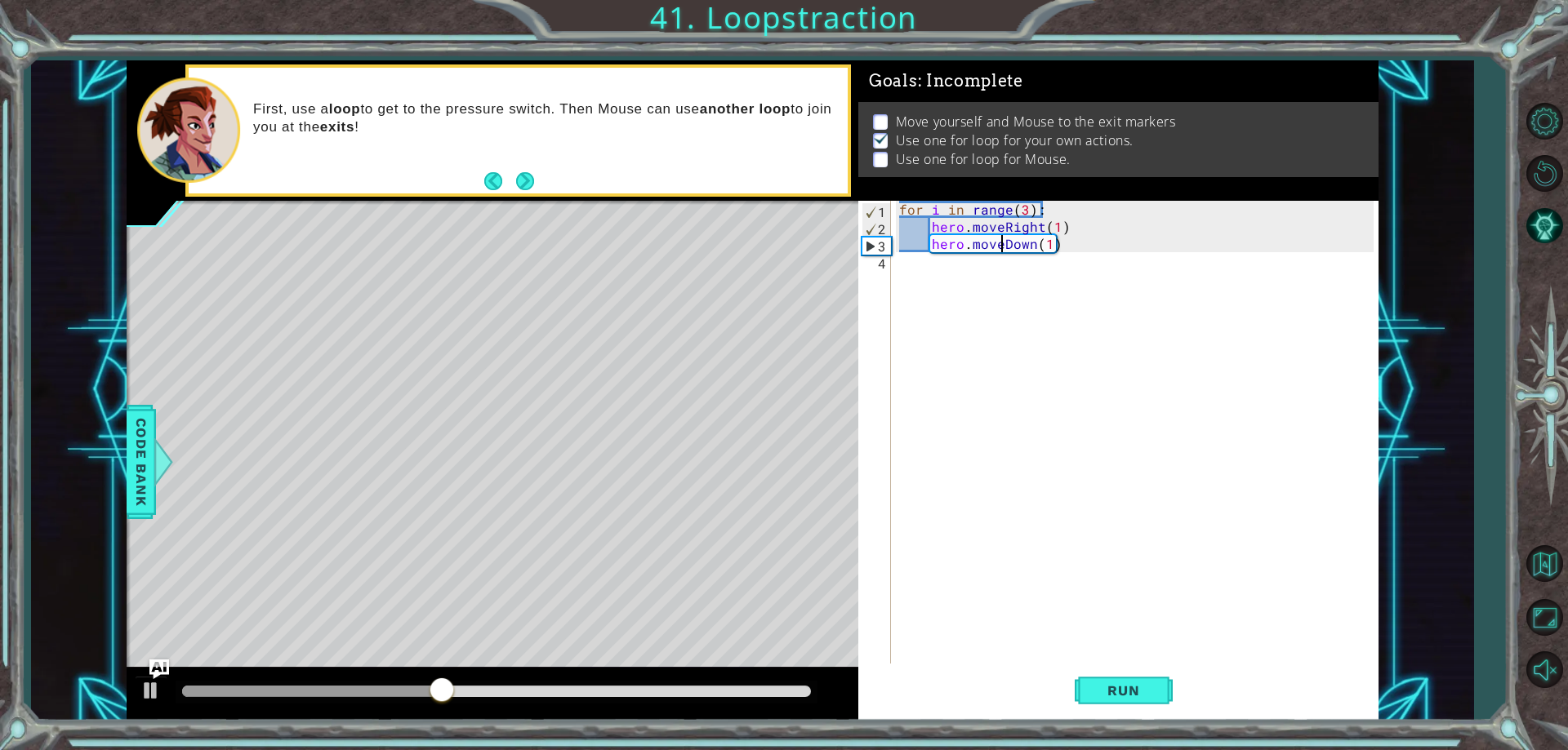
click at [1003, 287] on div "for i in range ( 3 ) : hero . moveRight ( 1 ) hero . moveDown ( 1 )" at bounding box center [1138, 449] width 485 height 497
click at [994, 291] on div "for i in range ( 3 ) : hero . moveRight ( 1 ) hero . moveDown ( 1 )" at bounding box center [1138, 449] width 485 height 497
paste textarea "hero.moveRight(1)"
click at [962, 287] on div "for i in range ( 3 ) : hero . moveRight ( 1 ) hero . moveDown ( 1 ) for i in ra…" at bounding box center [1138, 449] width 485 height 497
type textarea "mouse.moveRight(1)"
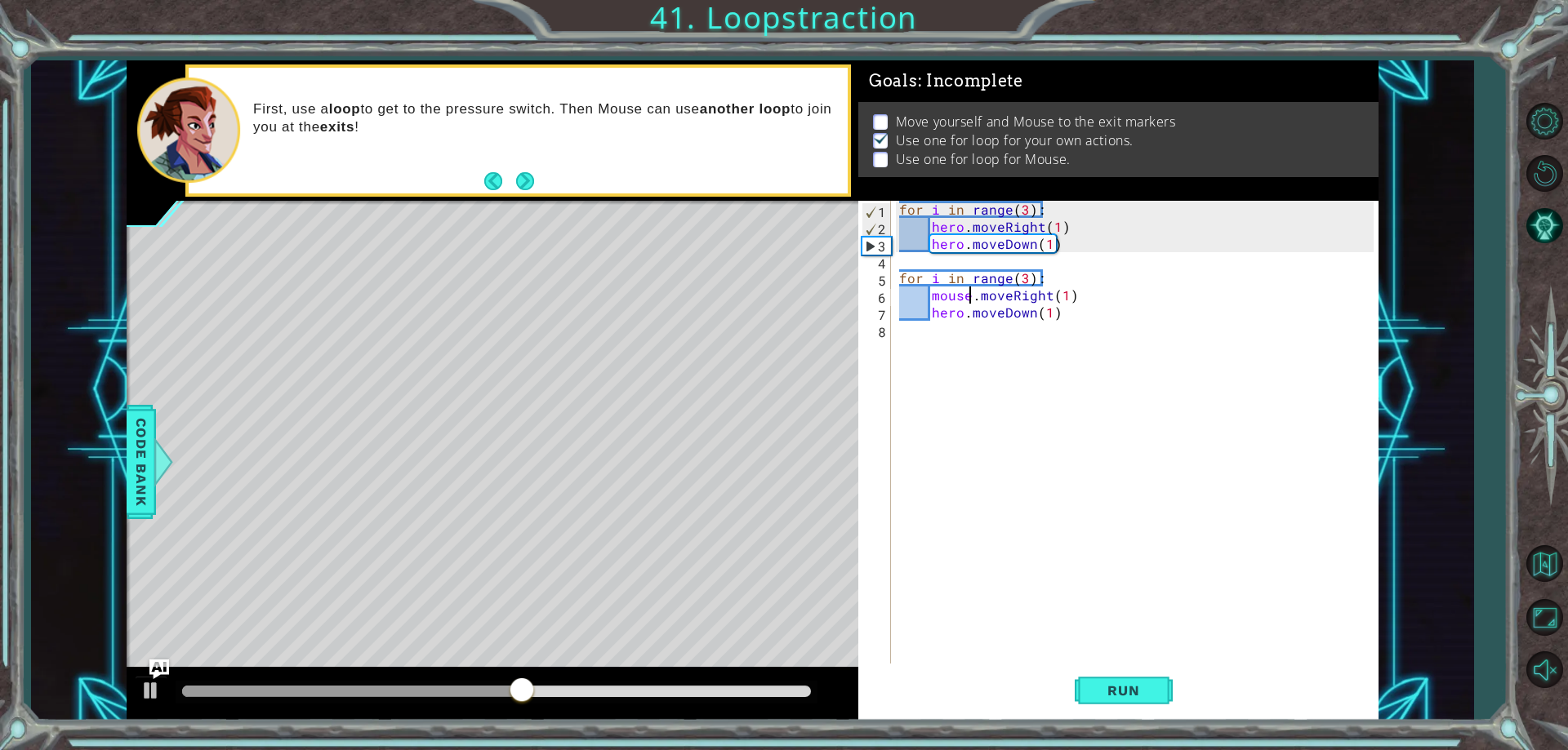
scroll to position [0, 5]
click at [959, 320] on div "for i in range ( 3 ) : hero . moveRight ( 1 ) hero . moveDown ( 1 ) for i in ra…" at bounding box center [1138, 449] width 485 height 497
click at [954, 304] on div "for i in range ( 3 ) : hero . moveRight ( 1 ) hero . moveDown ( 1 ) for i in ra…" at bounding box center [1138, 449] width 485 height 497
click at [961, 306] on div "for i in range ( 3 ) : hero . moveRight ( 1 ) hero . moveDown ( 1 ) for i in ra…" at bounding box center [1138, 449] width 485 height 497
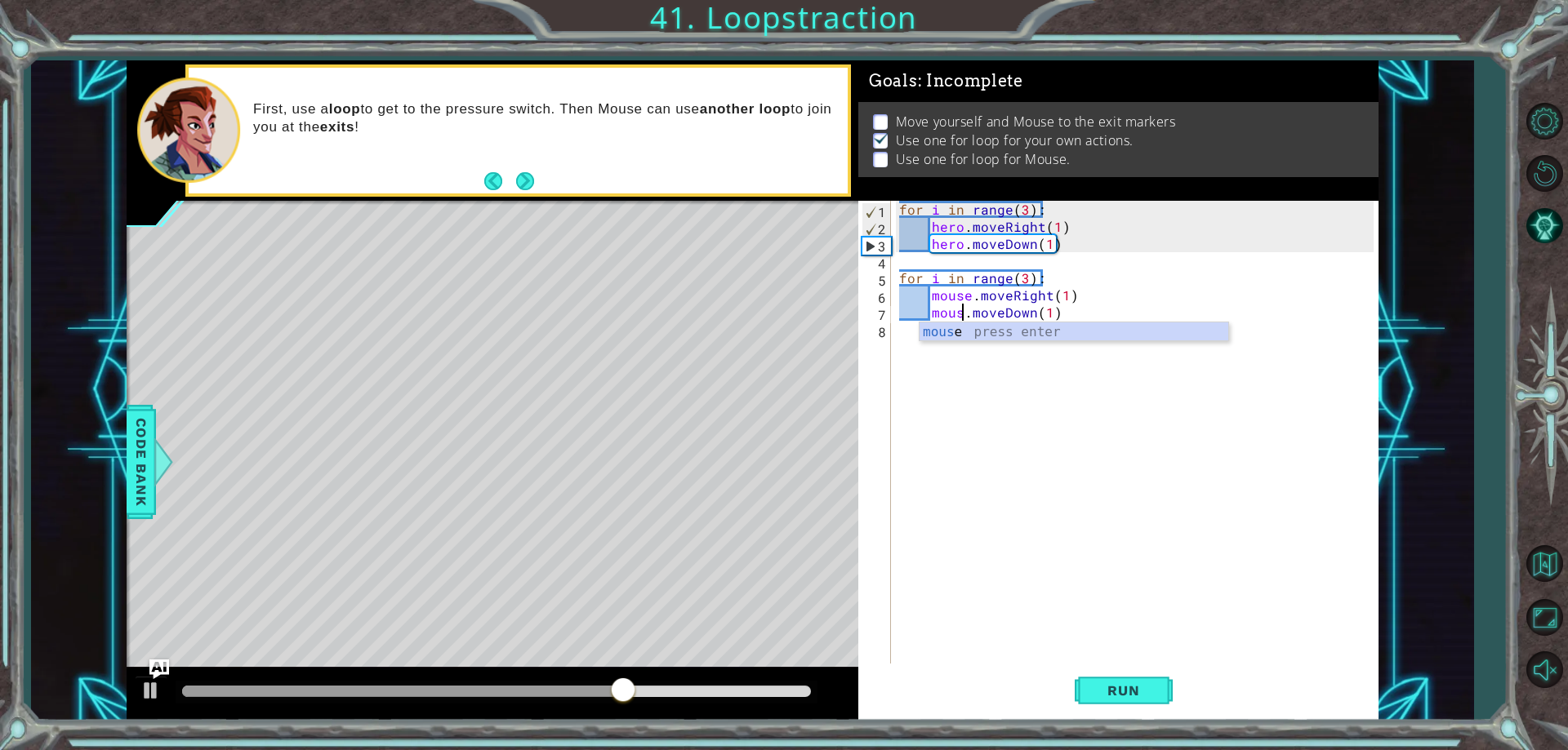
type textarea "mouse.moveDown(1)"
drag, startPoint x: 1079, startPoint y: 562, endPoint x: 1101, endPoint y: 654, distance: 94.6
click at [1079, 568] on div "for i in range ( 3 ) : hero . moveRight ( 1 ) hero . moveDown ( 1 ) for i in ra…" at bounding box center [1138, 449] width 485 height 497
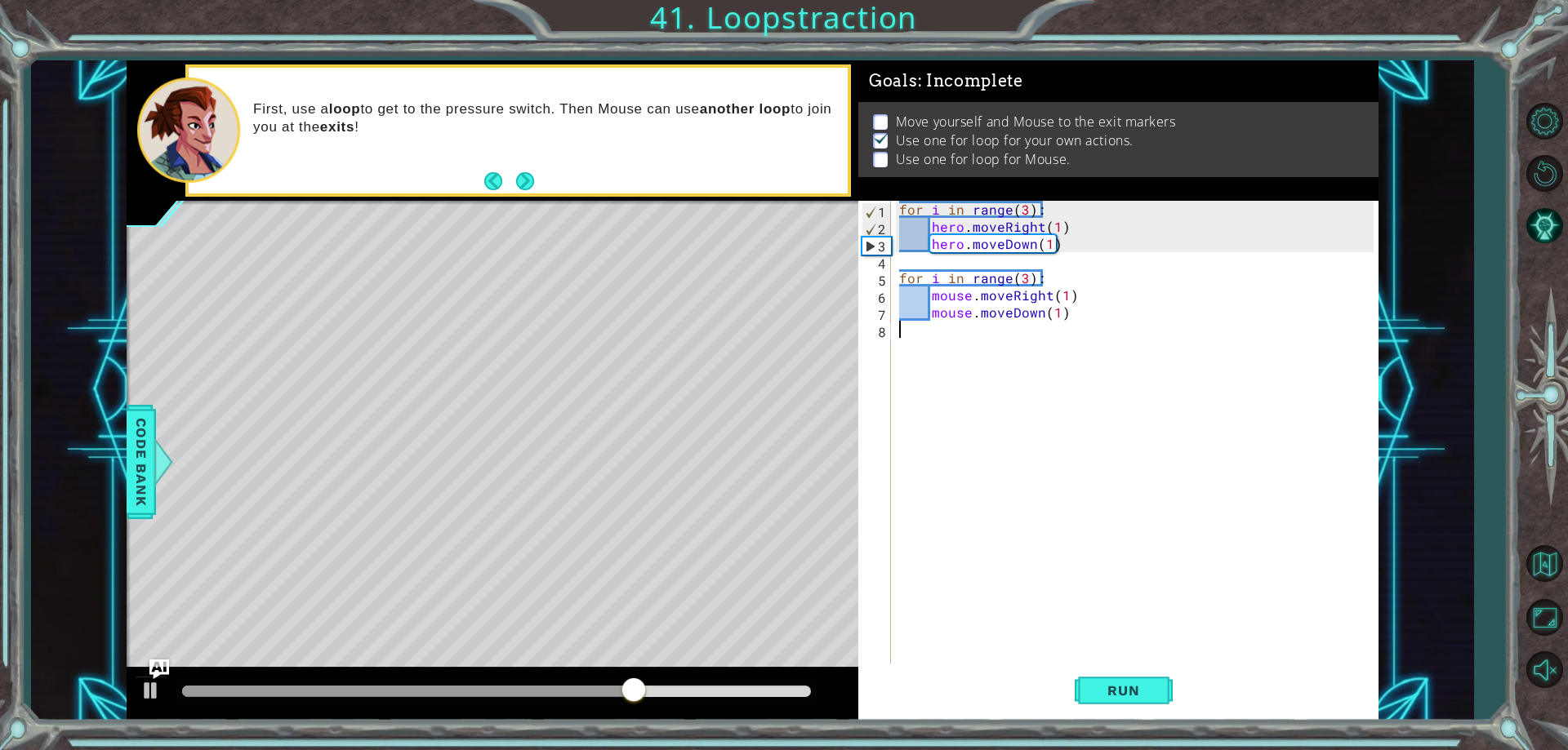
click at [1102, 654] on div "for i in range ( 3 ) : hero . moveRight ( 1 ) hero . moveDown ( 1 ) for i in ra…" at bounding box center [1138, 449] width 485 height 497
click at [1104, 661] on div "for i in range ( 3 ) : hero . moveRight ( 1 ) hero . moveDown ( 1 ) for i in ra…" at bounding box center [1138, 449] width 485 height 497
click at [1091, 687] on span "Run" at bounding box center [1123, 690] width 64 height 17
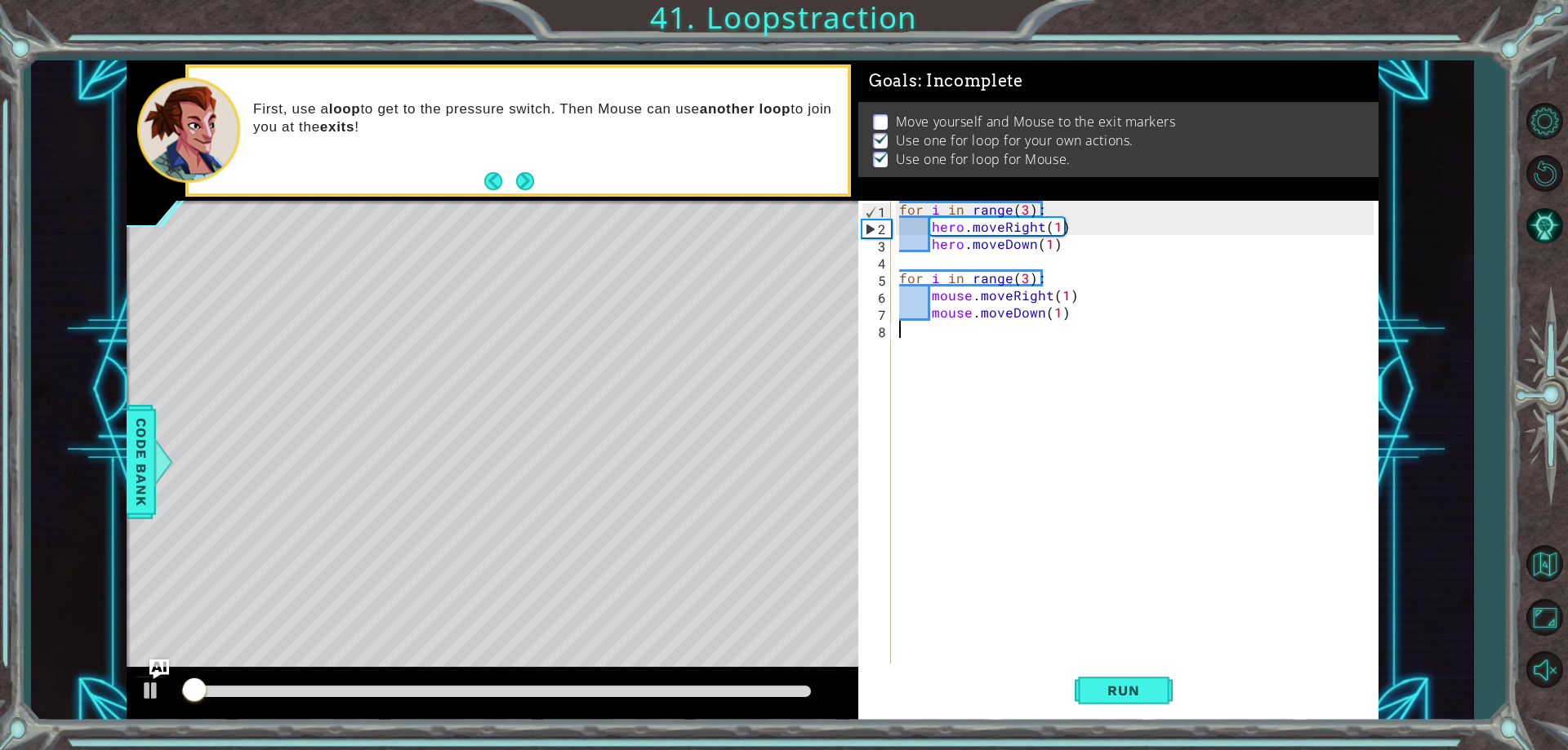
drag, startPoint x: 583, startPoint y: 667, endPoint x: 598, endPoint y: 678, distance: 18.6
click at [587, 671] on div at bounding box center [492, 693] width 731 height 52
click at [621, 693] on div at bounding box center [492, 693] width 731 height 52
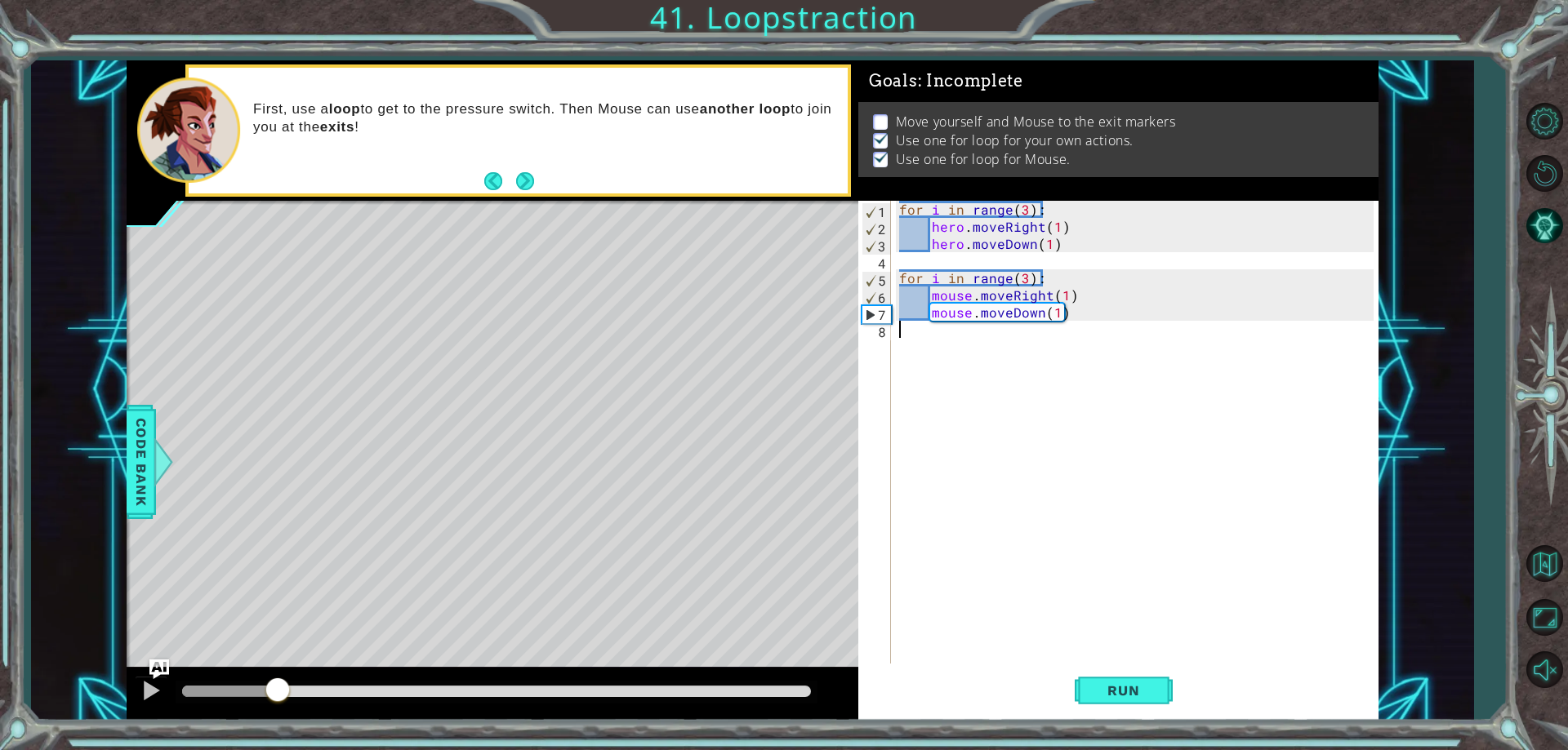
drag, startPoint x: 621, startPoint y: 693, endPoint x: 272, endPoint y: 762, distance: 355.8
click at [272, 749] on html "1 ההההההההההההההההההההההההההההההההההההההההההההההההההההההההההההההההההההההההההההה…" at bounding box center [784, 375] width 1568 height 750
click at [1067, 289] on div "for i in range ( 3 ) : hero . moveRight ( 1 ) hero . moveDown ( 1 ) for i in ra…" at bounding box center [1138, 449] width 485 height 497
drag, startPoint x: 1090, startPoint y: 665, endPoint x: 1092, endPoint y: 690, distance: 25.1
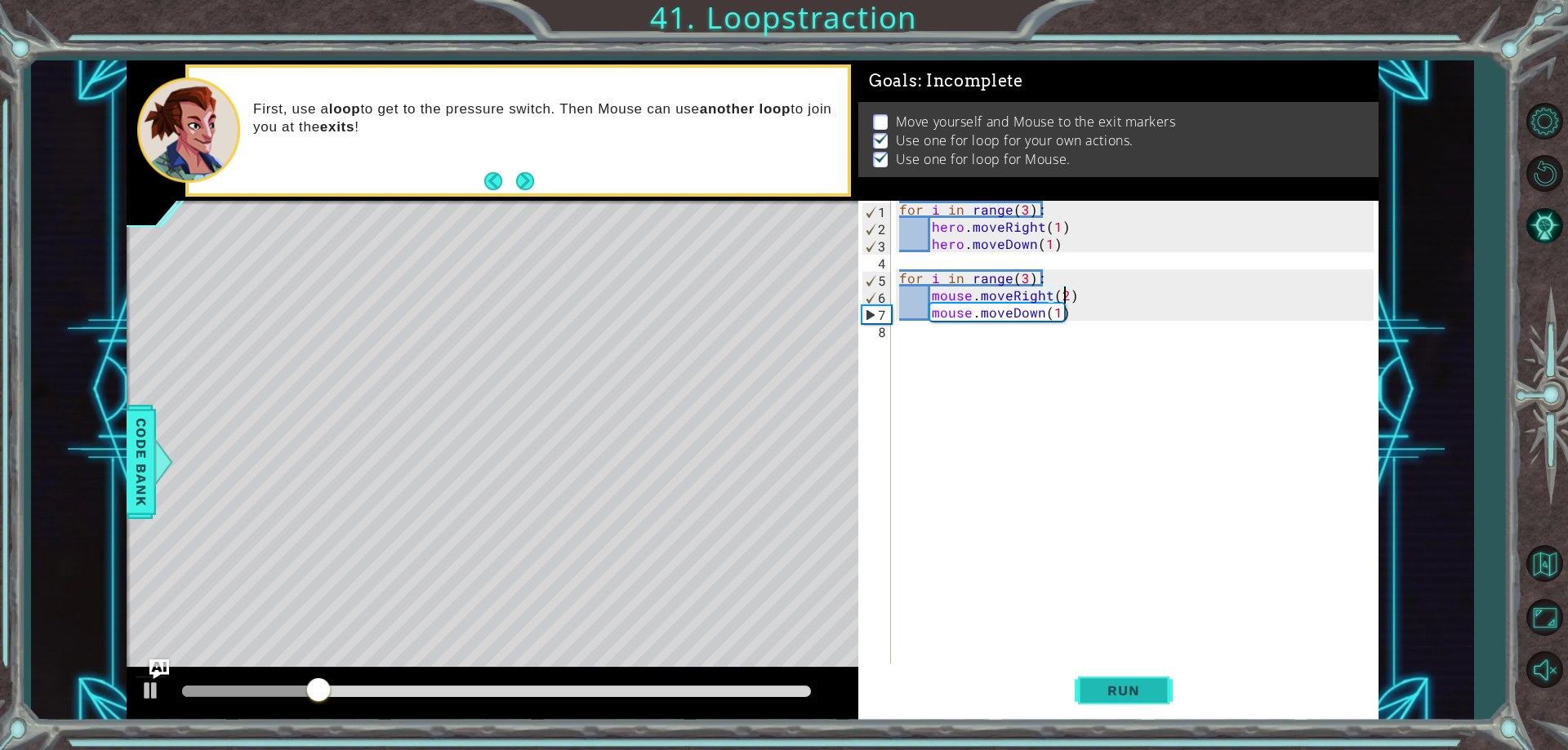
click at [1089, 677] on button "Run" at bounding box center [1123, 690] width 98 height 52
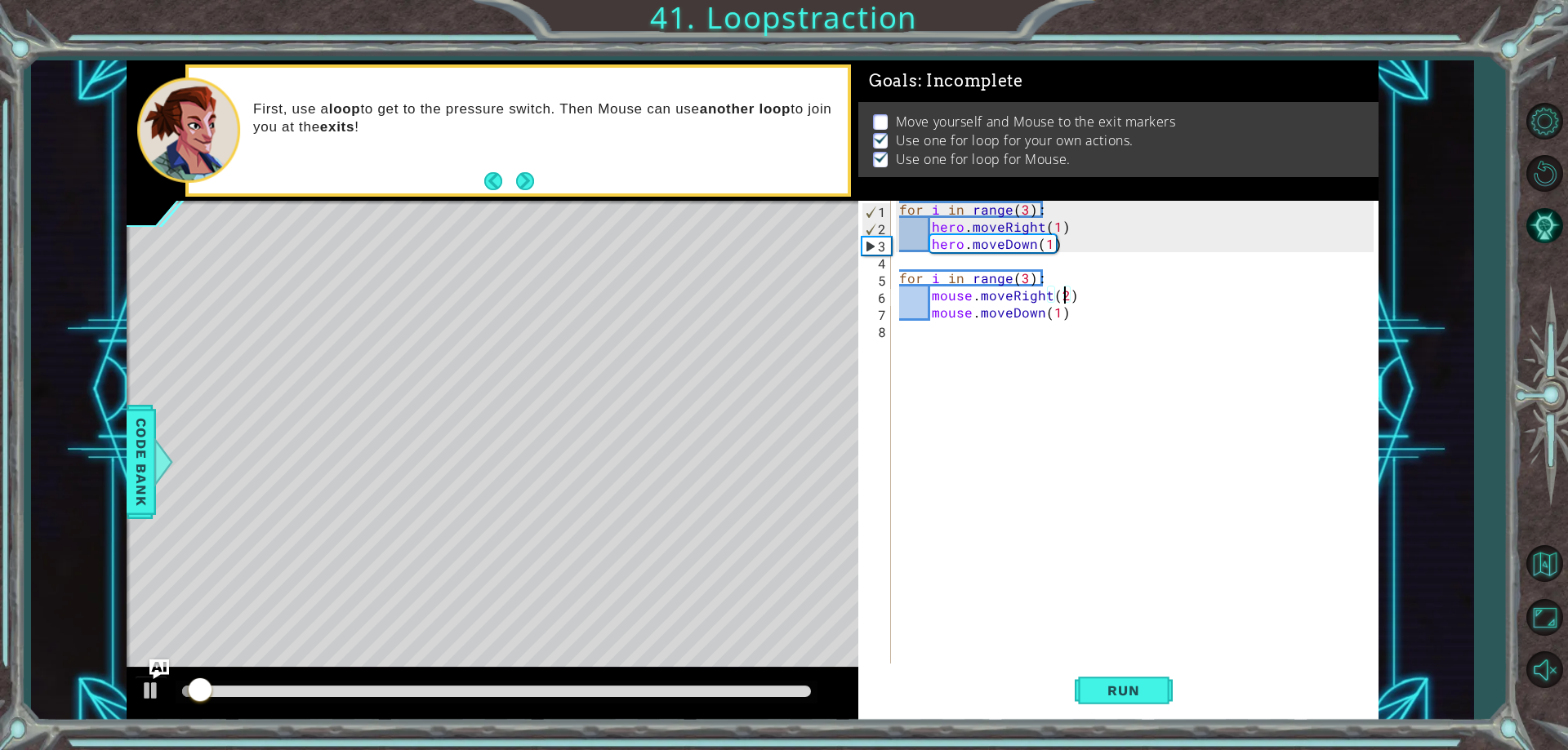
drag, startPoint x: 312, startPoint y: 679, endPoint x: 331, endPoint y: 692, distance: 23.0
click at [323, 687] on div at bounding box center [492, 693] width 731 height 52
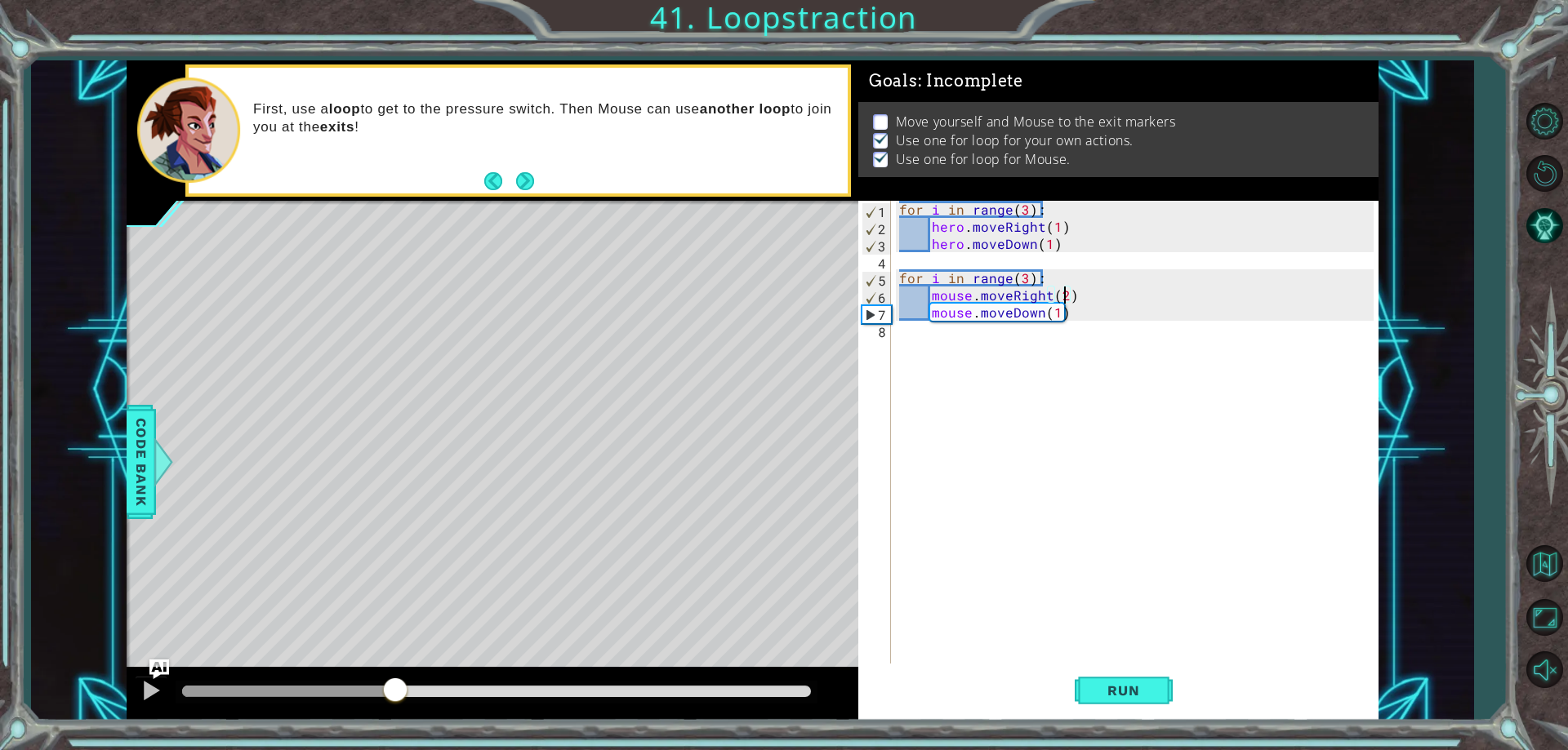
drag, startPoint x: 356, startPoint y: 701, endPoint x: 378, endPoint y: 743, distance: 47.4
click at [378, 743] on div "1 ההההההההההההההההההההההההההההההההההההההההההההההההההההההההההההההההההההההההההההה…" at bounding box center [784, 375] width 1568 height 750
click at [1087, 284] on div "for i in range ( 3 ) : hero . moveRight ( 1 ) hero . moveDown ( 1 ) for i in ra…" at bounding box center [1138, 449] width 485 height 497
type textarea "for i in range(3):"
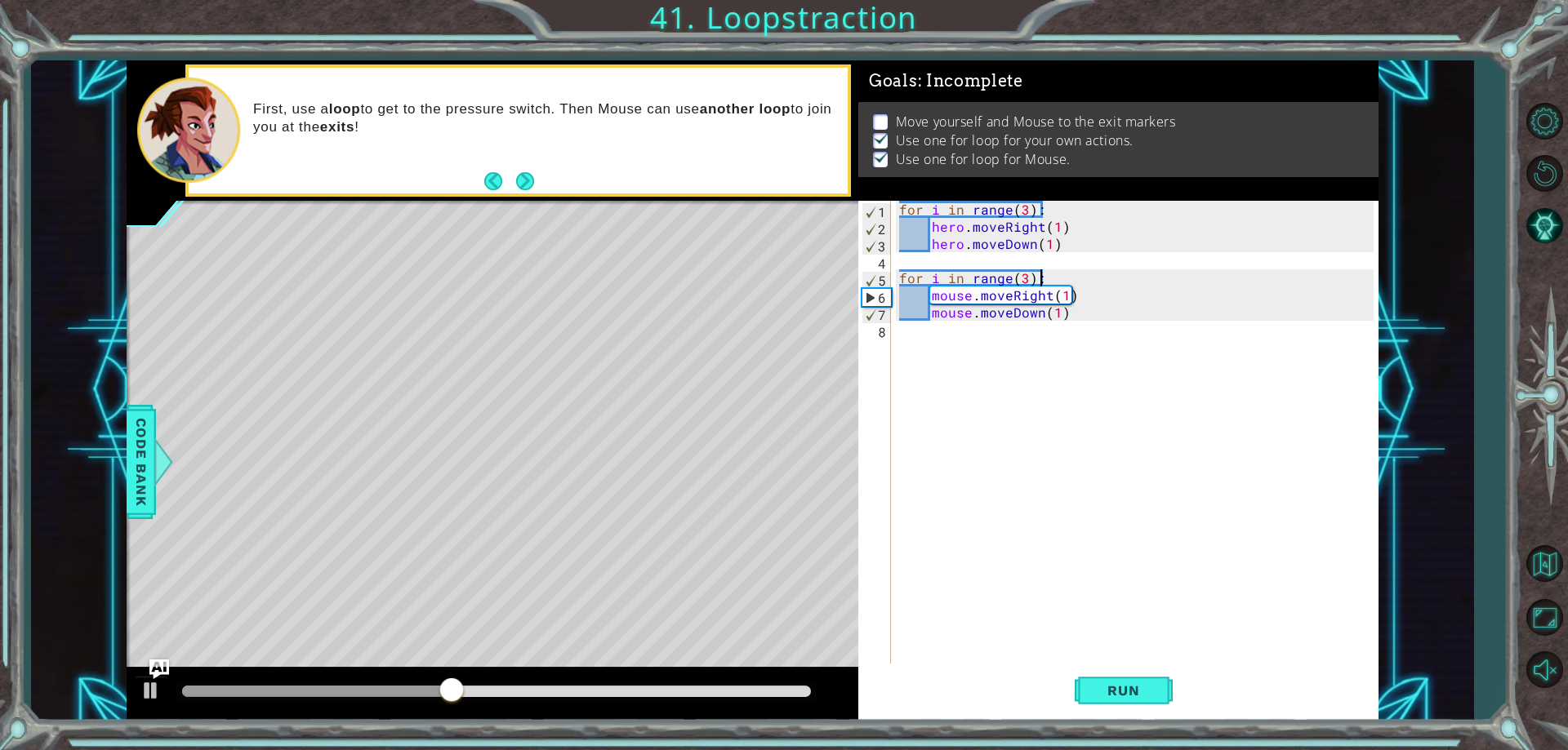
click at [1092, 269] on div "for i in range ( 3 ) : hero . moveRight ( 1 ) hero . moveDown ( 1 ) for i in ra…" at bounding box center [1138, 449] width 485 height 497
click at [1078, 263] on div "for i in range ( 3 ) : hero . moveRight ( 1 ) hero . moveDown ( 1 ) for i in ra…" at bounding box center [1138, 449] width 485 height 497
click at [1083, 245] on div "for i in range ( 3 ) : hero . moveRight ( 1 ) hero . moveDown ( 1 ) for i in ra…" at bounding box center [1138, 449] width 485 height 497
type textarea "hero.moveDown(1)"
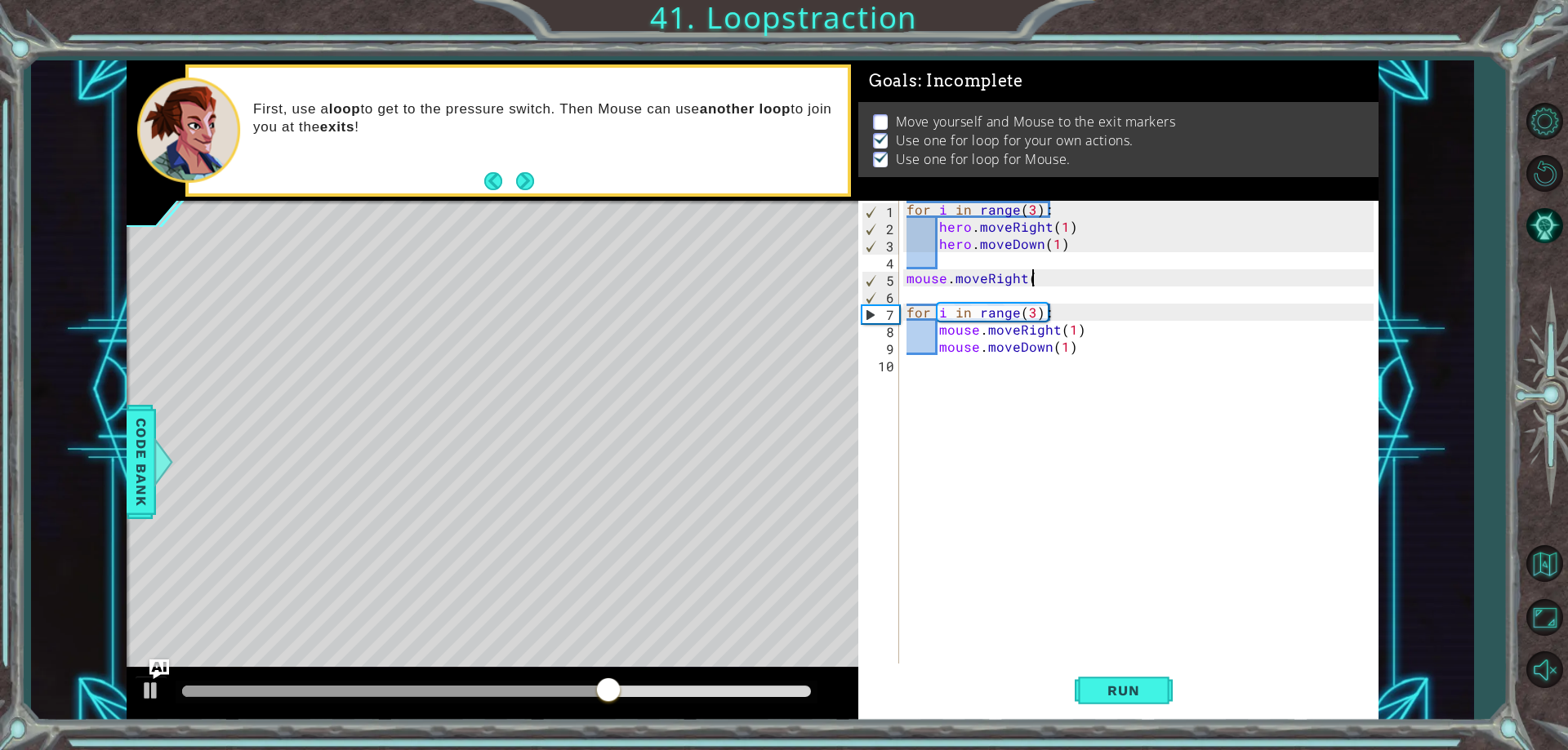
scroll to position [0, 7]
type textarea "mouse.moveRight()"
click at [1120, 665] on button "Run" at bounding box center [1123, 690] width 98 height 52
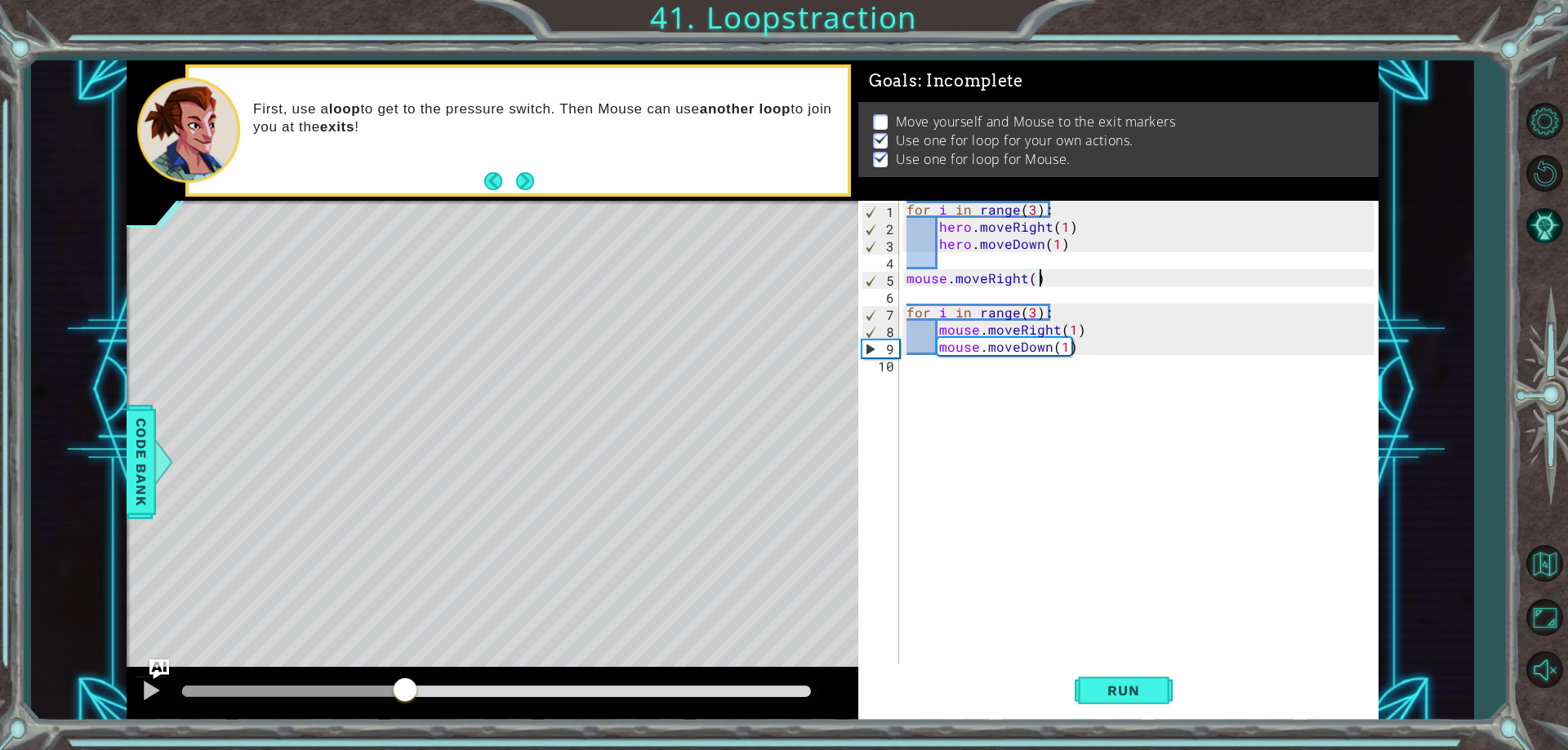
drag, startPoint x: 341, startPoint y: 697, endPoint x: 429, endPoint y: 724, distance: 92.0
click at [423, 730] on div "1 ההההההההההההההההההההההההההההההההההההההההההההההההההההההההההההההההההההההההההההה…" at bounding box center [784, 375] width 1568 height 750
click at [1013, 386] on div "for i in range ( 3 ) : hero . moveRight ( 1 ) hero . moveDown ( 1 ) mouse . mov…" at bounding box center [1142, 449] width 478 height 497
click at [1033, 303] on div "for i in range ( 3 ) : hero . moveRight ( 1 ) hero . moveDown ( 1 ) mouse . mov…" at bounding box center [1142, 449] width 478 height 497
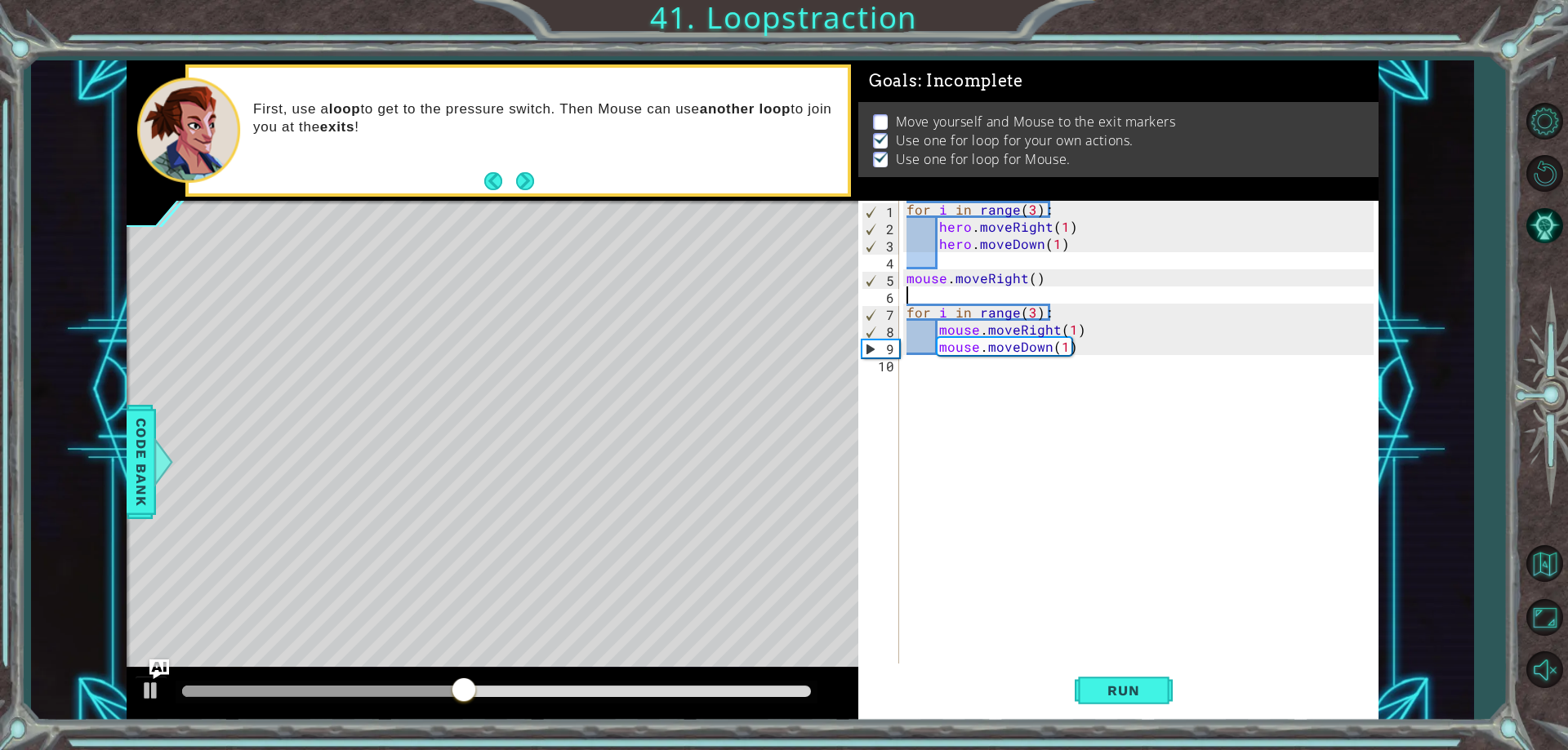
click at [1025, 309] on div "for i in range ( 3 ) : hero . moveRight ( 1 ) hero . moveDown ( 1 ) mouse . mov…" at bounding box center [1142, 449] width 478 height 497
click at [1032, 313] on div "for i in range ( 3 ) : hero . moveRight ( 1 ) hero . moveDown ( 1 ) mouse . mov…" at bounding box center [1142, 449] width 478 height 497
click at [1151, 700] on button "Run" at bounding box center [1123, 690] width 98 height 52
drag, startPoint x: 684, startPoint y: 694, endPoint x: 421, endPoint y: 708, distance: 263.4
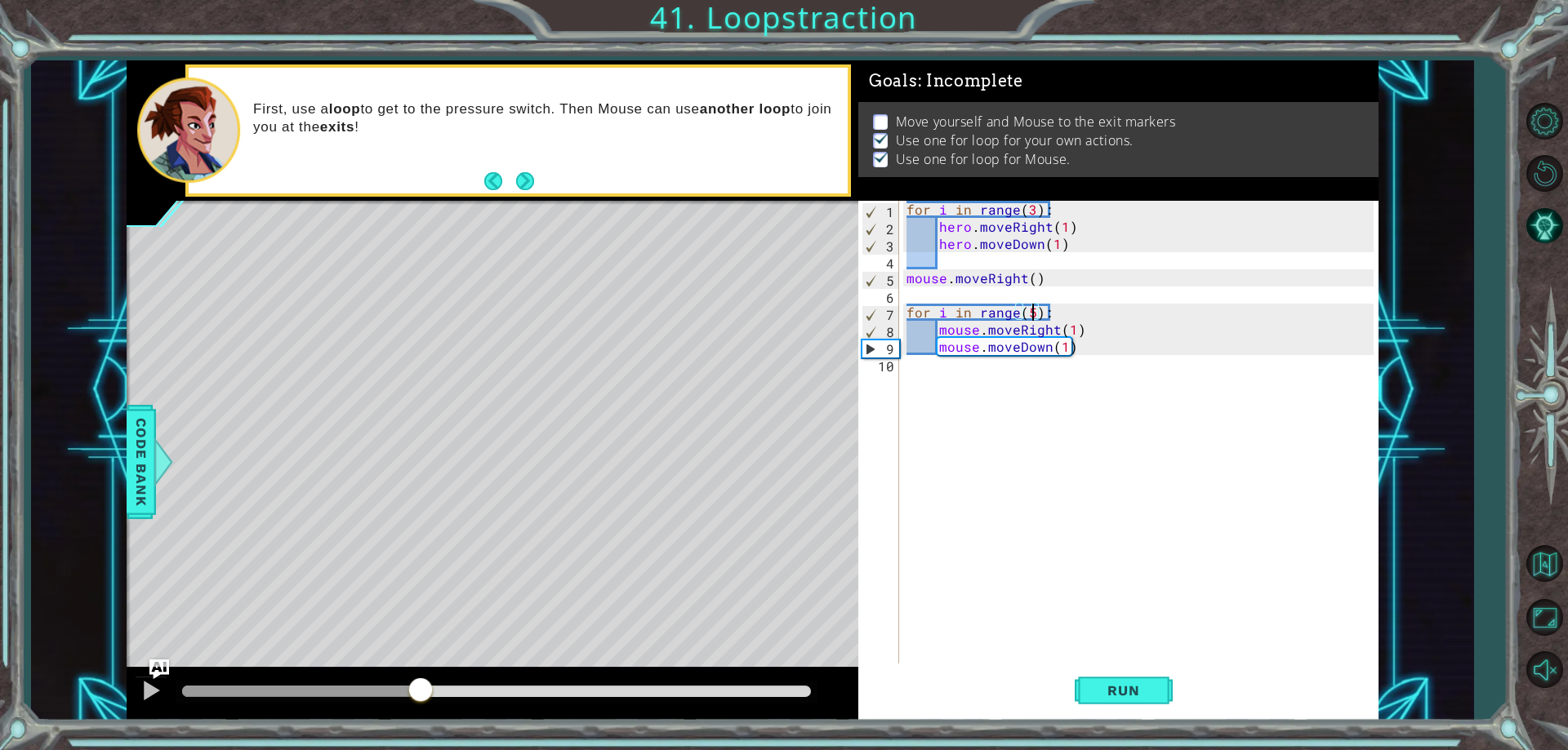
click at [421, 708] on div at bounding box center [492, 693] width 731 height 52
type textarea "for i in range(4):"
click at [1165, 730] on div "1 ההההההההההההההההההההההההההההההההההההההההההההההההההההההההההההההההההההההההההההה…" at bounding box center [784, 375] width 1568 height 750
click at [1133, 700] on button "Run" at bounding box center [1123, 690] width 98 height 52
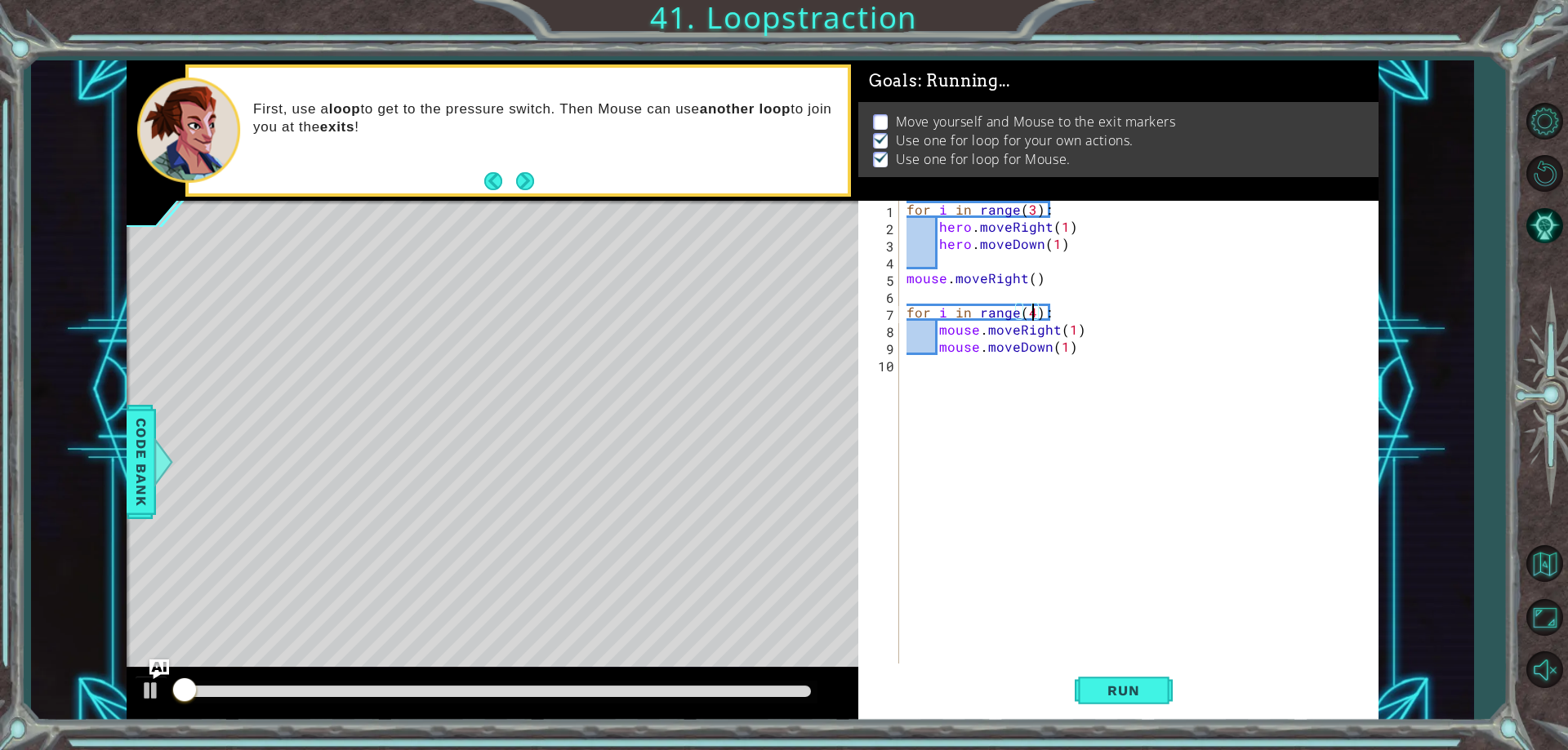
drag, startPoint x: 557, startPoint y: 697, endPoint x: 575, endPoint y: 701, distance: 18.4
click at [570, 697] on div at bounding box center [496, 691] width 628 height 11
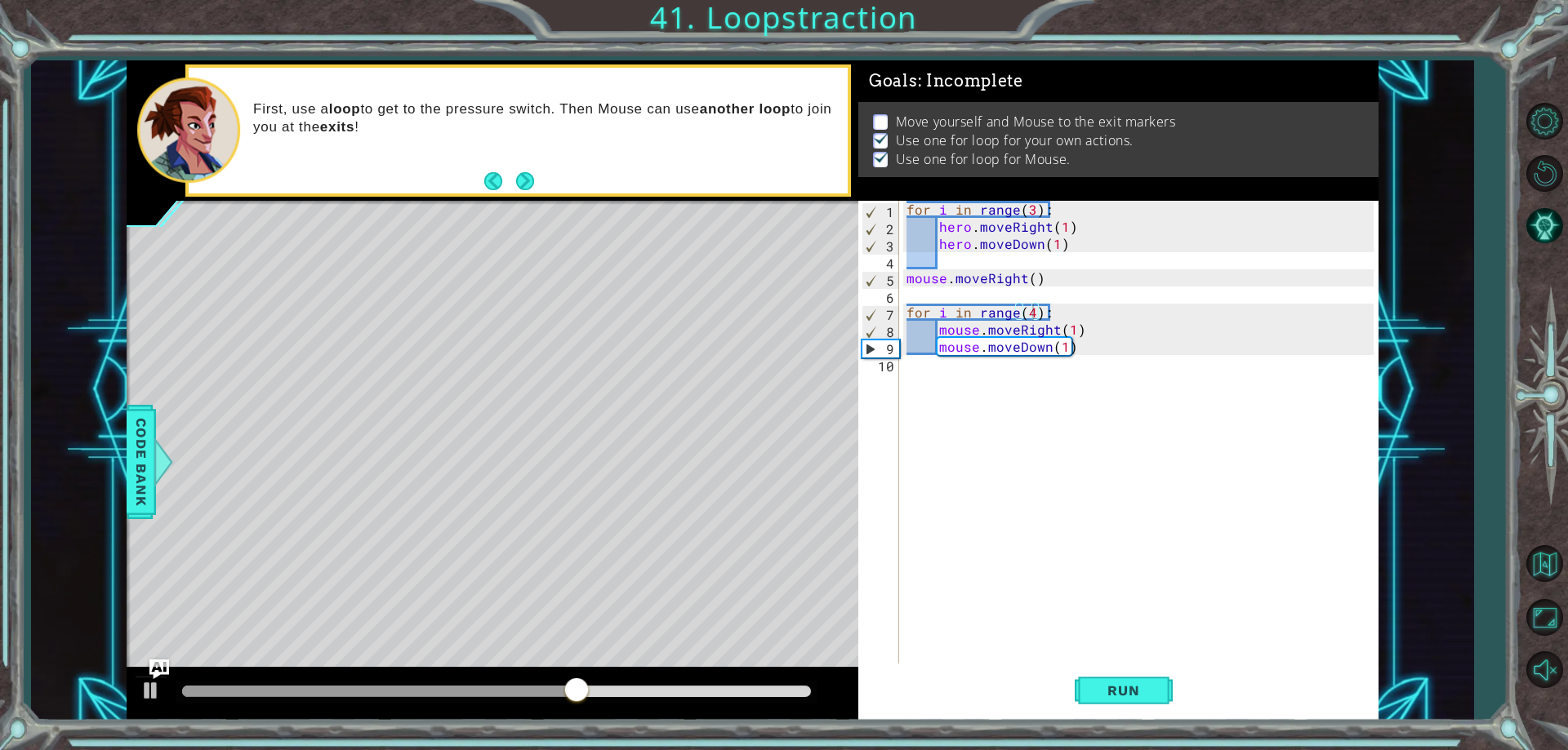
drag, startPoint x: 595, startPoint y: 709, endPoint x: 637, endPoint y: 714, distance: 42.3
click at [637, 714] on div at bounding box center [492, 693] width 731 height 52
click at [937, 386] on div "for i in range ( 3 ) : hero . moveRight ( 1 ) hero . moveDown ( 1 ) mouse . mov…" at bounding box center [1142, 449] width 478 height 497
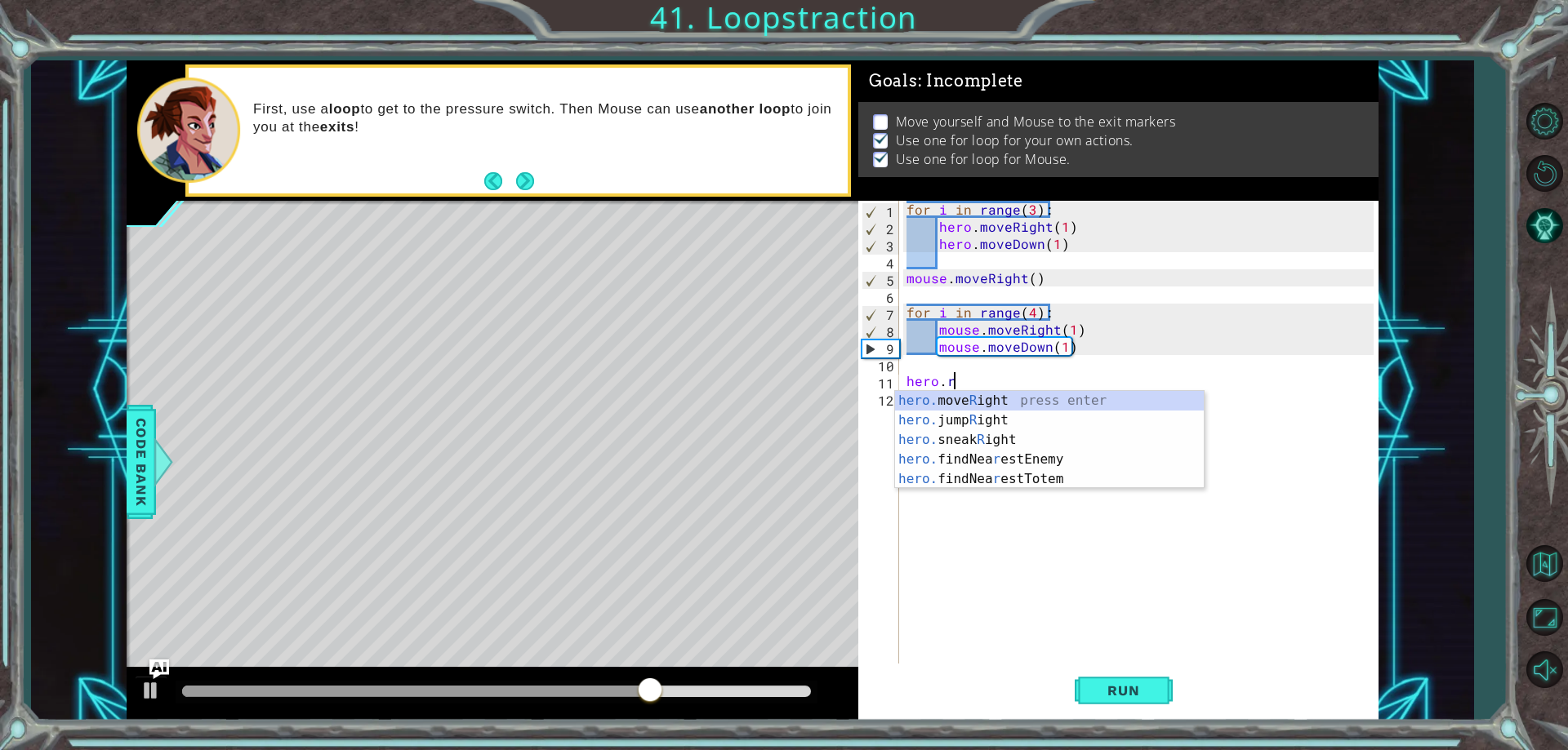
scroll to position [0, 3]
click at [991, 399] on div "hero. move R ight press enter hero. jump R ight press enter hero. sneak R ight …" at bounding box center [1049, 459] width 309 height 137
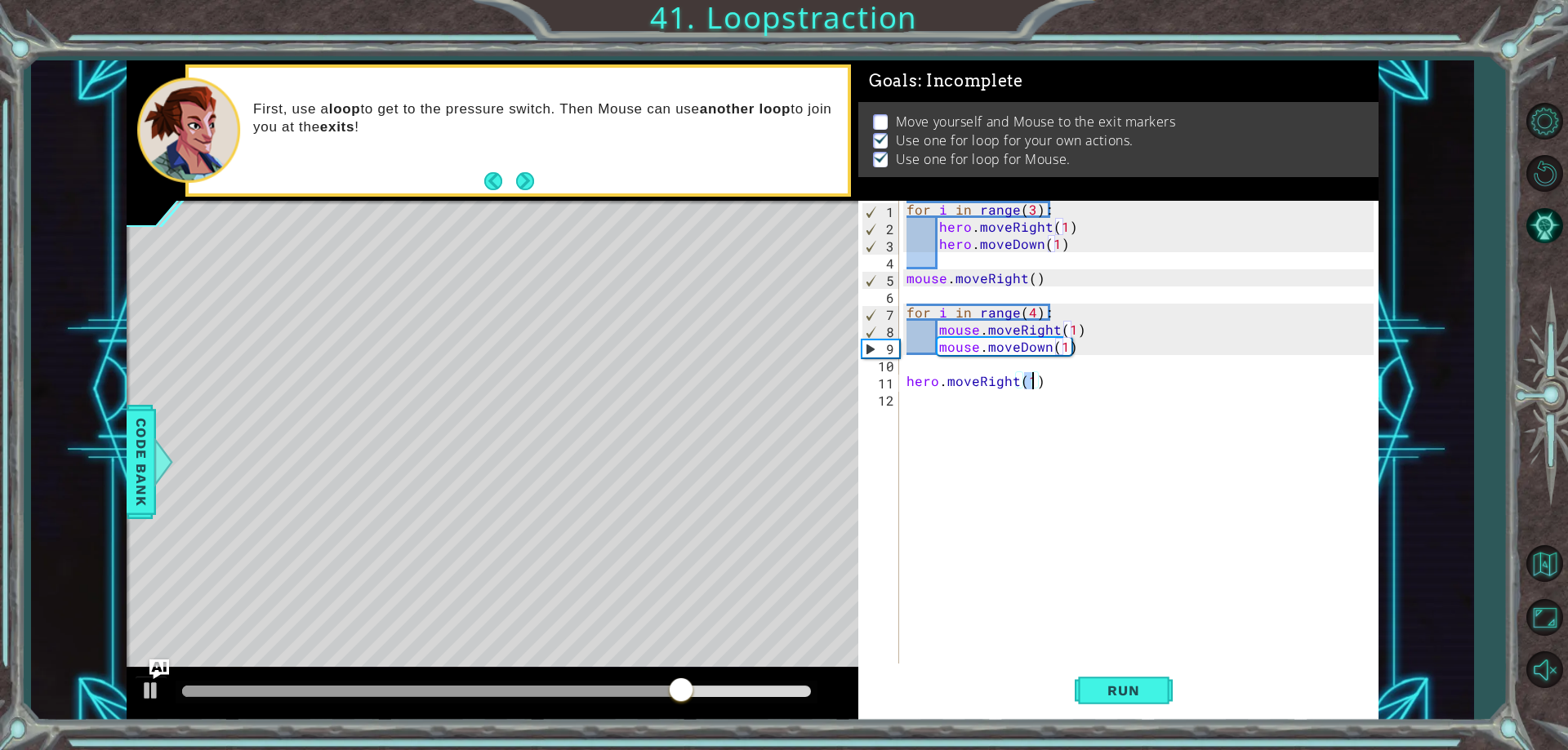
type textarea "hero.moveRight(3)"
click at [1067, 390] on div "for i in range ( 3 ) : hero . moveRight ( 1 ) hero . moveDown ( 1 ) mouse . mov…" at bounding box center [1142, 449] width 478 height 497
type textarea "mouse.moveRight()"
click at [1115, 672] on button "Run" at bounding box center [1123, 690] width 98 height 52
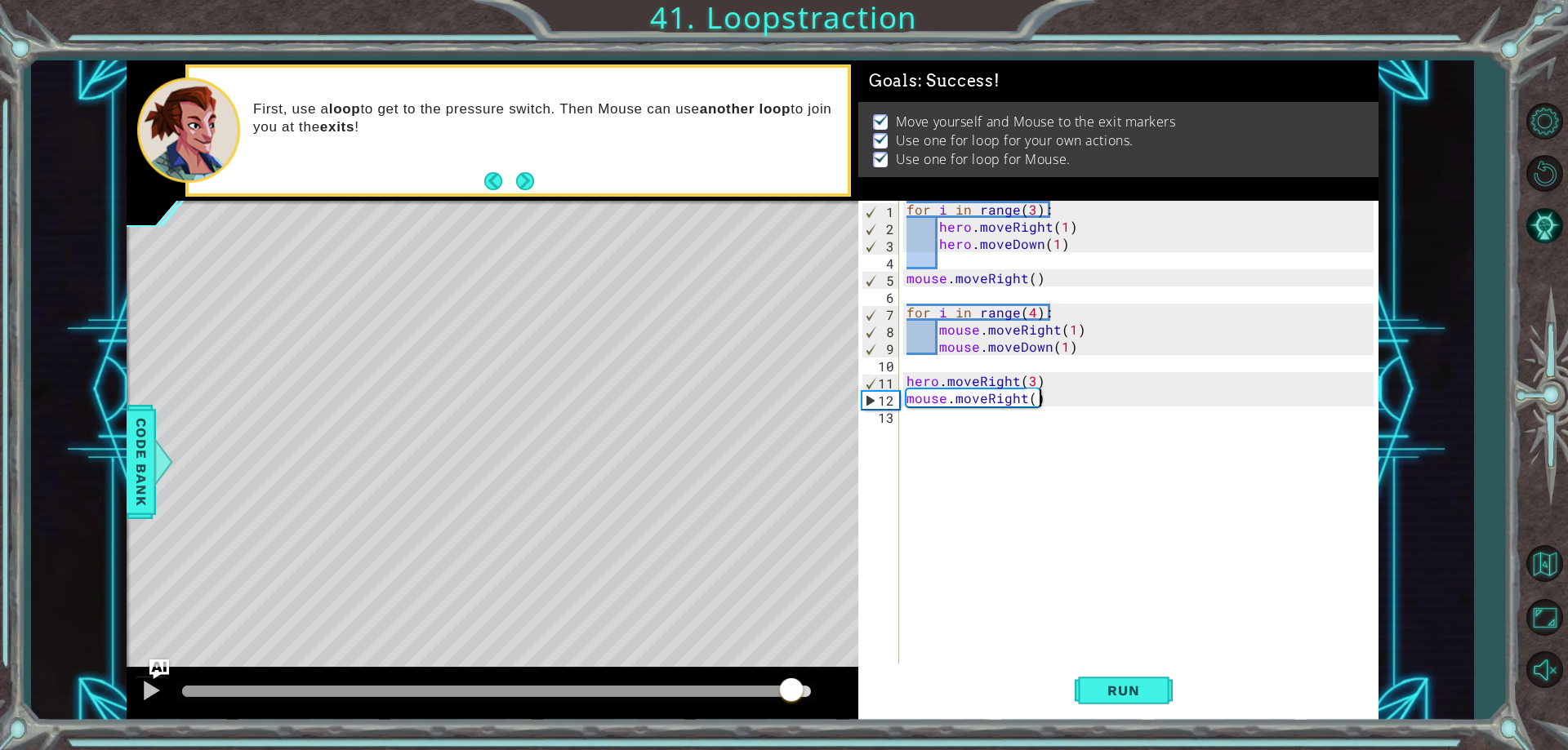
drag, startPoint x: 502, startPoint y: 698, endPoint x: 790, endPoint y: 782, distance: 300.0
click at [790, 749] on html "1 ההההההההההההההההההההההההההההההההההההההההההההההההההההההההההההההההההההההההההההה…" at bounding box center [784, 375] width 1568 height 750
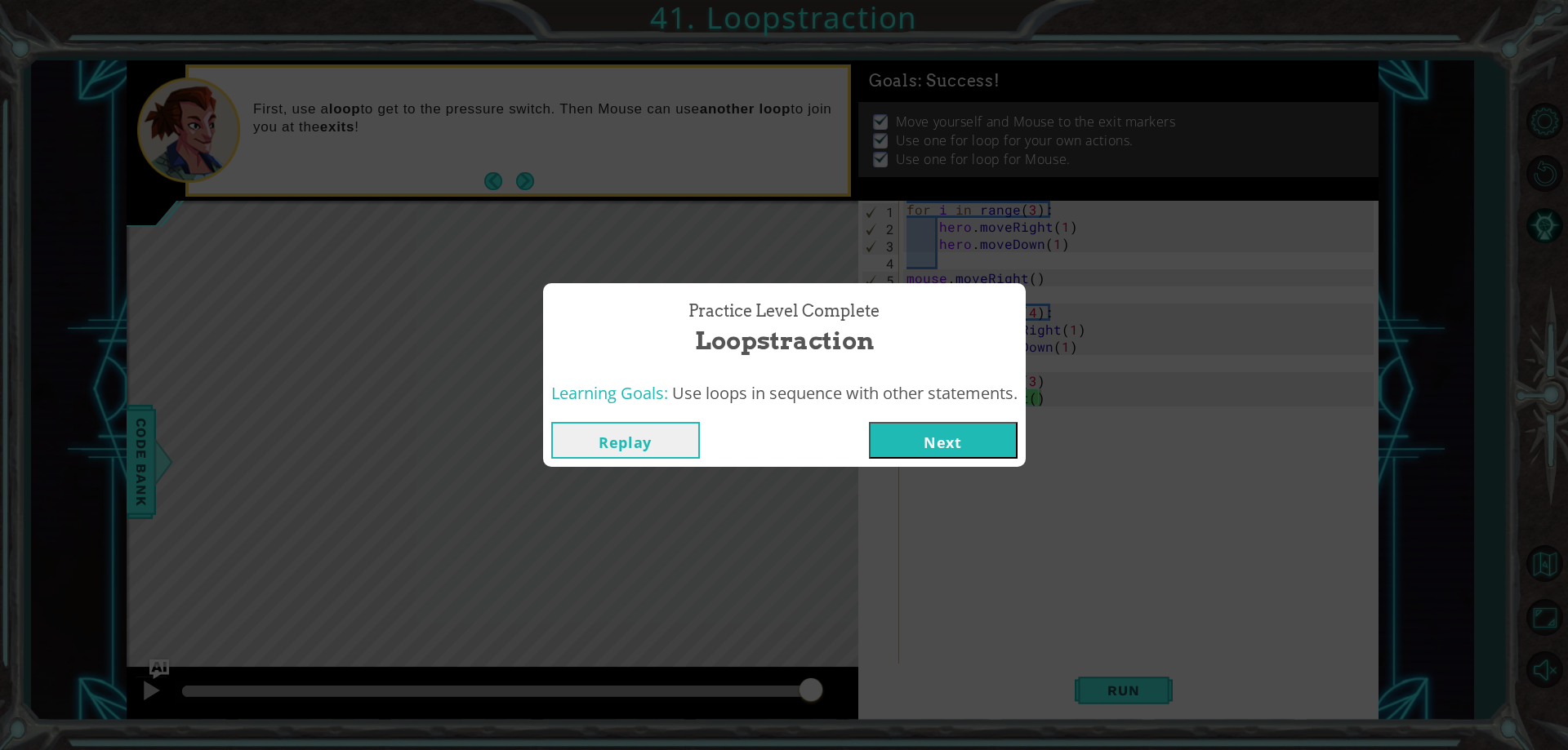
click at [902, 433] on button "Next" at bounding box center [943, 441] width 149 height 37
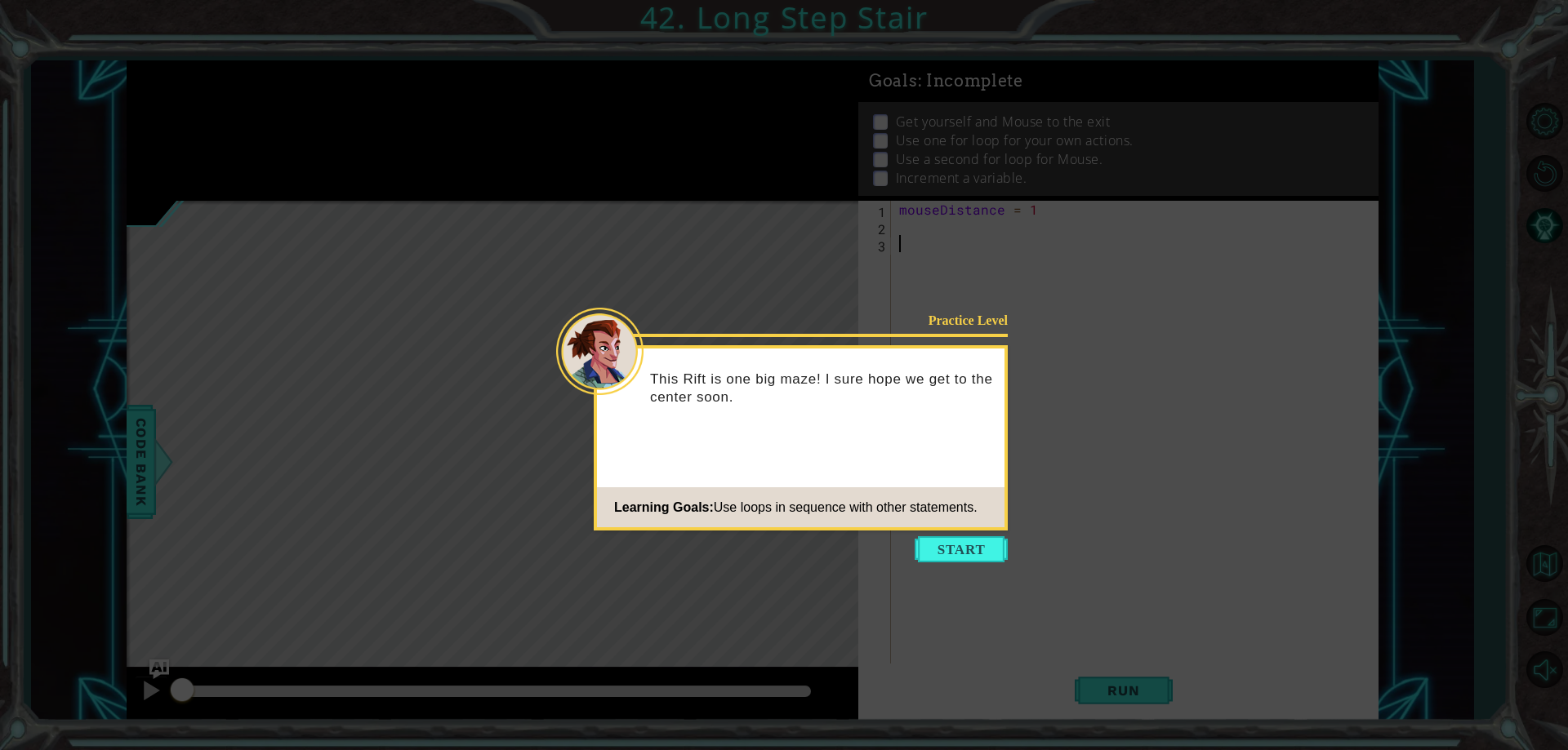
click at [904, 583] on icon at bounding box center [784, 375] width 1568 height 750
click at [929, 555] on button "Start" at bounding box center [961, 549] width 93 height 26
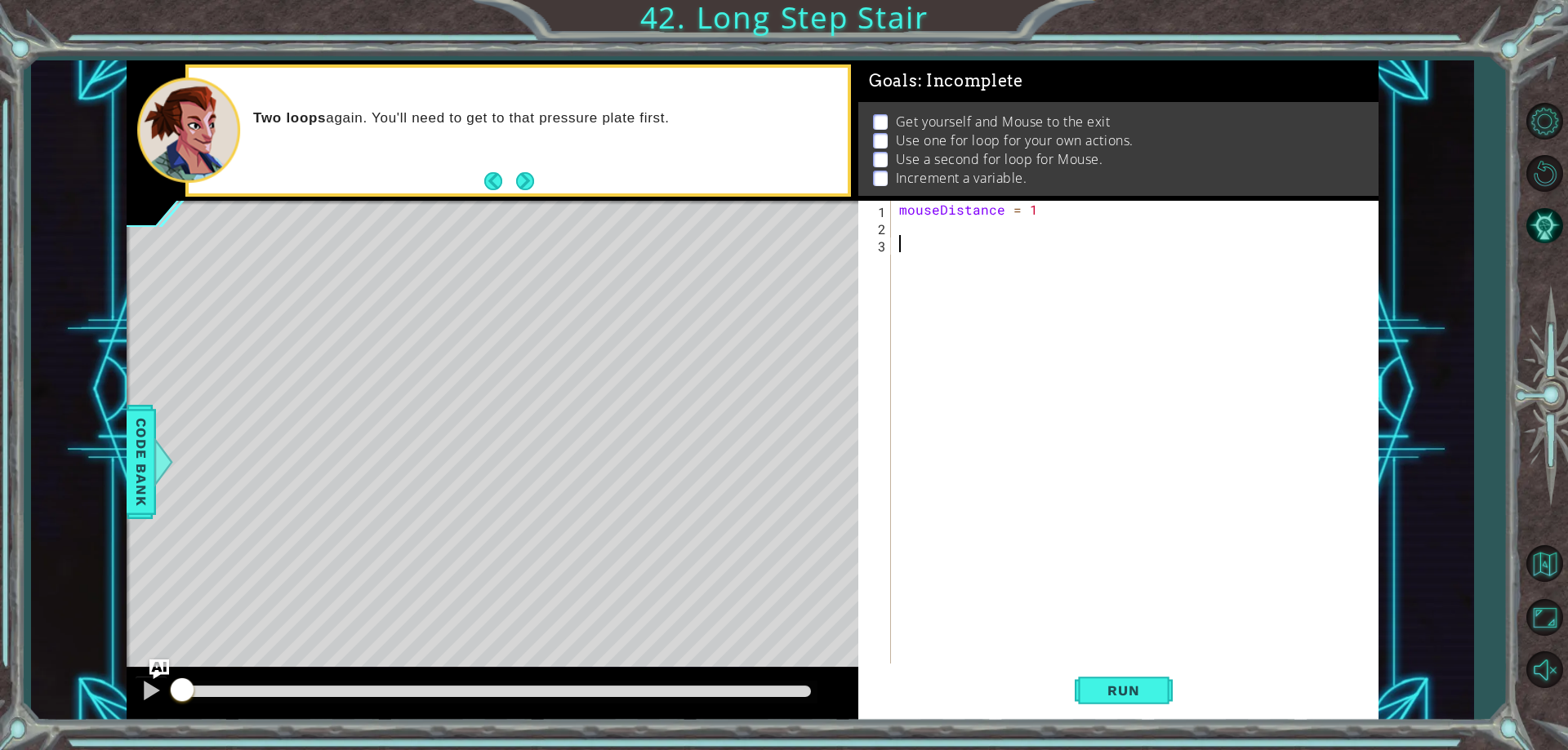
click at [1058, 224] on div "mouseDistance = 1" at bounding box center [1138, 449] width 485 height 497
click at [985, 253] on div "mouseDistance = 1" at bounding box center [1138, 449] width 485 height 497
click at [1022, 226] on div "mouseDistance = 1" at bounding box center [1138, 449] width 485 height 497
click at [1121, 680] on button "Run" at bounding box center [1123, 690] width 98 height 52
click at [1120, 691] on span "Run" at bounding box center [1123, 690] width 64 height 17
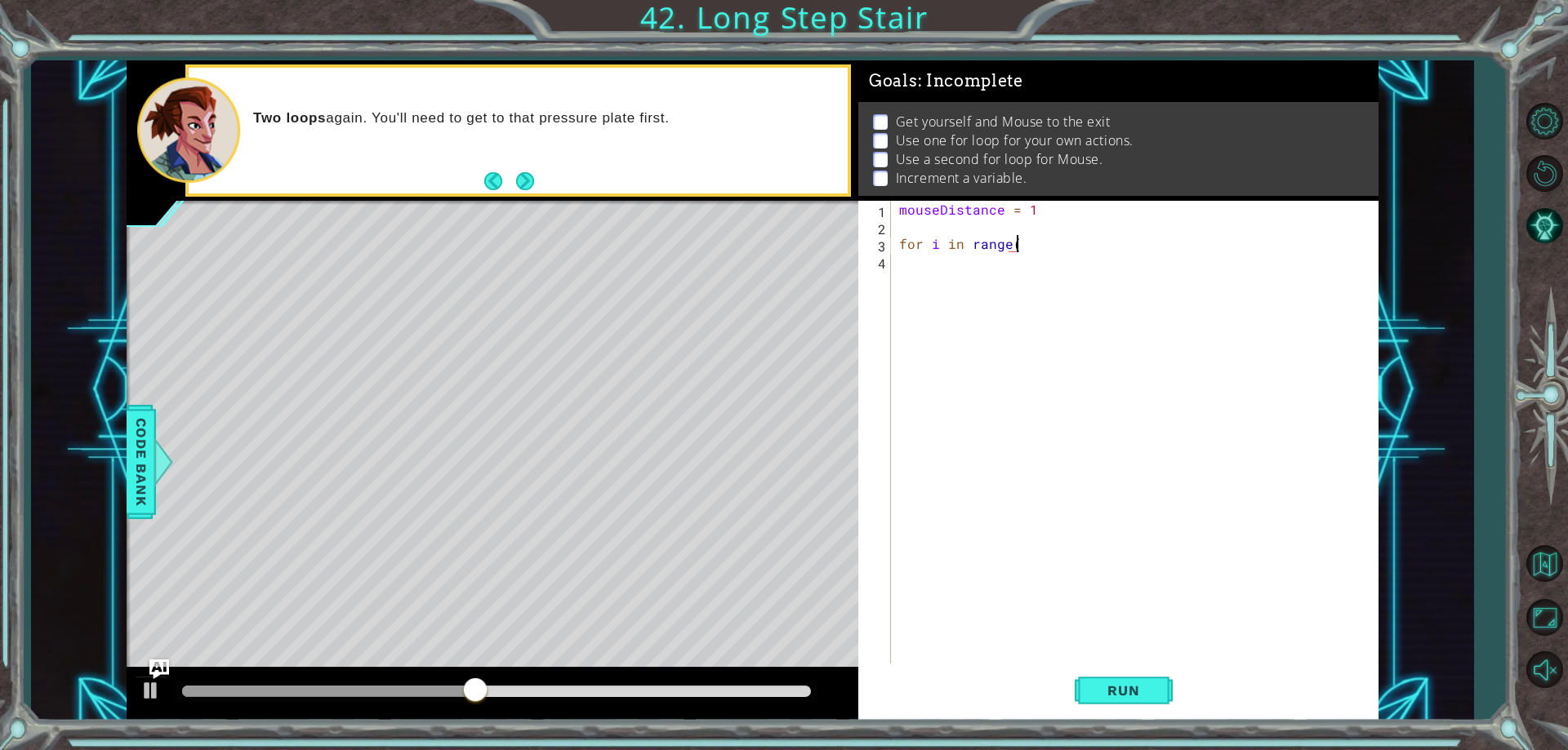
scroll to position [0, 7]
type textarea "for i in range(3)"
type textarea "for i in range(3):"
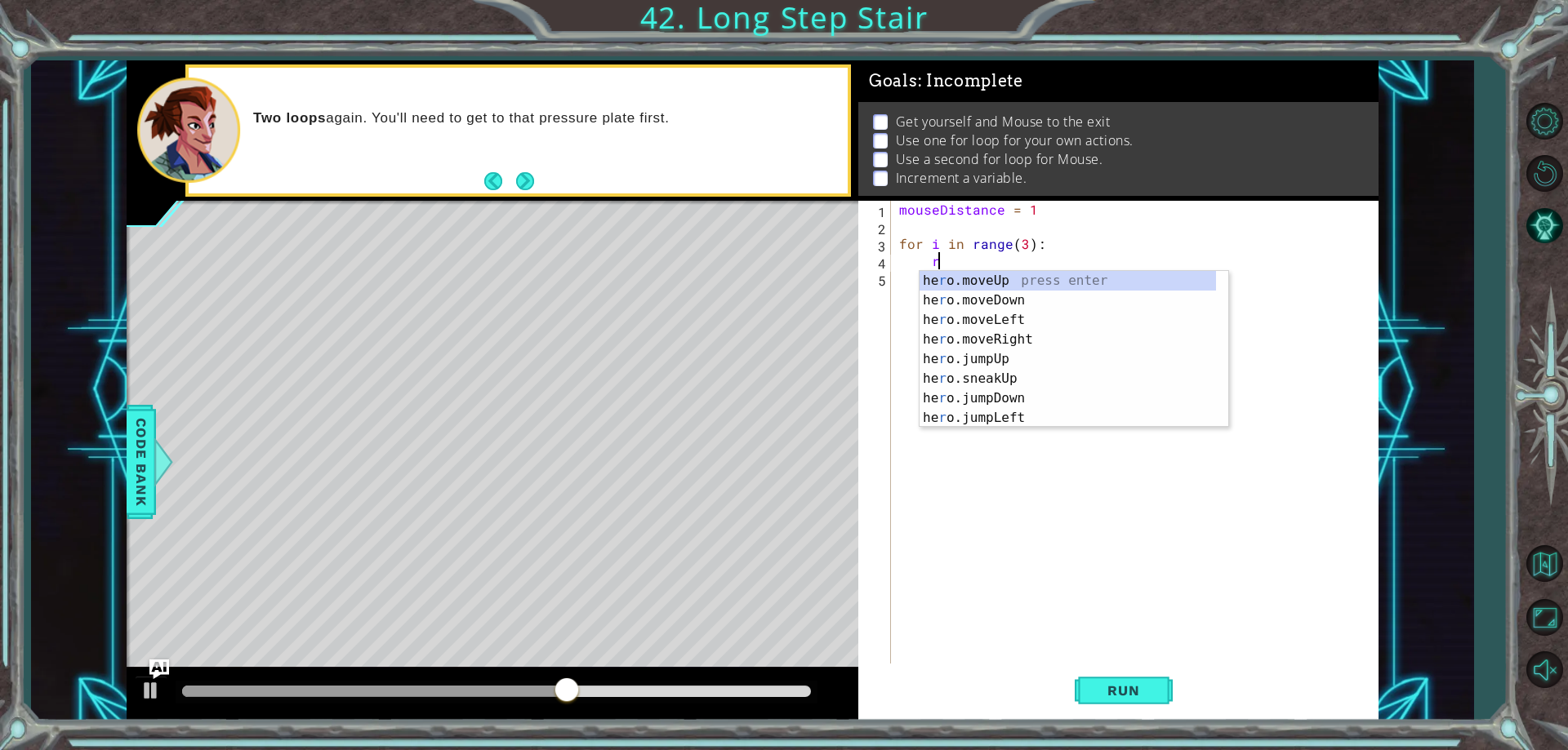
scroll to position [0, 3]
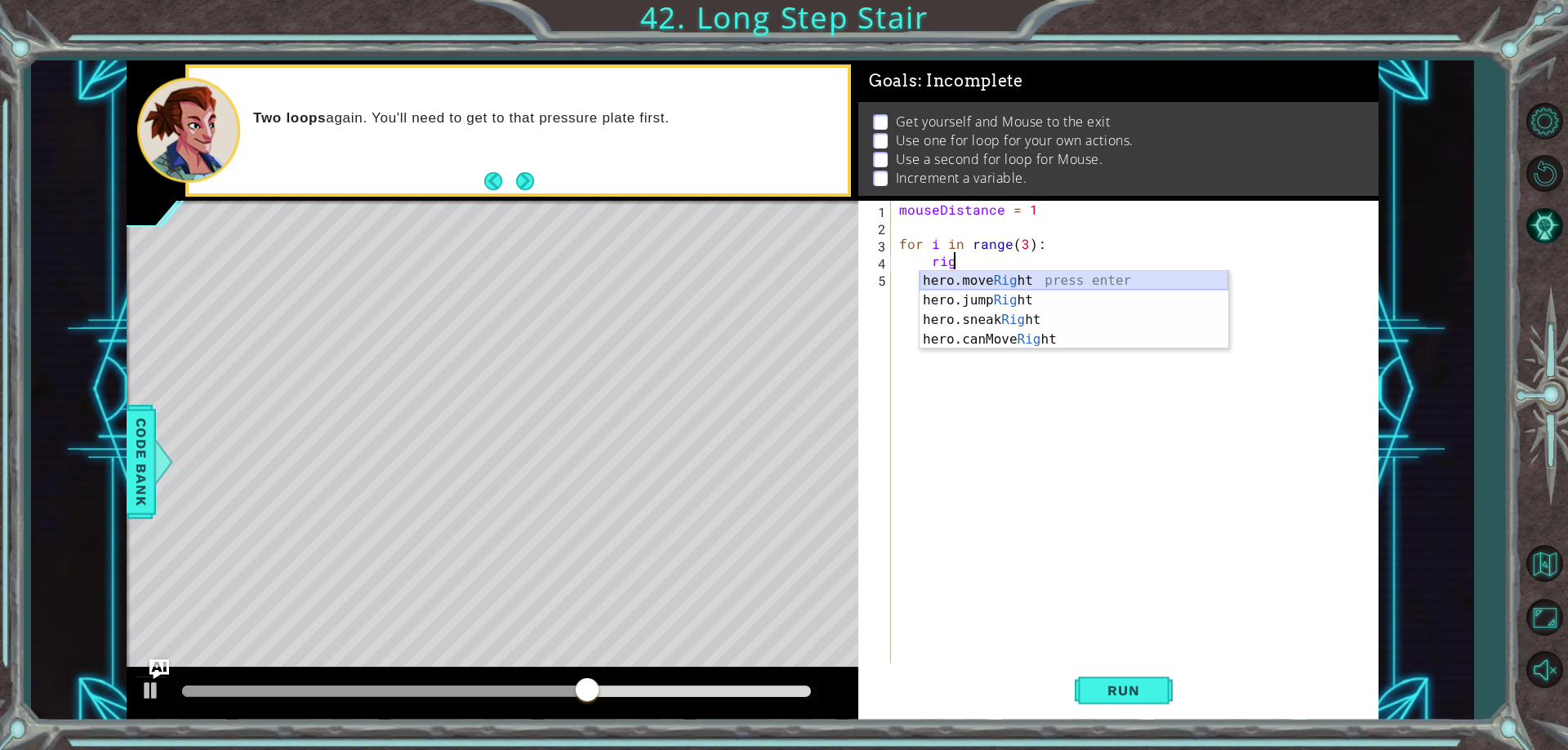
click at [1022, 275] on div "hero.move Rig ht press enter hero.jump Rig ht press enter hero.sneak Rig ht pre…" at bounding box center [1074, 330] width 309 height 118
type textarea "hero.moveRight(1)"
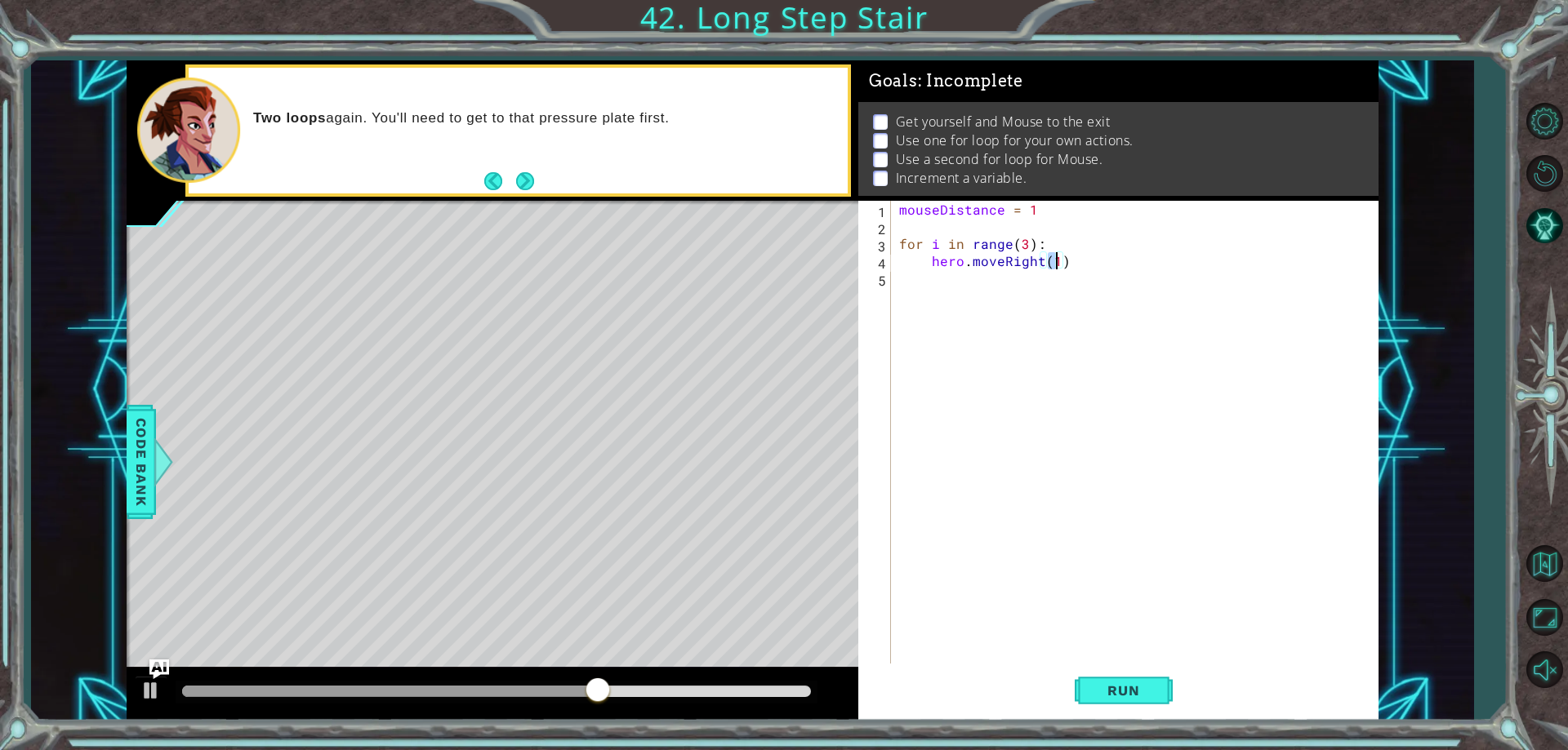
click at [1089, 261] on div "mouseDistance = 1 for i in range ( 3 ) : hero . moveRight ( 1 )" at bounding box center [1138, 449] width 485 height 497
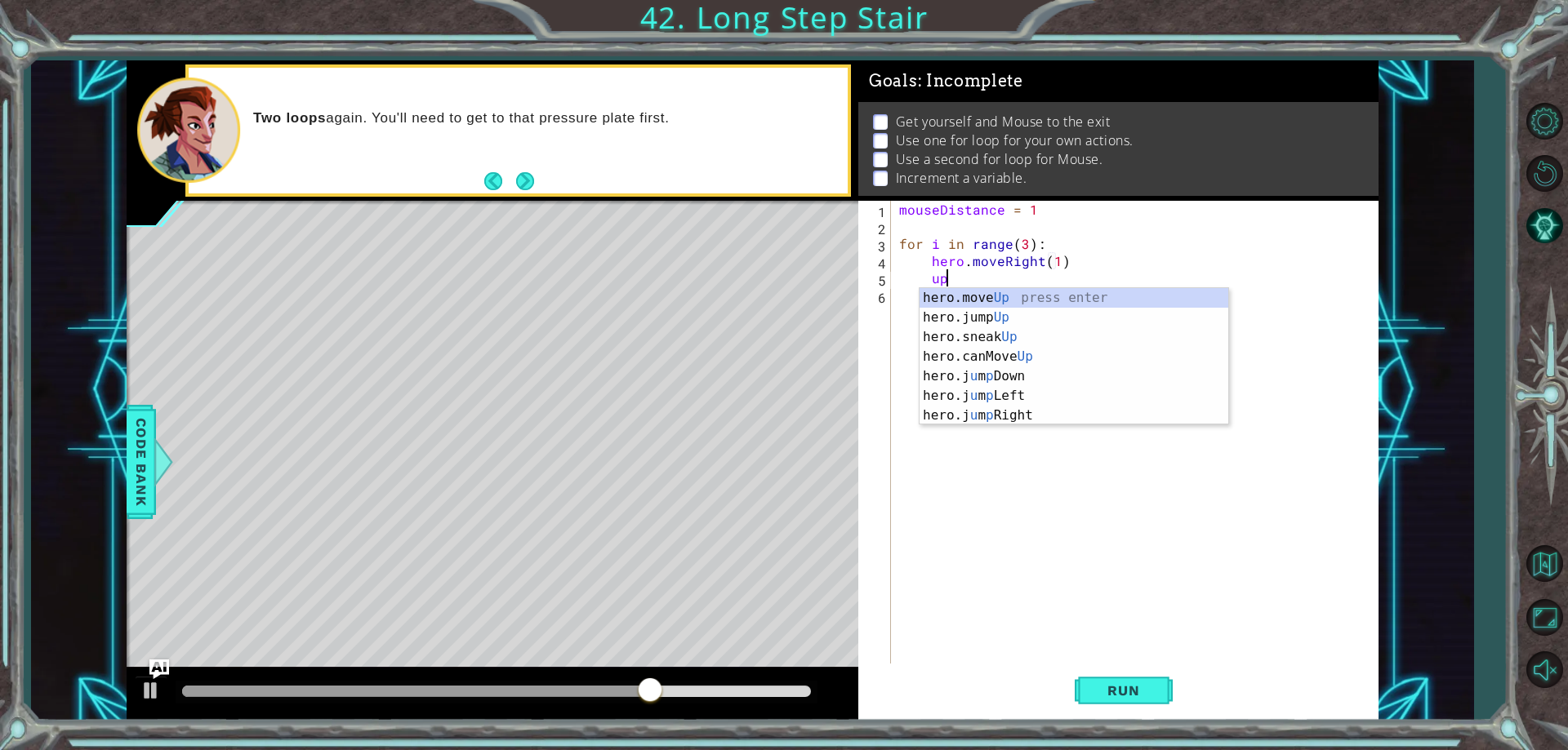
click at [1089, 292] on div "hero.move Up press enter hero.jump Up press enter hero.sneak Up press enter her…" at bounding box center [1074, 376] width 309 height 176
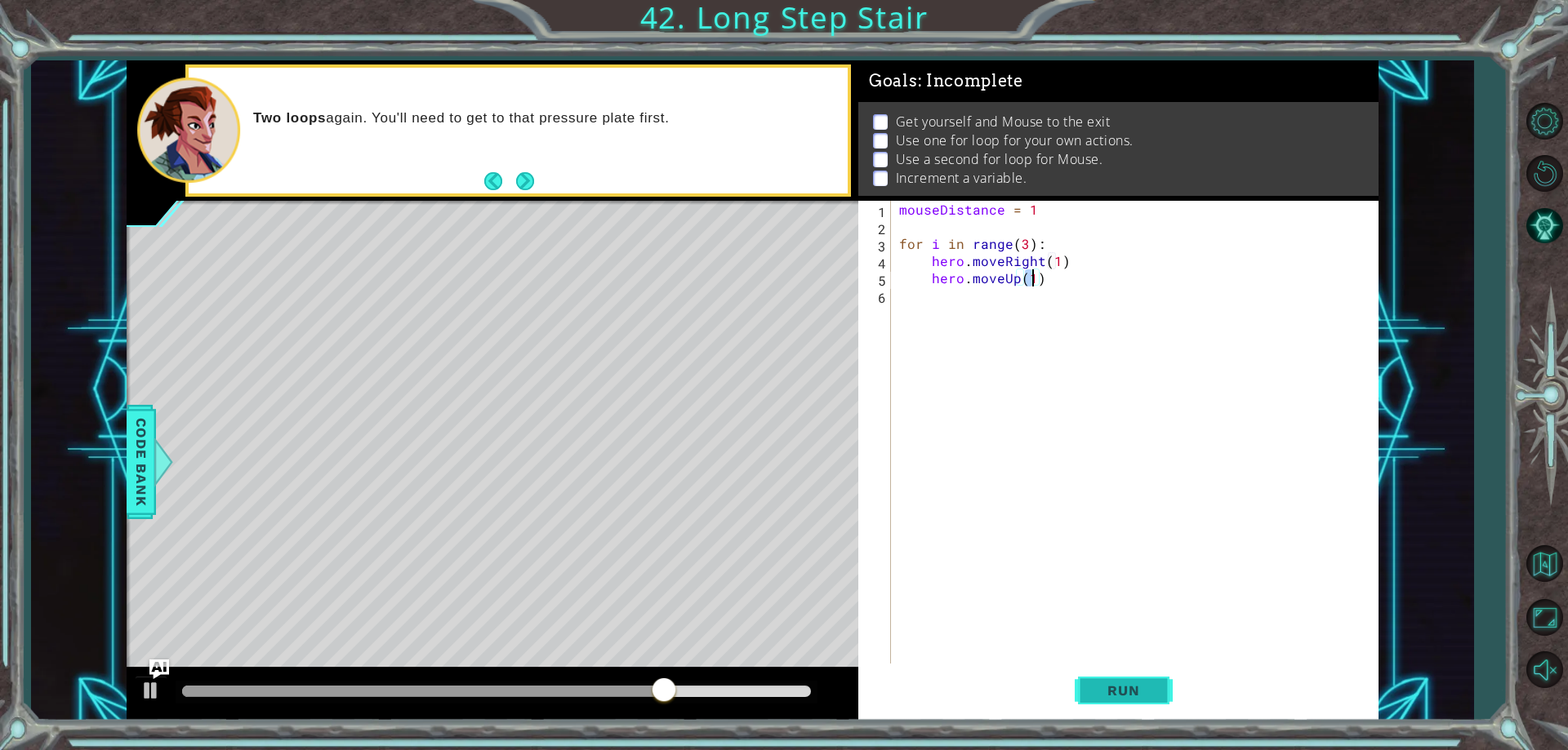
type textarea "hero.moveUp(1)"
click at [1105, 710] on button "Run" at bounding box center [1123, 690] width 98 height 52
click at [1105, 677] on button "Run" at bounding box center [1123, 690] width 98 height 52
click at [1092, 684] on span "Run" at bounding box center [1123, 690] width 64 height 17
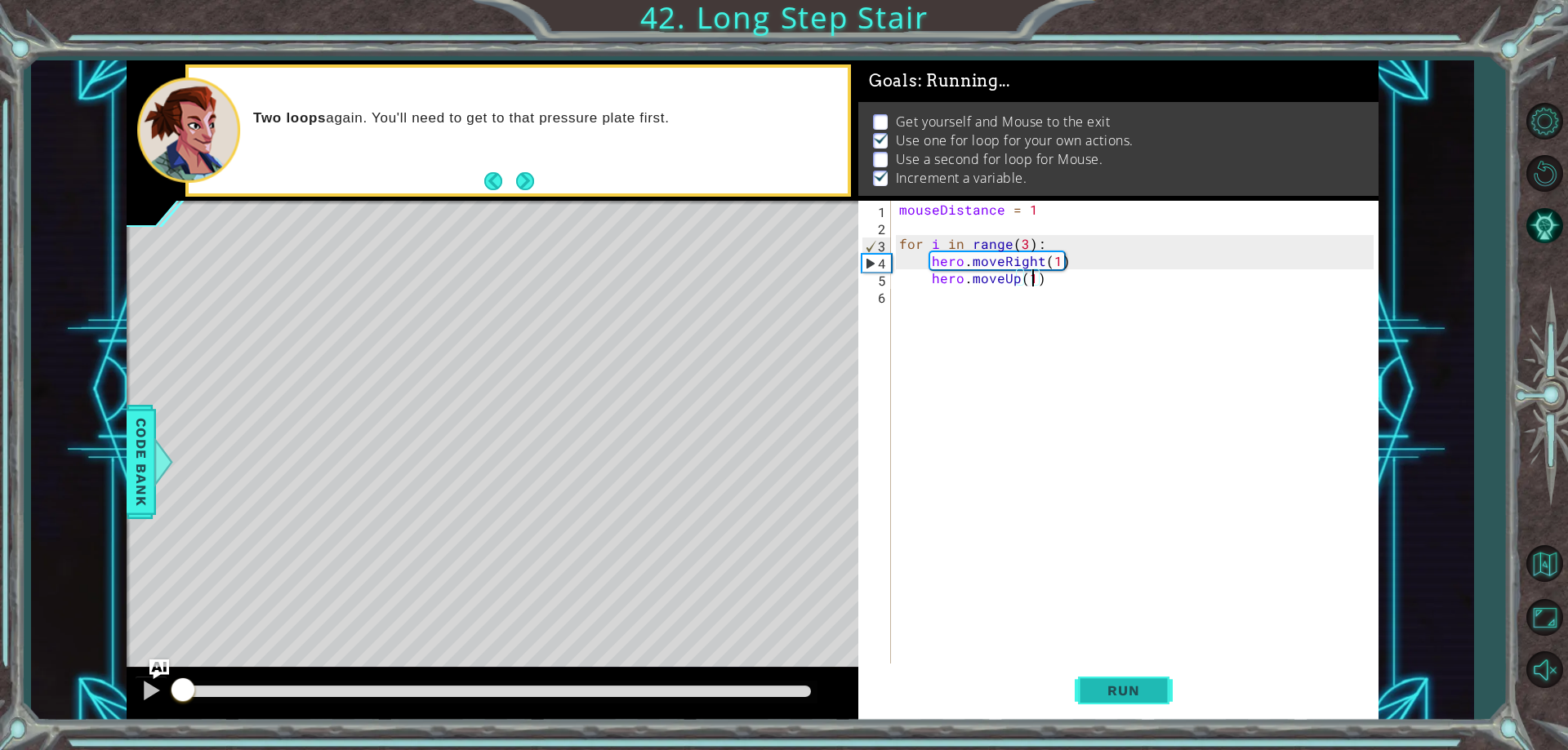
click at [1124, 680] on button "Run" at bounding box center [1123, 690] width 98 height 52
click at [702, 675] on div at bounding box center [492, 693] width 731 height 52
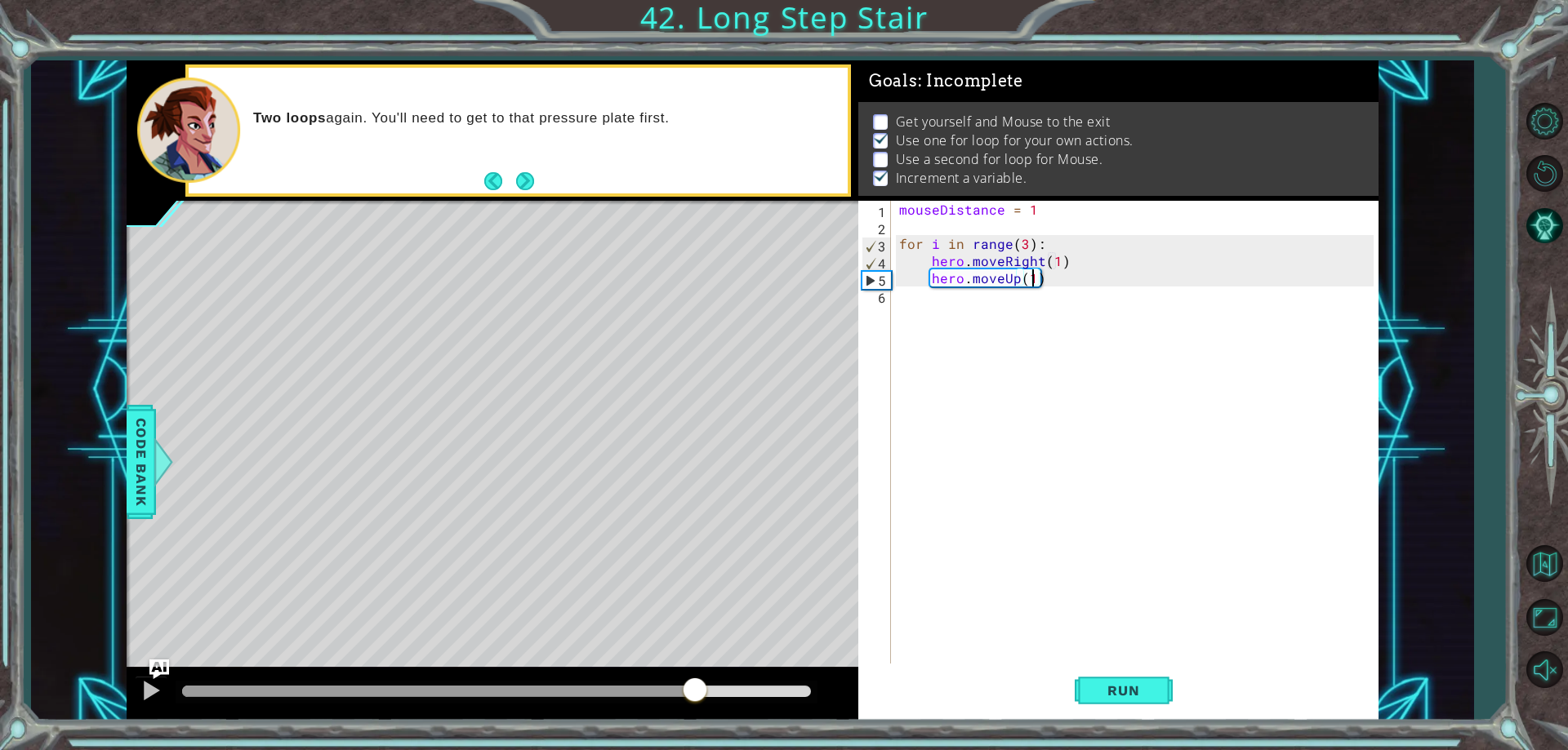
drag, startPoint x: 666, startPoint y: 694, endPoint x: 711, endPoint y: 703, distance: 45.9
click at [711, 697] on div at bounding box center [496, 691] width 628 height 11
click at [1113, 334] on div "mouseDistance = 1 for i in range ( 3 ) : hero . moveRight ( 1 ) hero . moveUp (…" at bounding box center [1138, 449] width 485 height 497
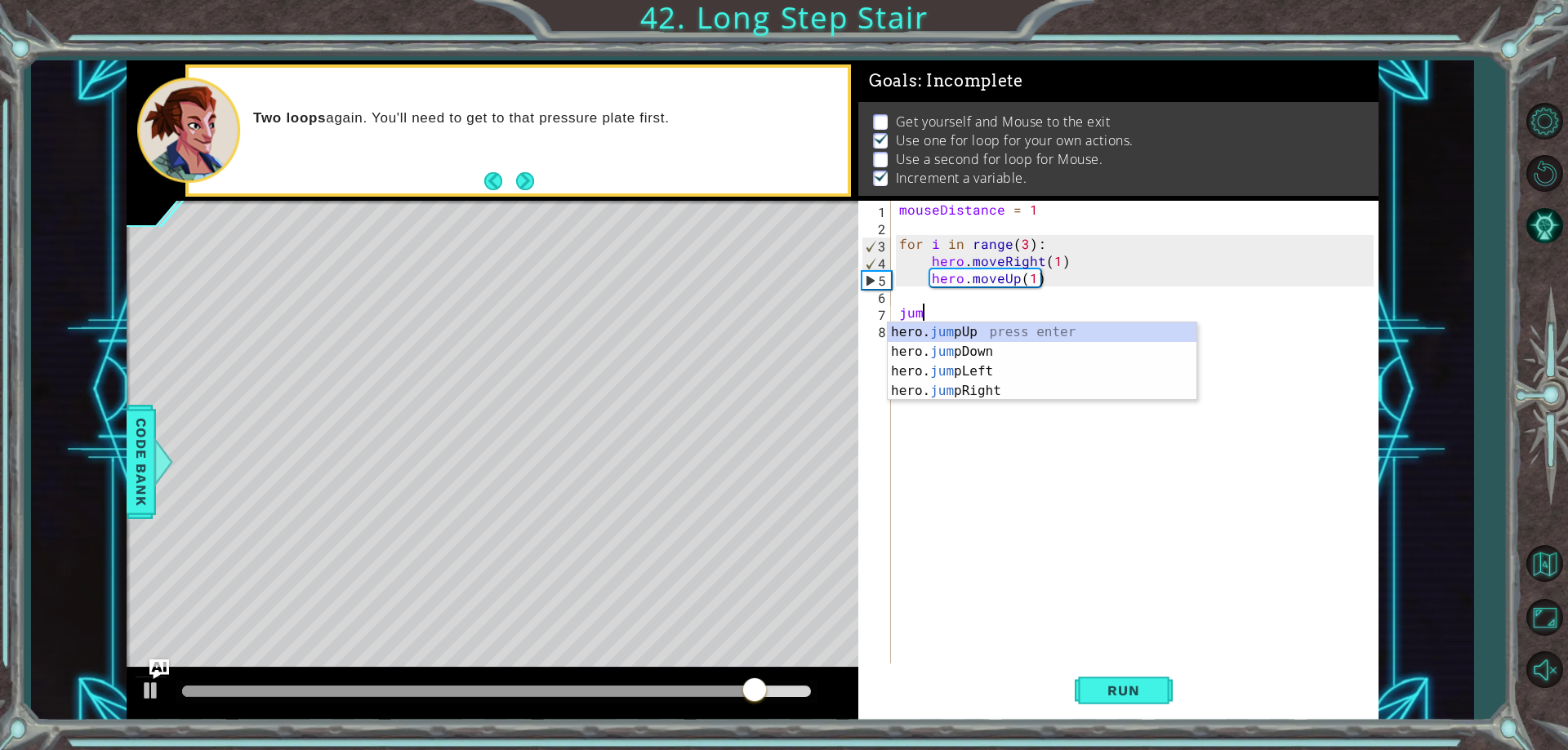
scroll to position [0, 1]
type textarea "jump"
click at [1003, 384] on div "hero. jump Up press enter hero. jump Down press enter hero. jump Left press ent…" at bounding box center [1042, 381] width 309 height 118
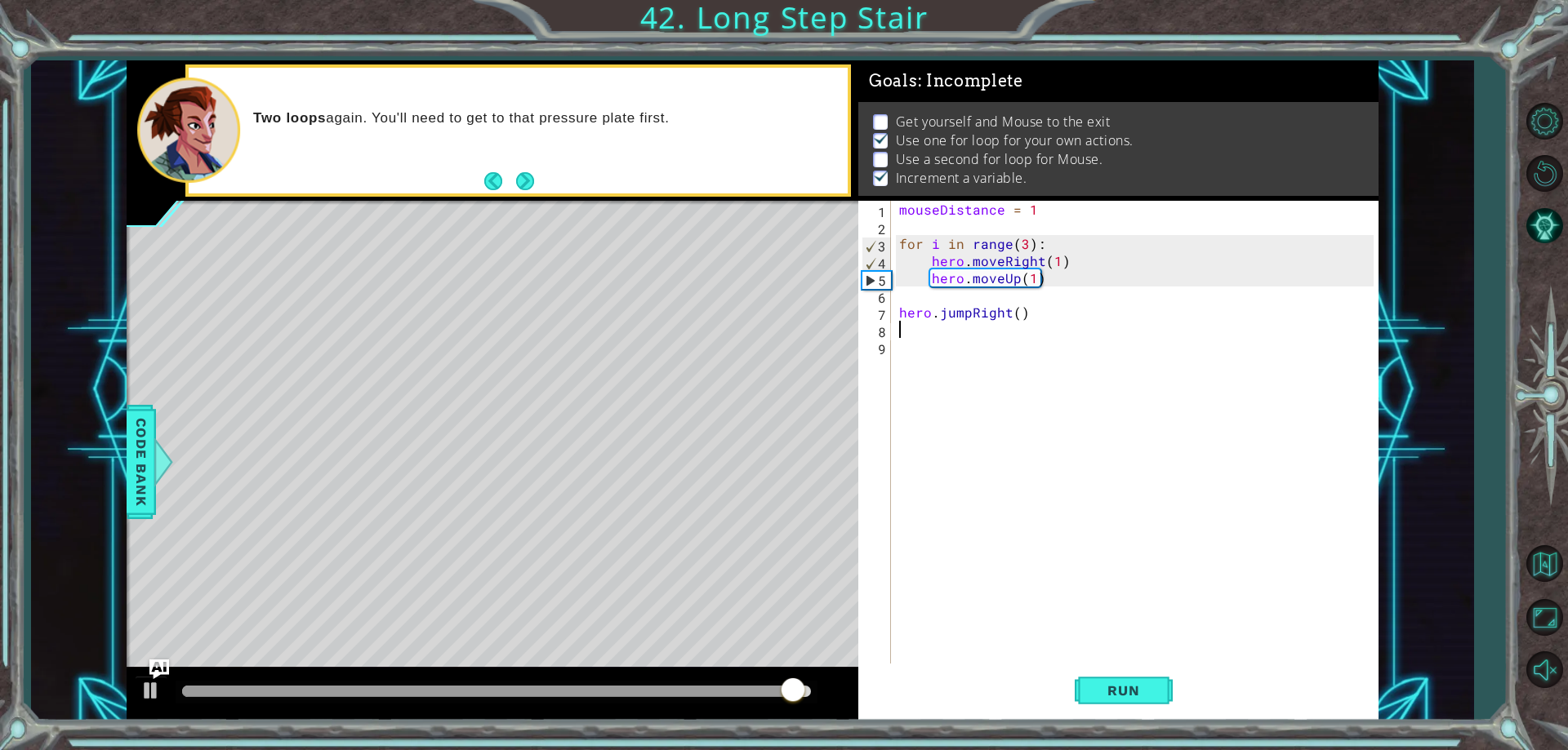
scroll to position [0, 0]
click at [1014, 318] on div "mouseDistance = 1 for i in range ( 3 ) : hero . moveRight ( 1 ) hero . moveUp (…" at bounding box center [1138, 449] width 485 height 497
type textarea "hero.jumpRight()"
click at [1084, 663] on div "mouseDistance = 1 for i in range ( 3 ) : hero . moveRight ( 1 ) hero . moveUp (…" at bounding box center [1138, 449] width 485 height 497
click at [1096, 677] on button "Run" at bounding box center [1123, 690] width 98 height 52
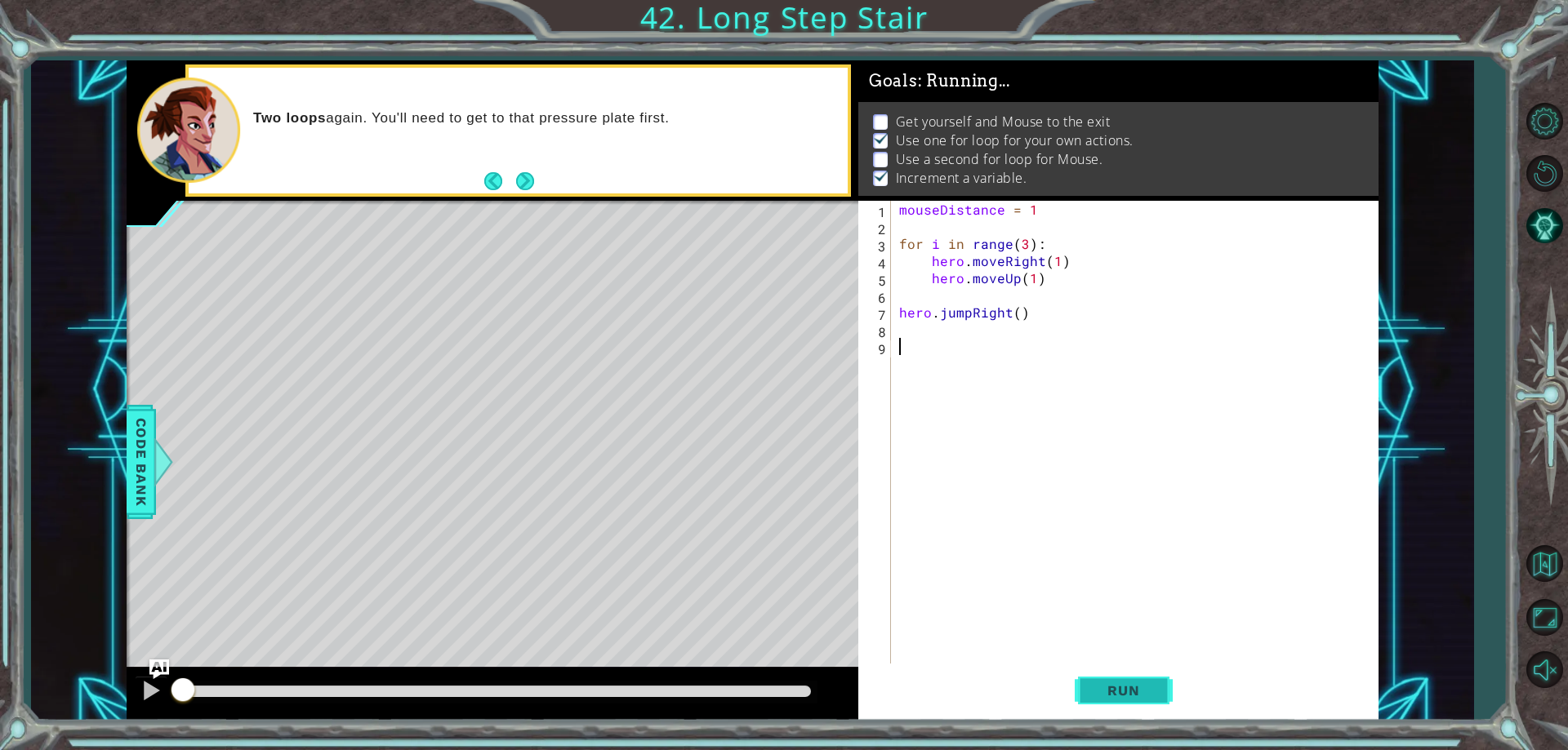
click at [1100, 692] on span "Run" at bounding box center [1123, 690] width 64 height 17
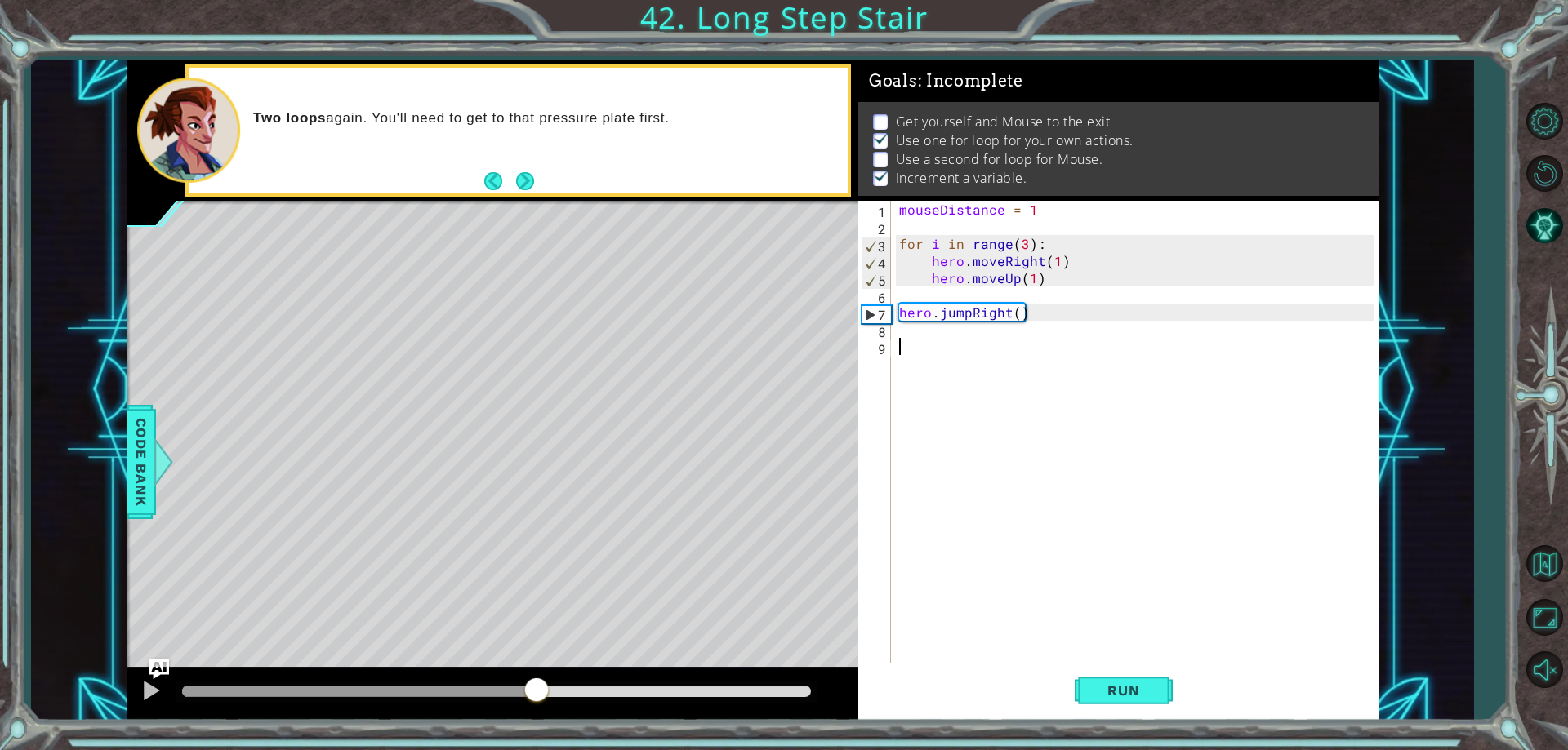
drag, startPoint x: 664, startPoint y: 692, endPoint x: 475, endPoint y: 723, distance: 191.5
click at [481, 721] on div "1 ההההההההההההההההההההההההההההההההההההההההההההההההההההההההההההההההההההההההההההה…" at bounding box center [784, 375] width 1568 height 750
drag, startPoint x: 459, startPoint y: 725, endPoint x: 415, endPoint y: 729, distance: 44.2
click at [419, 729] on div "1 ההההההההההההההההההההההההההההההההההההההההההההההההההההההההההההההההההההההההההההה…" at bounding box center [784, 375] width 1568 height 750
drag, startPoint x: 259, startPoint y: 690, endPoint x: 206, endPoint y: 698, distance: 53.6
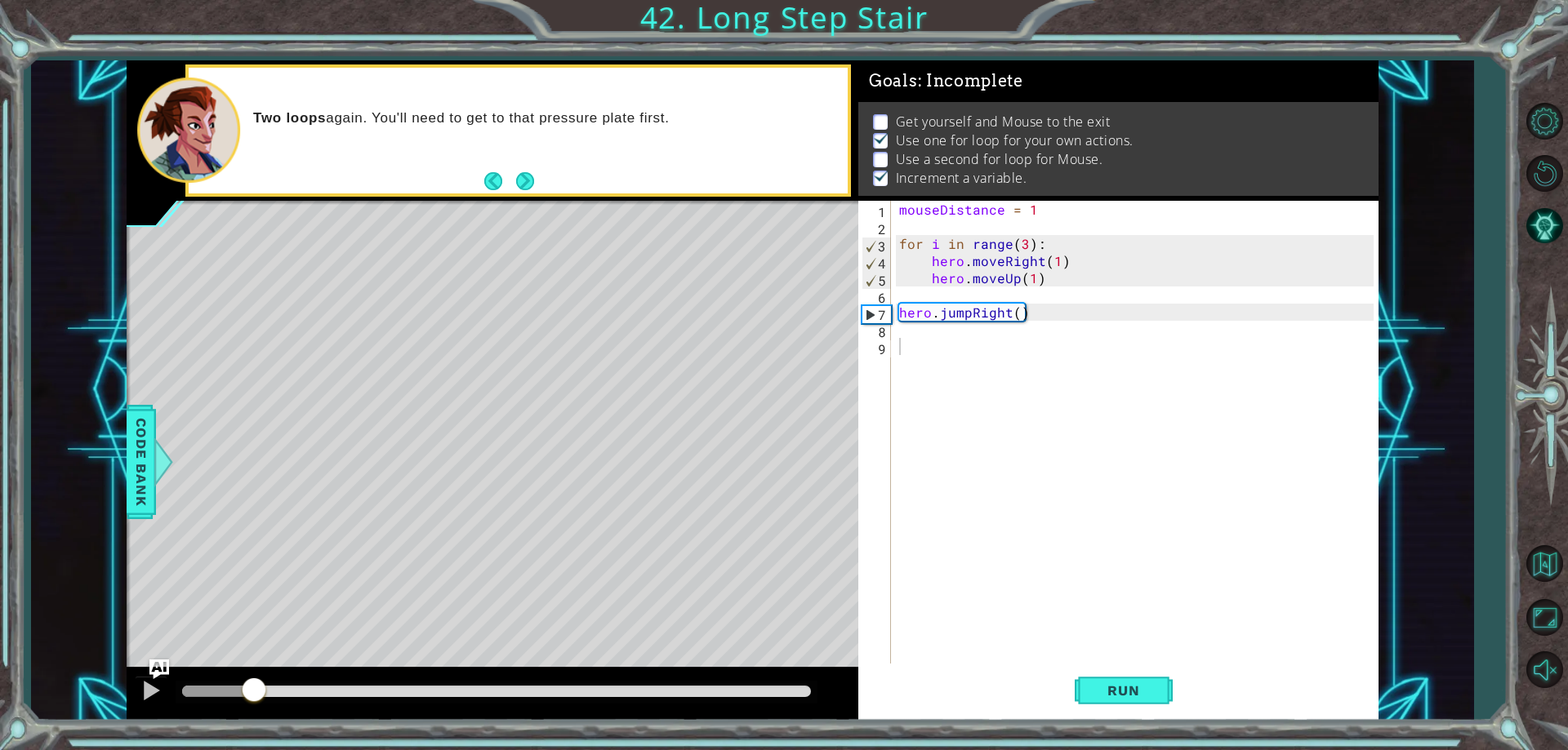
click at [206, 697] on div at bounding box center [218, 691] width 72 height 11
drag, startPoint x: 206, startPoint y: 698, endPoint x: 471, endPoint y: 688, distance: 265.2
click at [471, 688] on div at bounding box center [470, 691] width 29 height 29
type textarea "for i in range(3):"
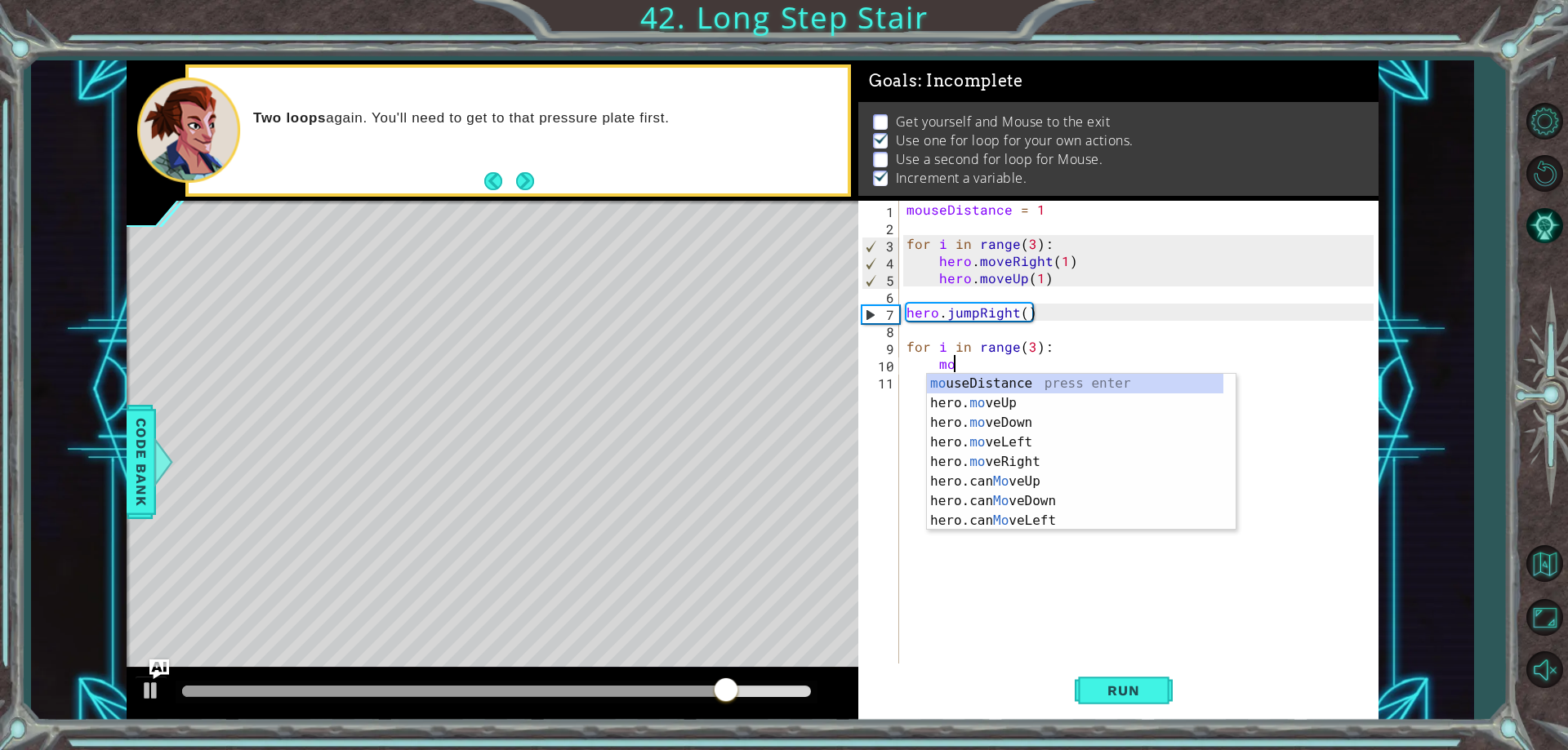
scroll to position [0, 4]
click at [1010, 374] on div "hero. move Up press enter hero. move Down press enter hero. move Left press ent…" at bounding box center [1081, 471] width 309 height 196
type textarea "hero.moveUp(1)"
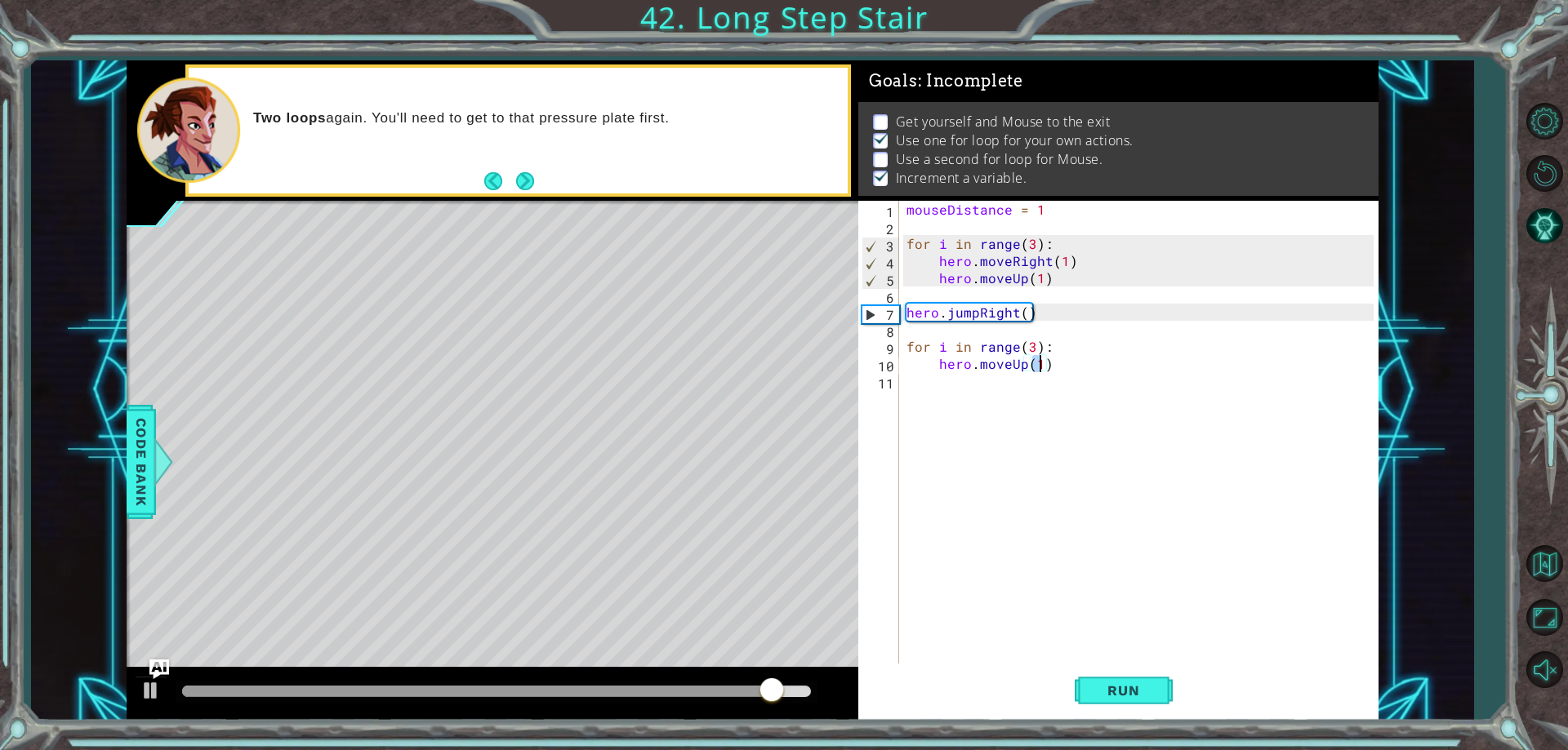
click at [1065, 397] on div "mouseDistance = 1 for i in range ( 3 ) : hero . moveRight ( 1 ) hero . moveUp (…" at bounding box center [1142, 449] width 478 height 497
click at [1062, 371] on div "mouseDistance = 1 for i in range ( 3 ) : hero . moveRight ( 1 ) hero . moveUp (…" at bounding box center [1142, 449] width 478 height 497
type textarea "hero.moveUp(1)"
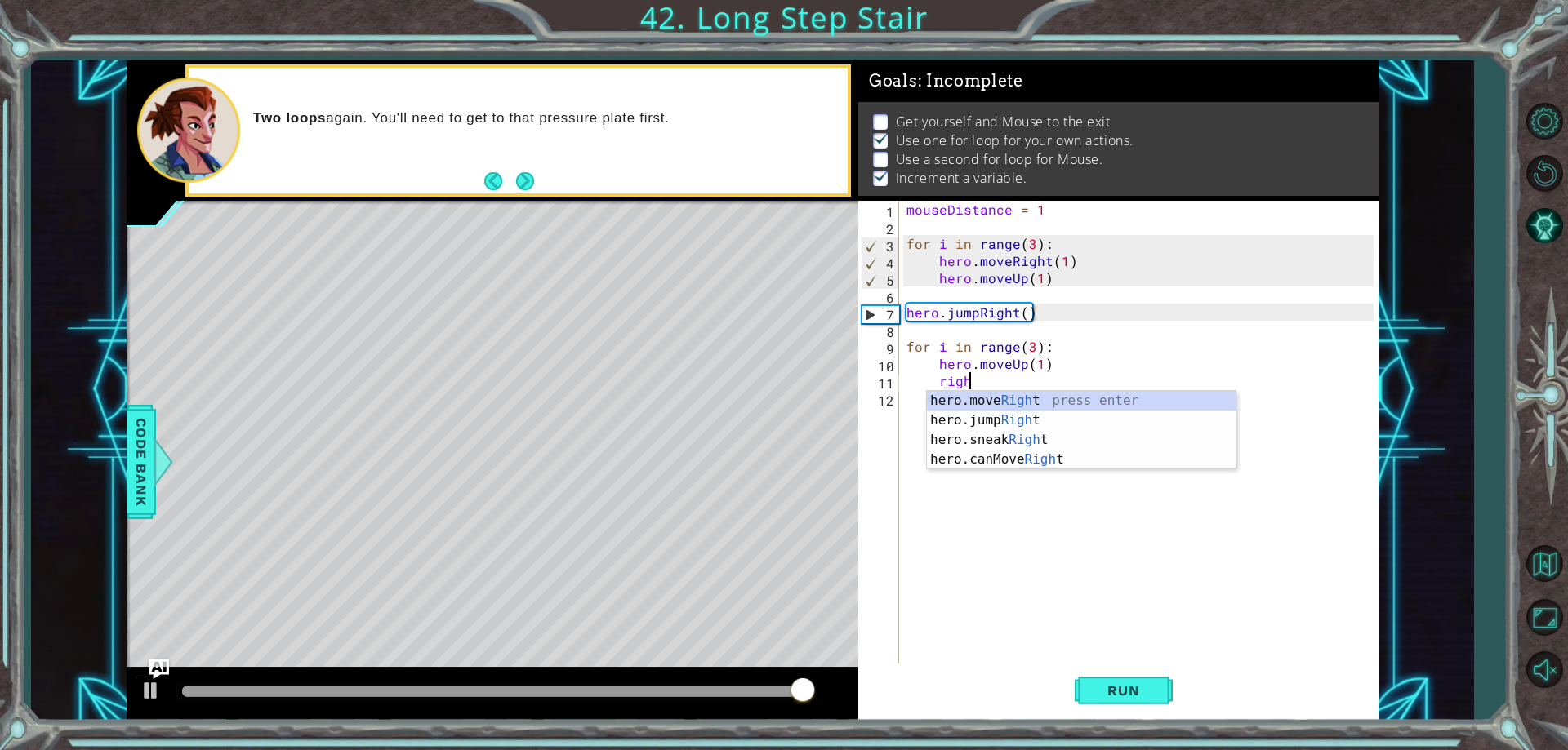
scroll to position [0, 4]
click at [1067, 396] on div "hero.move Righ t press enter hero.jump Righ t press enter hero.sneak Righ t pre…" at bounding box center [1081, 450] width 309 height 118
type textarea "hero.moveRight(1)"
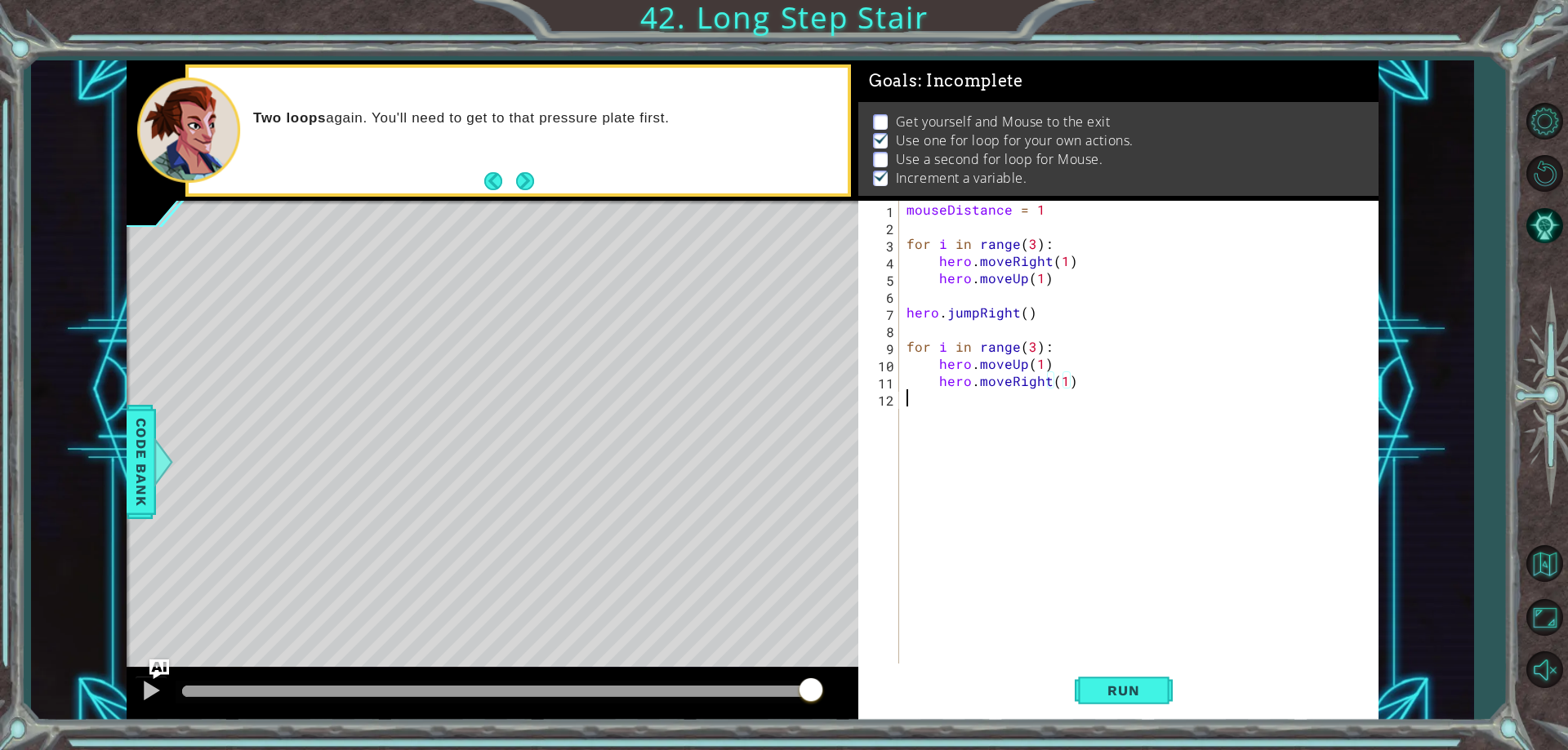
click at [1078, 539] on div "mouseDistance = 1 for i in range ( 3 ) : hero . moveRight ( 1 ) hero . moveUp (…" at bounding box center [1142, 449] width 478 height 497
click at [1128, 664] on div "1 2 3 4 5 6 7 8 9 10 11 12 mouseDistance = 1 for i in range ( 3 ) : hero . move…" at bounding box center [1118, 460] width 520 height 519
click at [1113, 682] on span "Run" at bounding box center [1123, 690] width 64 height 17
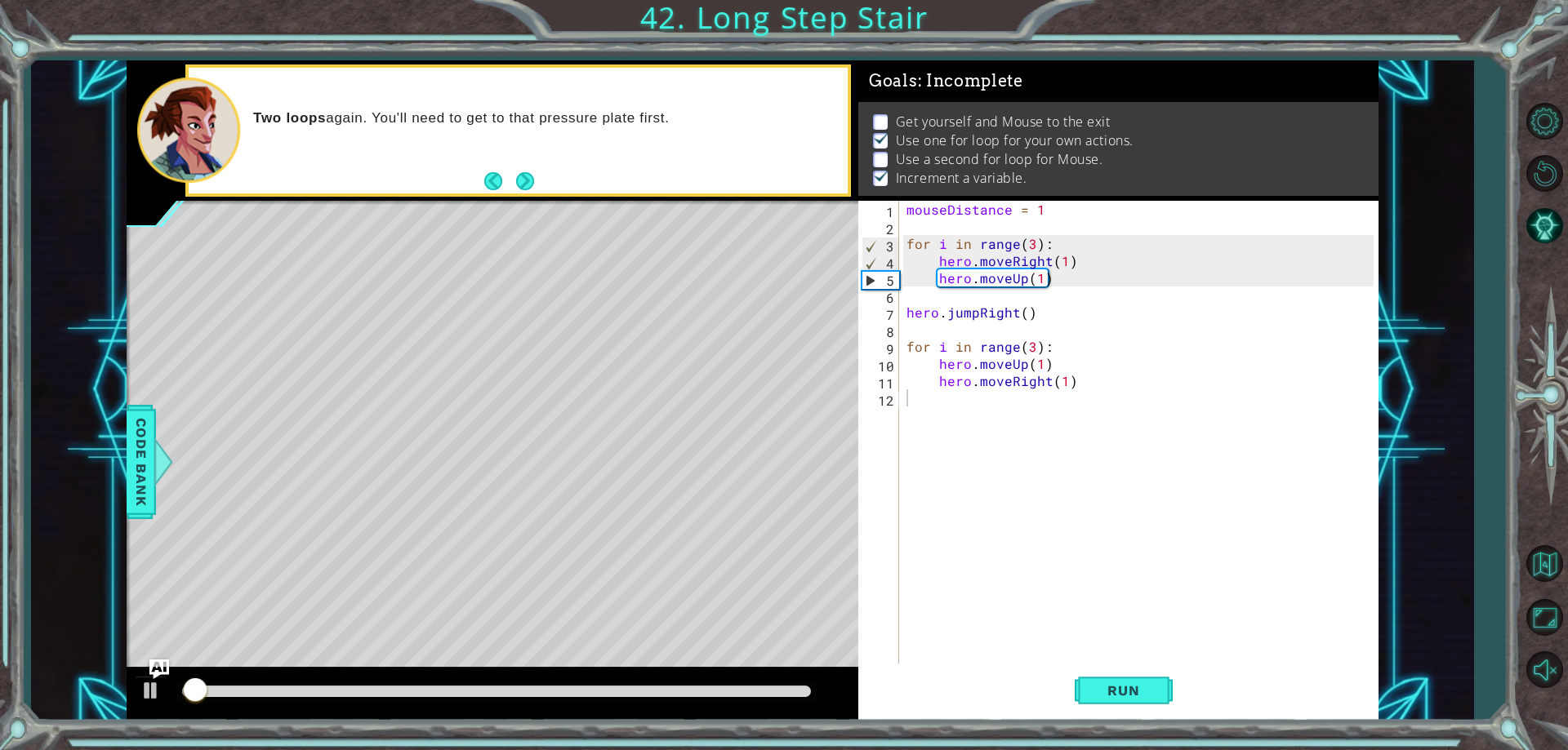
drag, startPoint x: 481, startPoint y: 709, endPoint x: 596, endPoint y: 749, distance: 121.8
click at [596, 749] on div "1 ההההההההההההההההההההההההההההההההההההההההההההההההההההההההההההההההההההההההההההה…" at bounding box center [784, 375] width 1568 height 750
drag, startPoint x: 660, startPoint y: 749, endPoint x: 779, endPoint y: 782, distance: 123.5
click at [779, 749] on html "1 ההההההההההההההההההההההההההההההההההההההההההההההההההההההההההההההההההההההההההההה…" at bounding box center [784, 375] width 1568 height 750
drag, startPoint x: 662, startPoint y: 698, endPoint x: 614, endPoint y: 697, distance: 48.0
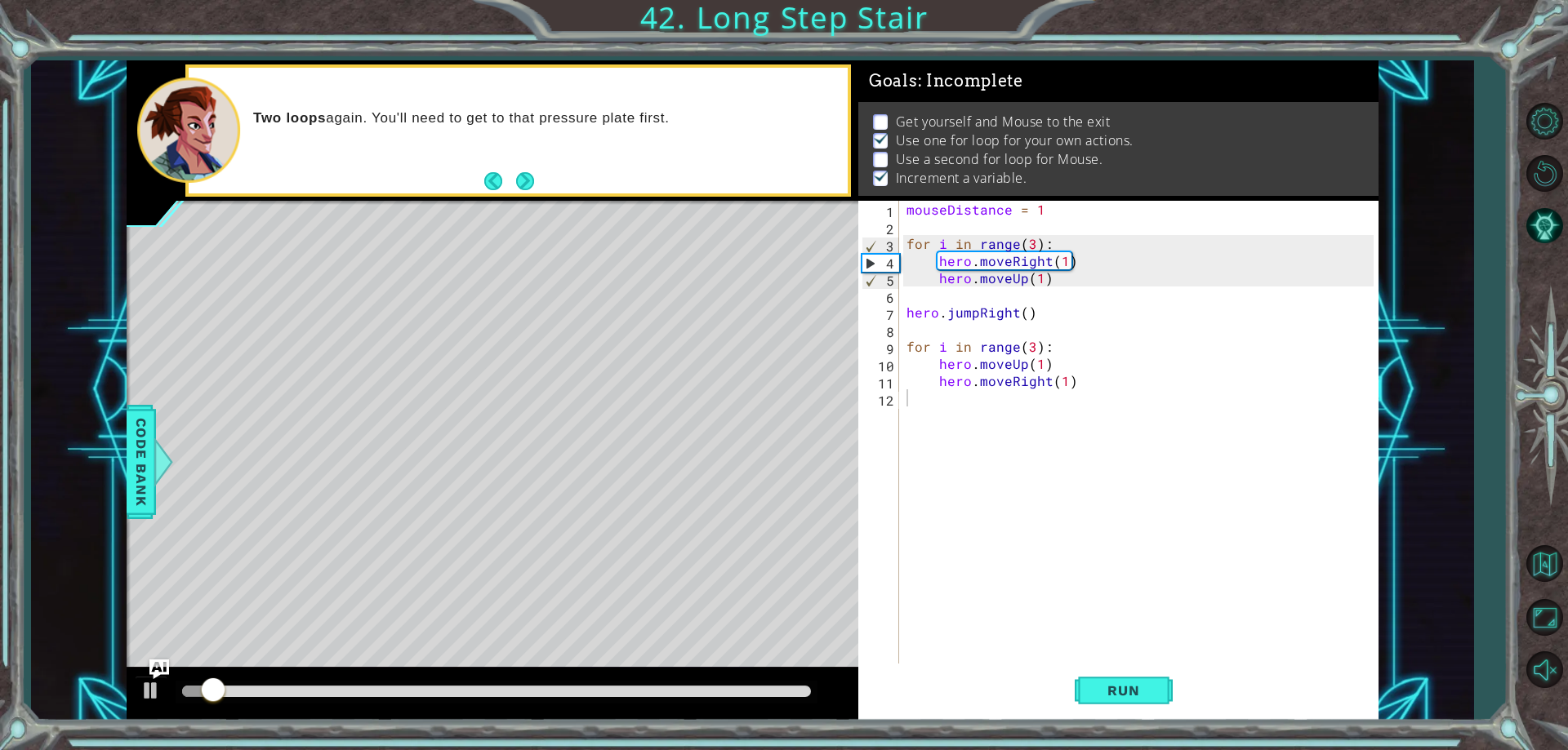
click at [661, 709] on div at bounding box center [492, 693] width 731 height 52
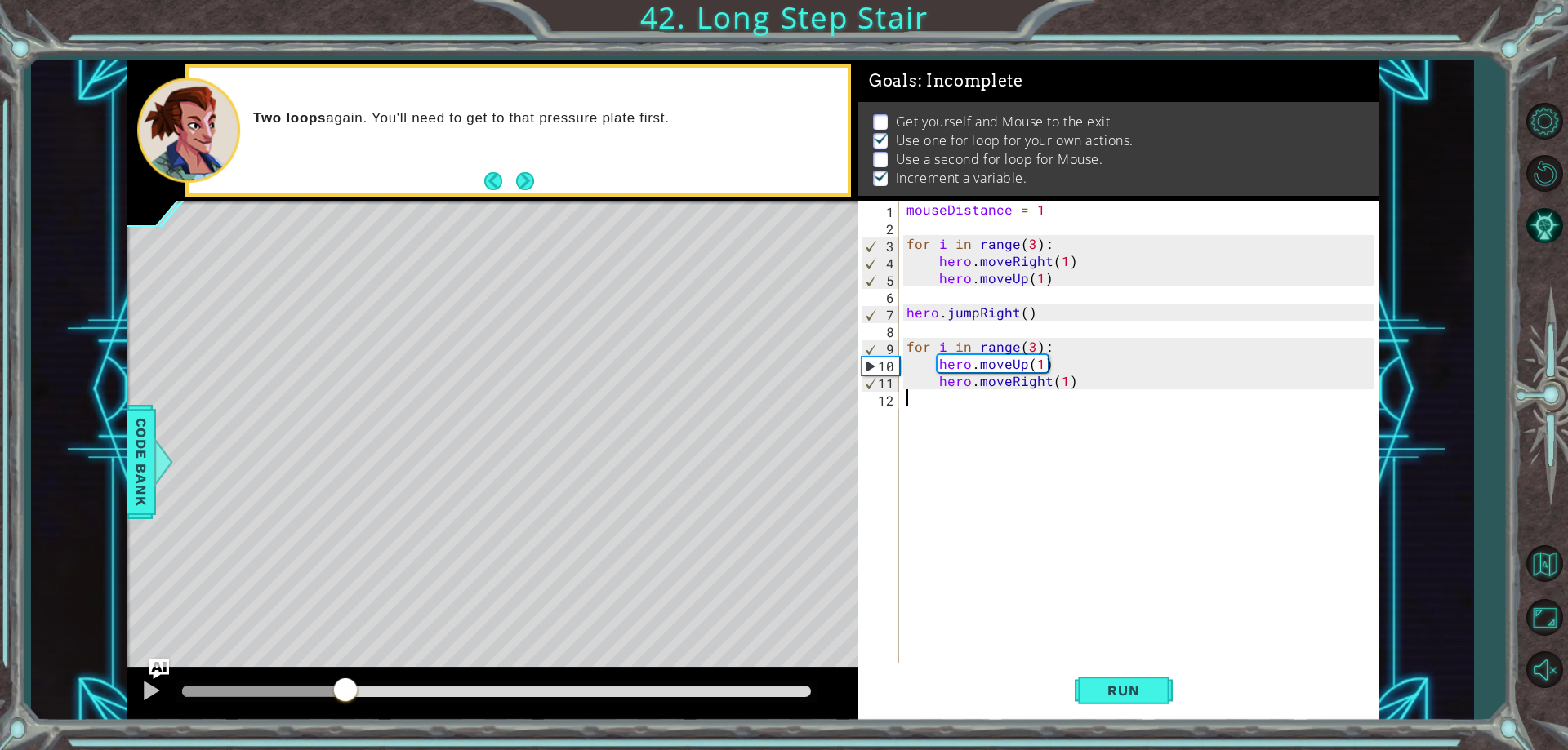
drag, startPoint x: 308, startPoint y: 693, endPoint x: 484, endPoint y: 679, distance: 176.6
click at [350, 697] on div at bounding box center [496, 691] width 628 height 11
click at [969, 364] on div "mouseDistance = 1 for i in range ( 3 ) : hero . moveRight ( 1 ) hero . moveUp (…" at bounding box center [1142, 449] width 478 height 497
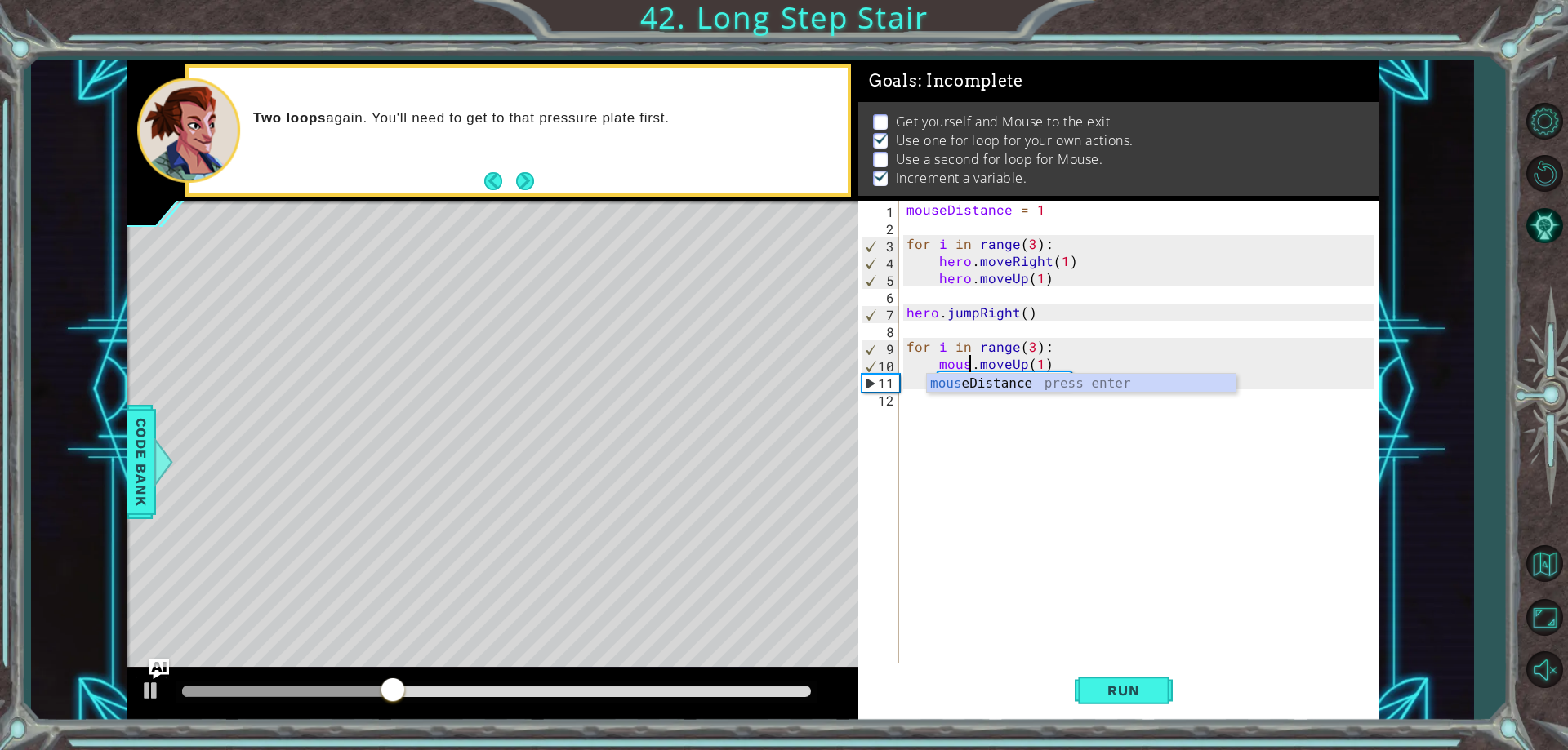
scroll to position [0, 5]
click at [1012, 388] on div "mouse Distance press enter" at bounding box center [1081, 403] width 309 height 59
click at [968, 376] on div "mouseDistance = 1 for i in range ( 3 ) : hero . moveRight ( 1 ) hero . moveUp (…" at bounding box center [1142, 449] width 478 height 497
drag, startPoint x: 1035, startPoint y: 370, endPoint x: 991, endPoint y: 361, distance: 44.9
click at [991, 361] on div "mouseDistance = 1 for i in range ( 3 ) : hero . moveRight ( 1 ) hero . moveUp (…" at bounding box center [1142, 449] width 478 height 497
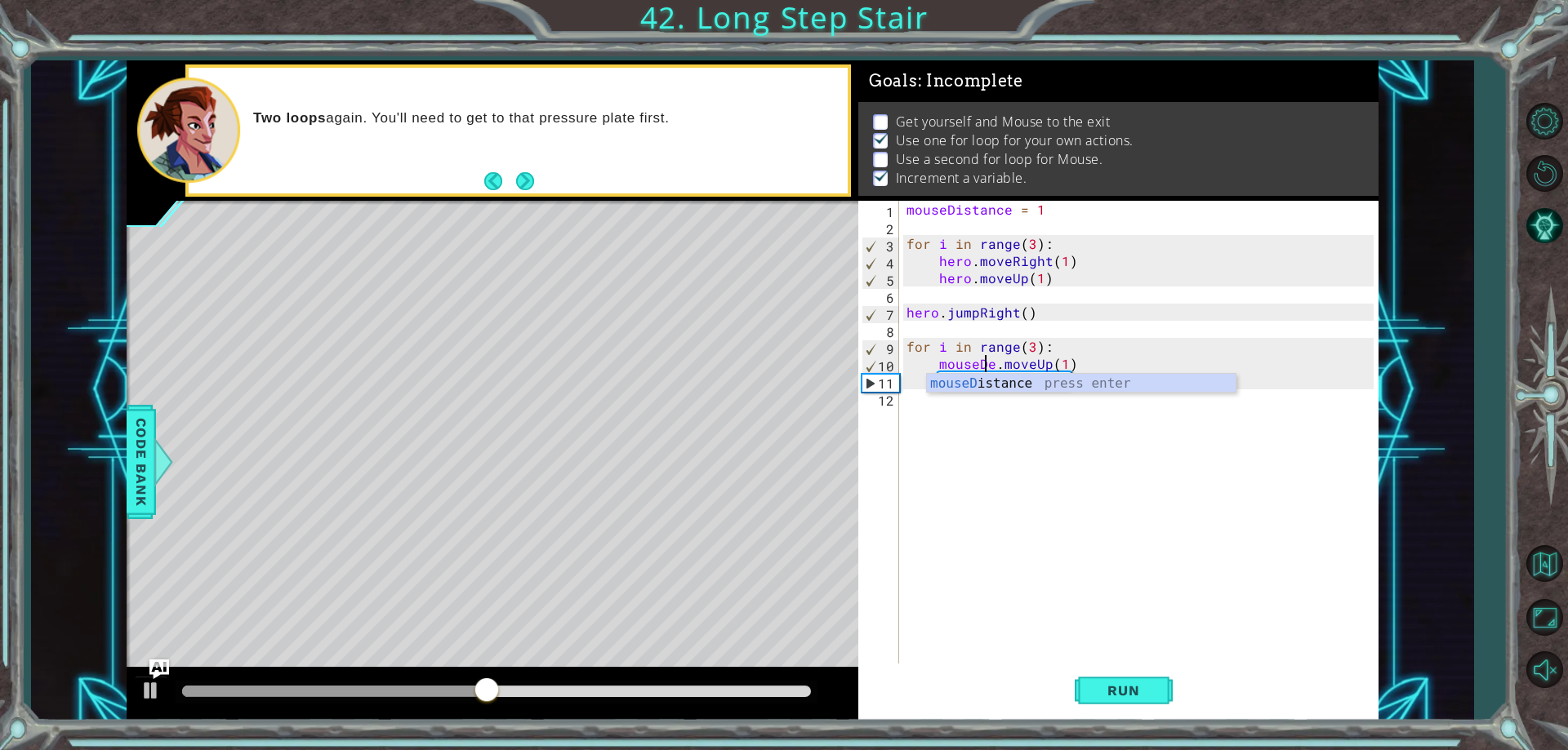
type textarea "mousee.moveUp(1)"
click at [1003, 421] on div "mouseDistance = 1 for i in range ( 3 ) : hero . moveRight ( 1 ) hero . moveUp (…" at bounding box center [1142, 449] width 478 height 497
click at [974, 382] on div "mouseDistance = 1 for i in range ( 3 ) : hero . moveRight ( 1 ) hero . moveUp (…" at bounding box center [1142, 449] width 478 height 497
click at [970, 380] on div "mouseDistance = 1 for i in range ( 3 ) : hero . moveRight ( 1 ) hero . moveUp (…" at bounding box center [1142, 449] width 478 height 497
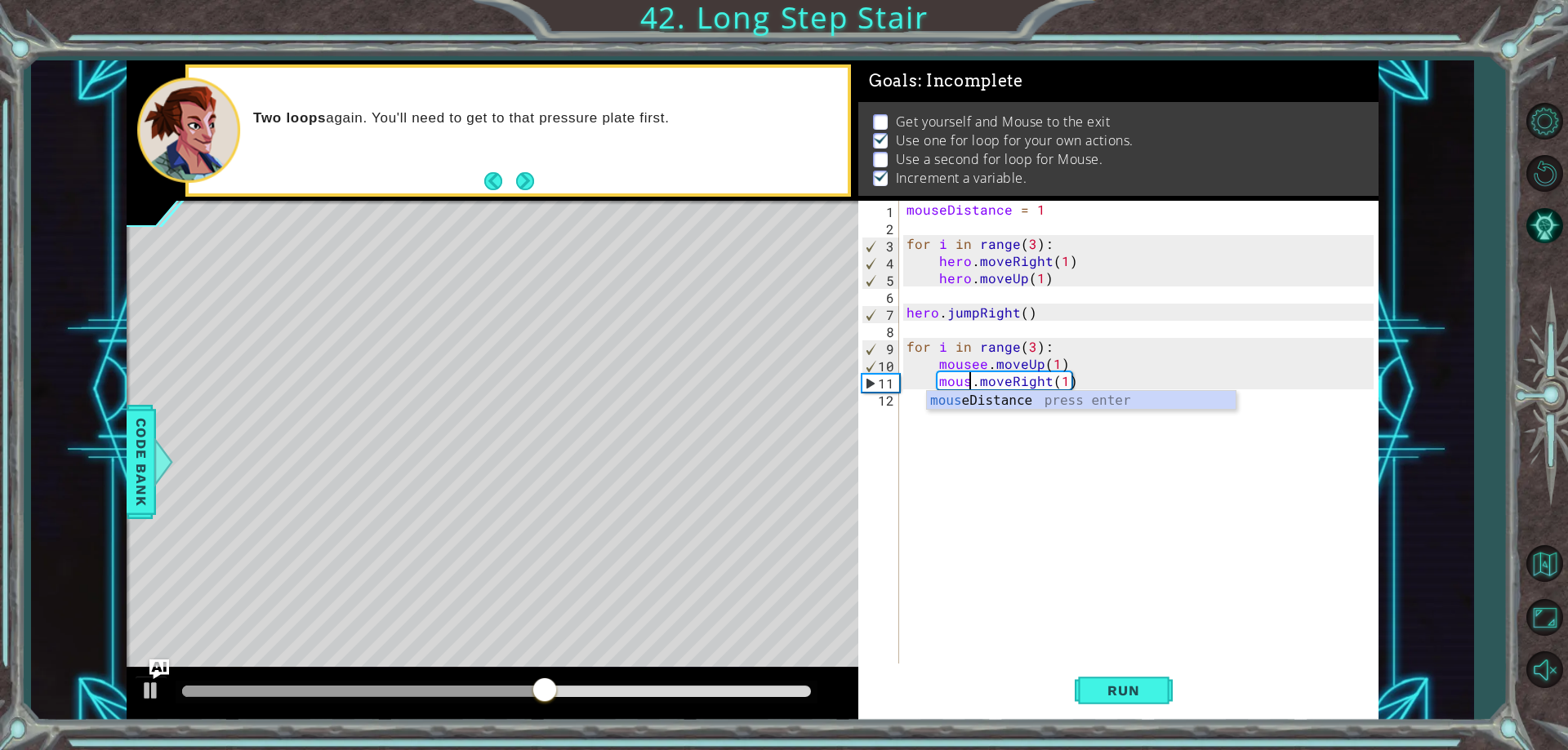
scroll to position [0, 5]
click at [994, 389] on body "1 ההההההההההההההההההההההההההההההההההההההההההההההההההההההההההההההההההההההההההההה…" at bounding box center [784, 375] width 1568 height 750
click at [985, 356] on div "mouseDistance = 1 for i in range ( 3 ) : hero . moveRight ( 1 ) hero . moveUp (…" at bounding box center [1142, 449] width 478 height 497
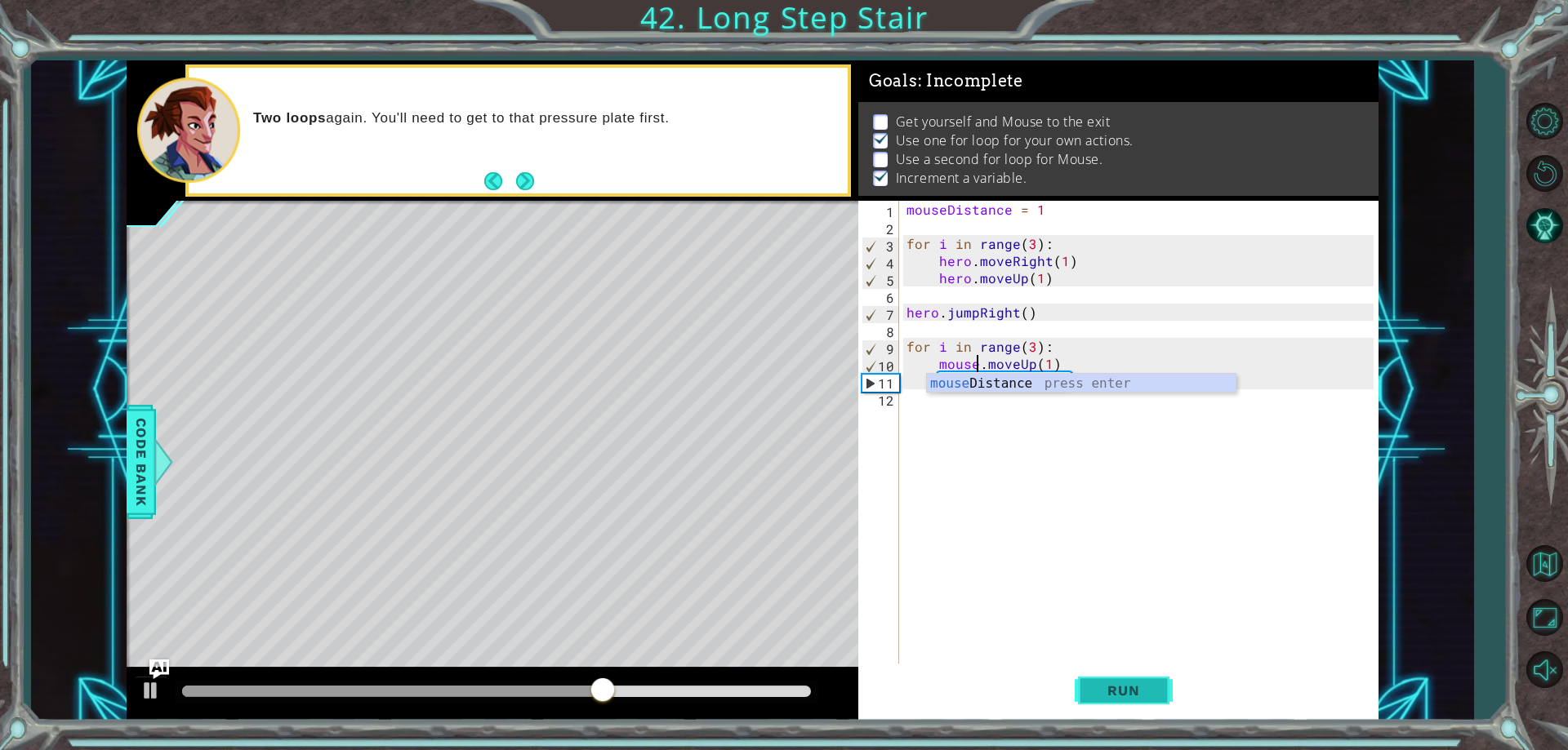
click at [1079, 690] on button "Run" at bounding box center [1123, 690] width 98 height 52
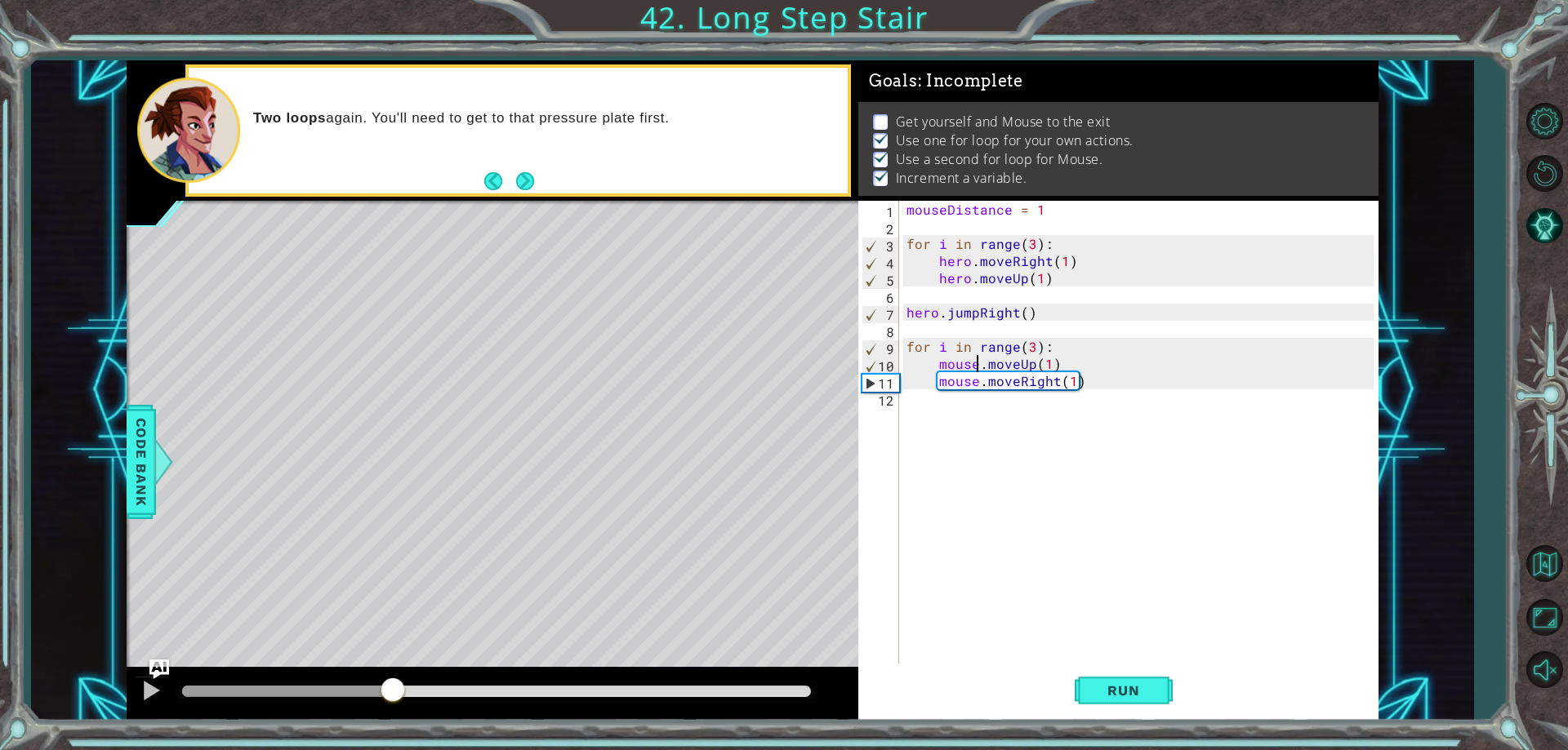
drag, startPoint x: 408, startPoint y: 696, endPoint x: 400, endPoint y: 701, distance: 9.4
click at [400, 697] on div at bounding box center [496, 691] width 628 height 11
click at [1037, 343] on div "mouseDistance = 1 for i in range ( 3 ) : hero . moveRight ( 1 ) hero . moveUp (…" at bounding box center [1142, 449] width 478 height 497
click at [1023, 347] on div "mouseDistance = 1 for i in range ( 3 ) : hero . moveRight ( 1 ) hero . moveUp (…" at bounding box center [1142, 449] width 478 height 497
click at [1029, 344] on div "mouseDistance = 1 for i in range ( 3 ) : hero . moveRight ( 1 ) hero . moveUp (…" at bounding box center [1142, 449] width 478 height 497
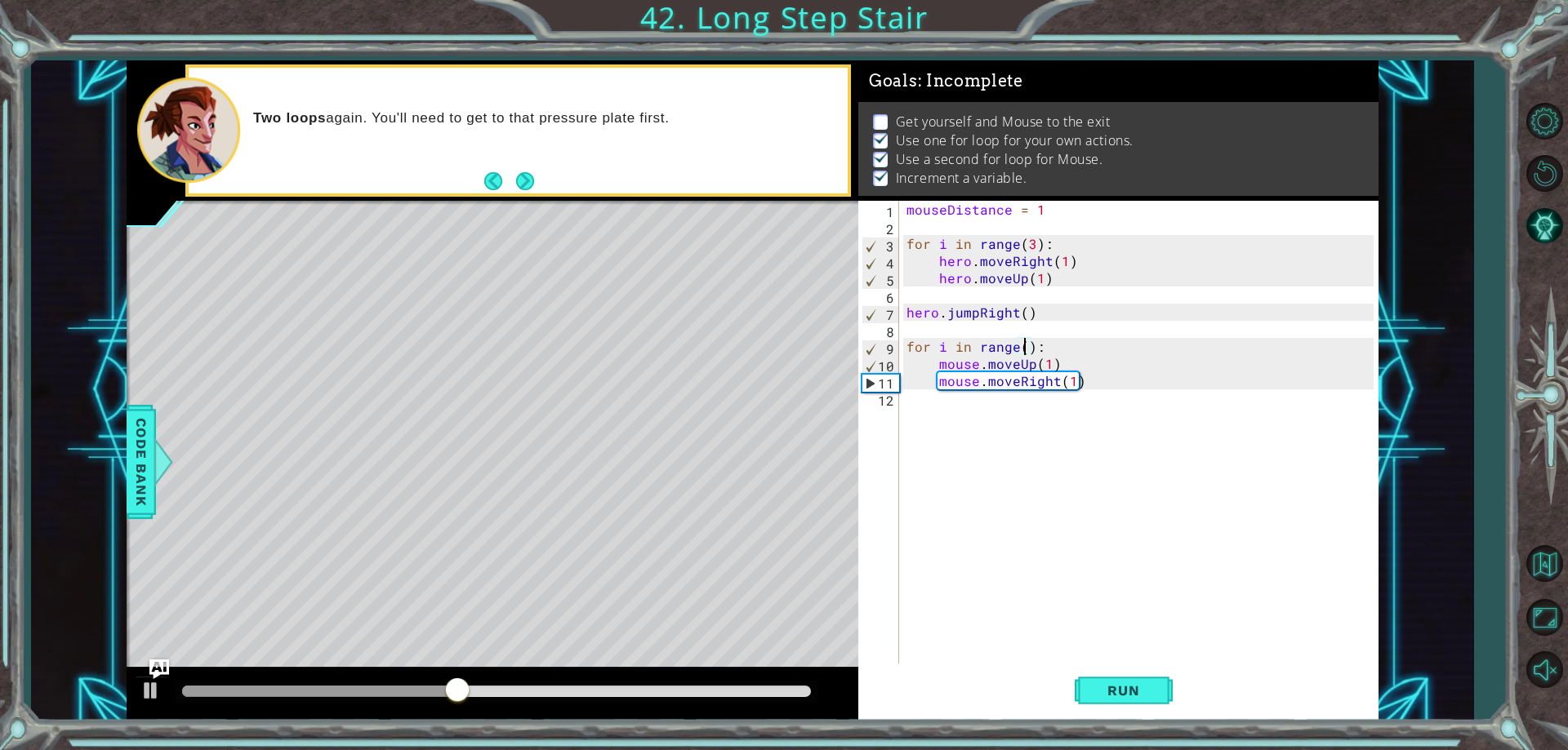
scroll to position [0, 8]
type textarea "for i in range(4):"
drag, startPoint x: 1098, startPoint y: 731, endPoint x: 1102, endPoint y: 712, distance: 19.4
click at [1099, 731] on div "1 ההההההההההההההההההההההההההההההההההההההההההההההההההההההההההההההההההההההההההההה…" at bounding box center [784, 375] width 1568 height 750
click at [1102, 706] on button "Run" at bounding box center [1123, 690] width 98 height 52
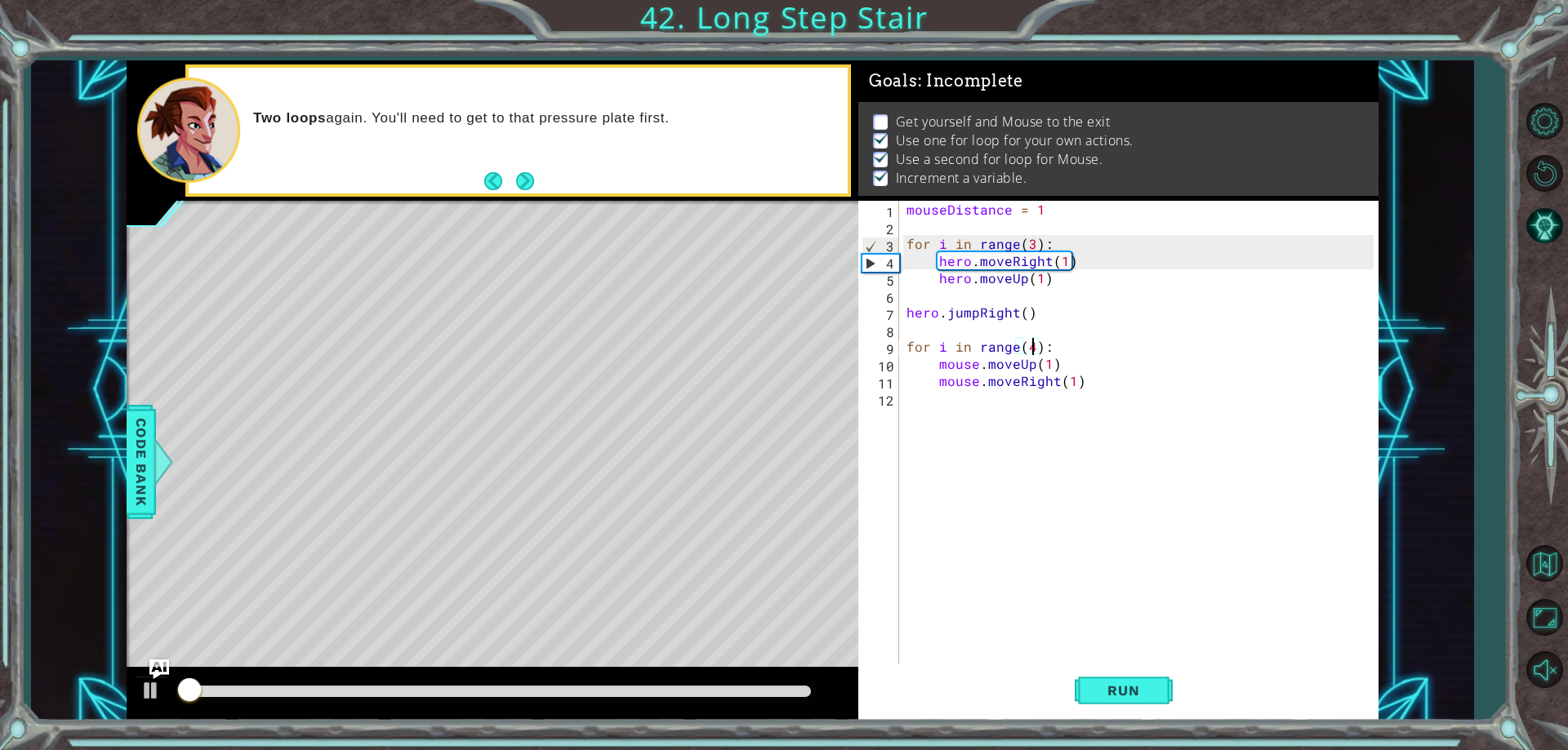
click at [513, 677] on div at bounding box center [492, 693] width 731 height 52
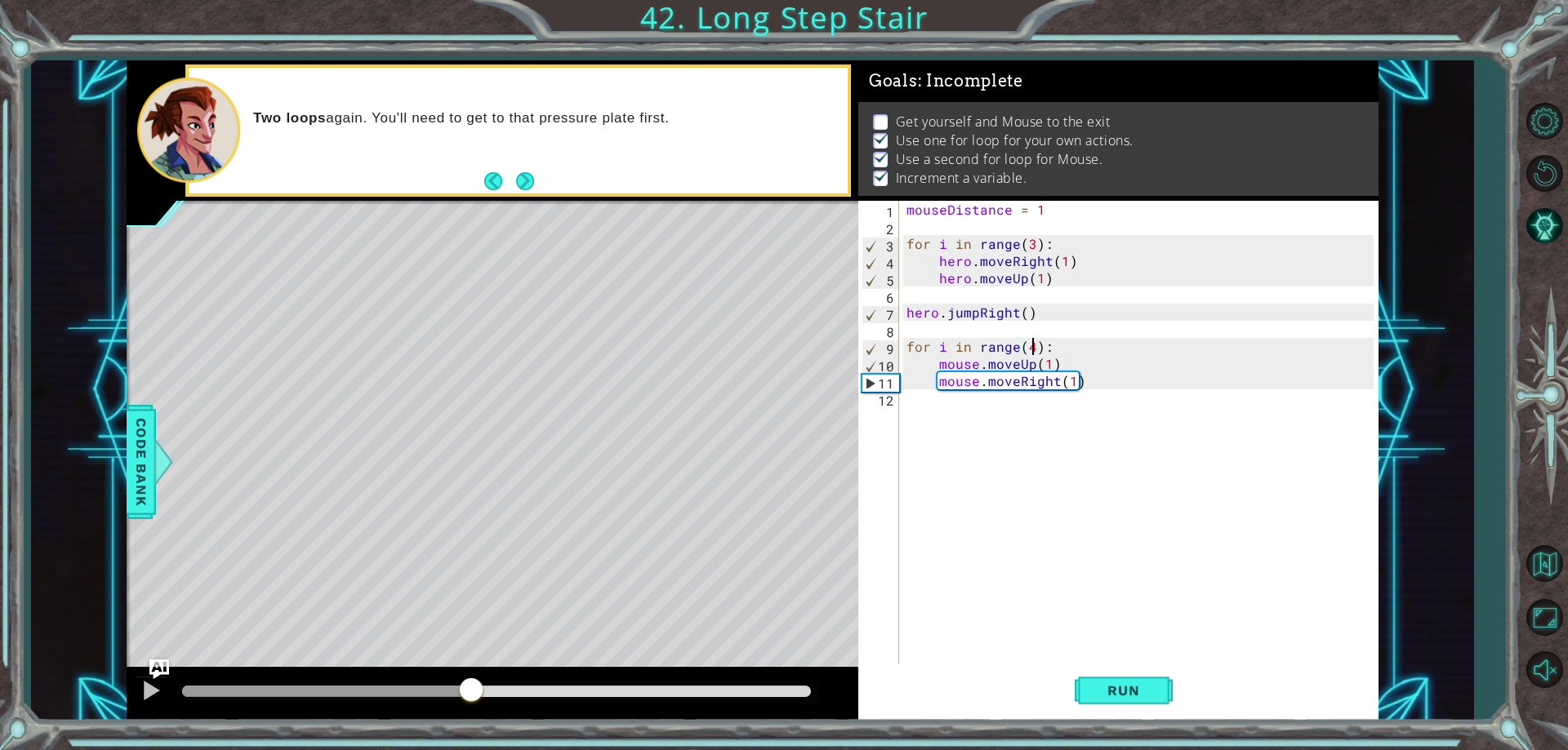
drag, startPoint x: 526, startPoint y: 690, endPoint x: 475, endPoint y: 709, distance: 54.4
click at [473, 711] on div at bounding box center [492, 693] width 731 height 52
click at [1077, 414] on div "mouseDistance = 1 for i in range ( 3 ) : hero . moveRight ( 1 ) hero . moveUp (…" at bounding box center [1142, 449] width 478 height 497
click at [1079, 424] on div "mouseDistance = 1 for i in range ( 3 ) : hero . moveRight ( 1 ) hero . moveUp (…" at bounding box center [1142, 449] width 478 height 497
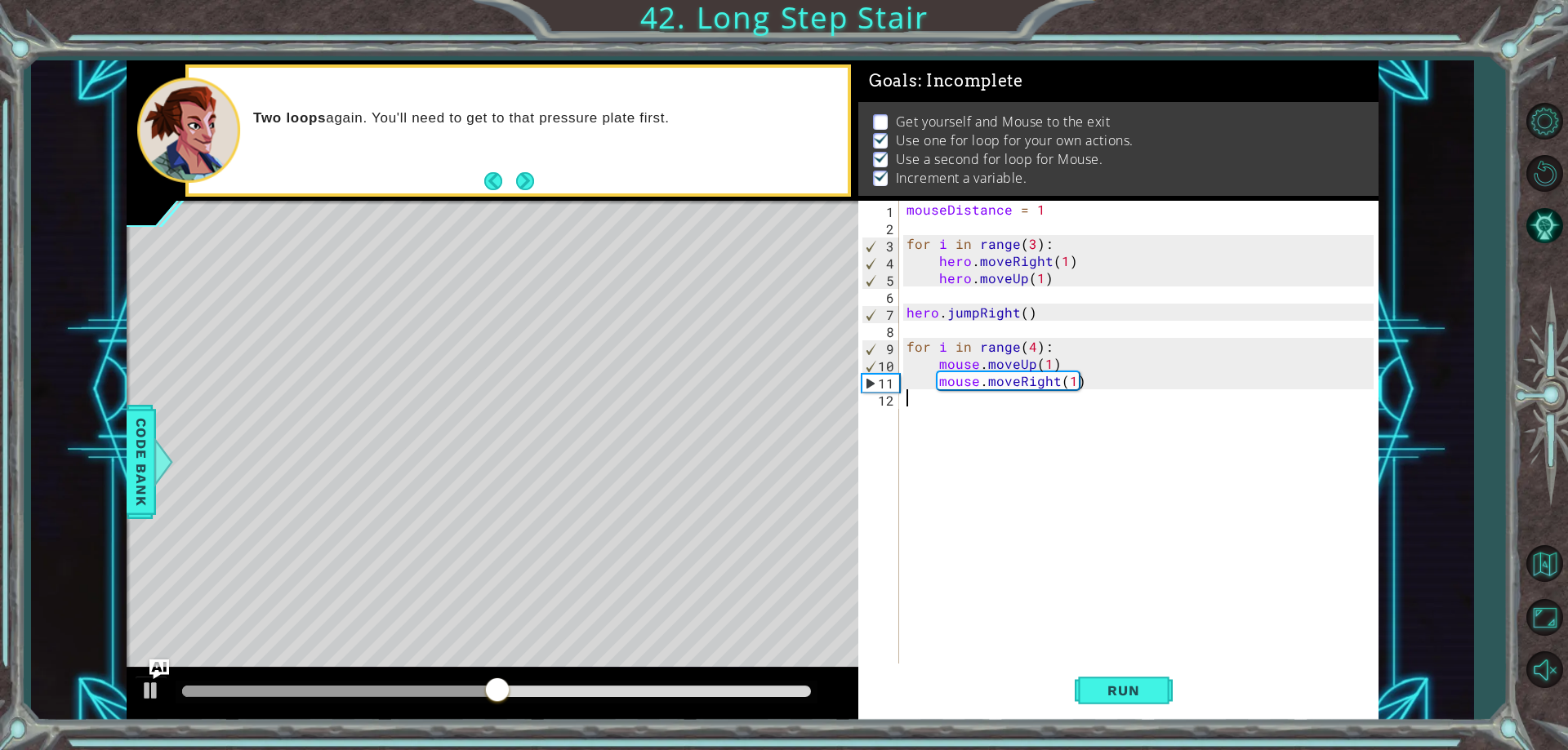
click at [1077, 426] on div "mouseDistance = 1 for i in range ( 3 ) : hero . moveRight ( 1 ) hero . moveUp (…" at bounding box center [1142, 449] width 478 height 497
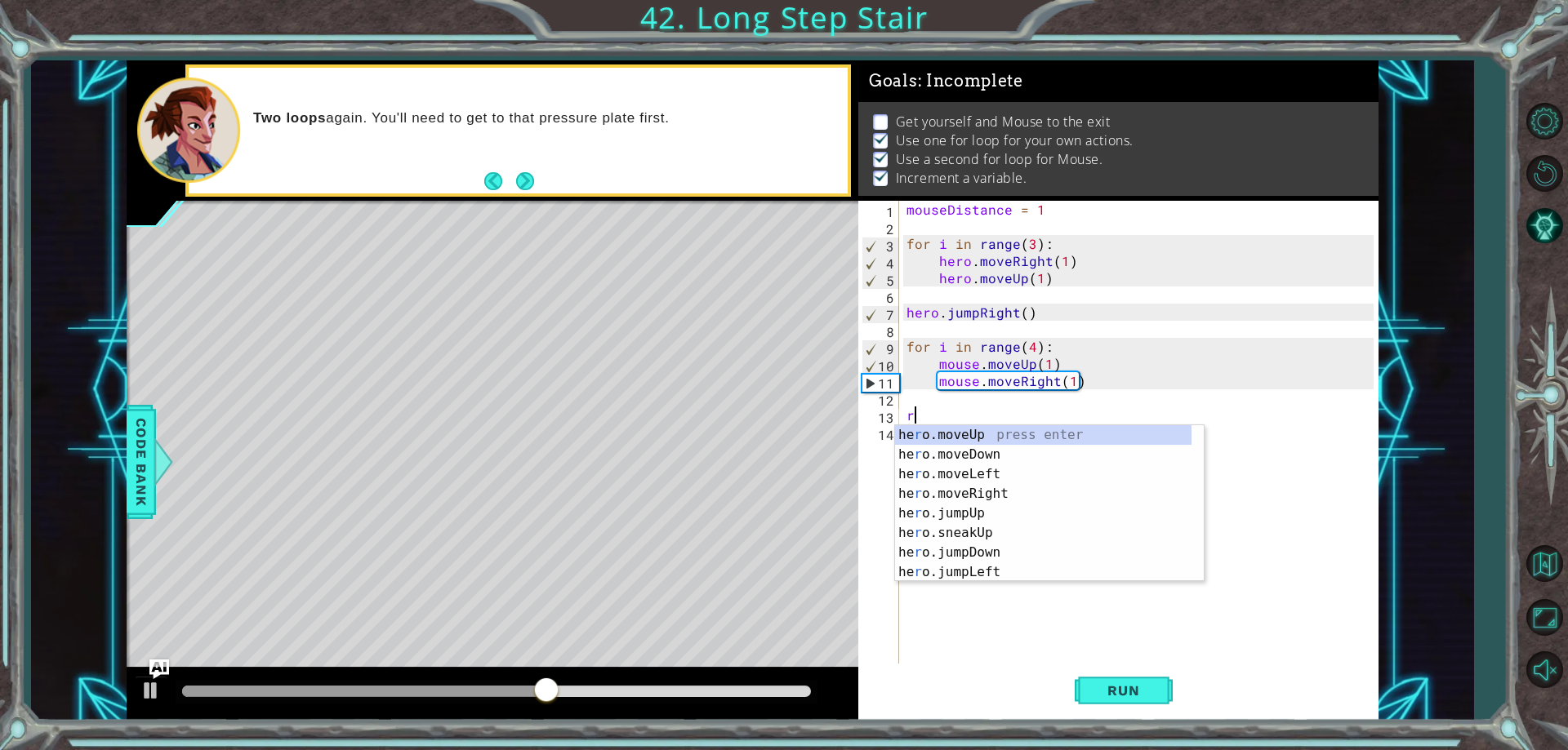
type textarea "r"
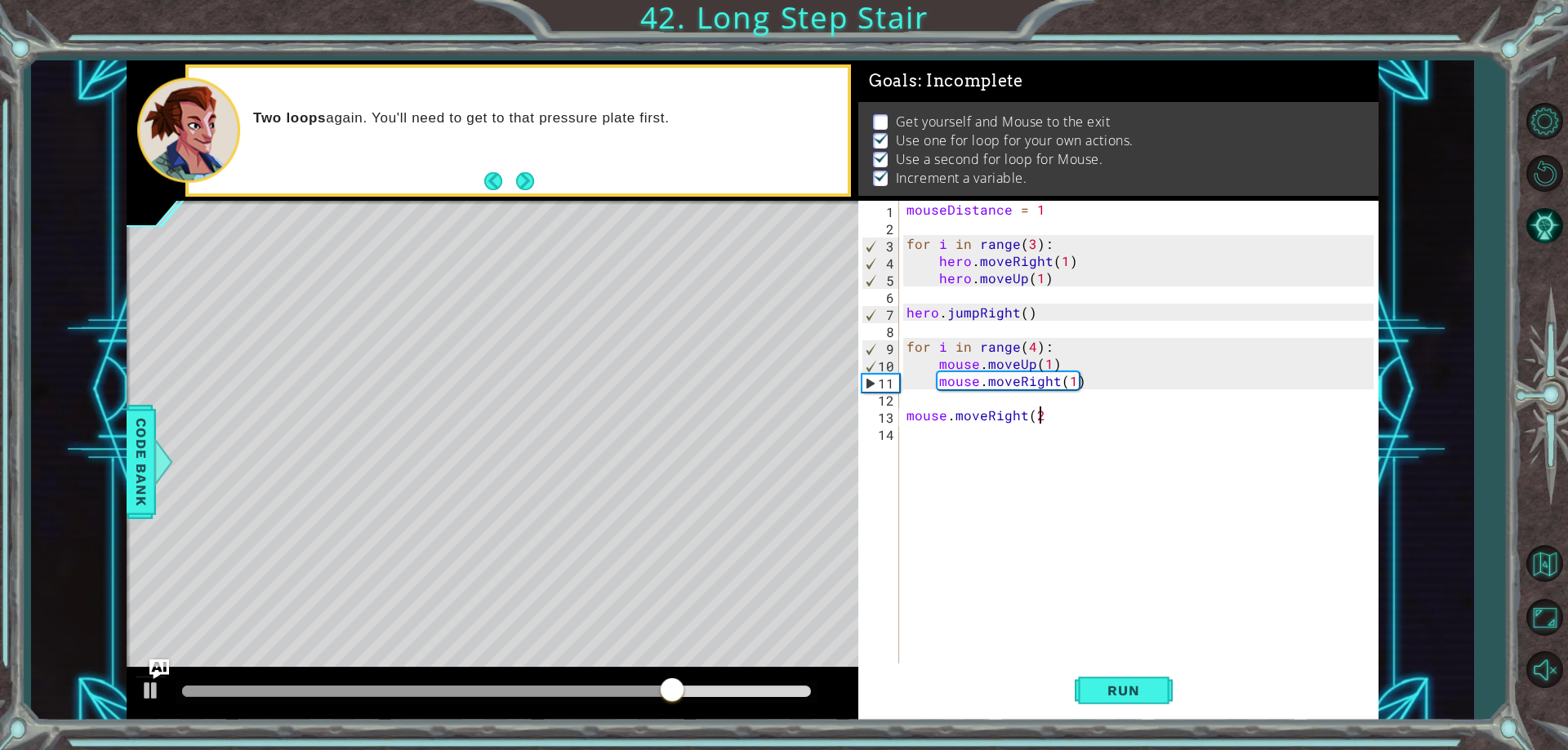
scroll to position [0, 8]
type textarea "mouse.moveRight(2)"
click at [1112, 700] on button "Run" at bounding box center [1123, 690] width 98 height 52
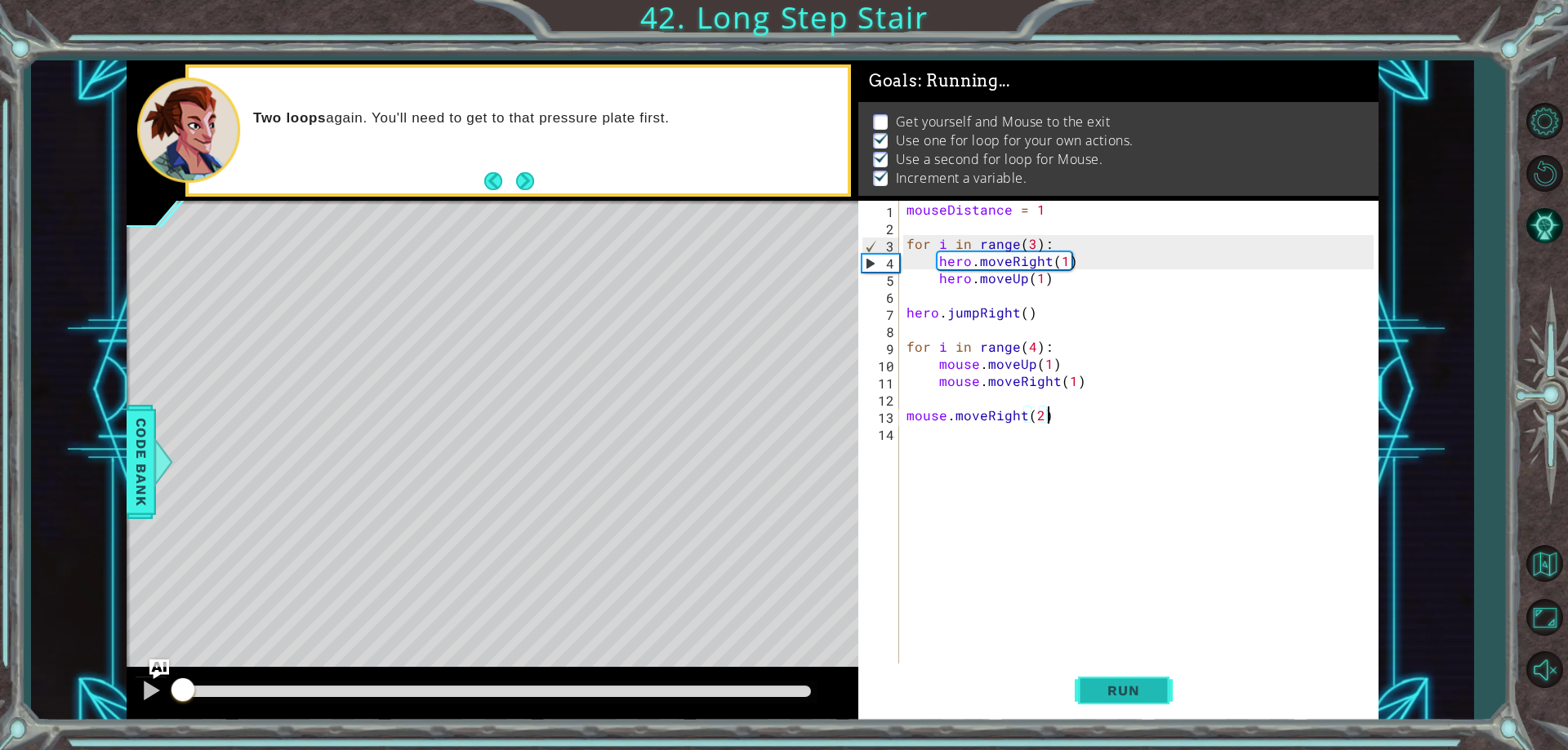
click at [1106, 675] on button "Run" at bounding box center [1123, 690] width 98 height 52
click at [1046, 444] on div "mouseDistance = 1 for i in range ( 3 ) : hero . moveRight ( 1 ) hero . moveUp (…" at bounding box center [1142, 449] width 478 height 497
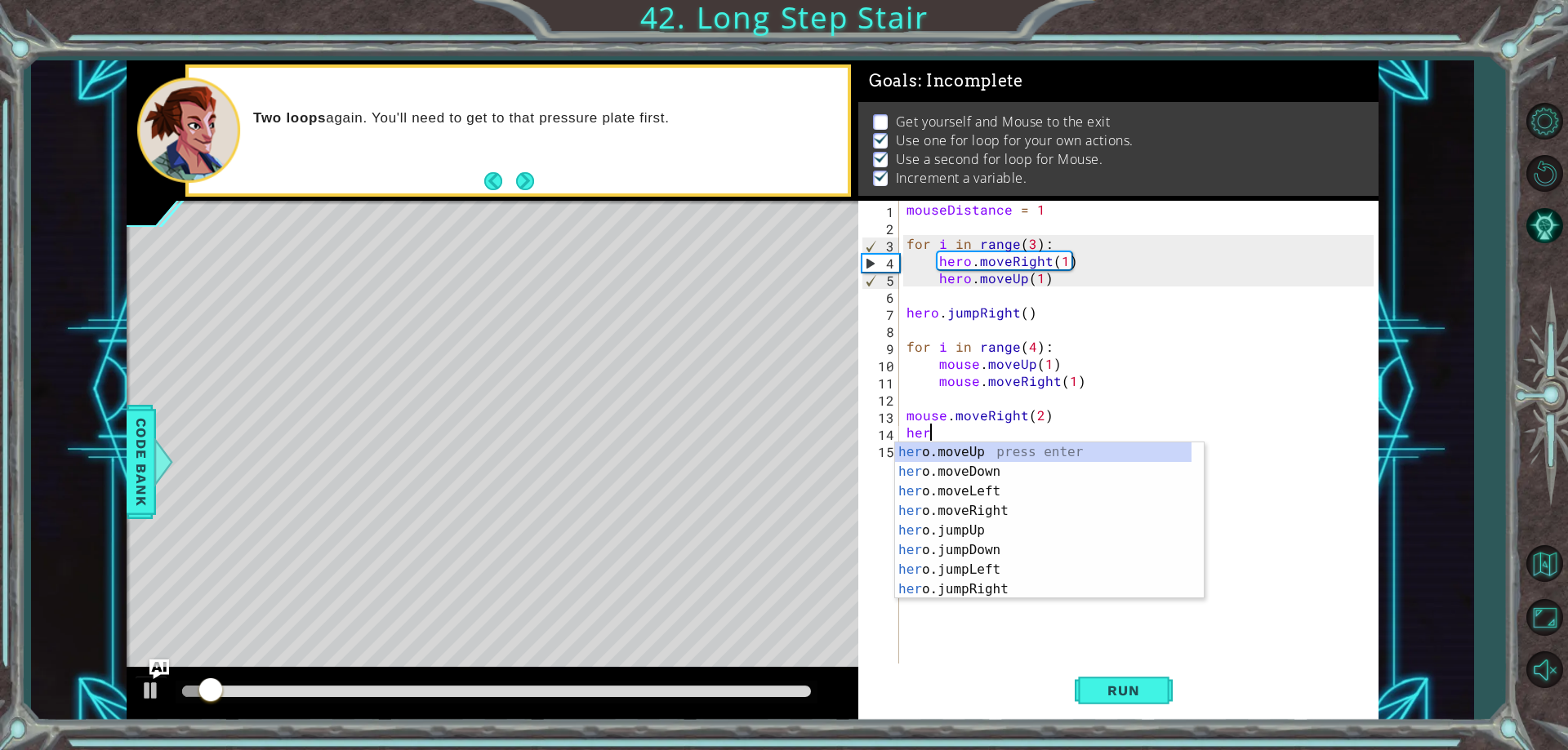
scroll to position [0, 1]
click at [999, 505] on div "her o.moveUp press enter her o.moveDown press enter her o.moveLeft press enter …" at bounding box center [1043, 540] width 297 height 196
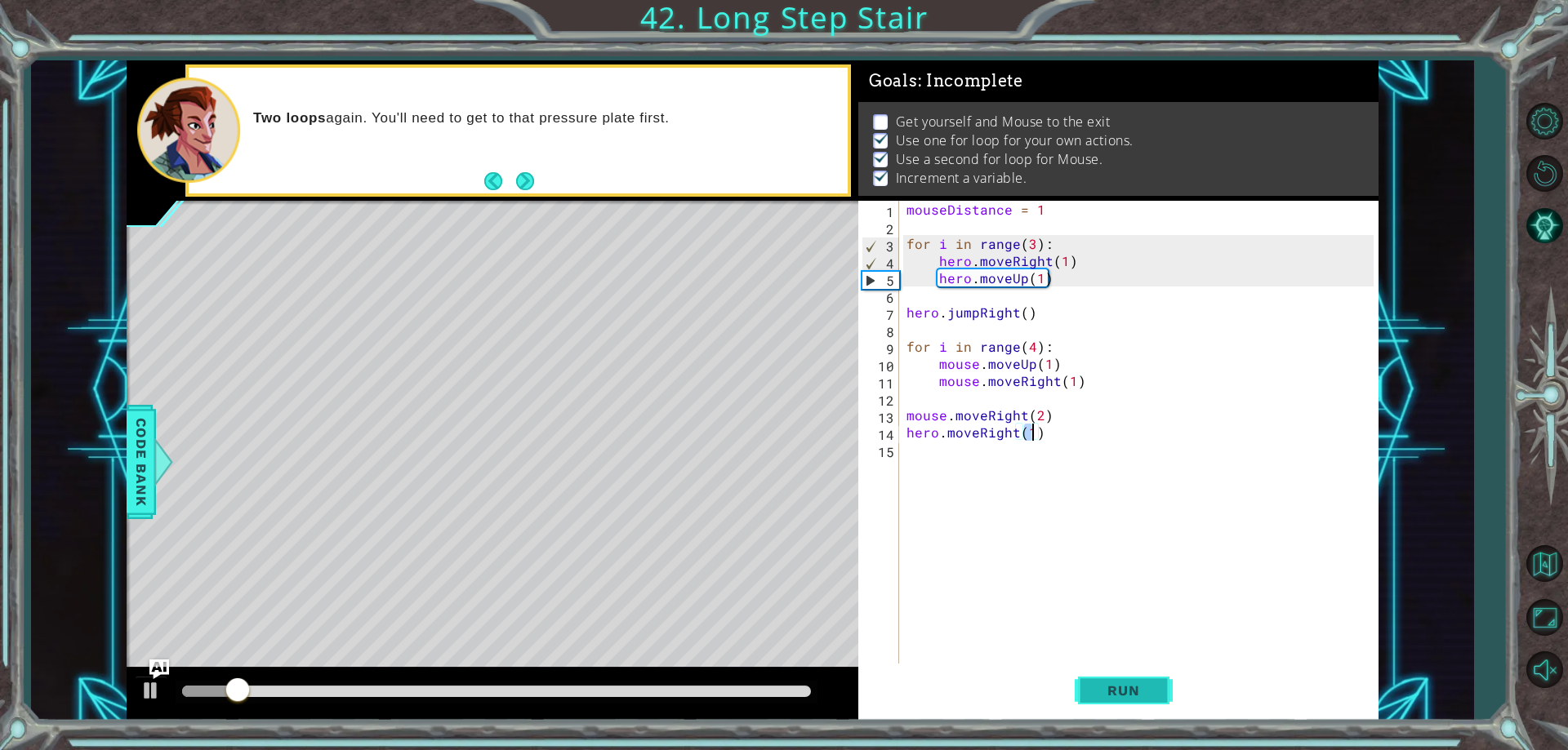
type textarea "hero.moveRight(1)"
click at [1091, 688] on button "Run" at bounding box center [1123, 690] width 98 height 52
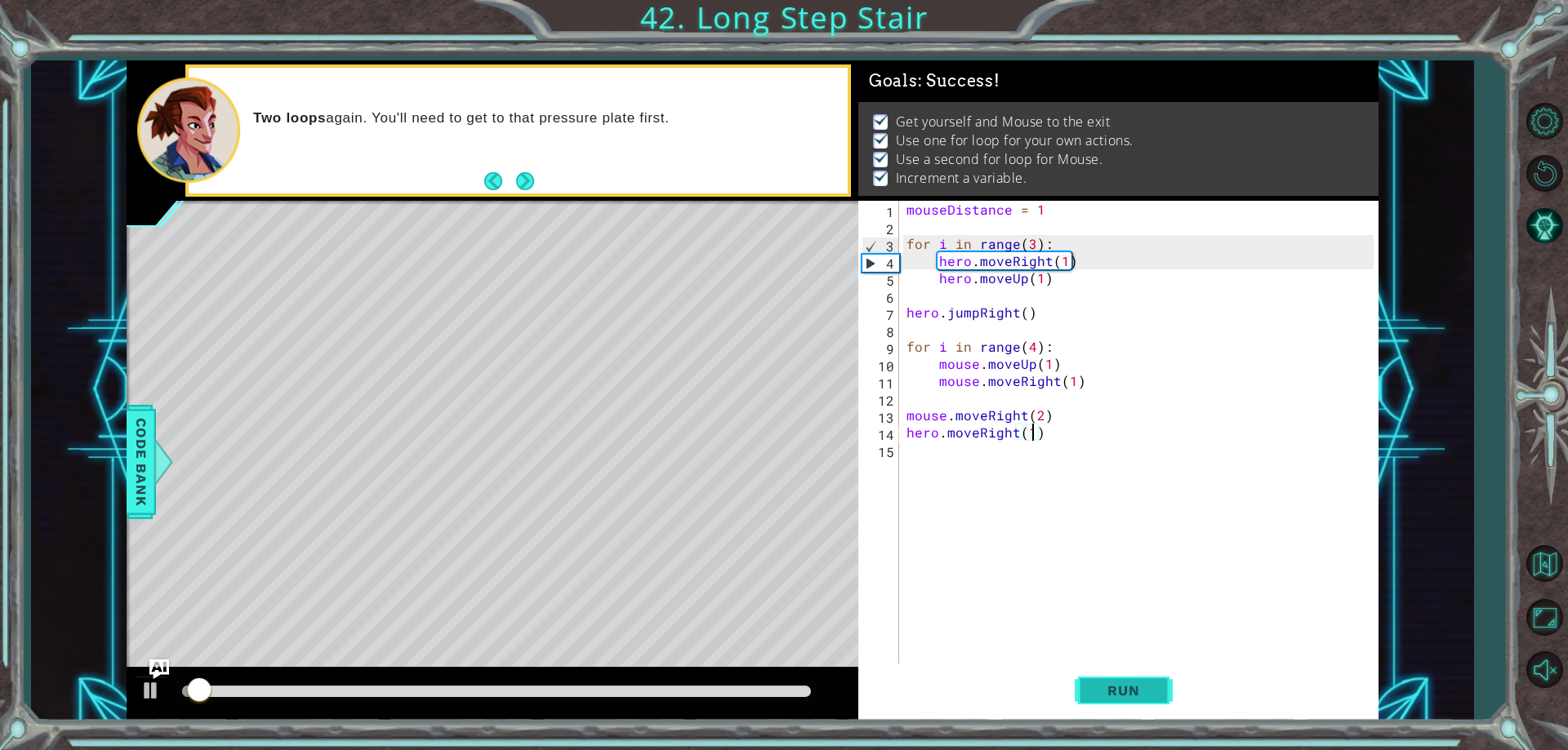
click at [1093, 678] on button "Run" at bounding box center [1123, 690] width 98 height 52
drag, startPoint x: 593, startPoint y: 711, endPoint x: 599, endPoint y: 702, distance: 10.8
click at [594, 711] on div at bounding box center [492, 693] width 731 height 52
drag, startPoint x: 616, startPoint y: 697, endPoint x: 628, endPoint y: 699, distance: 12.2
click at [622, 697] on div at bounding box center [496, 691] width 628 height 11
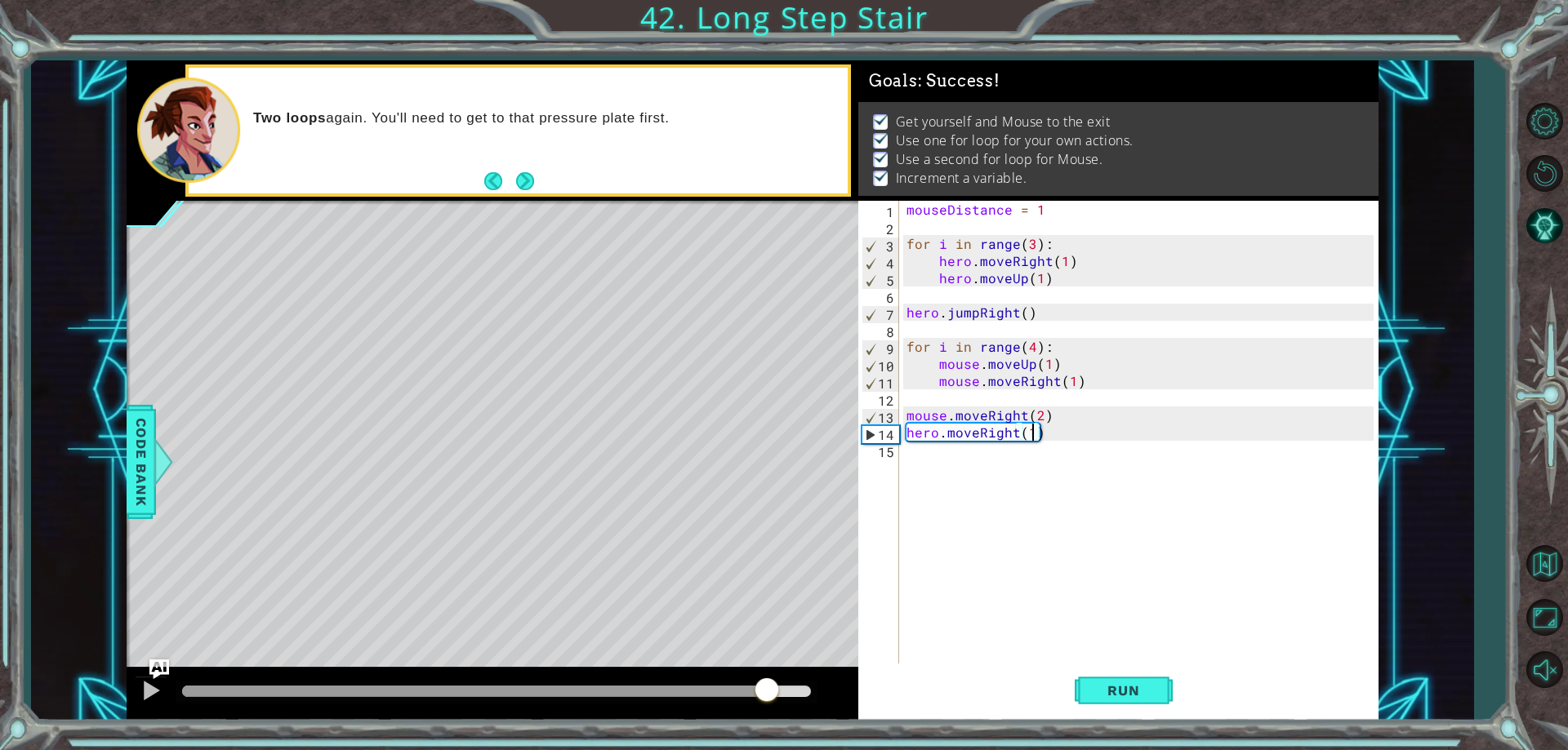
drag, startPoint x: 649, startPoint y: 694, endPoint x: 787, endPoint y: 772, distance: 158.5
click at [787, 749] on html "1 ההההההההההההההההההההההההההההההההההההההההההההההההההההההההההההההההההההההההההההה…" at bounding box center [784, 375] width 1568 height 750
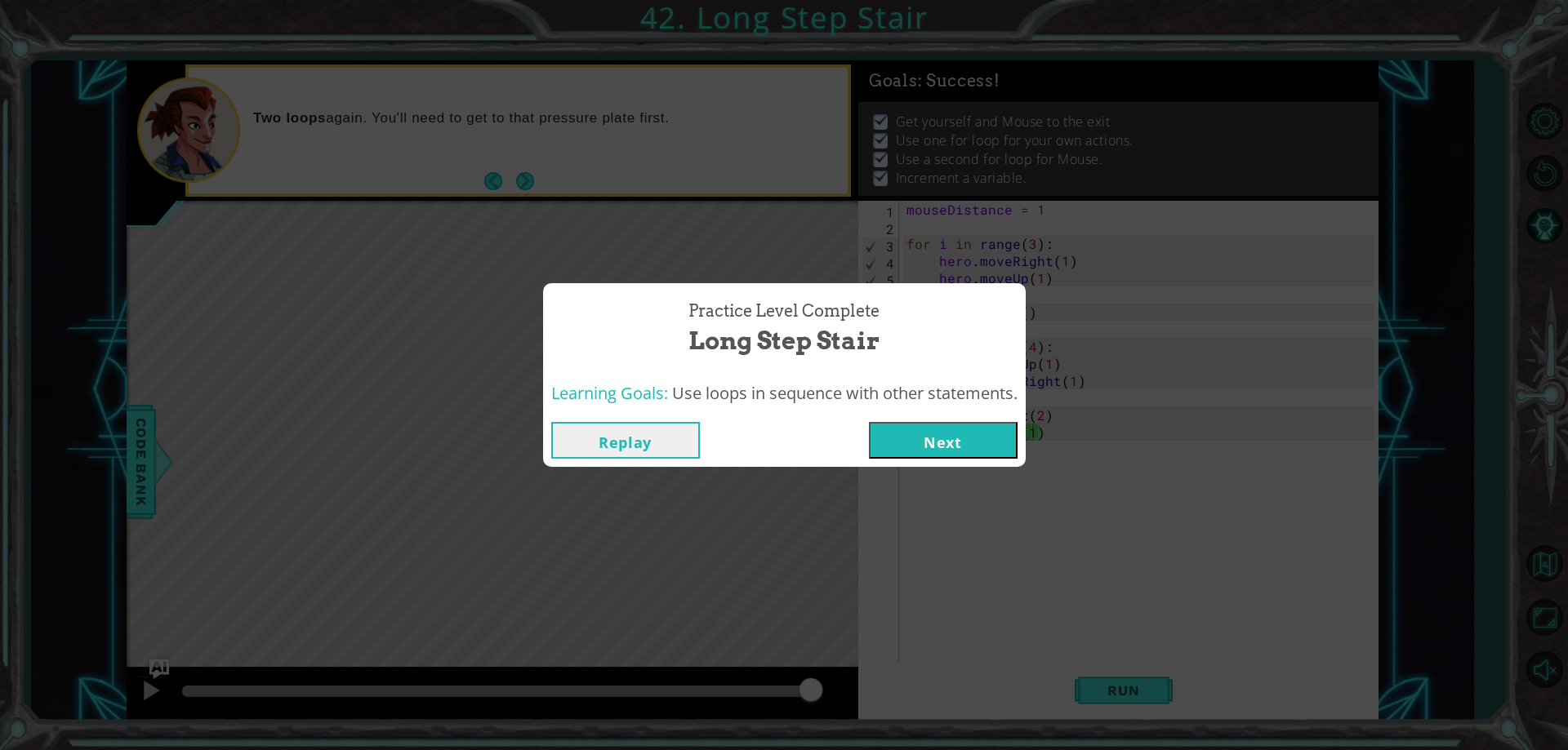
click at [878, 440] on button "Next" at bounding box center [943, 441] width 149 height 37
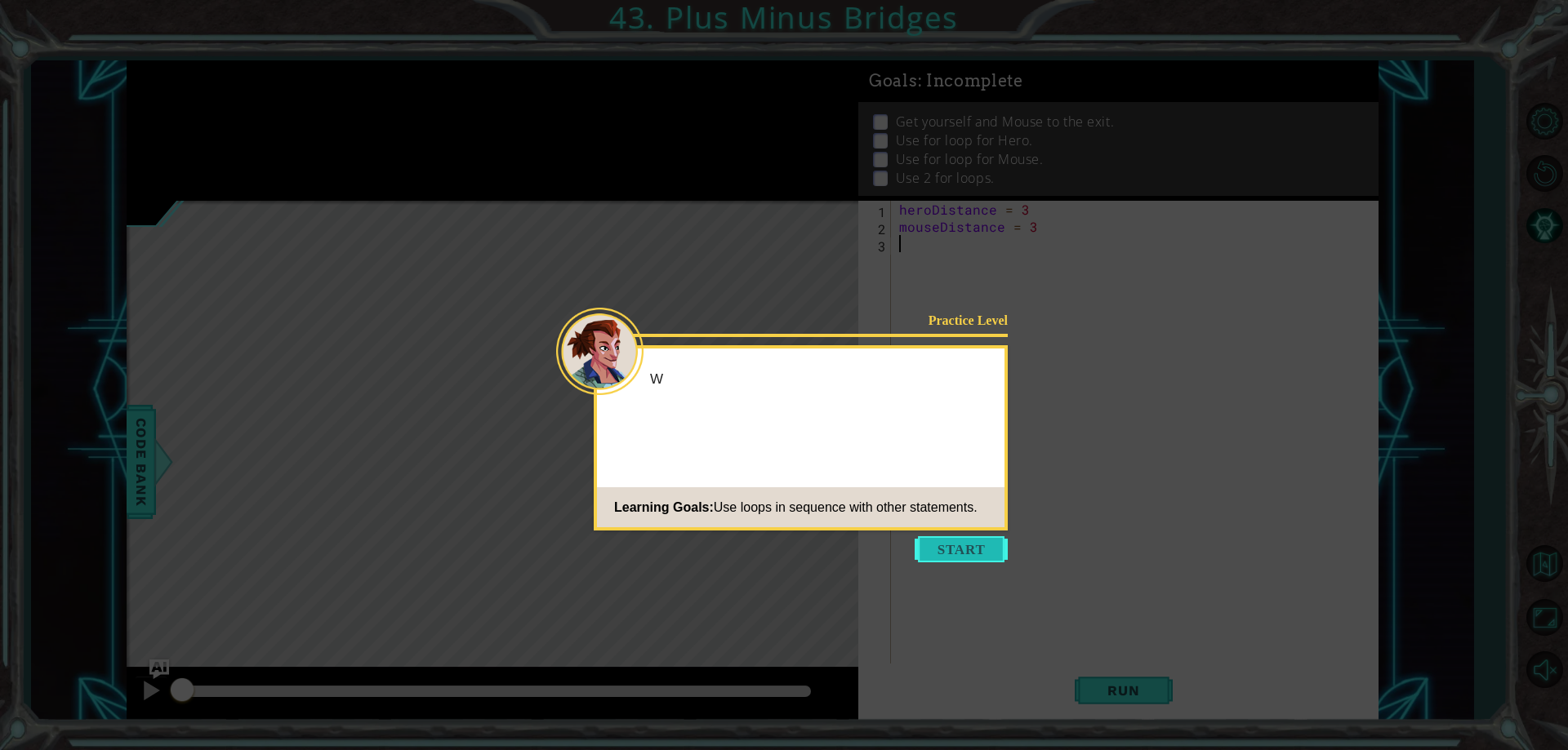
click at [926, 539] on button "Start" at bounding box center [961, 549] width 93 height 26
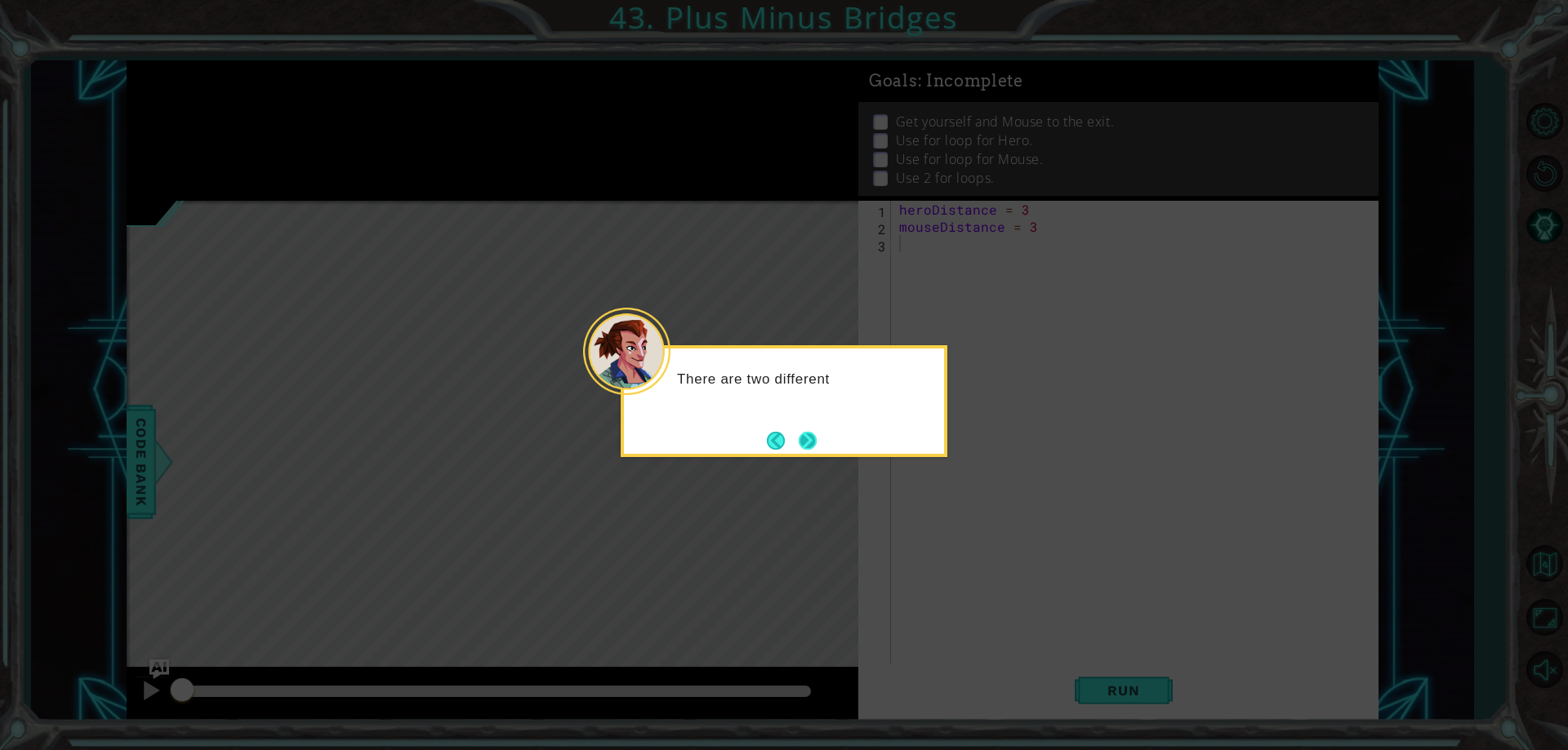
click at [817, 443] on button "Next" at bounding box center [807, 441] width 18 height 18
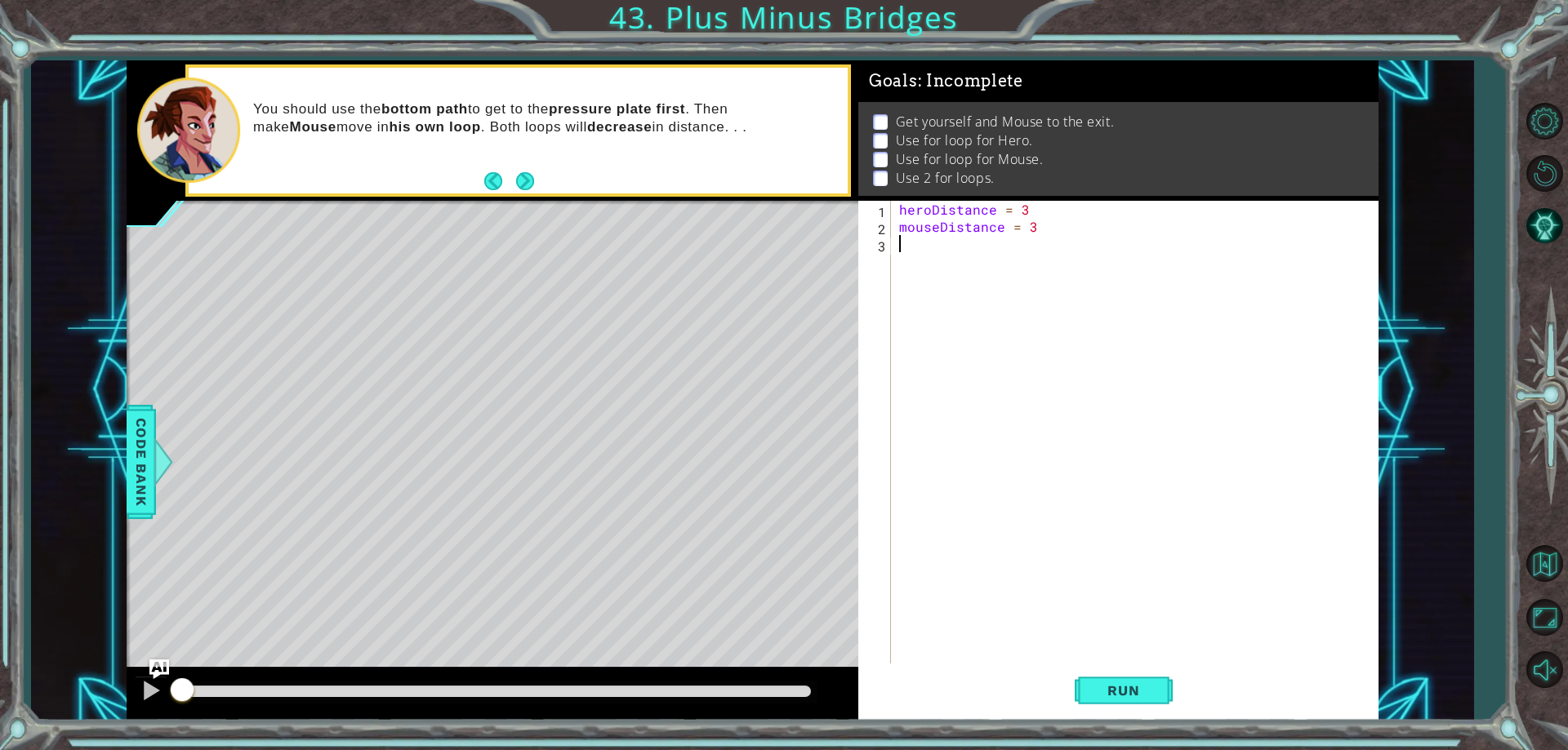
click at [1056, 662] on div "heroDistance = 3 mouseDistance = 3" at bounding box center [1138, 449] width 485 height 497
click at [1158, 694] on button "Run" at bounding box center [1123, 690] width 98 height 52
click at [1138, 683] on span "Run" at bounding box center [1123, 690] width 64 height 17
click at [1139, 683] on span "Run" at bounding box center [1123, 690] width 64 height 17
click at [1130, 683] on span "Run" at bounding box center [1123, 690] width 64 height 17
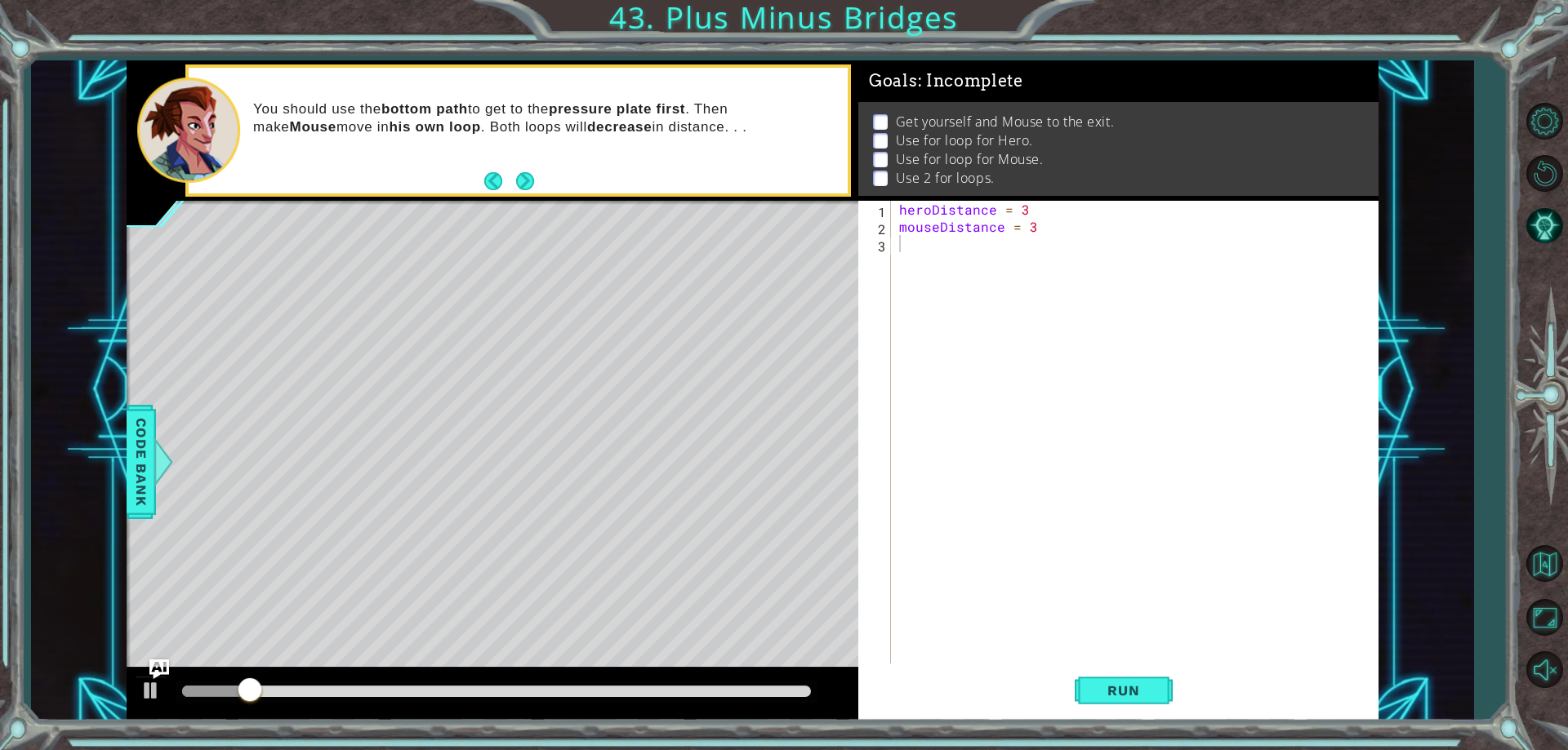
click at [117, 456] on div "1 ההההההההההההההההההההההההההההההההההההההההההההההההההההההההההההההההההההההההההההה…" at bounding box center [752, 390] width 1442 height 660
click at [135, 456] on span "Code Bank" at bounding box center [141, 462] width 26 height 99
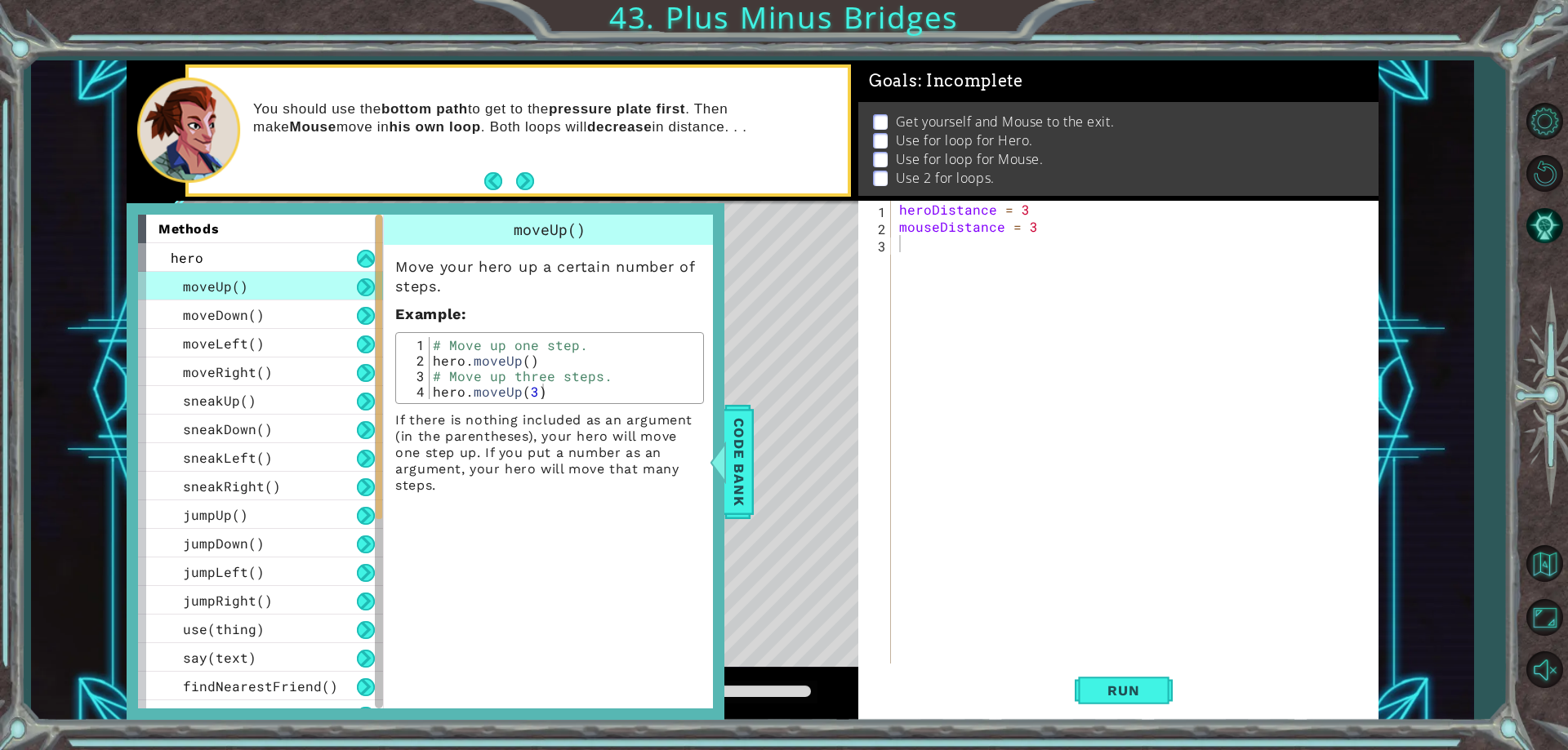
scroll to position [392, 0]
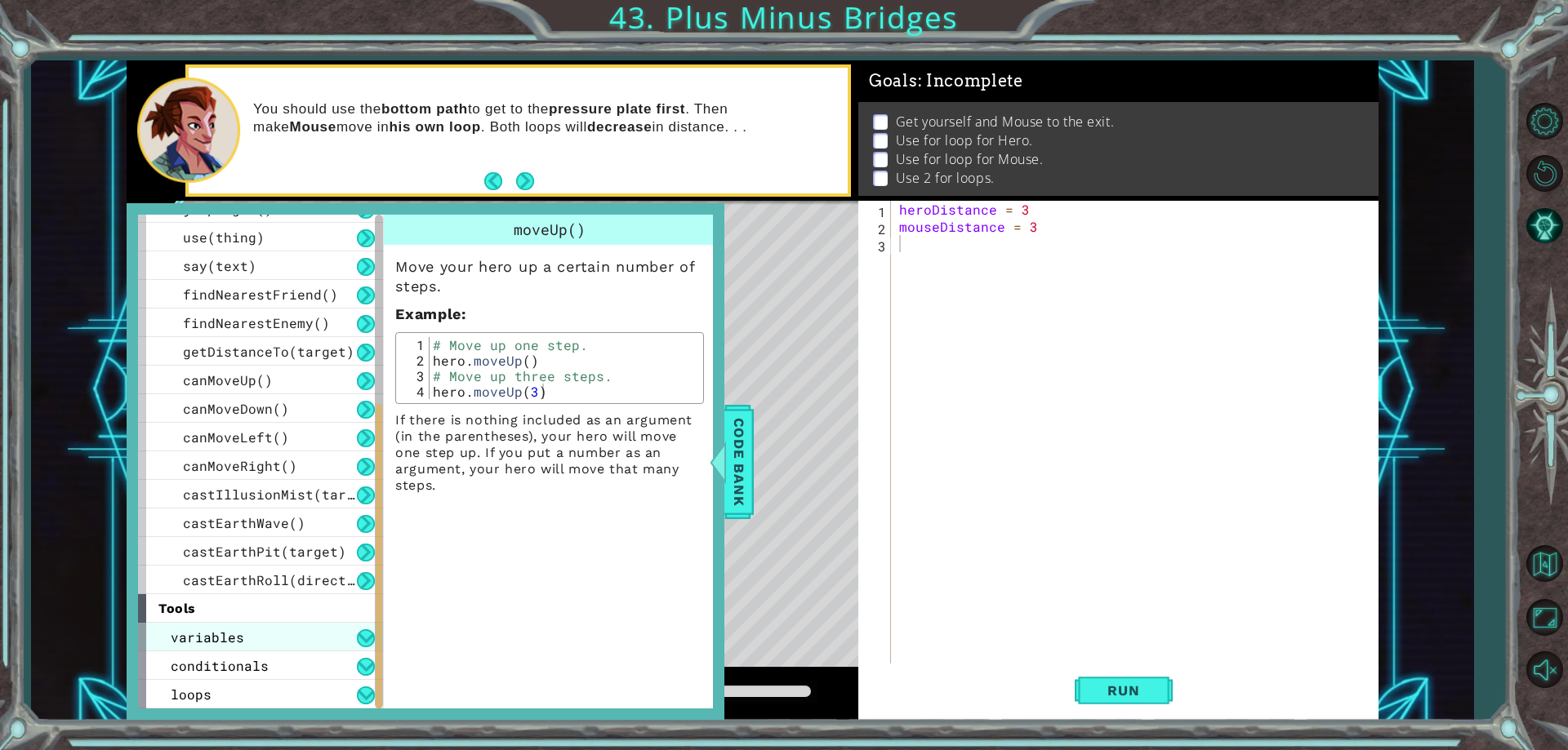
click at [265, 630] on div "variables" at bounding box center [260, 636] width 245 height 28
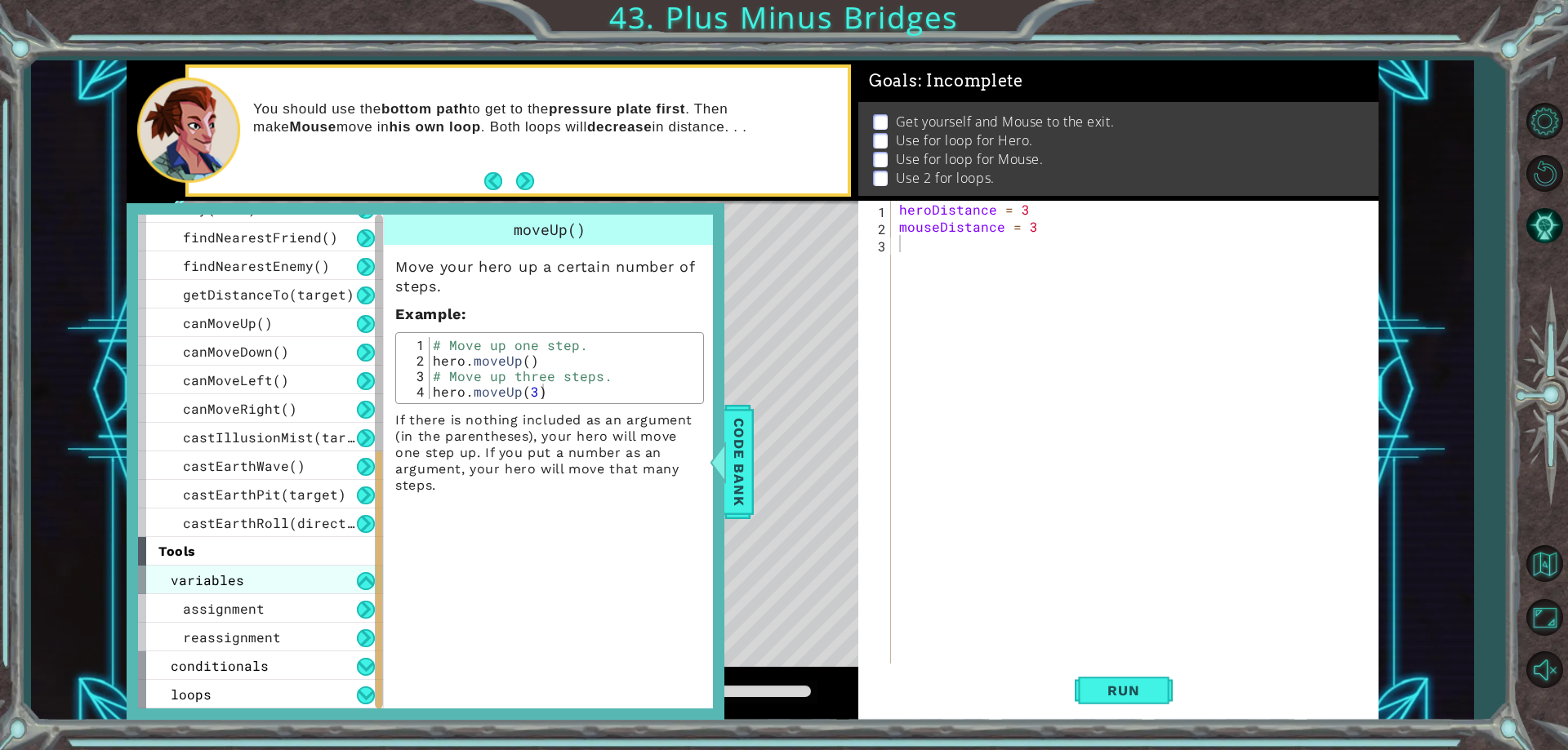
click at [252, 573] on div "variables" at bounding box center [260, 579] width 245 height 28
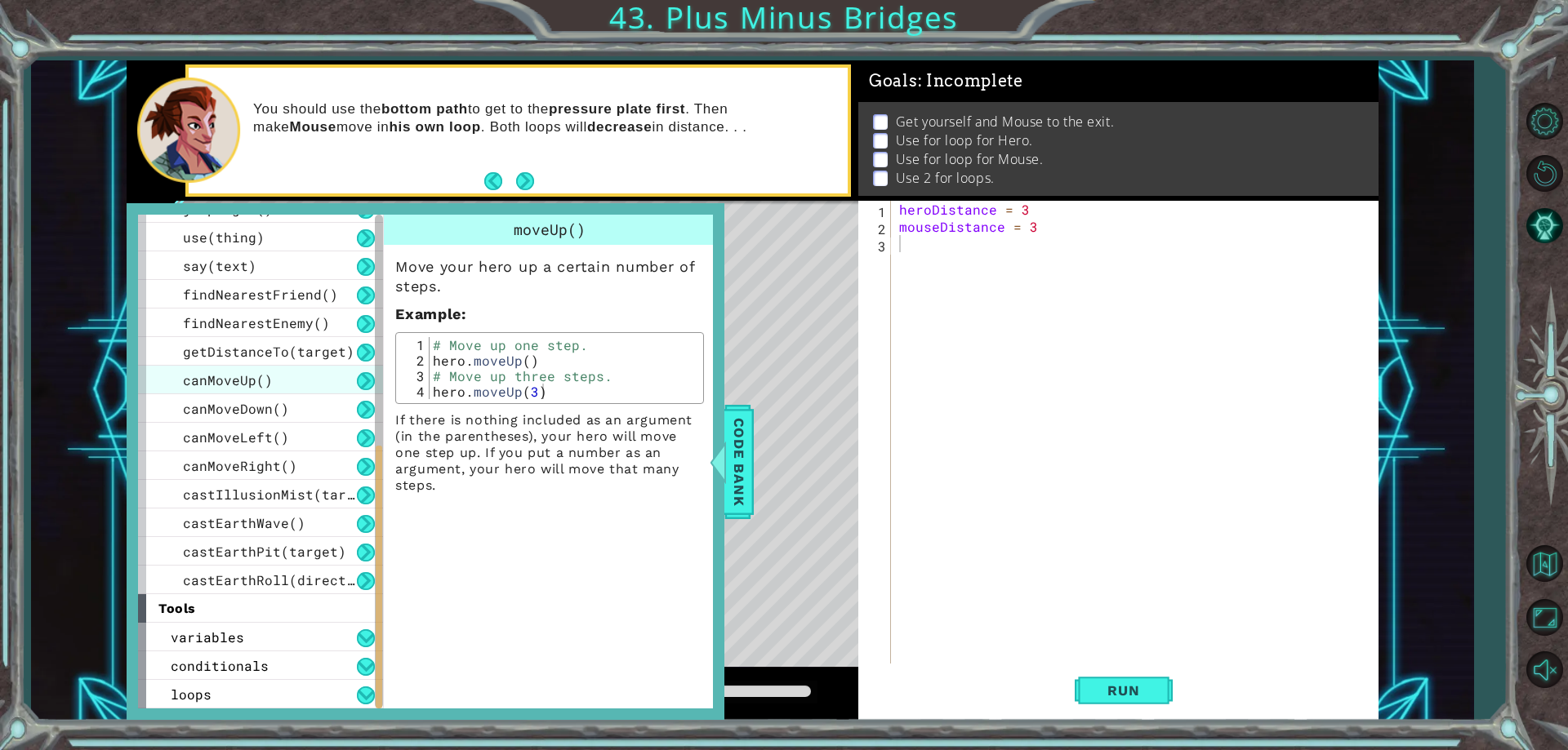
scroll to position [229, 0]
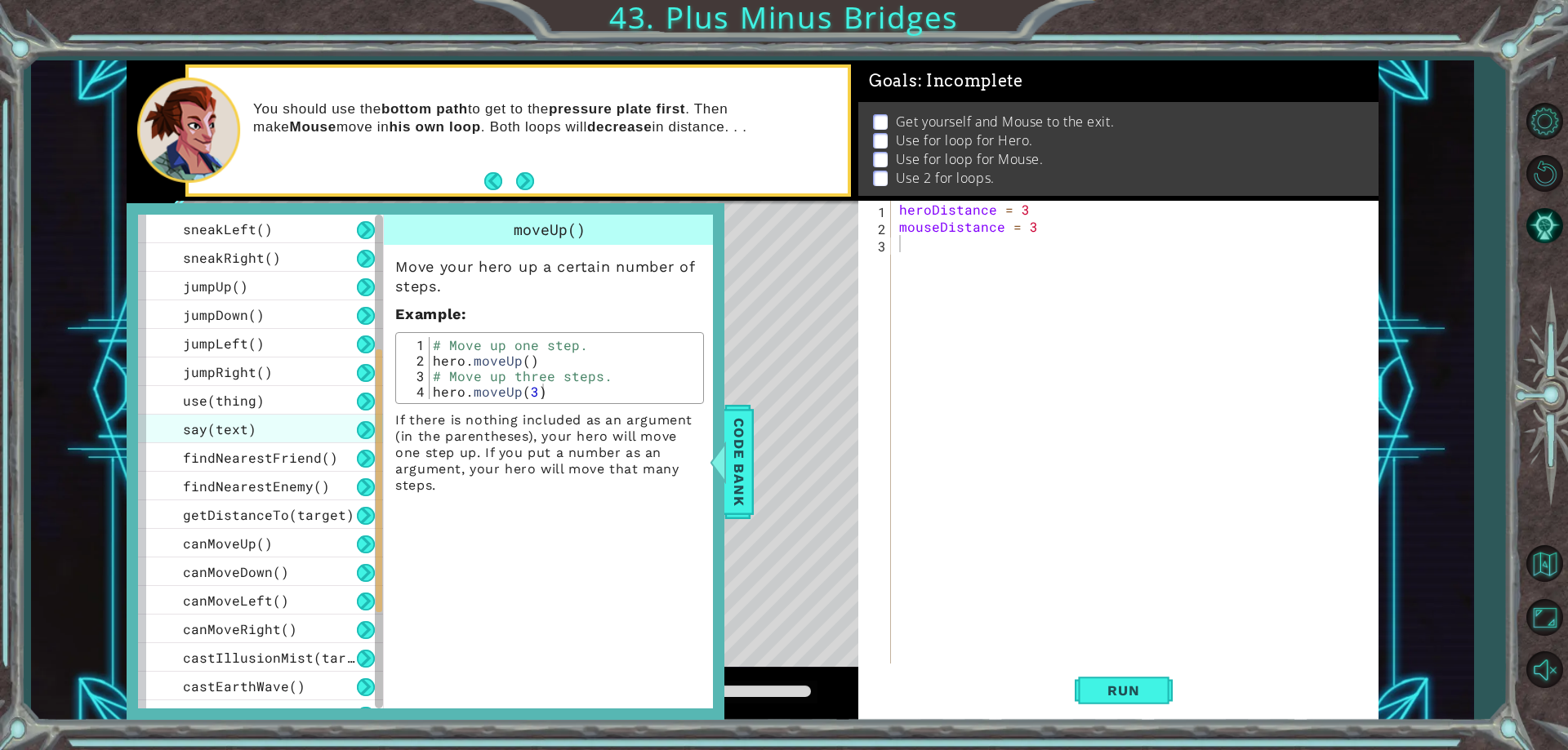
click at [241, 430] on span "say(text)" at bounding box center [220, 429] width 73 height 17
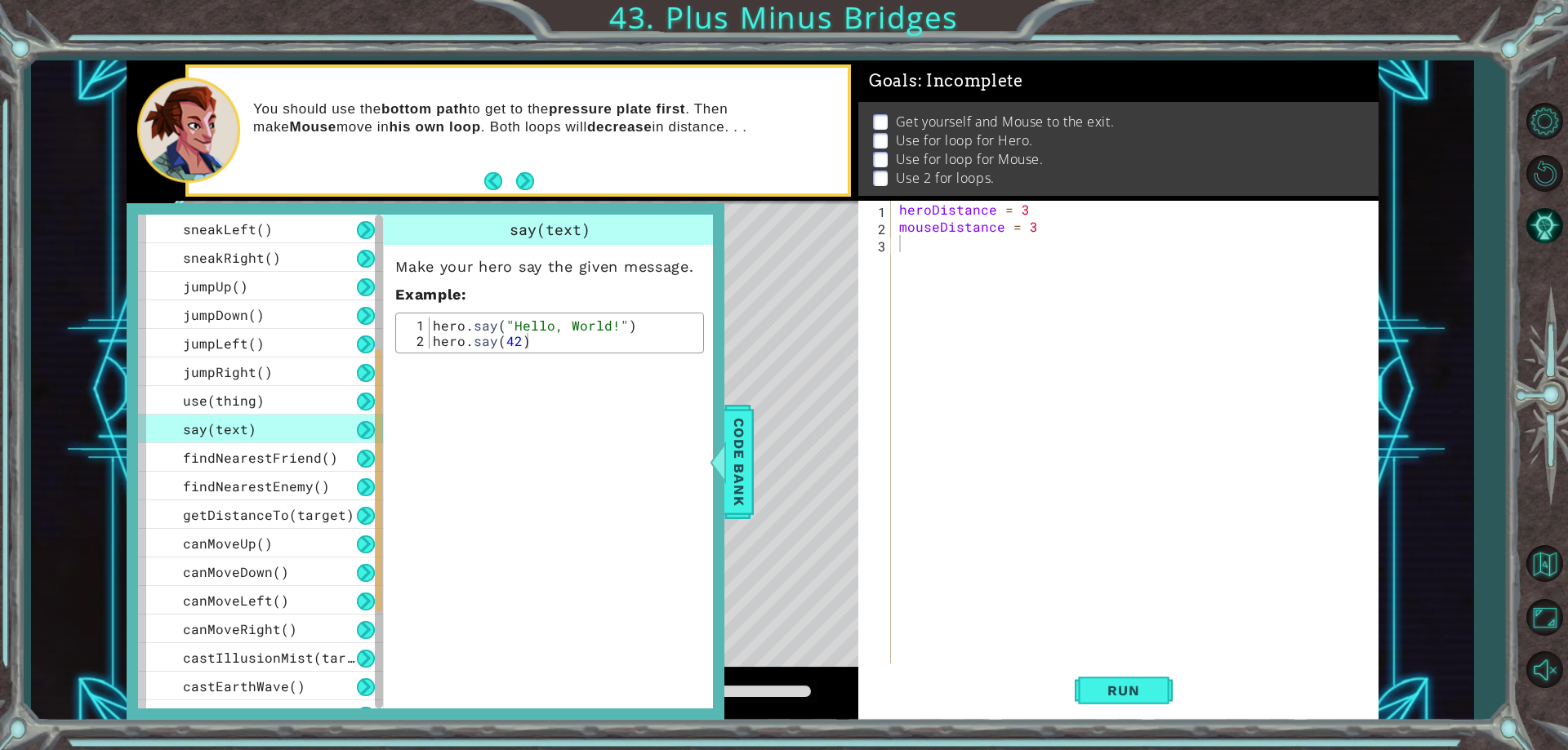
click at [241, 430] on span "say(text)" at bounding box center [220, 429] width 73 height 17
click at [237, 399] on span "use(thing)" at bounding box center [223, 400] width 82 height 17
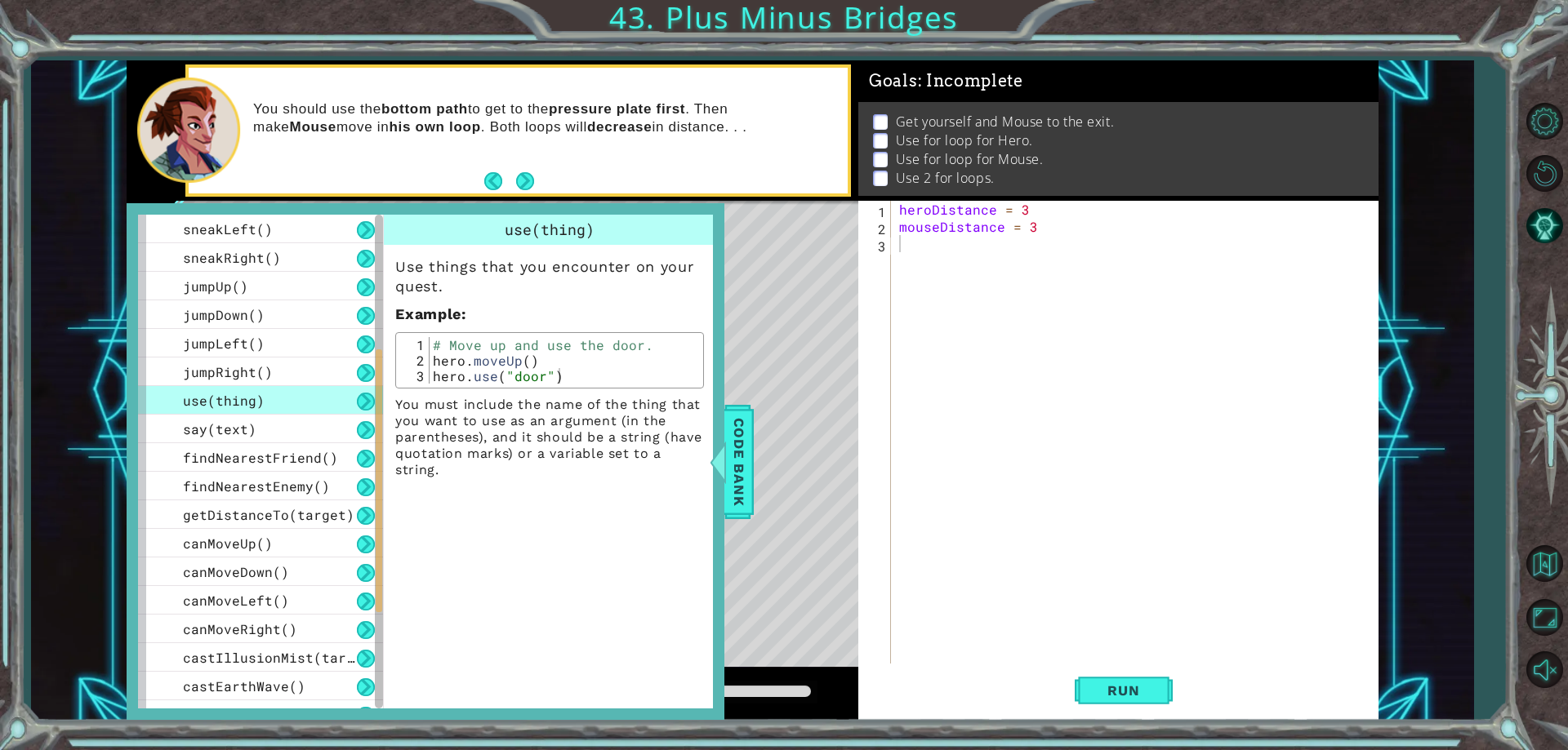
click at [237, 399] on span "use(thing)" at bounding box center [223, 400] width 82 height 17
click at [367, 408] on button at bounding box center [366, 402] width 18 height 18
click at [349, 381] on div "jumpRight()" at bounding box center [260, 371] width 245 height 28
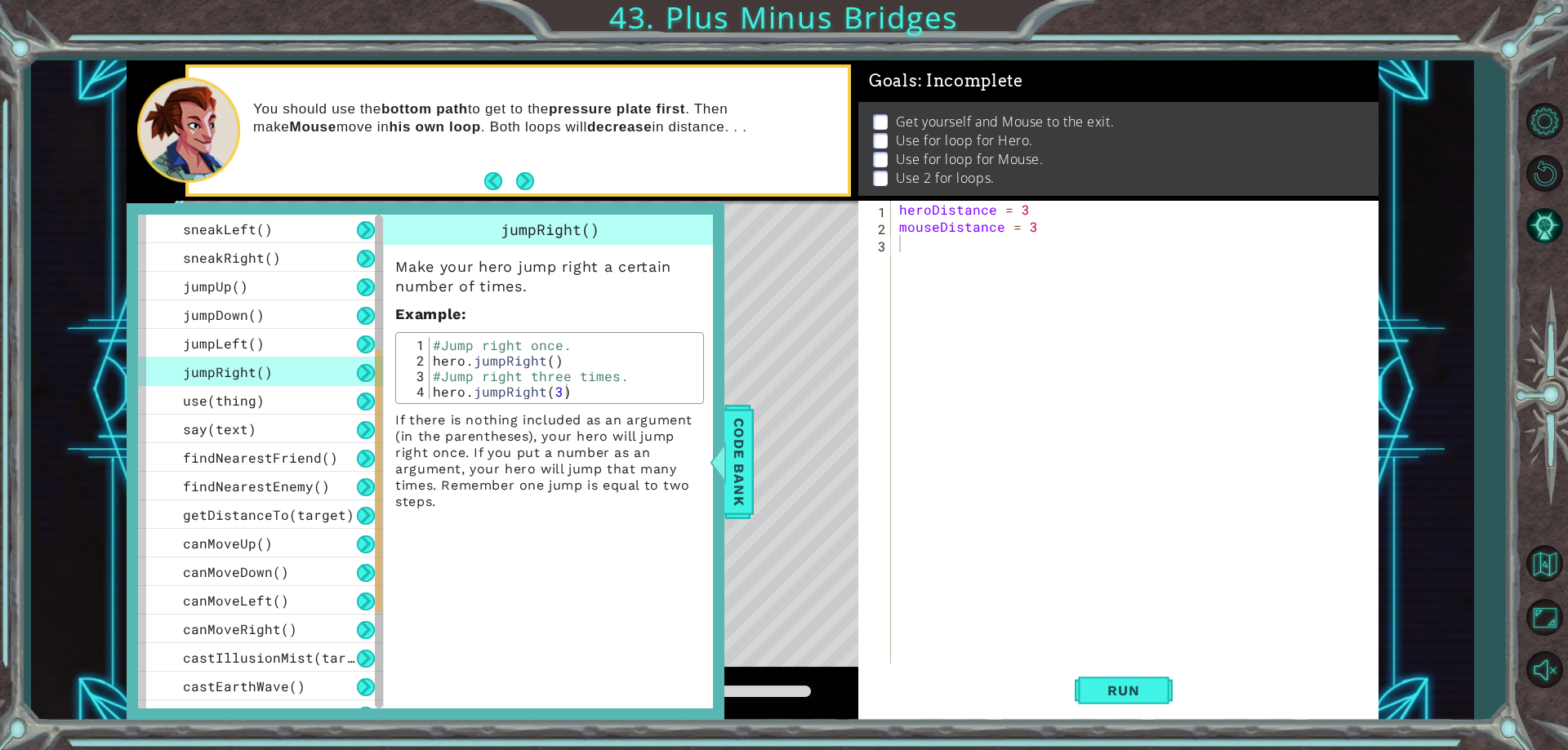
click at [361, 372] on button at bounding box center [366, 373] width 18 height 18
click at [353, 559] on div "canMoveDown()" at bounding box center [260, 571] width 245 height 28
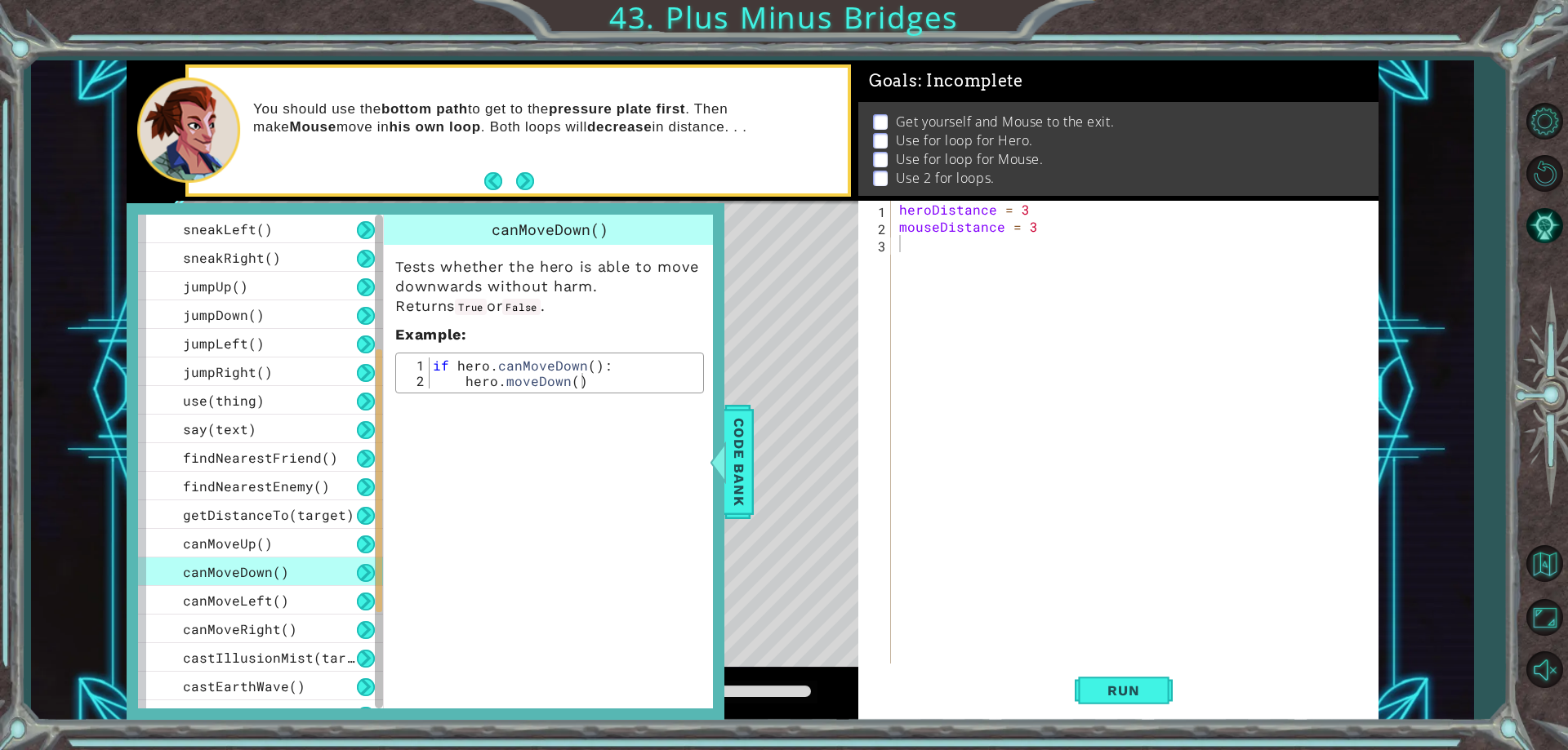
click at [366, 567] on button at bounding box center [366, 573] width 18 height 18
click at [359, 549] on button at bounding box center [366, 544] width 18 height 18
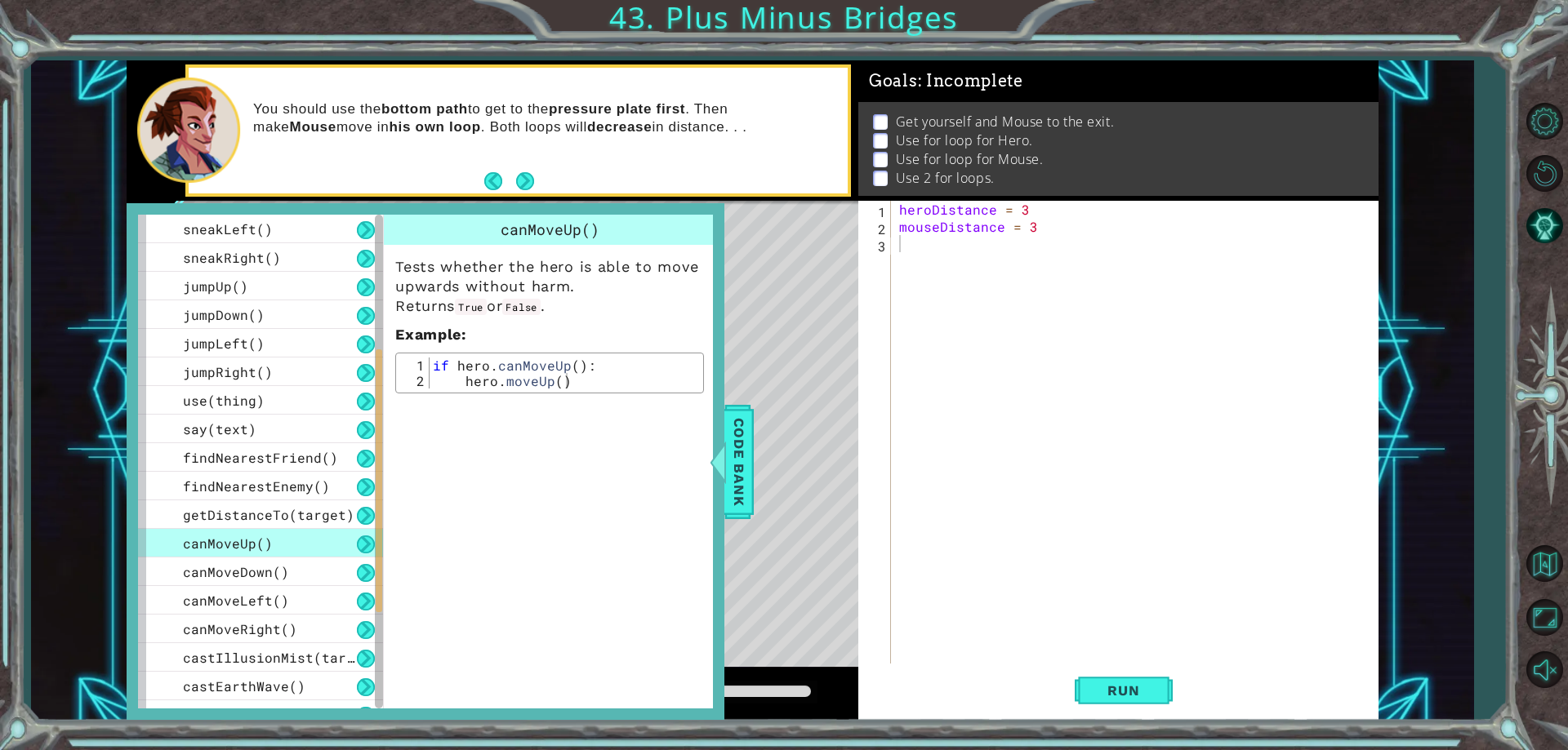
click at [343, 549] on div "canMoveUp()" at bounding box center [260, 543] width 245 height 28
click at [371, 539] on button at bounding box center [366, 544] width 18 height 18
click at [366, 541] on button at bounding box center [366, 544] width 18 height 18
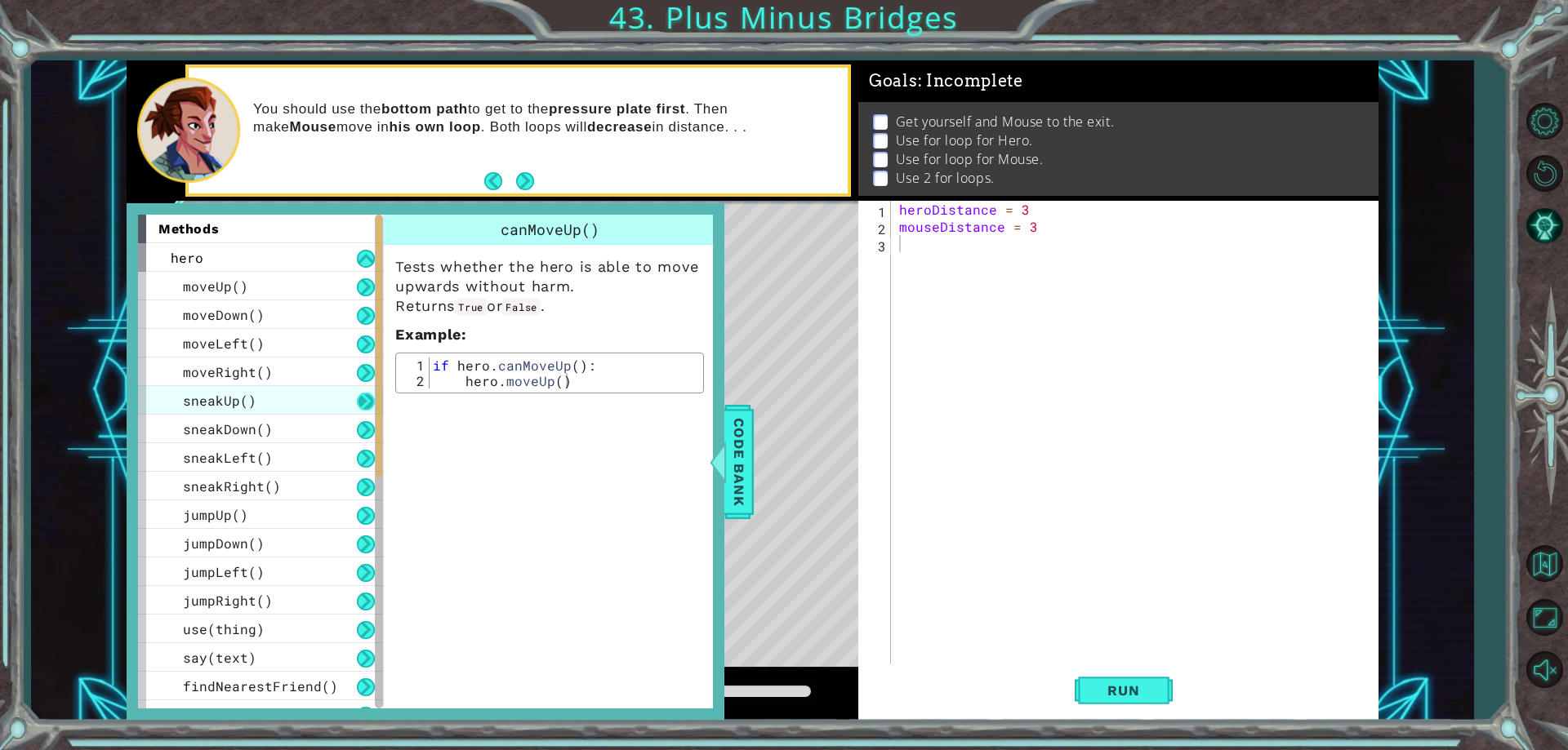
click at [366, 396] on button at bounding box center [366, 402] width 18 height 18
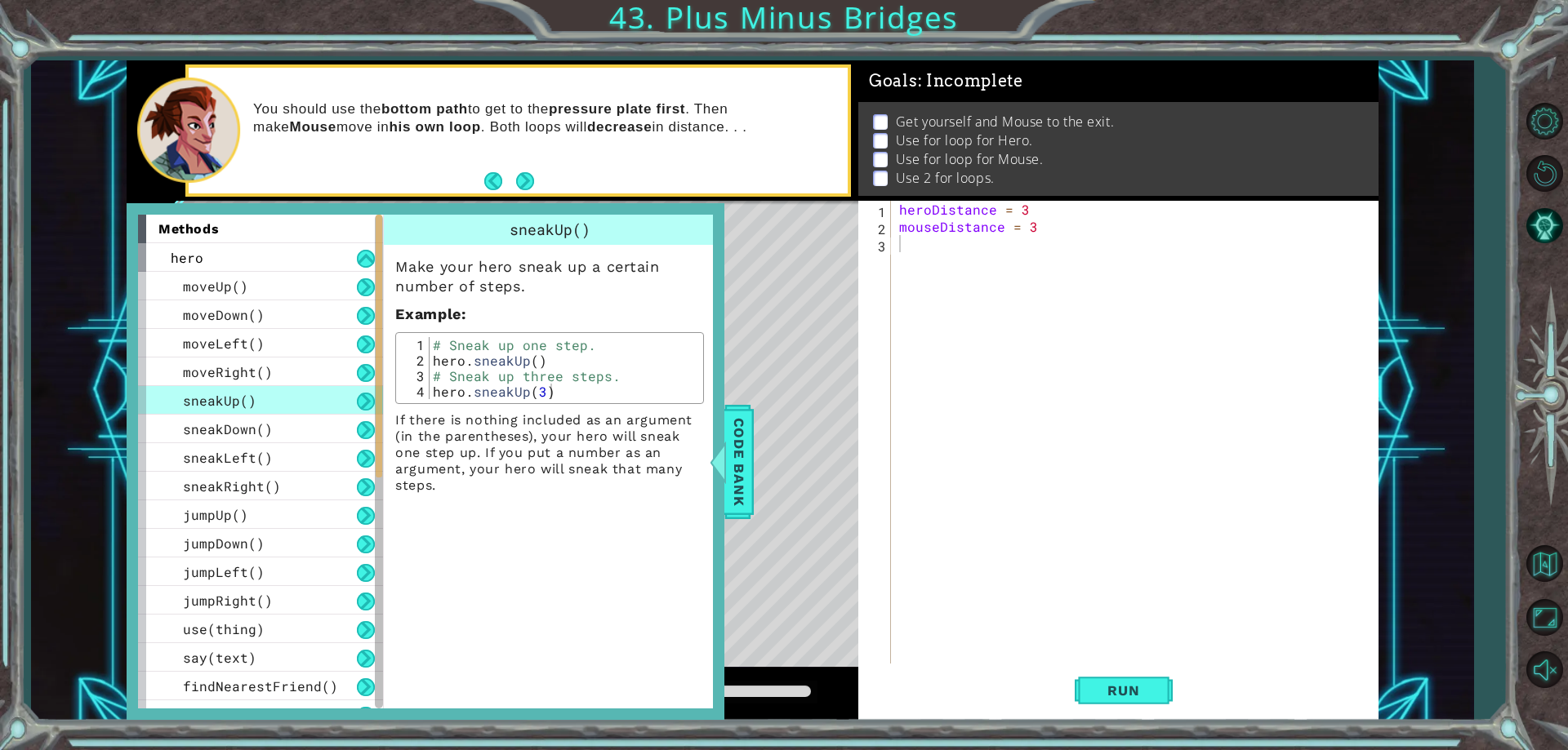
click at [366, 396] on button at bounding box center [366, 402] width 18 height 18
click at [358, 374] on button at bounding box center [366, 373] width 18 height 18
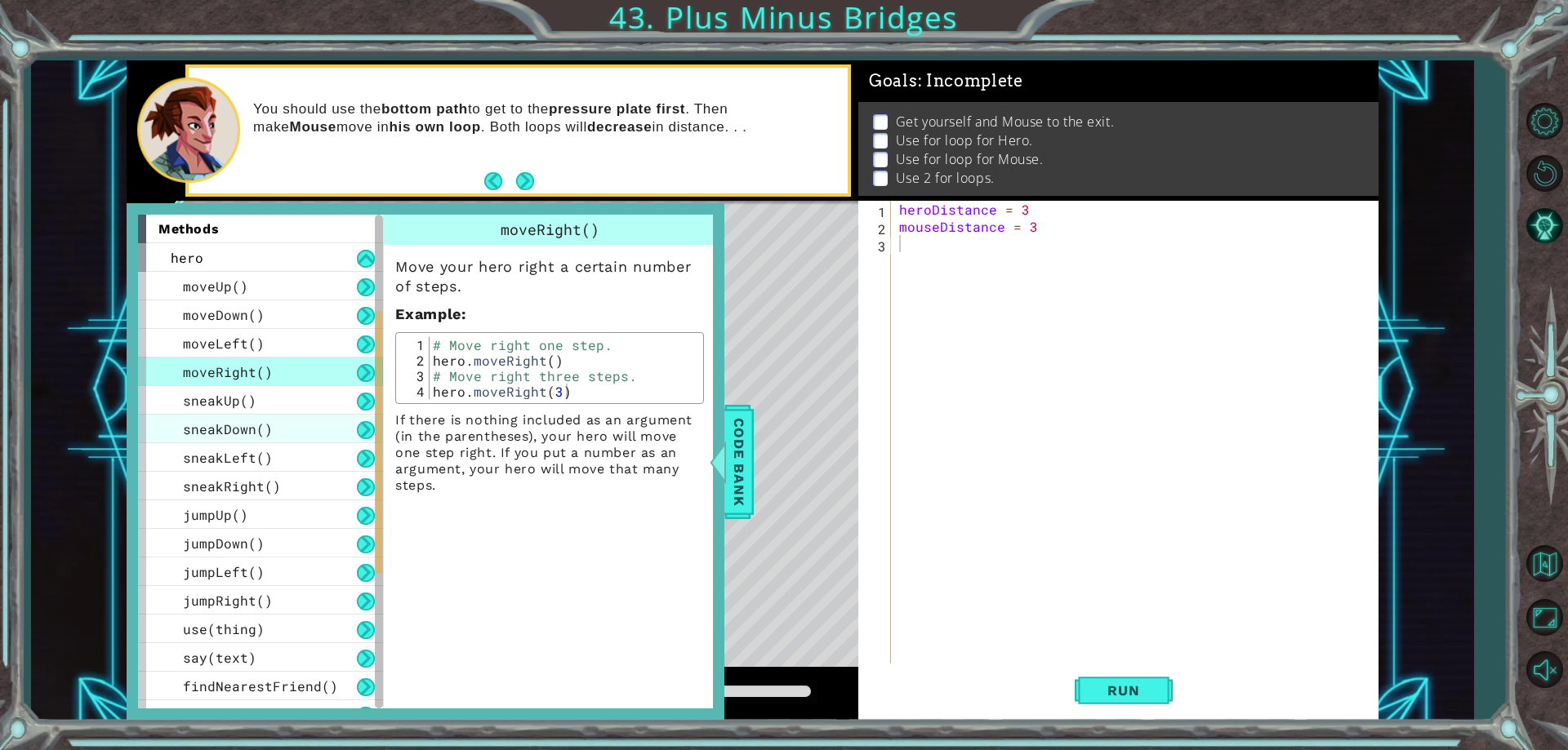
scroll to position [392, 0]
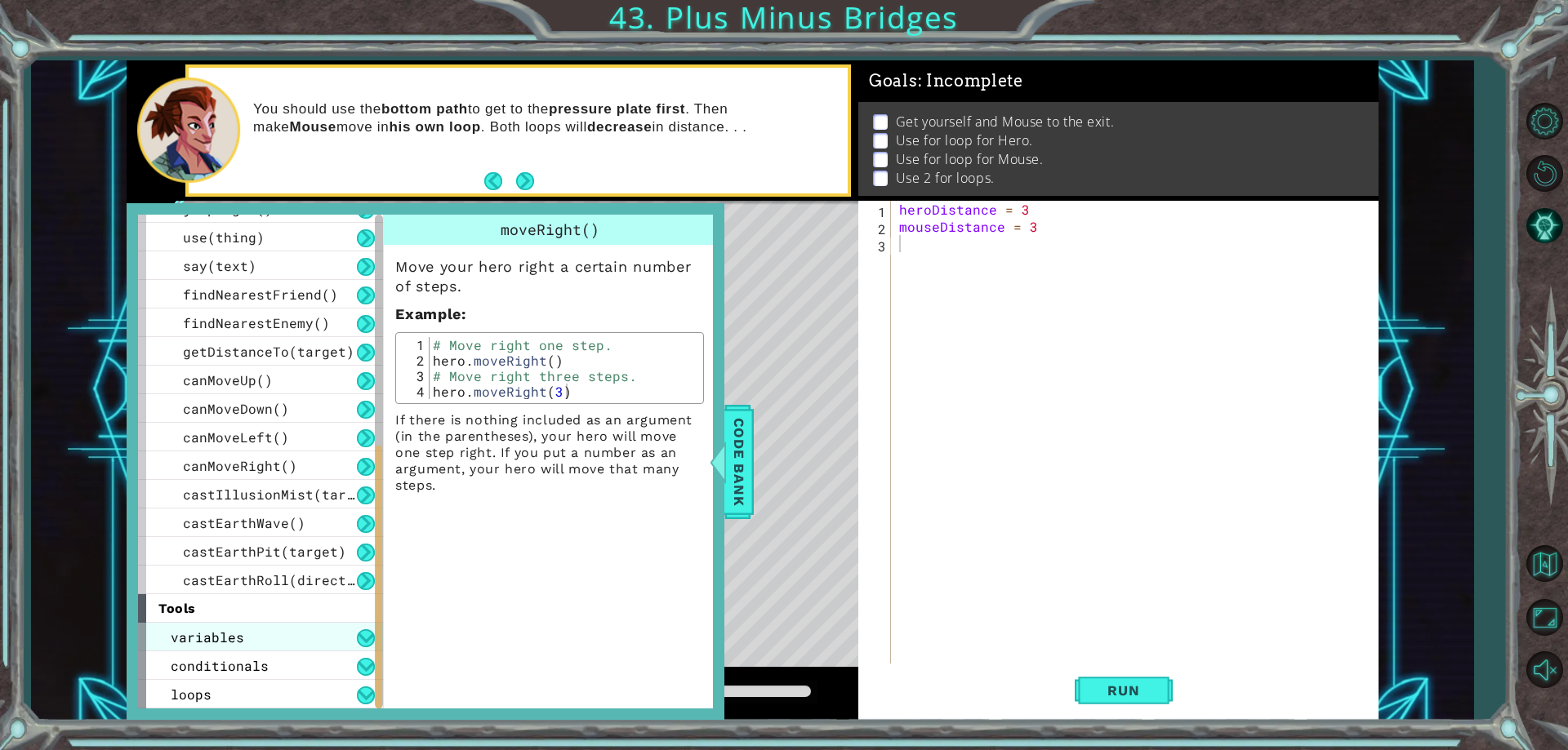
click at [358, 650] on div "variables" at bounding box center [260, 636] width 245 height 28
click at [361, 639] on button at bounding box center [366, 638] width 18 height 18
click at [362, 641] on button at bounding box center [366, 638] width 18 height 18
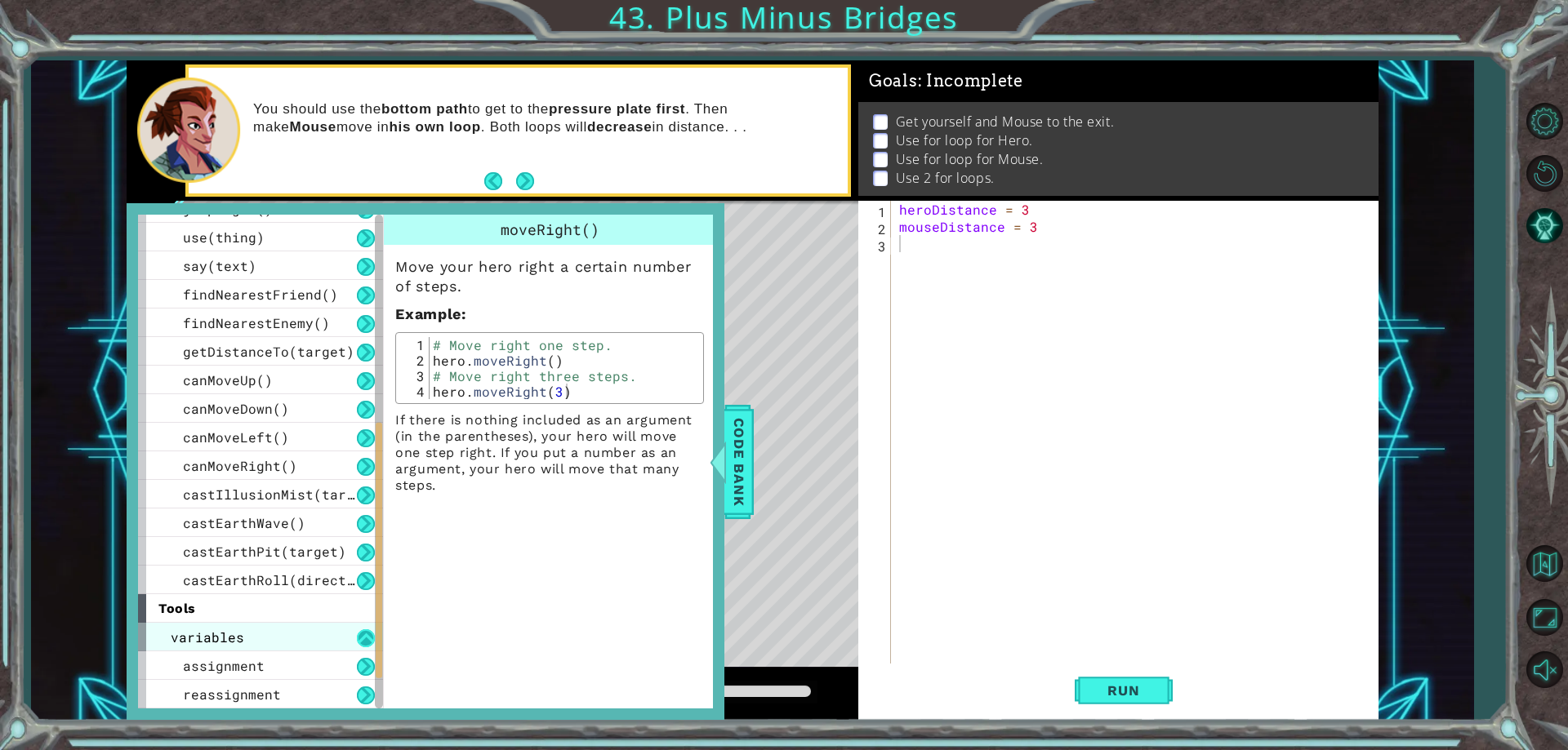
click at [362, 641] on button at bounding box center [366, 638] width 18 height 18
click at [371, 638] on button at bounding box center [366, 638] width 18 height 18
click at [362, 642] on button at bounding box center [366, 638] width 18 height 18
click at [370, 637] on button at bounding box center [366, 638] width 18 height 18
click at [360, 639] on button at bounding box center [366, 638] width 18 height 18
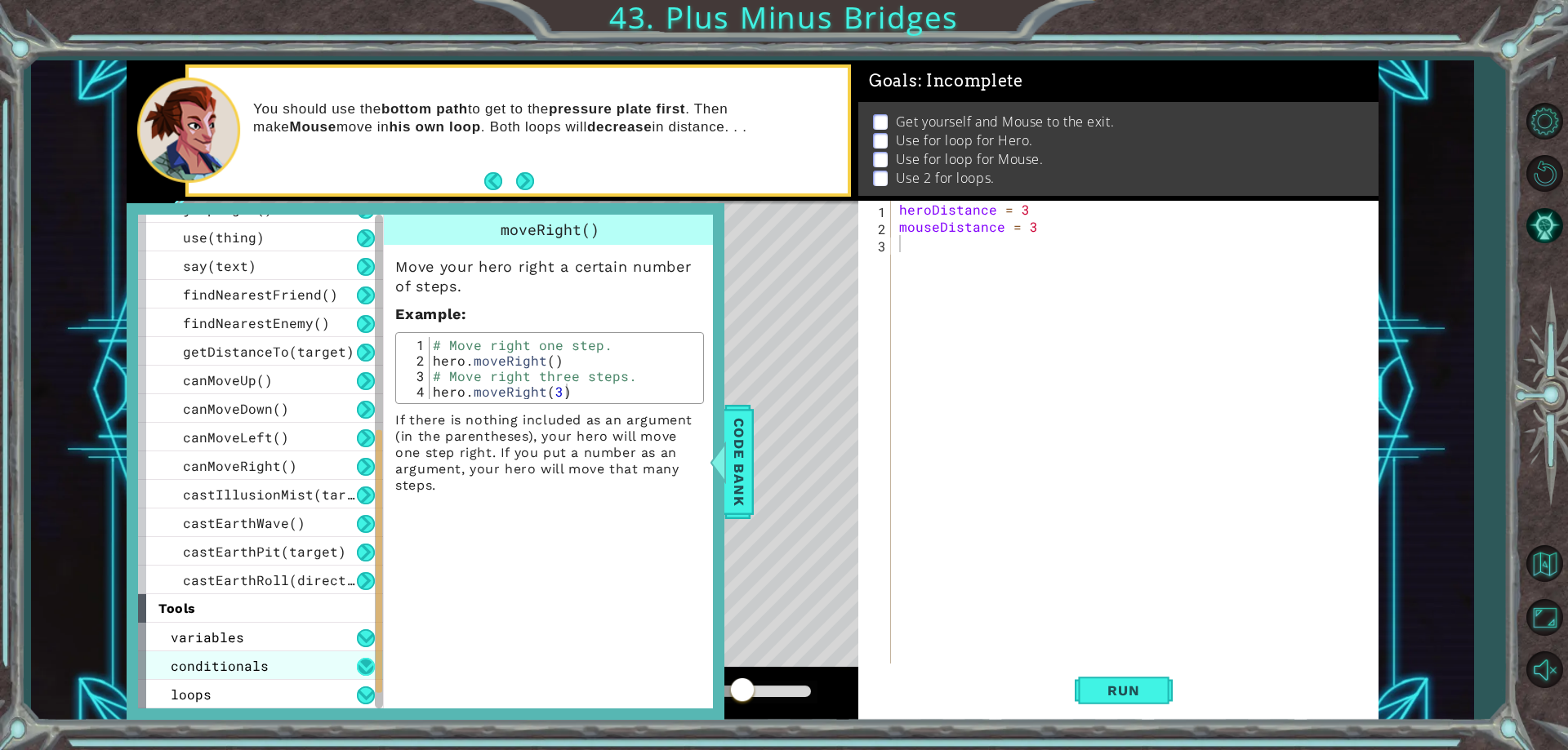
click at [359, 665] on button at bounding box center [366, 666] width 18 height 18
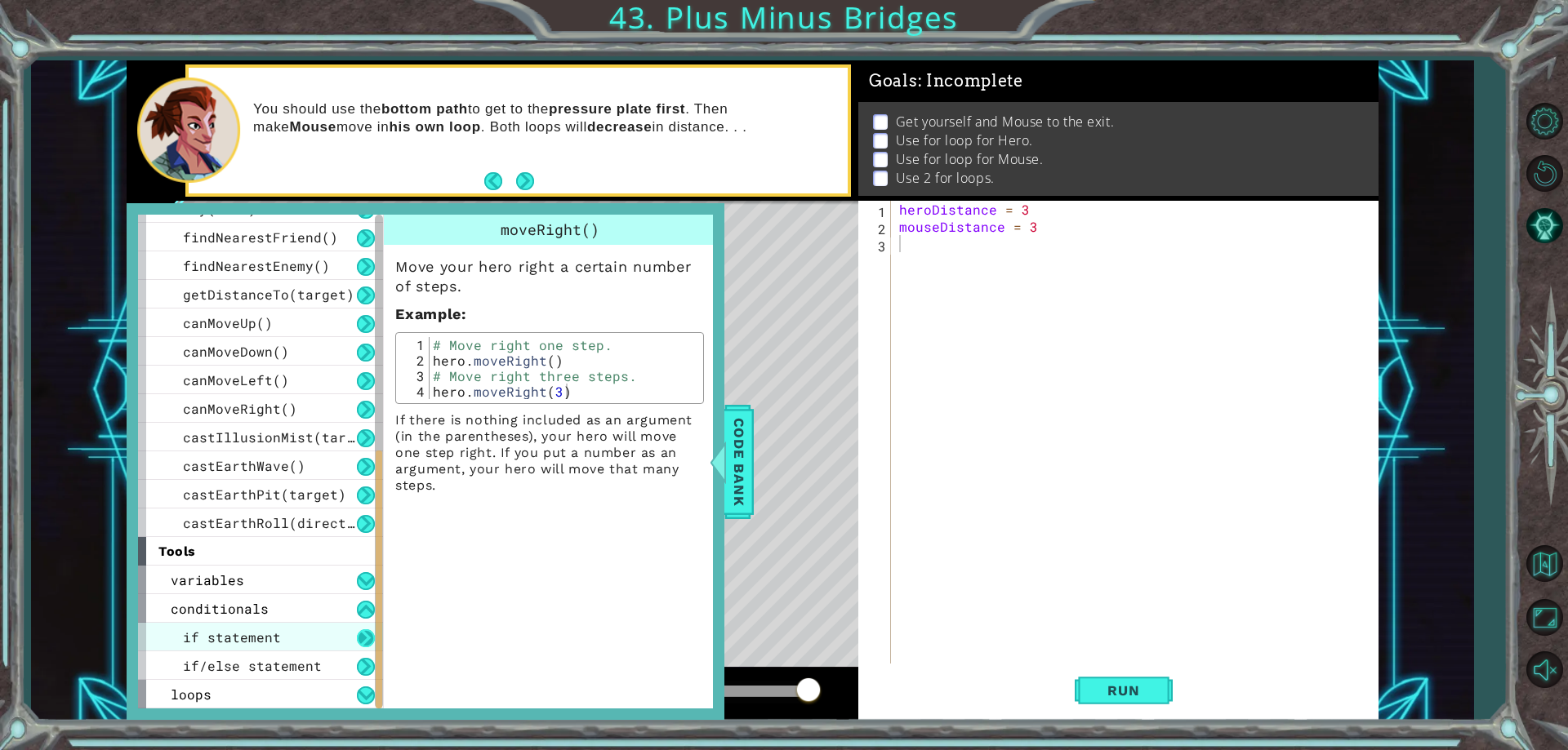
click at [370, 635] on button at bounding box center [366, 638] width 18 height 18
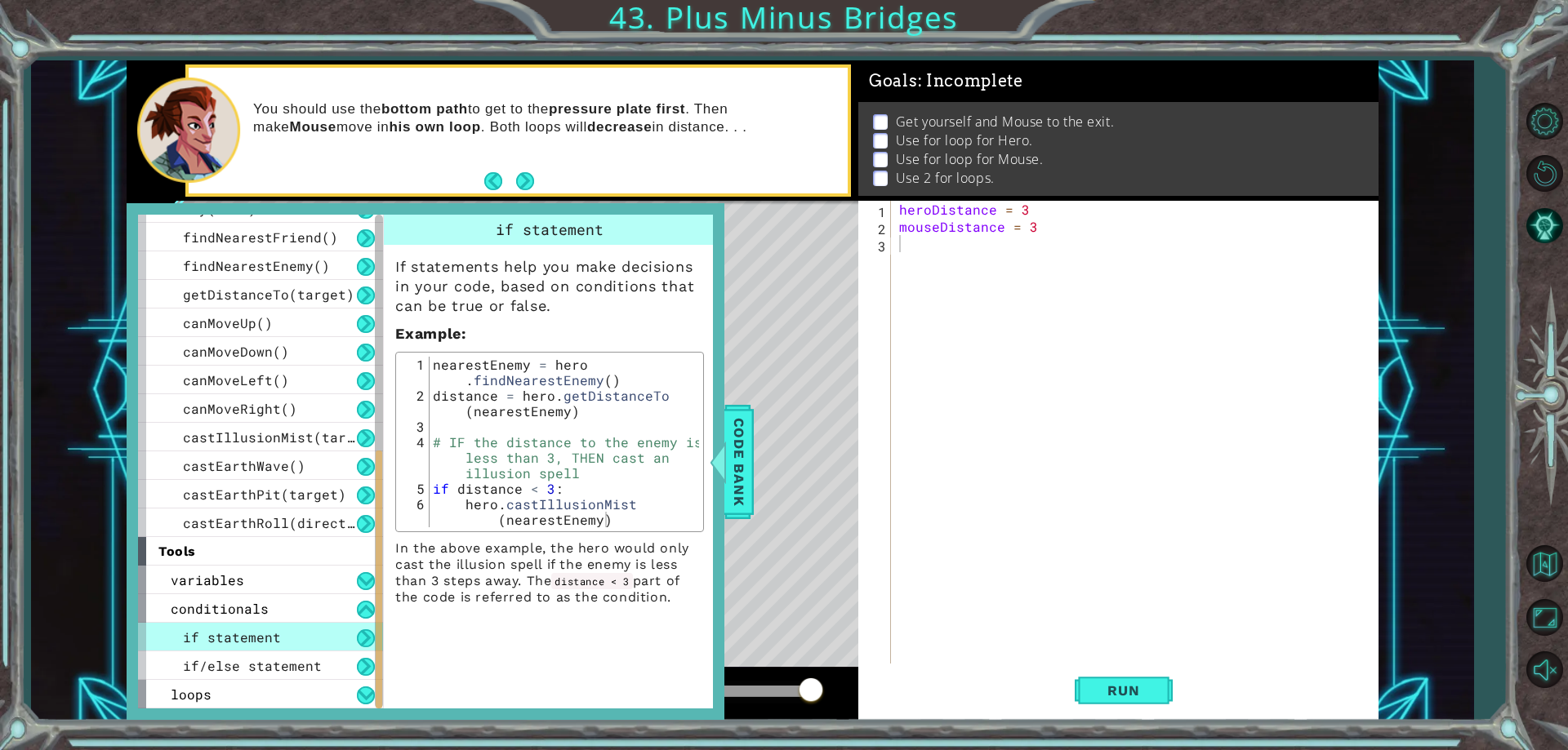
click at [367, 636] on button at bounding box center [366, 638] width 18 height 18
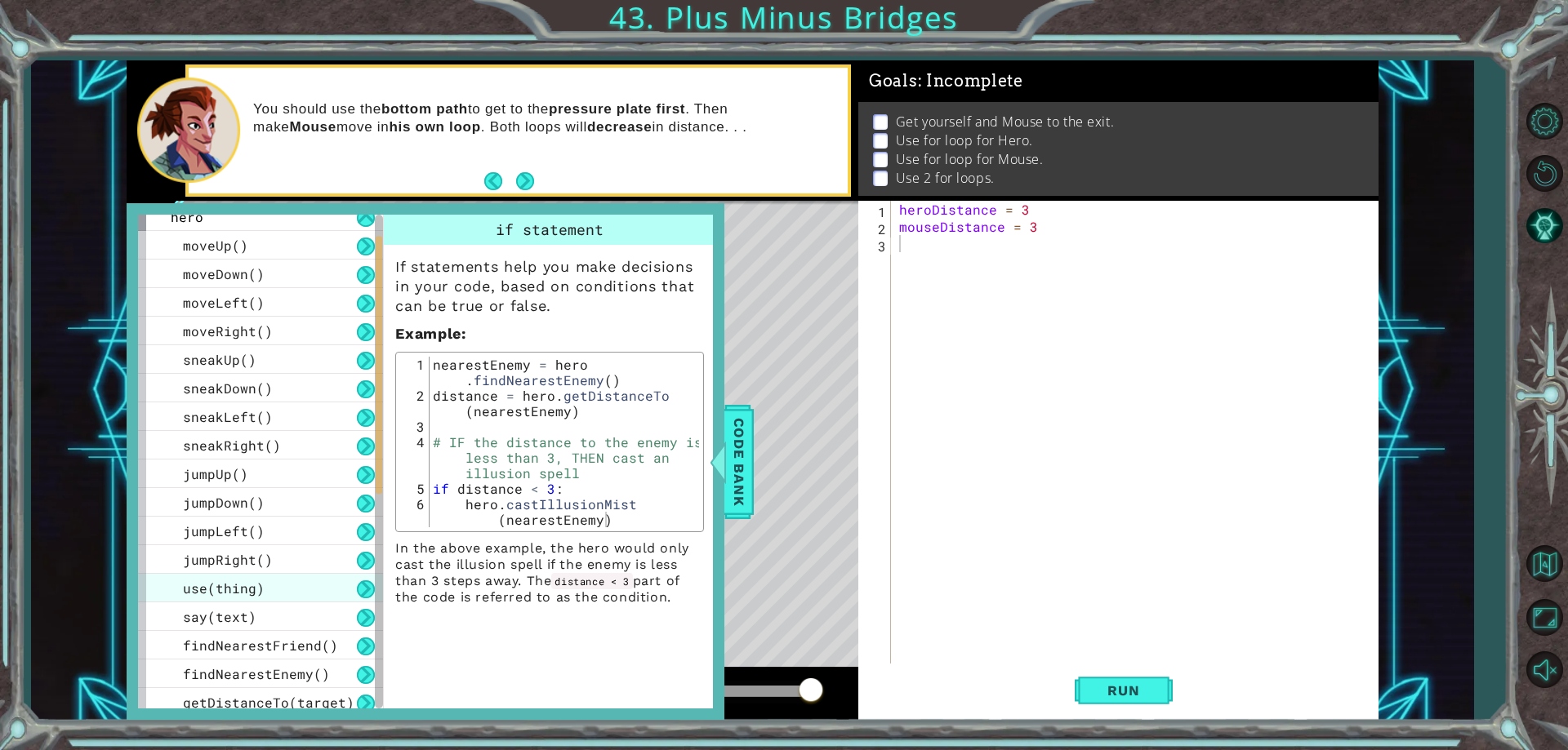
scroll to position [0, 0]
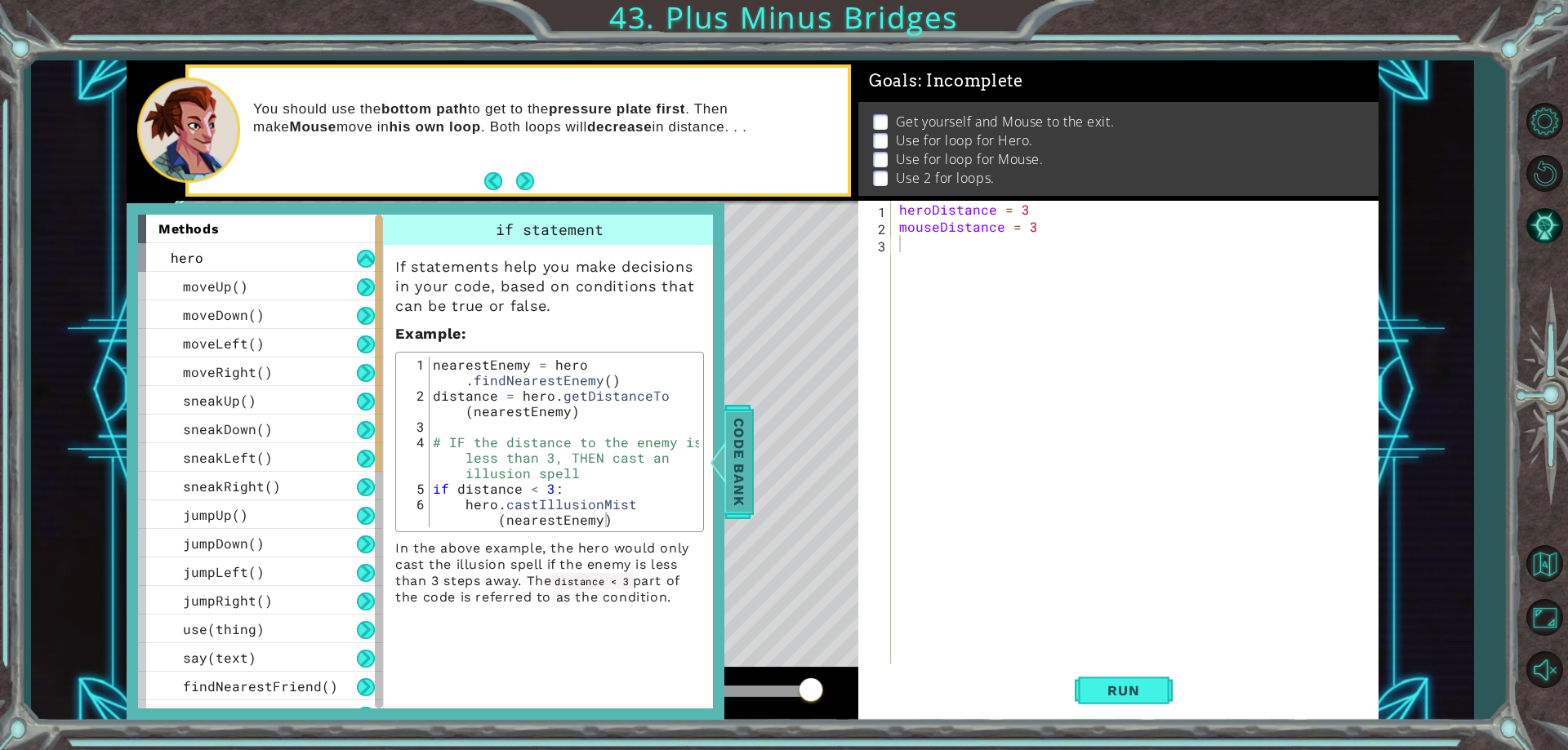
click at [728, 476] on div at bounding box center [718, 461] width 20 height 49
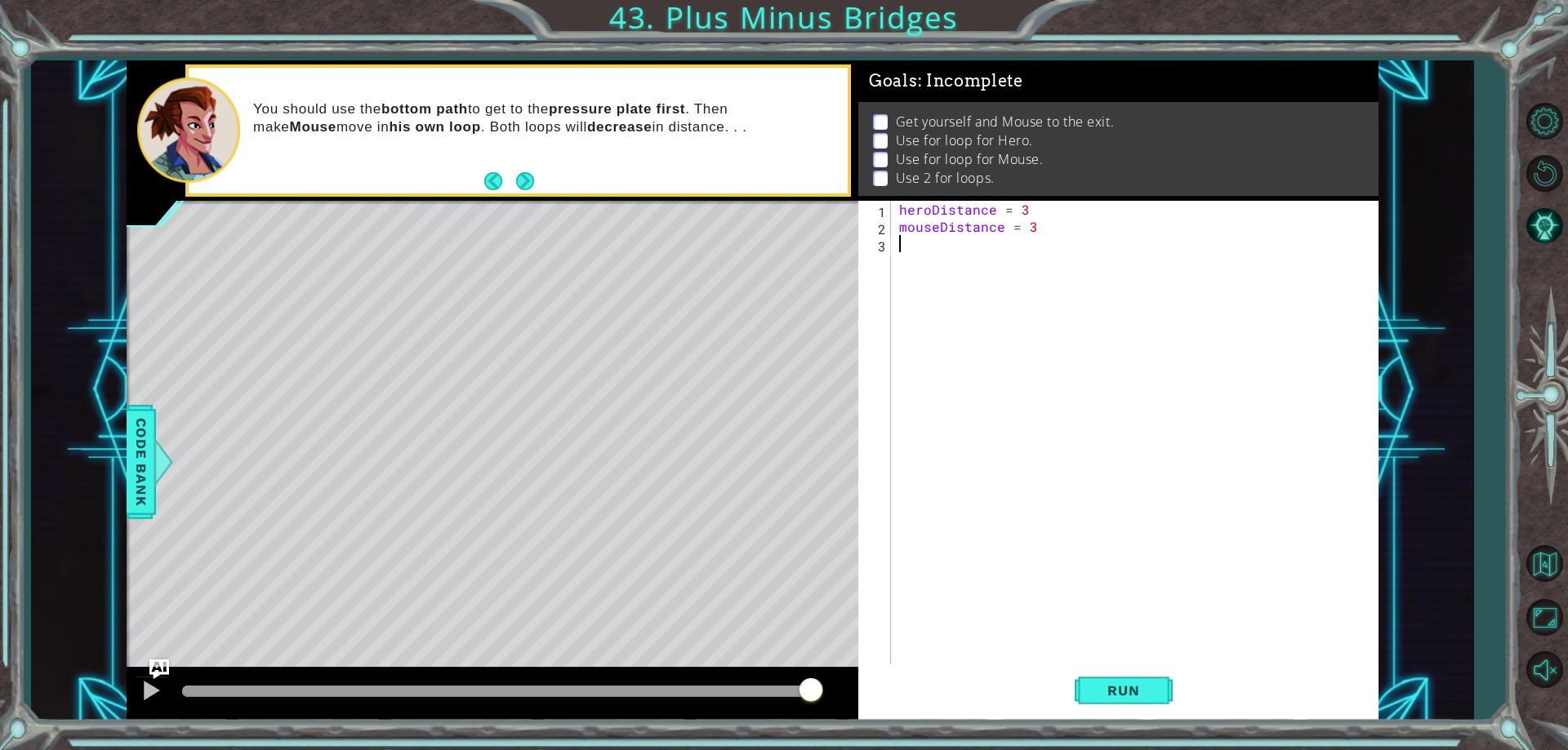
click at [943, 283] on div "heroDistance = 3 mouseDistance = 3" at bounding box center [1138, 449] width 485 height 497
type textarea "for i in range(3):"
type textarea "m"
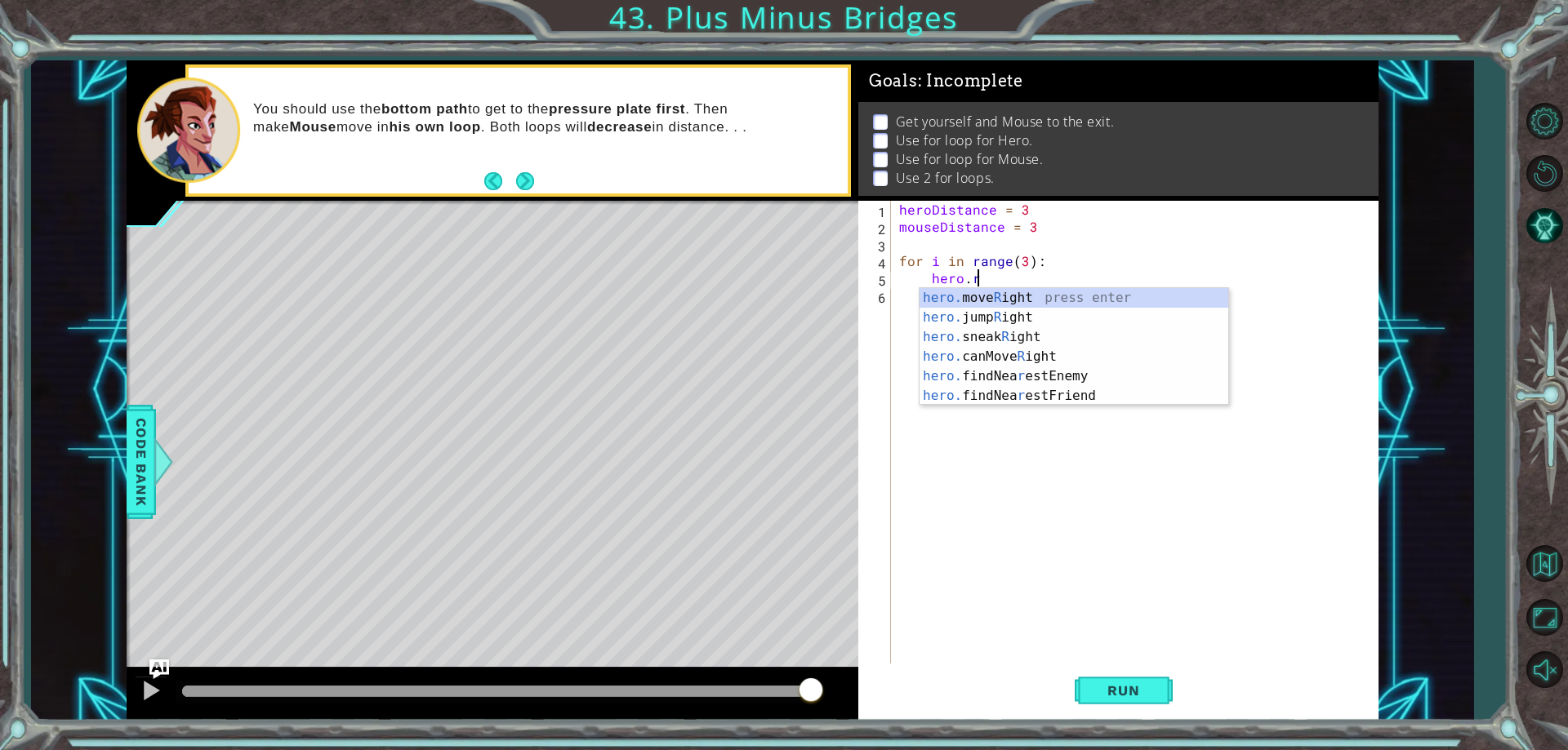
scroll to position [0, 5]
click at [1042, 299] on div "hero. move Rig ht press enter hero. jump Rig ht press enter hero. sneak Rig ht …" at bounding box center [1074, 347] width 309 height 118
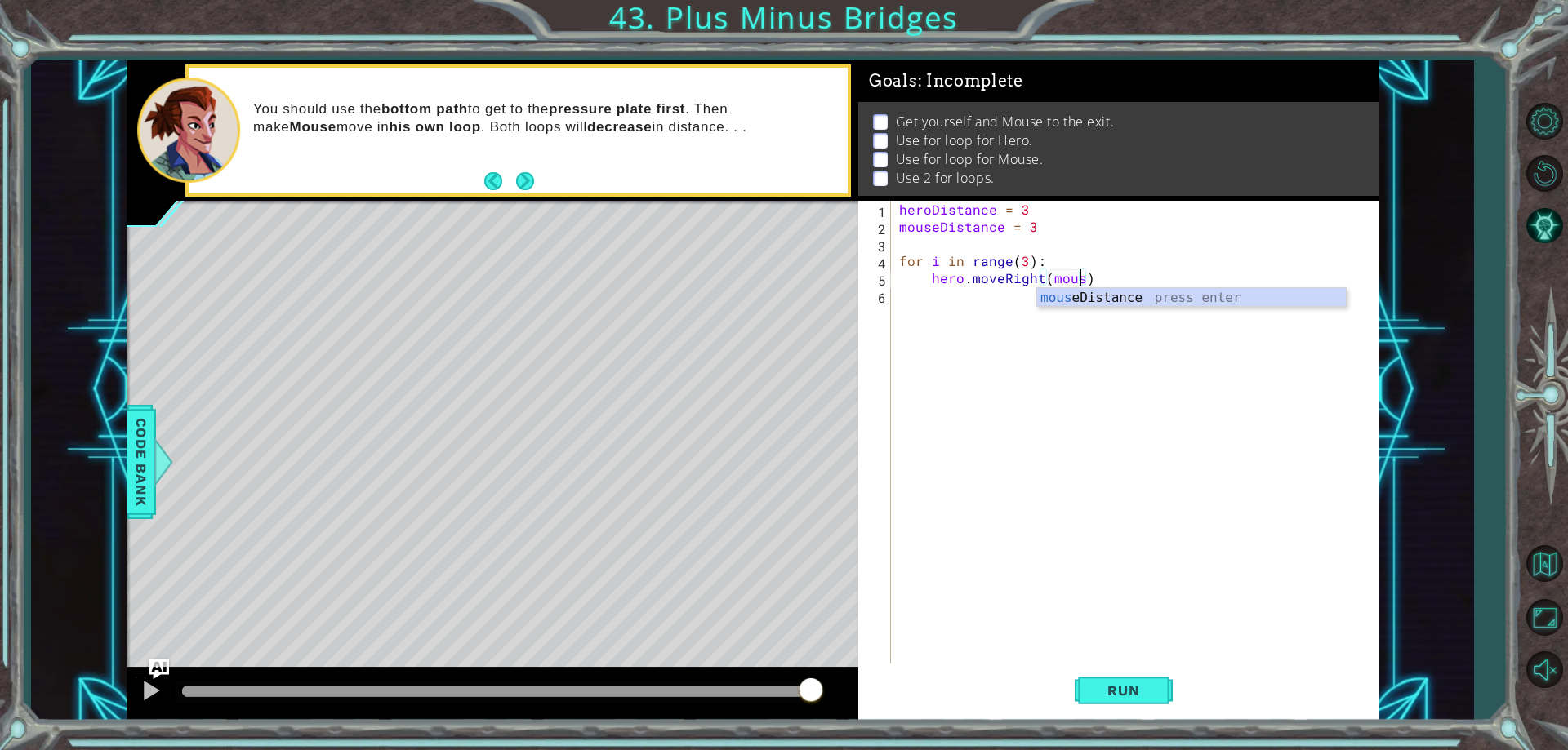
scroll to position [0, 11]
click at [1087, 275] on div "heroDistance = 3 mouseDistance = 3 for i in range ( 3 ) : hero . moveRight ( mo…" at bounding box center [1138, 449] width 485 height 497
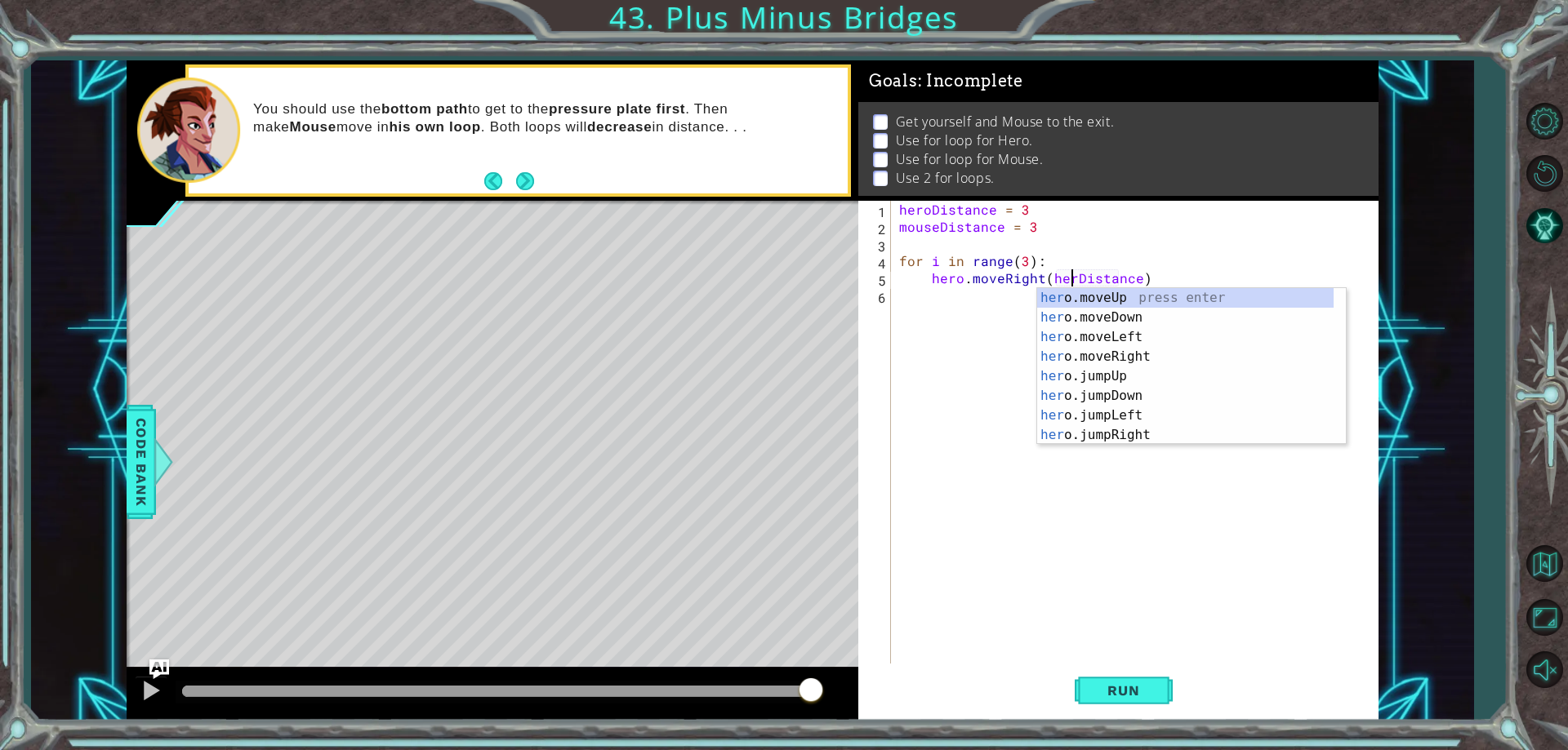
type textarea "hero.moveRight(heroDistance)"
click at [1161, 275] on div "heroDistance = 3 mouseDistance = 3 for i in range ( 3 ) : hero . moveRight ( he…" at bounding box center [1138, 449] width 485 height 497
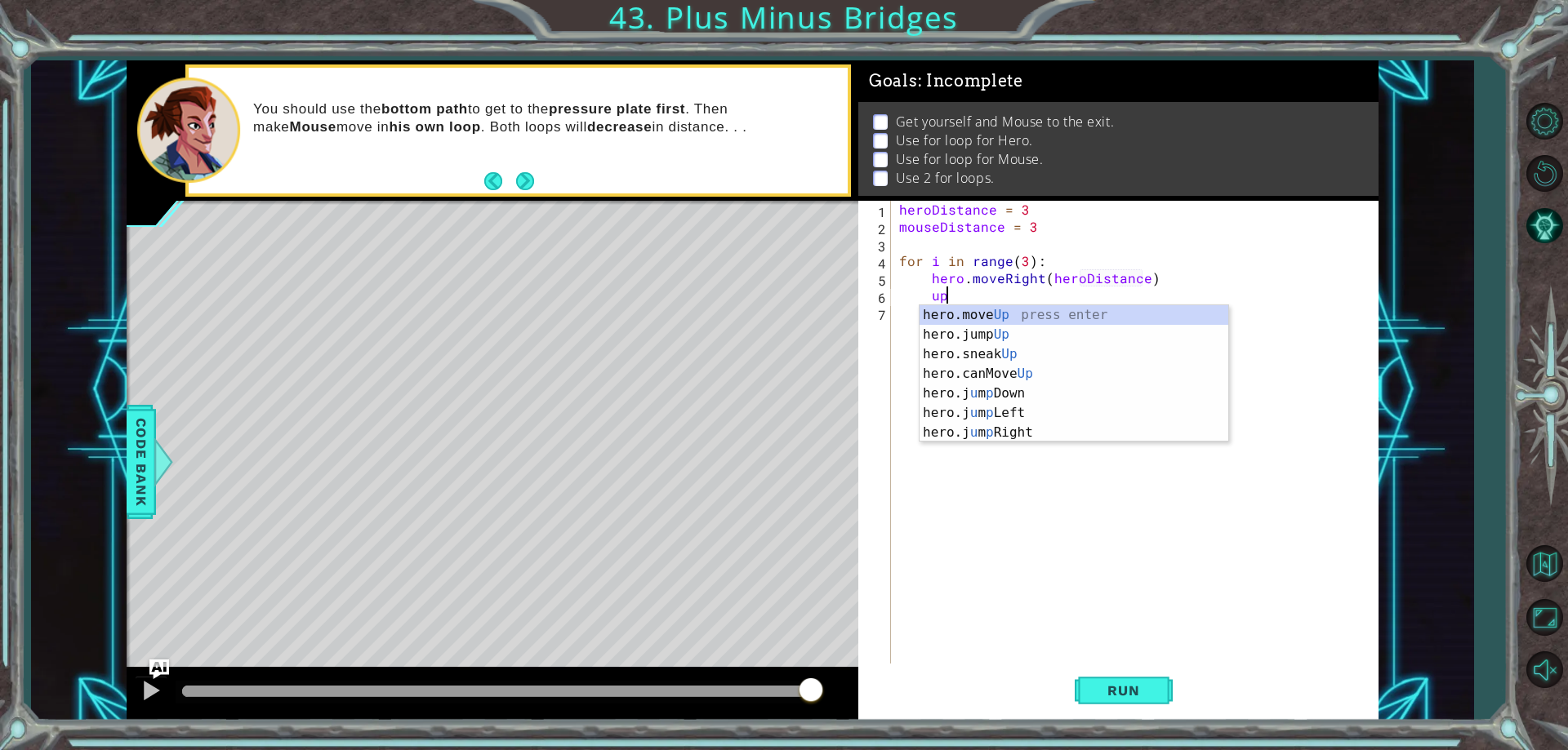
scroll to position [0, 3]
click at [1107, 314] on div "hero.move Up press enter hero.jump Up press enter hero.sneak Up press enter her…" at bounding box center [1074, 393] width 309 height 176
type textarea "hero.moveUp(1)"
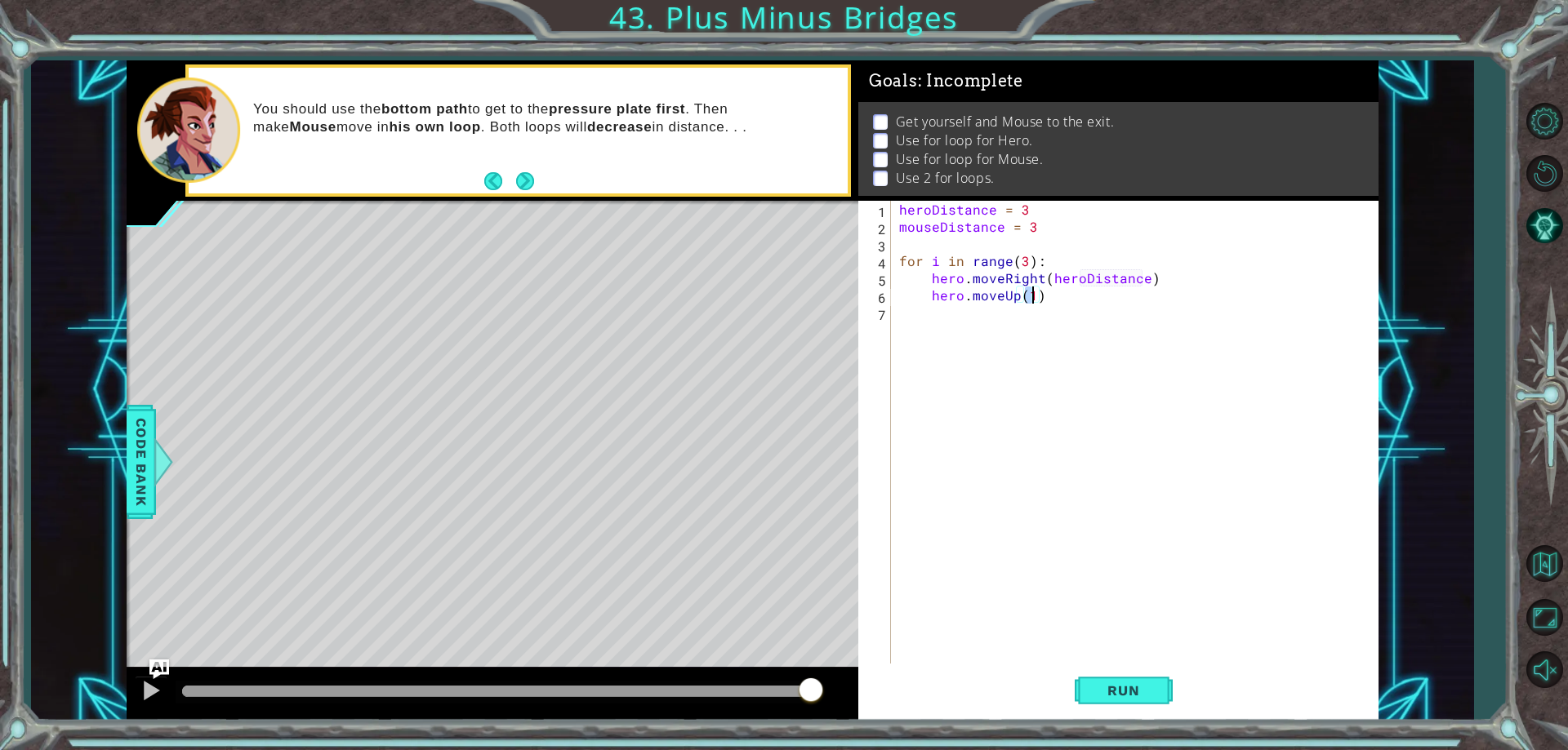
click at [1113, 389] on div "heroDistance = 3 mouseDistance = 3 for i in range ( 3 ) : hero . moveRight ( he…" at bounding box center [1138, 449] width 485 height 497
